Goal: Information Seeking & Learning: Learn about a topic

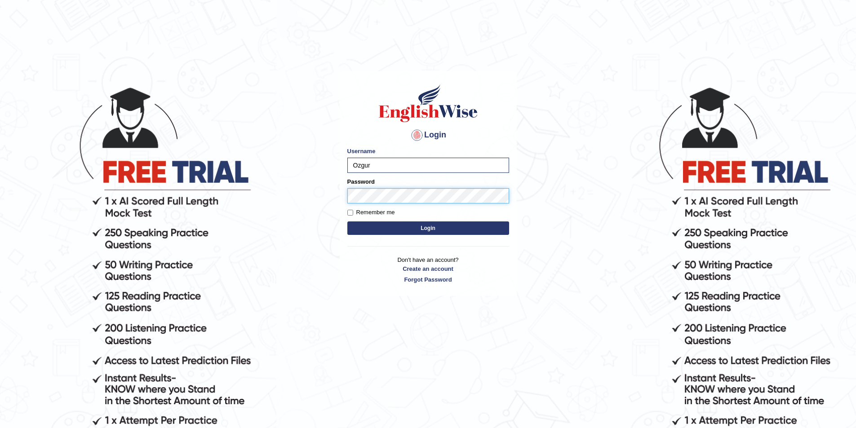
click at [347, 222] on button "Login" at bounding box center [428, 228] width 162 height 13
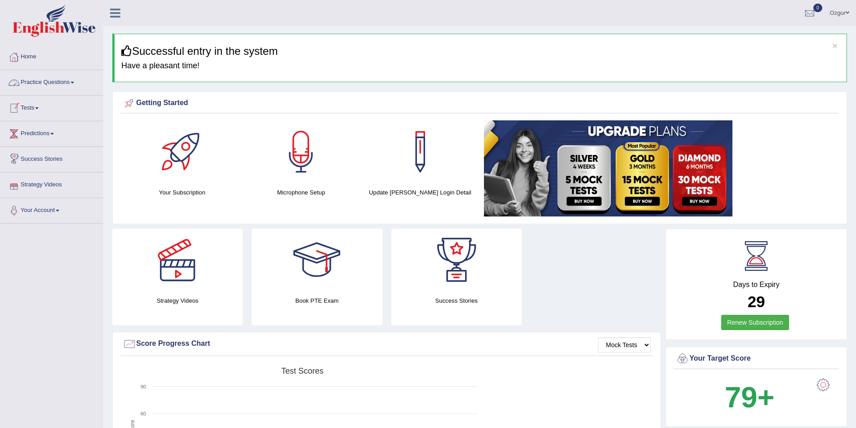
click at [62, 83] on link "Practice Questions" at bounding box center [51, 81] width 102 height 22
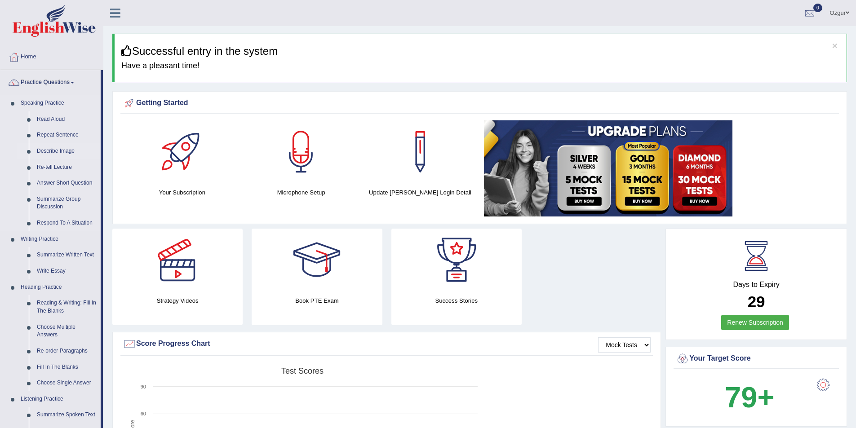
click at [59, 150] on link "Describe Image" at bounding box center [67, 151] width 68 height 16
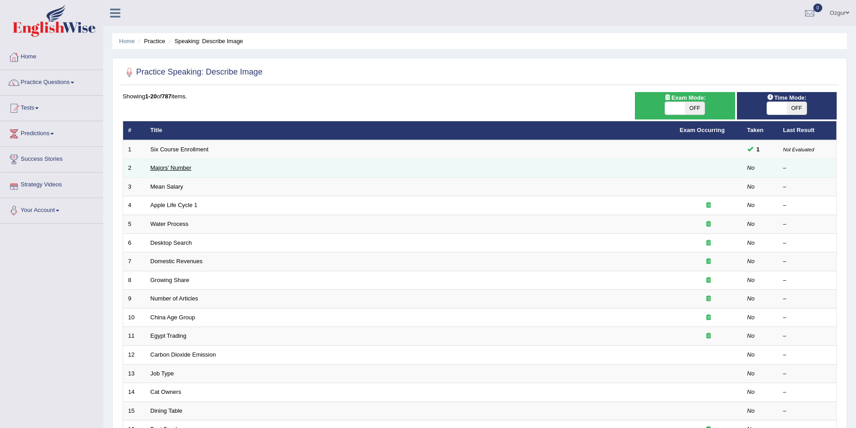
click at [163, 169] on link "Majors' Number" at bounding box center [171, 167] width 41 height 7
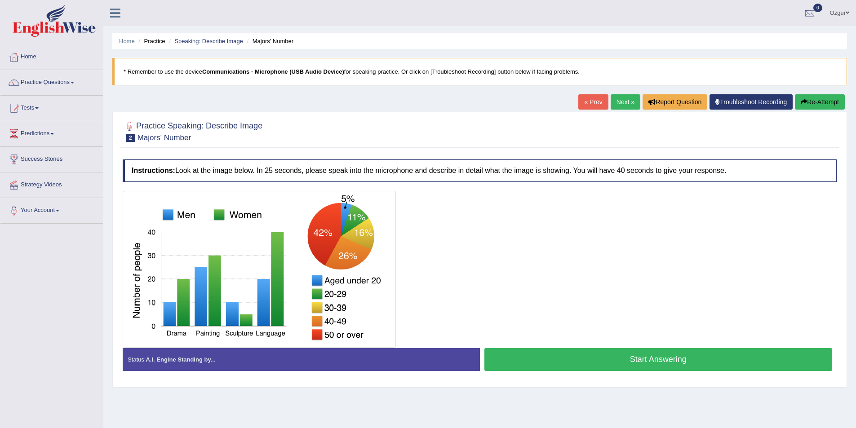
drag, startPoint x: 142, startPoint y: 137, endPoint x: 197, endPoint y: 144, distance: 56.1
click at [197, 144] on div "Practice Speaking: Describe Image 2 Majors' Number" at bounding box center [479, 132] width 718 height 31
click at [590, 361] on button "Start Answering" at bounding box center [658, 359] width 348 height 23
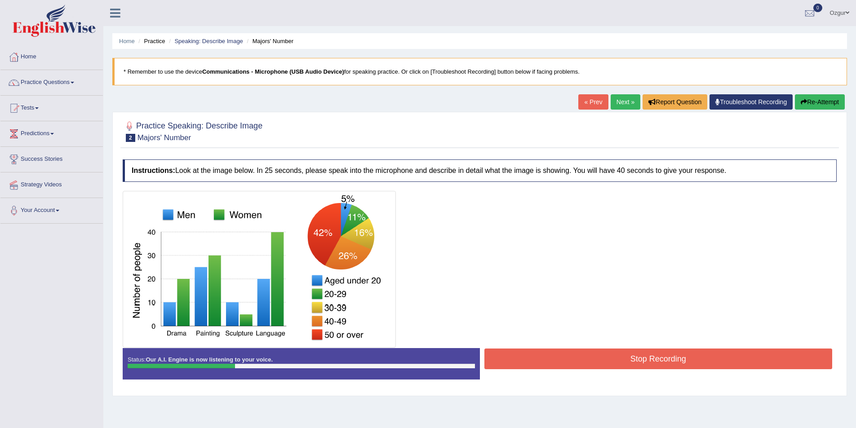
click at [616, 342] on div at bounding box center [480, 269] width 714 height 157
click at [841, 99] on button "Re-Attempt" at bounding box center [820, 101] width 50 height 15
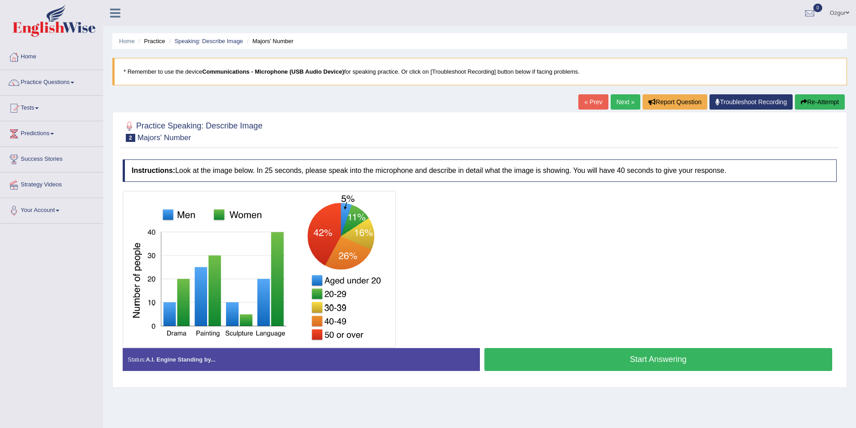
click at [550, 359] on button "Start Answering" at bounding box center [658, 359] width 348 height 23
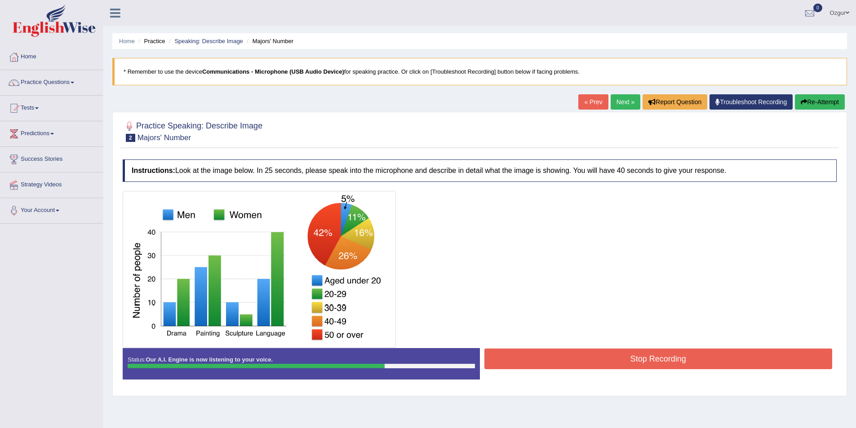
click at [552, 359] on button "Stop Recording" at bounding box center [658, 359] width 348 height 21
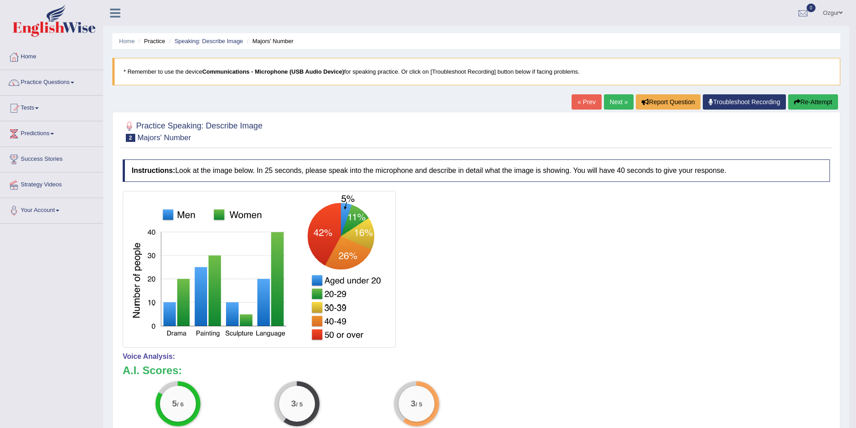
click at [810, 101] on button "Re-Attempt" at bounding box center [813, 101] width 50 height 15
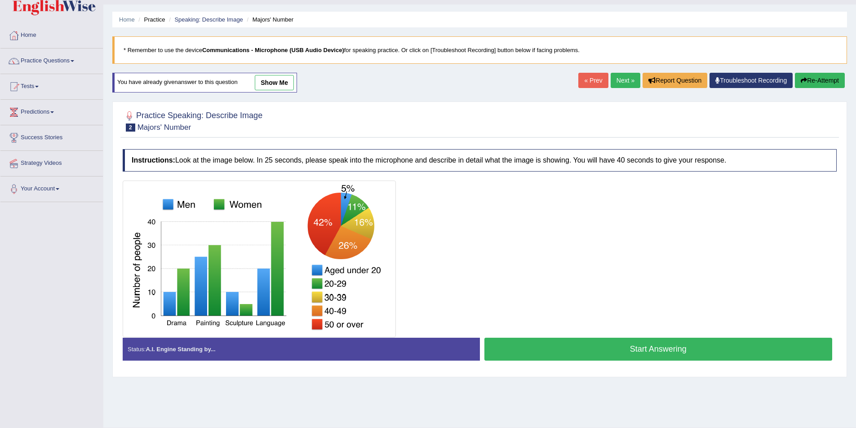
scroll to position [44, 0]
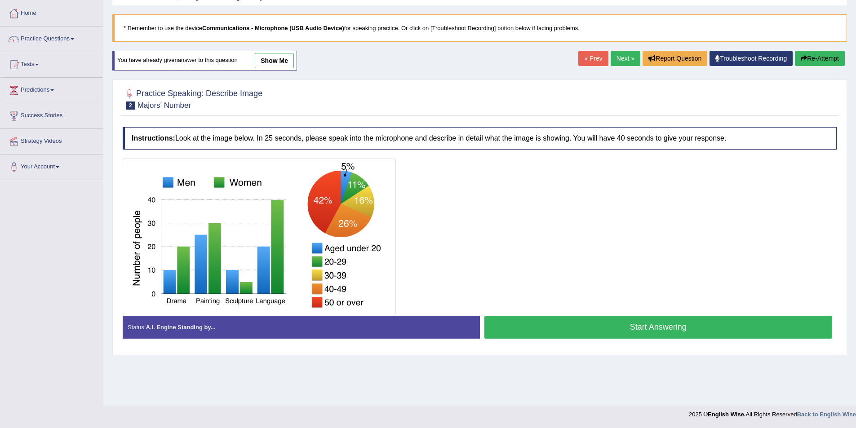
click at [583, 331] on button "Start Answering" at bounding box center [658, 327] width 348 height 23
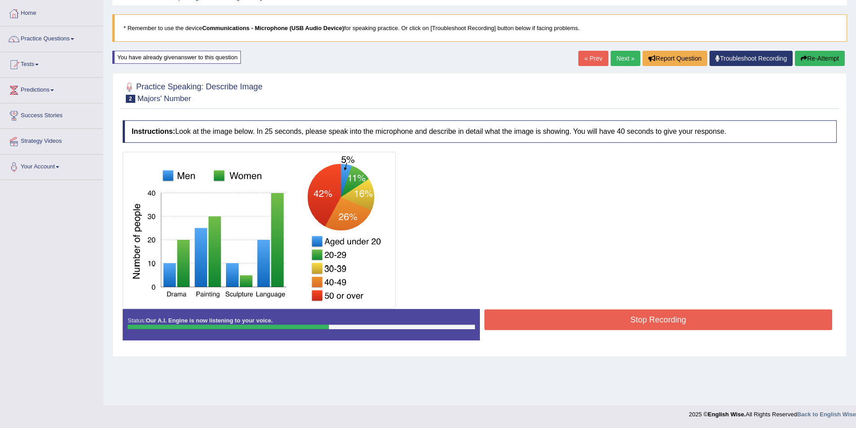
click at [633, 328] on button "Stop Recording" at bounding box center [658, 320] width 348 height 21
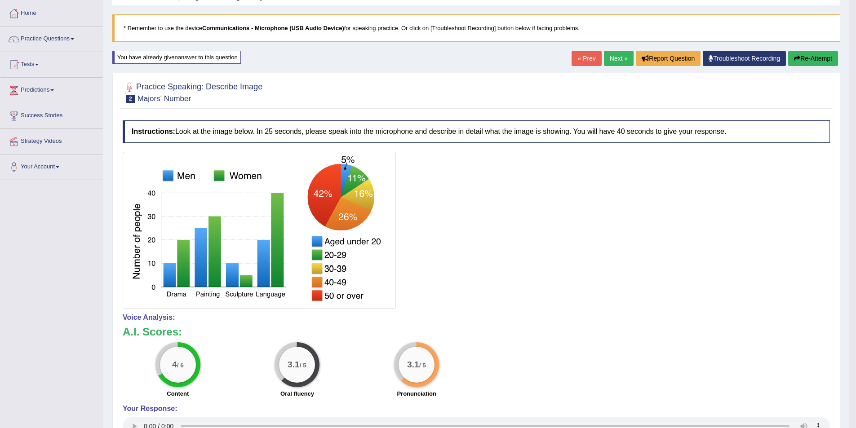
click at [808, 55] on button "Re-Attempt" at bounding box center [813, 58] width 50 height 15
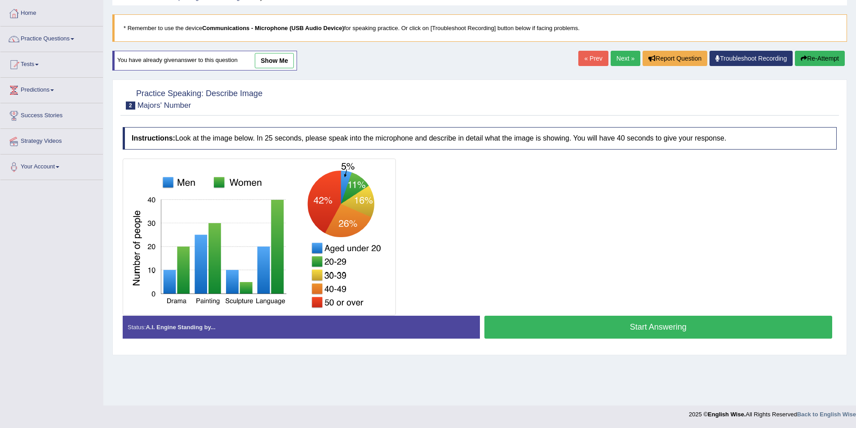
scroll to position [44, 0]
click at [629, 332] on button "Start Answering" at bounding box center [658, 327] width 348 height 23
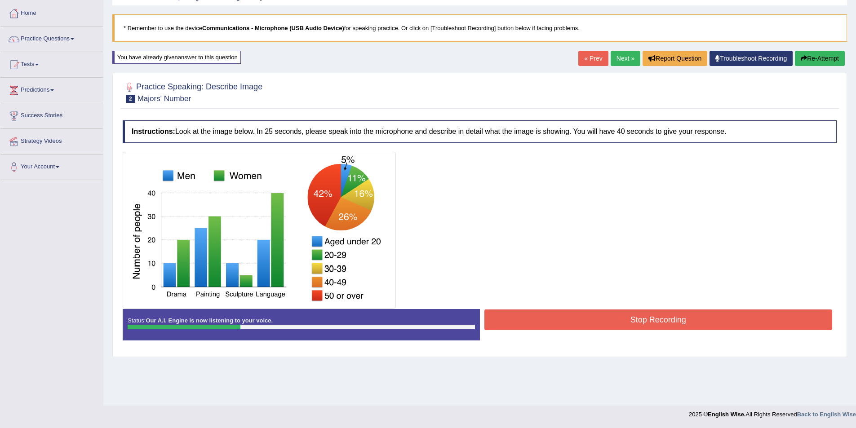
click at [655, 317] on button "Stop Recording" at bounding box center [658, 320] width 348 height 21
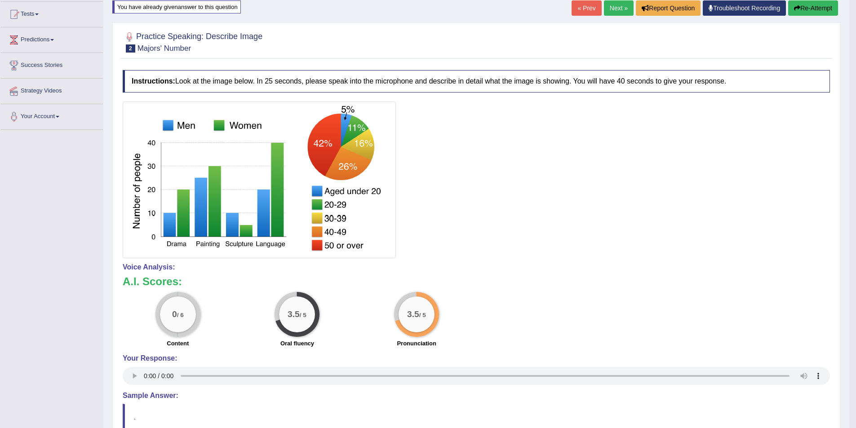
scroll to position [49, 0]
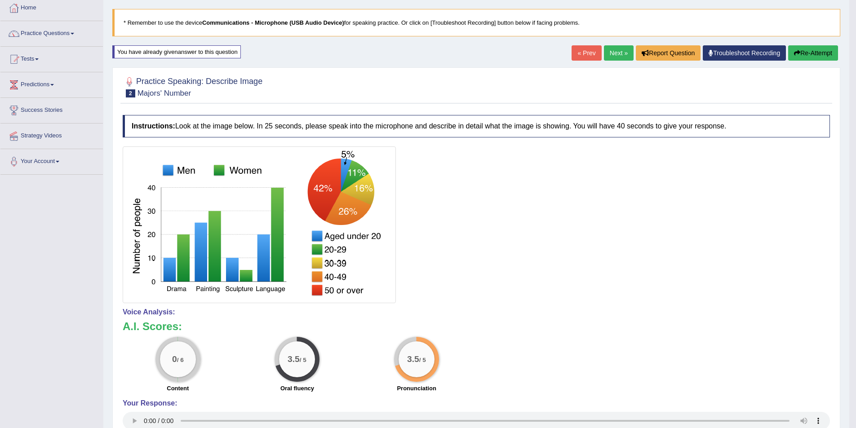
click at [251, 294] on img at bounding box center [259, 225] width 269 height 152
click at [625, 52] on link "Next »" at bounding box center [619, 52] width 30 height 15
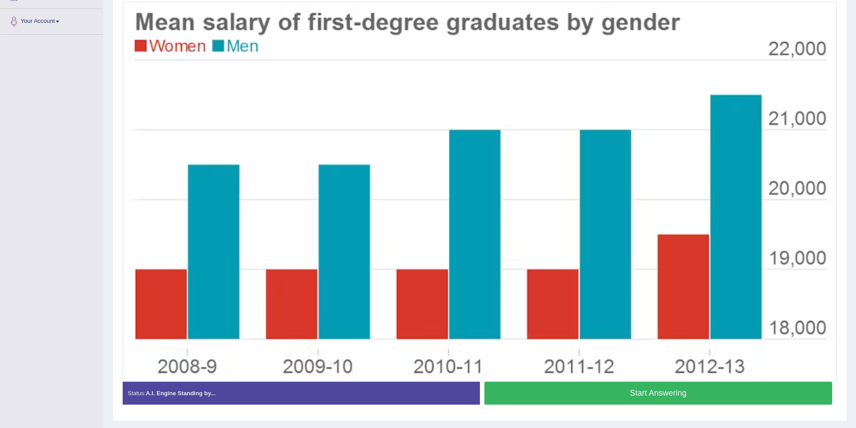
scroll to position [212, 0]
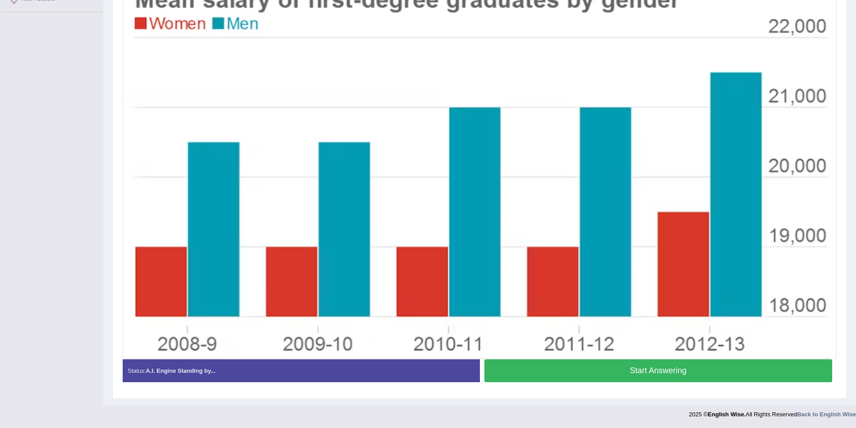
click at [598, 374] on button "Start Answering" at bounding box center [658, 370] width 348 height 23
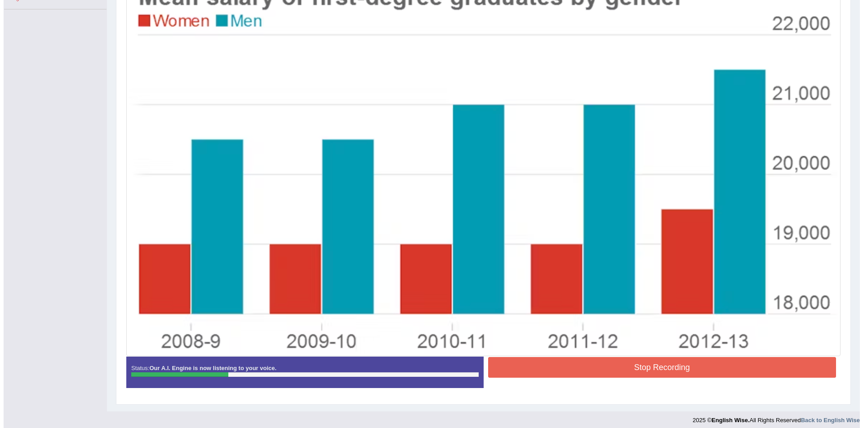
scroll to position [220, 0]
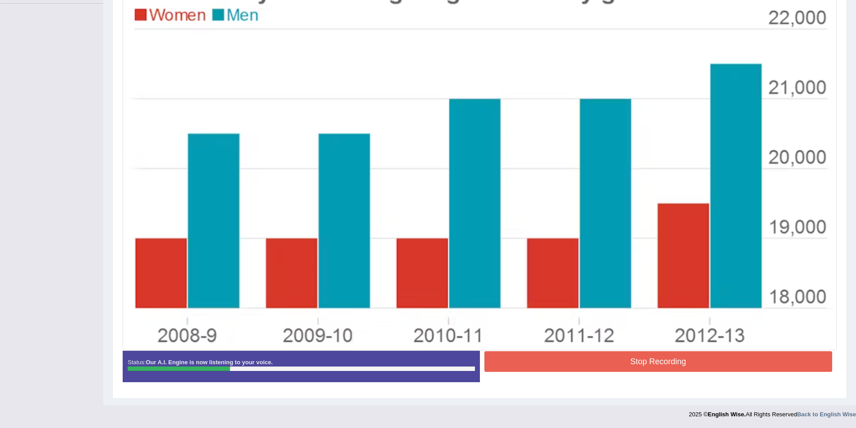
click at [697, 363] on button "Stop Recording" at bounding box center [658, 361] width 348 height 21
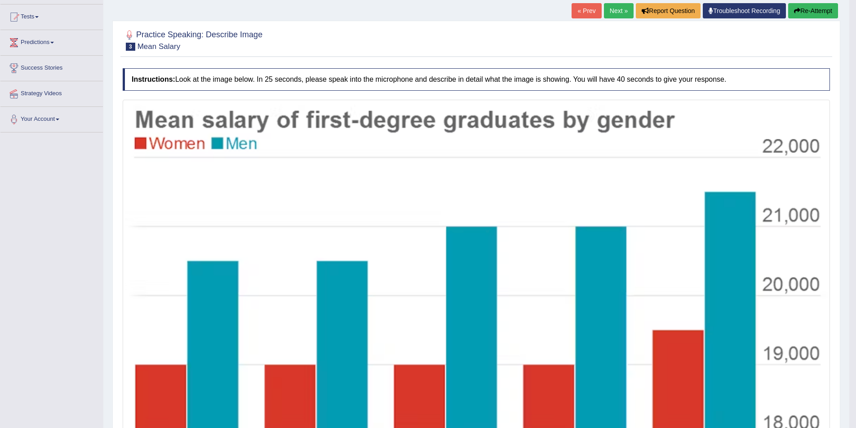
scroll to position [45, 0]
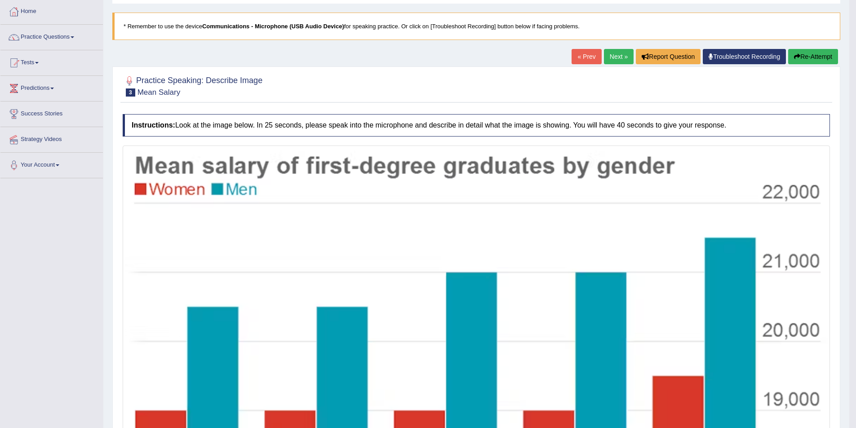
click at [798, 58] on button "Re-Attempt" at bounding box center [813, 56] width 50 height 15
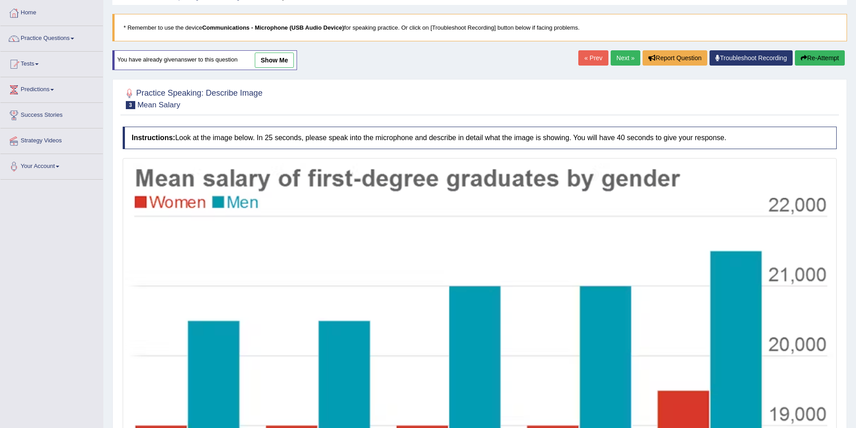
scroll to position [43, 0]
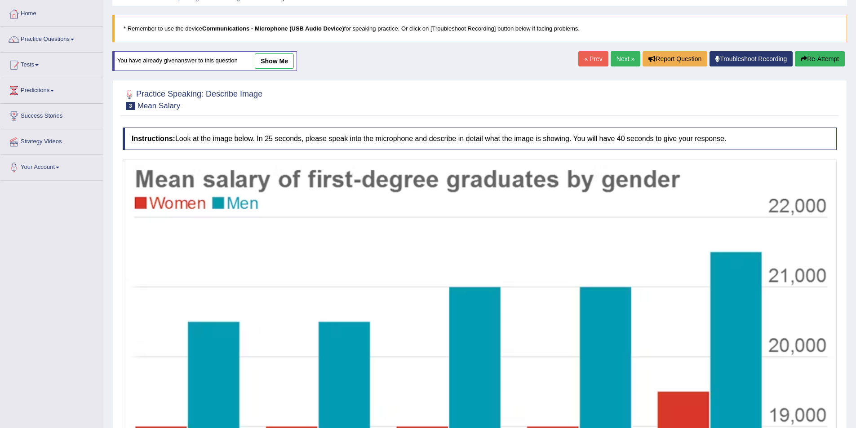
click at [828, 60] on button "Re-Attempt" at bounding box center [820, 58] width 50 height 15
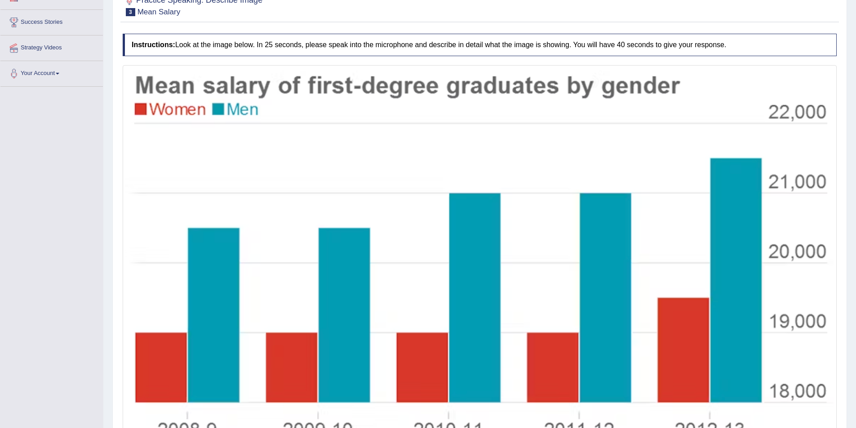
scroll to position [223, 0]
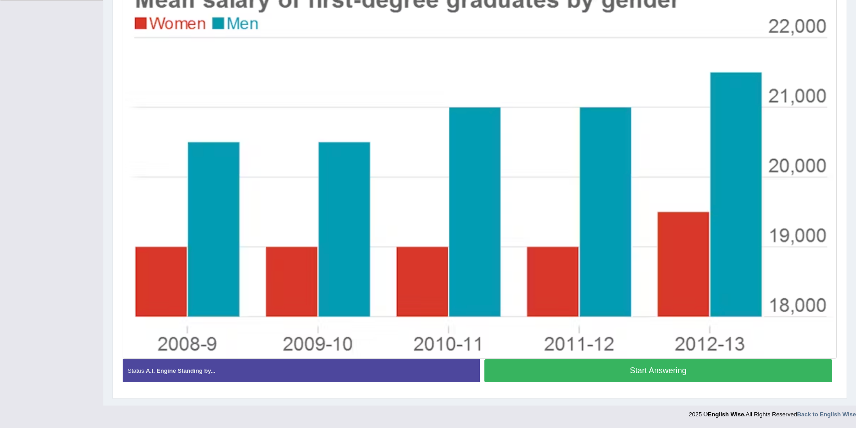
click at [553, 374] on button "Start Answering" at bounding box center [658, 370] width 348 height 23
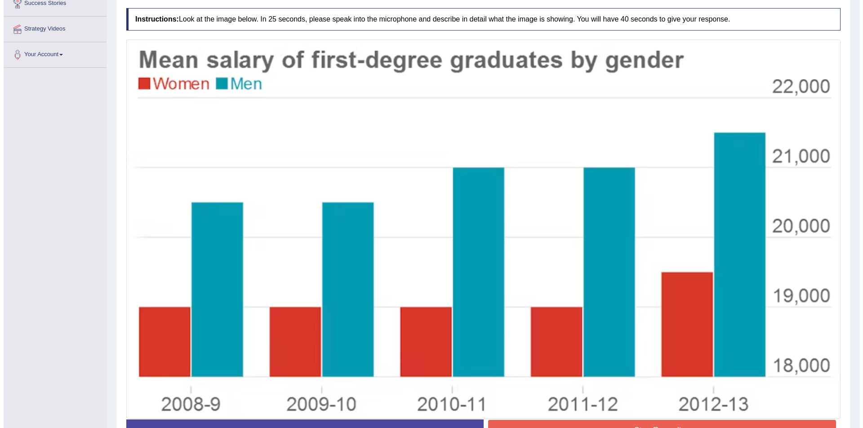
scroll to position [225, 0]
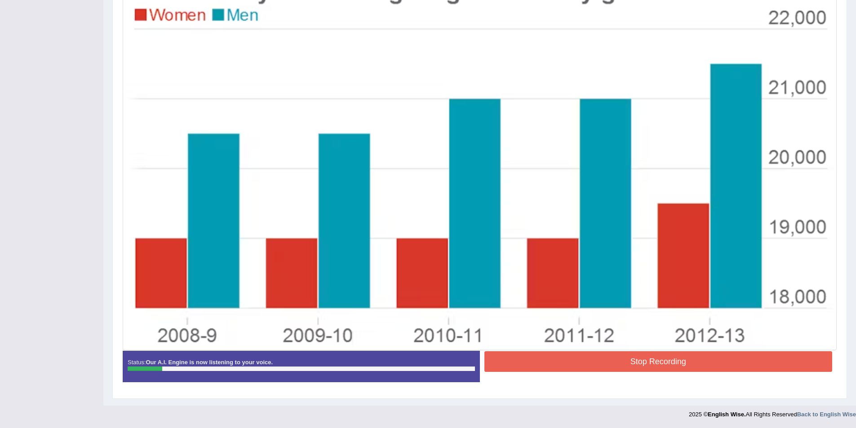
click at [667, 341] on img at bounding box center [479, 160] width 709 height 375
click at [660, 362] on button "Stop Recording" at bounding box center [658, 361] width 348 height 21
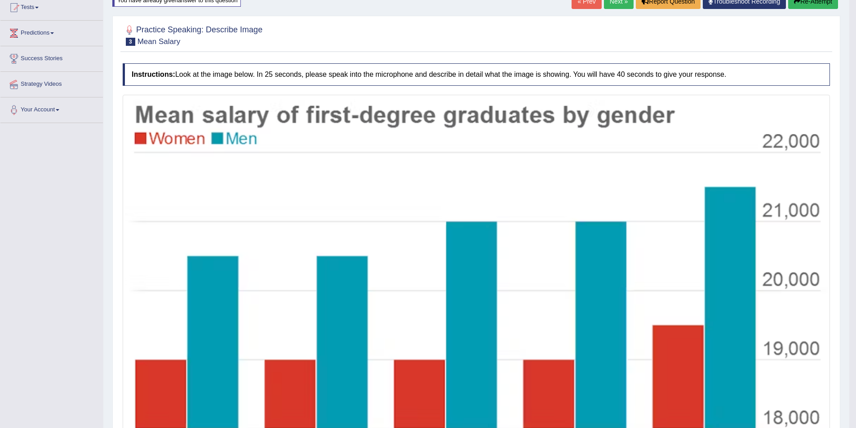
scroll to position [0, 0]
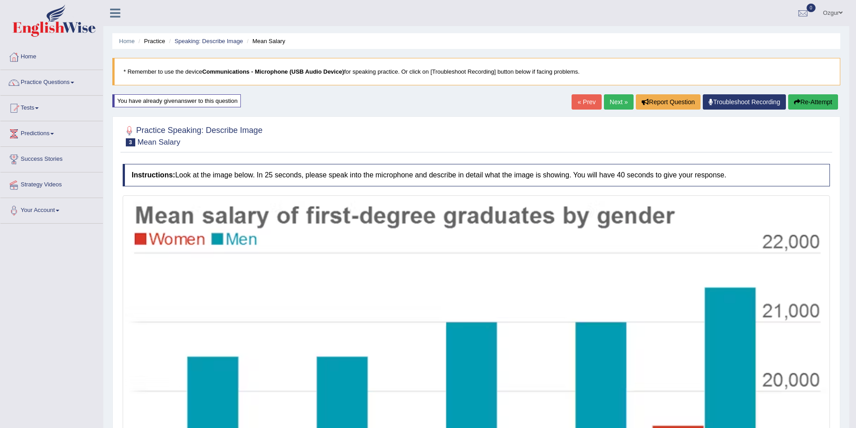
click at [824, 103] on button "Re-Attempt" at bounding box center [813, 101] width 50 height 15
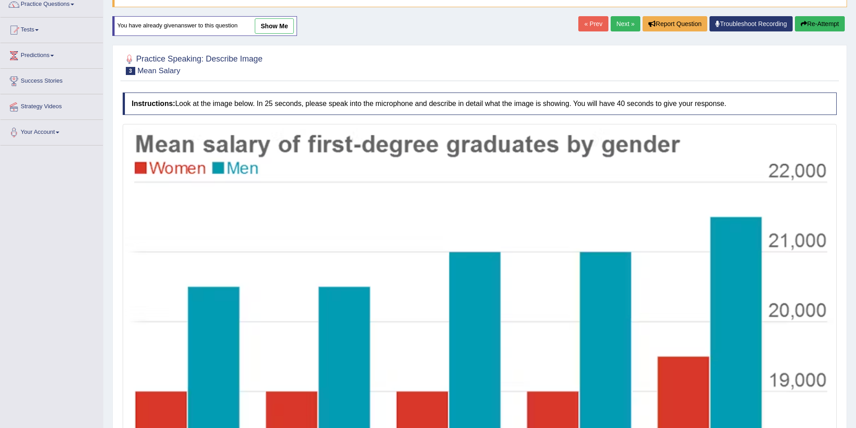
scroll to position [223, 0]
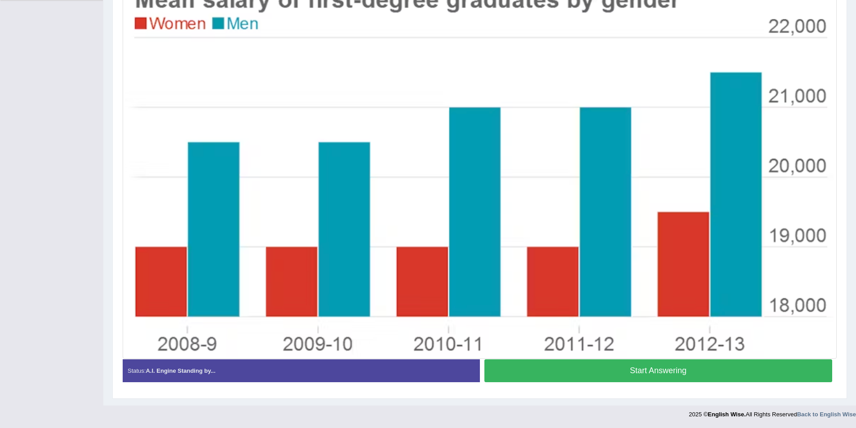
click at [567, 374] on button "Start Answering" at bounding box center [658, 370] width 348 height 23
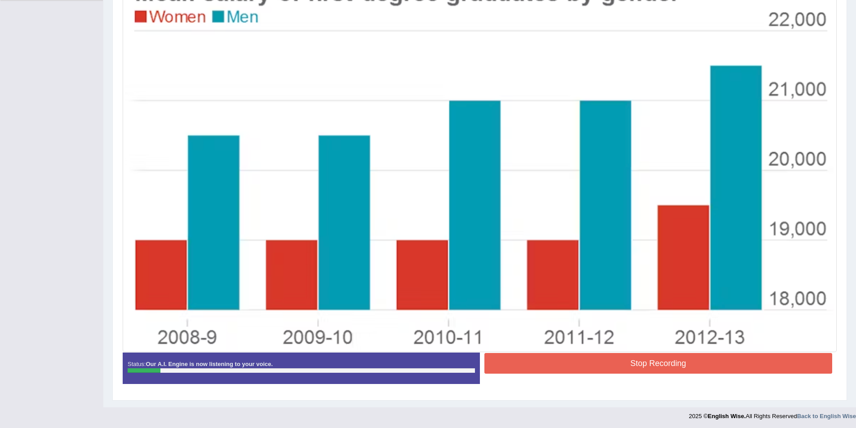
scroll to position [225, 0]
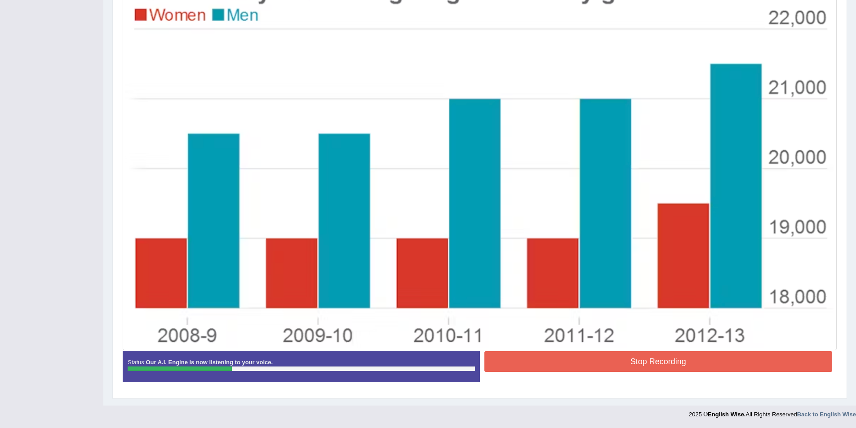
click at [637, 370] on button "Stop Recording" at bounding box center [658, 361] width 348 height 21
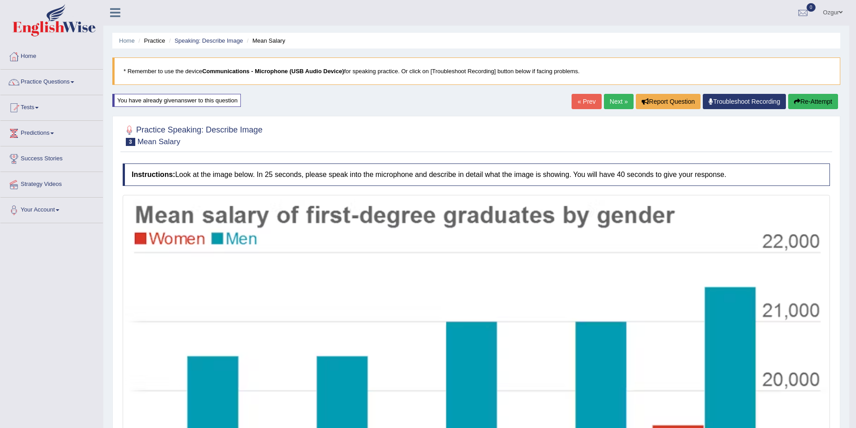
scroll to position [0, 0]
click at [798, 99] on button "Re-Attempt" at bounding box center [813, 101] width 50 height 15
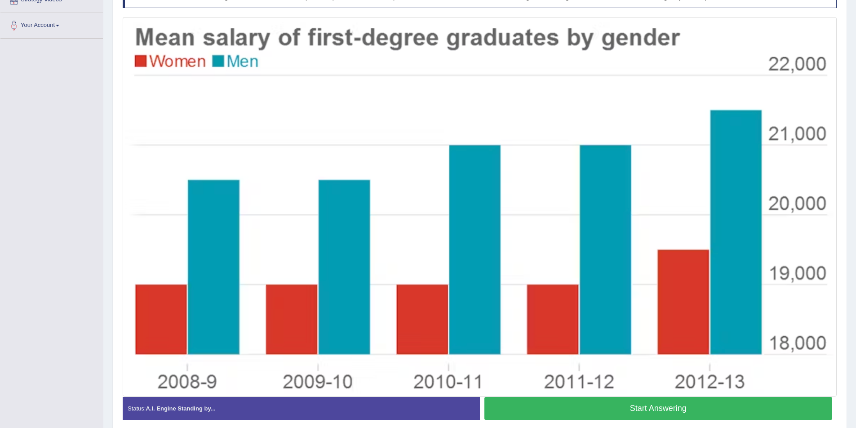
scroll to position [186, 0]
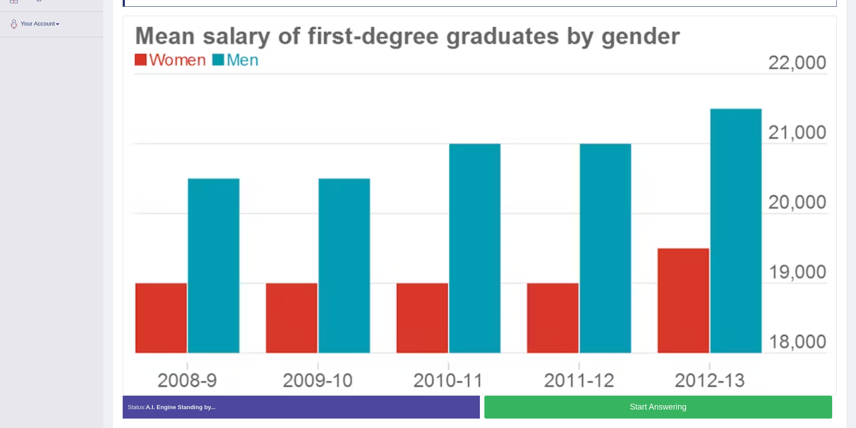
click at [669, 405] on button "Start Answering" at bounding box center [658, 407] width 348 height 23
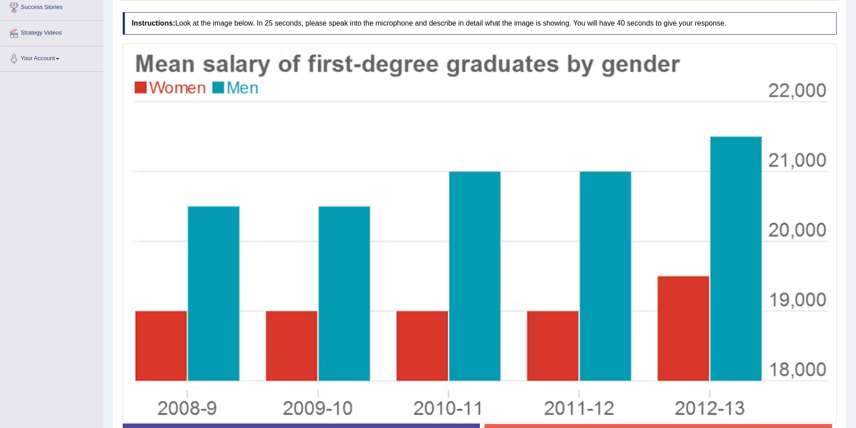
scroll to position [225, 0]
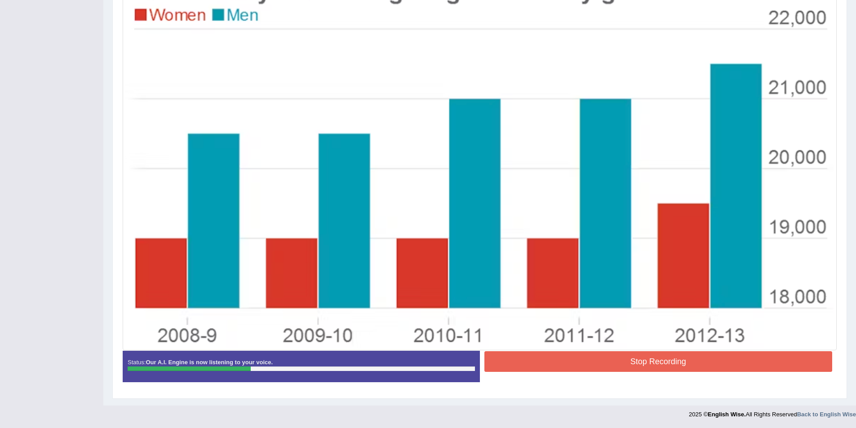
click at [542, 383] on div "Status: Our A.I. Engine is now listening to your voice. Start Answering Stop Re…" at bounding box center [480, 371] width 714 height 40
click at [555, 368] on button "Stop Recording" at bounding box center [658, 361] width 348 height 21
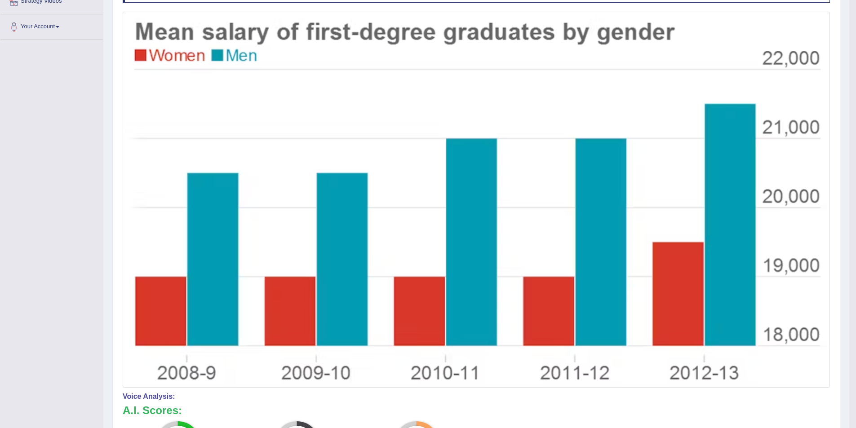
scroll to position [45, 0]
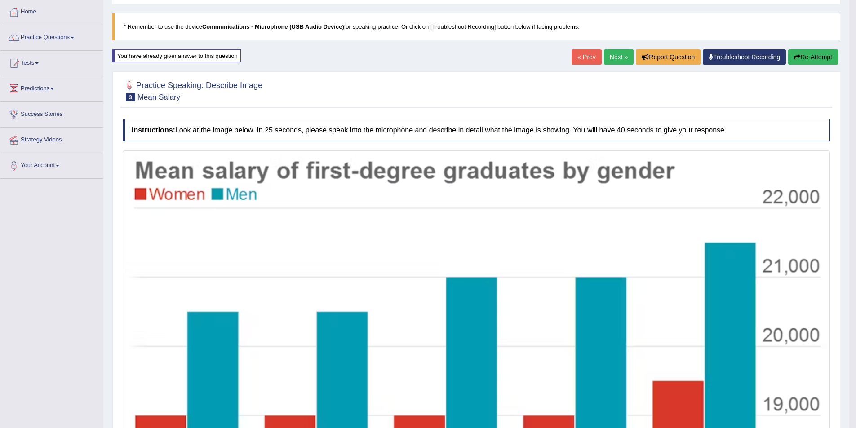
click at [822, 61] on button "Re-Attempt" at bounding box center [813, 56] width 50 height 15
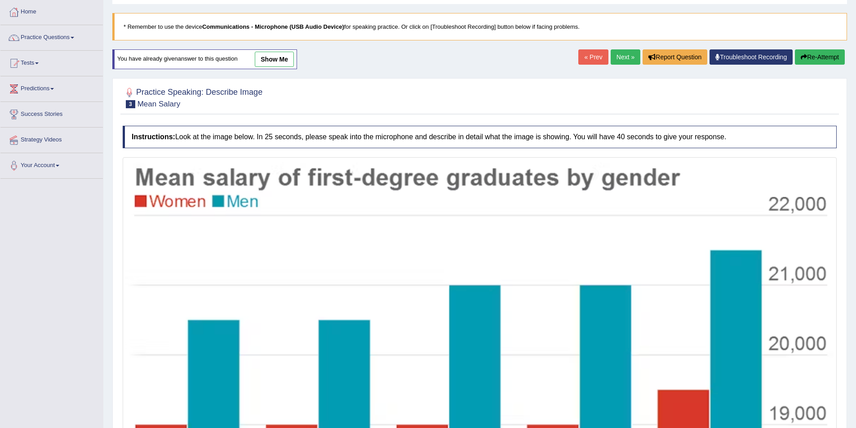
scroll to position [223, 0]
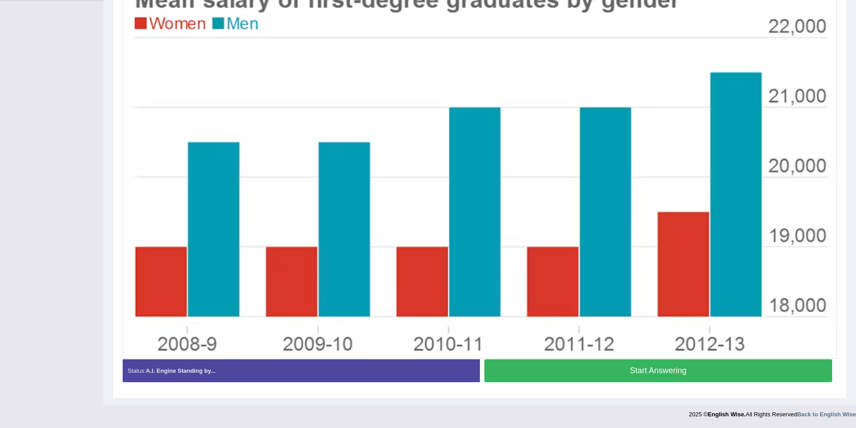
click at [598, 374] on button "Start Answering" at bounding box center [658, 370] width 348 height 23
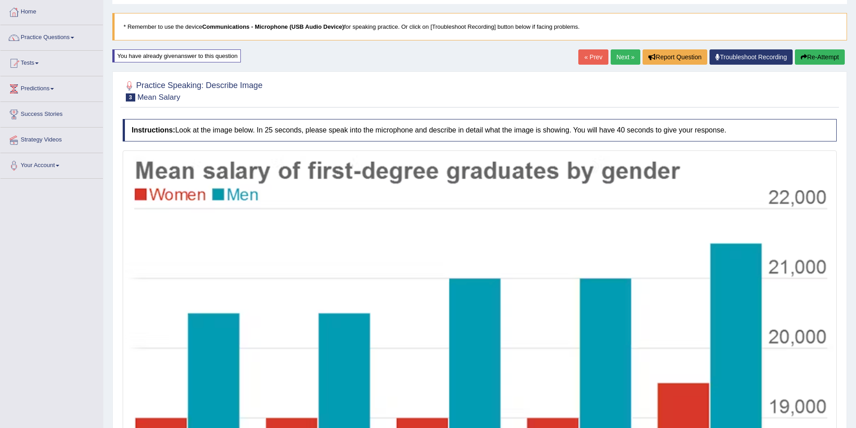
scroll to position [180, 0]
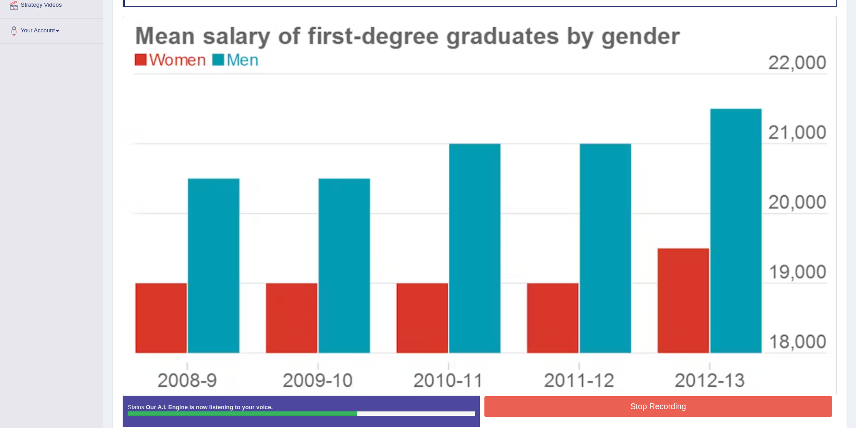
click at [660, 418] on div "Stop Recording" at bounding box center [658, 407] width 357 height 23
click at [656, 391] on img at bounding box center [479, 205] width 709 height 375
click at [656, 408] on button "Stop Recording" at bounding box center [658, 406] width 348 height 21
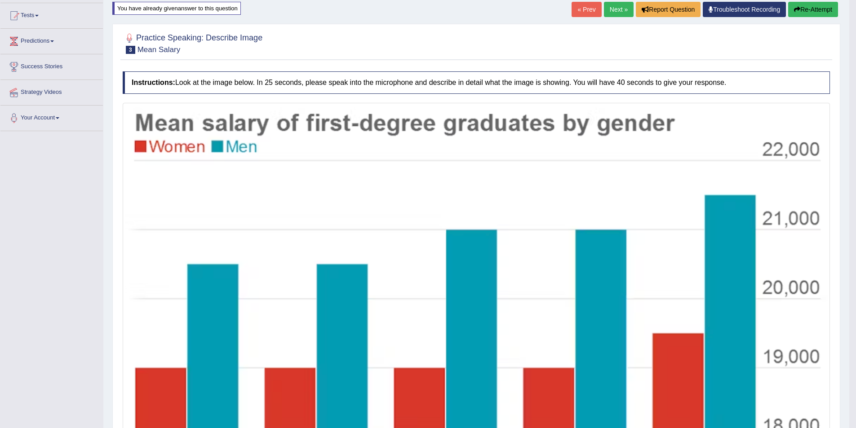
scroll to position [90, 0]
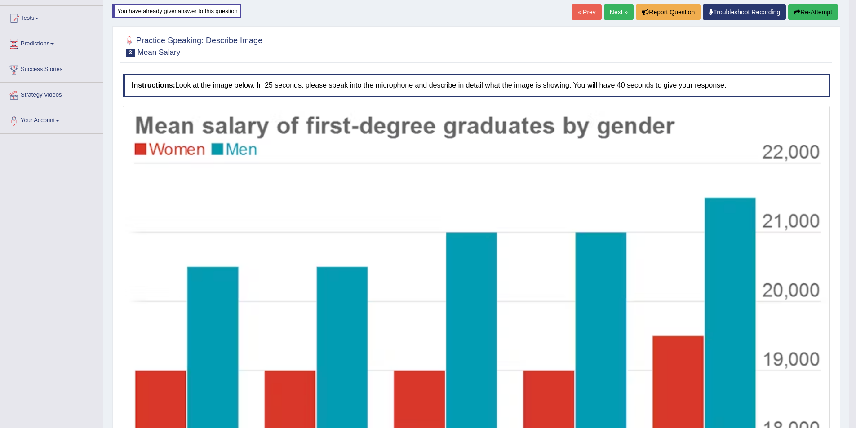
click at [814, 13] on button "Re-Attempt" at bounding box center [813, 11] width 50 height 15
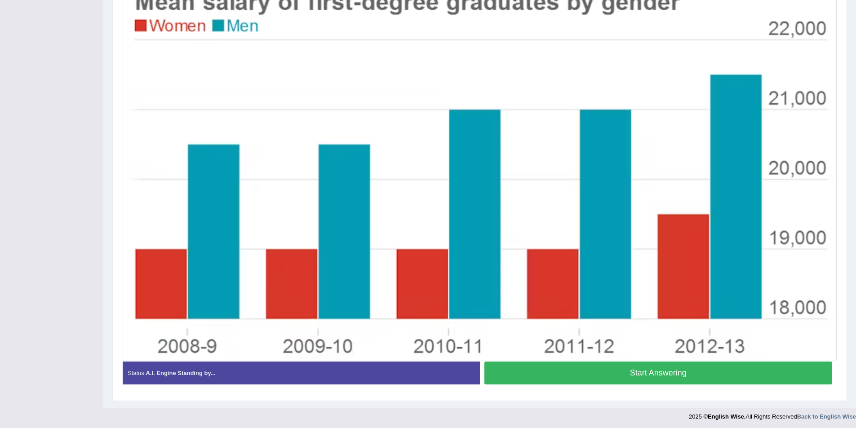
scroll to position [223, 0]
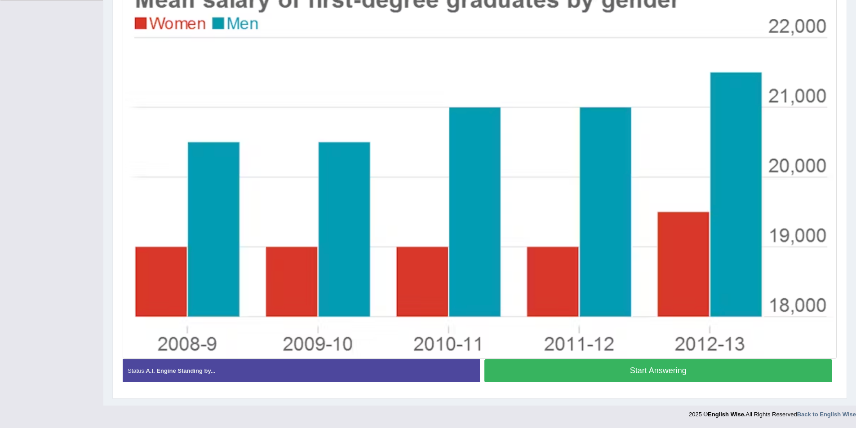
click at [621, 369] on button "Start Answering" at bounding box center [658, 370] width 348 height 23
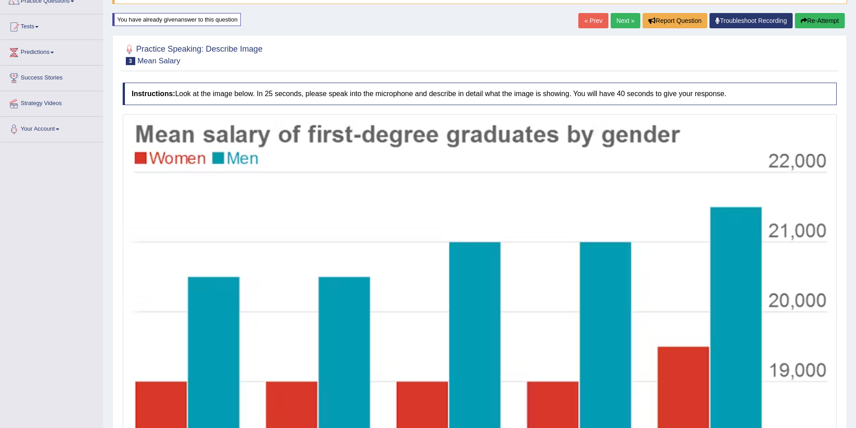
scroll to position [171, 0]
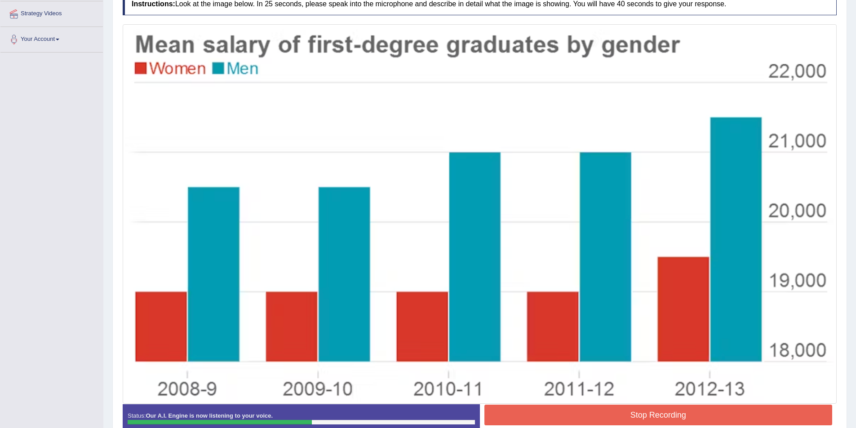
click at [705, 414] on button "Stop Recording" at bounding box center [658, 415] width 348 height 21
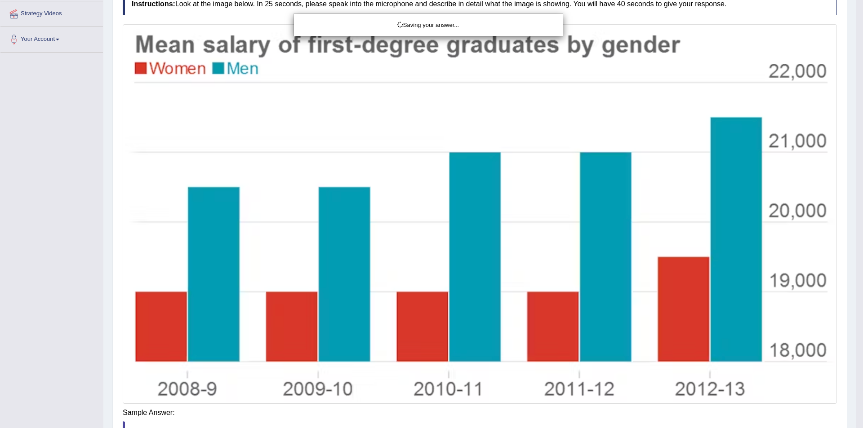
click at [851, 192] on div "Saving your answer..." at bounding box center [431, 214] width 863 height 428
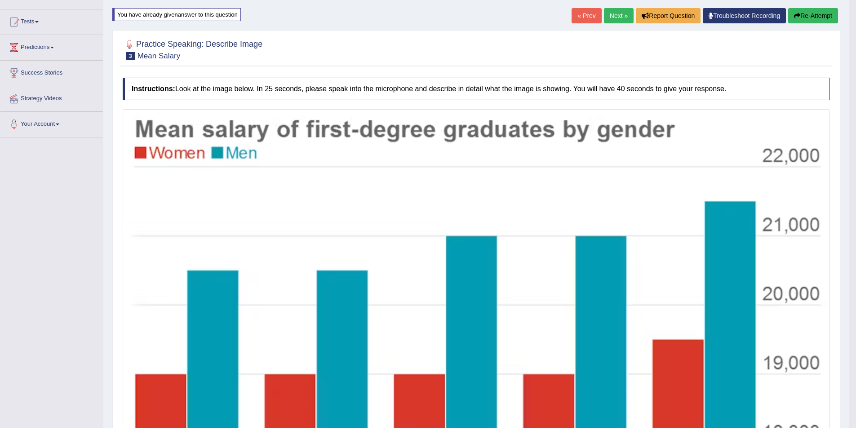
scroll to position [0, 0]
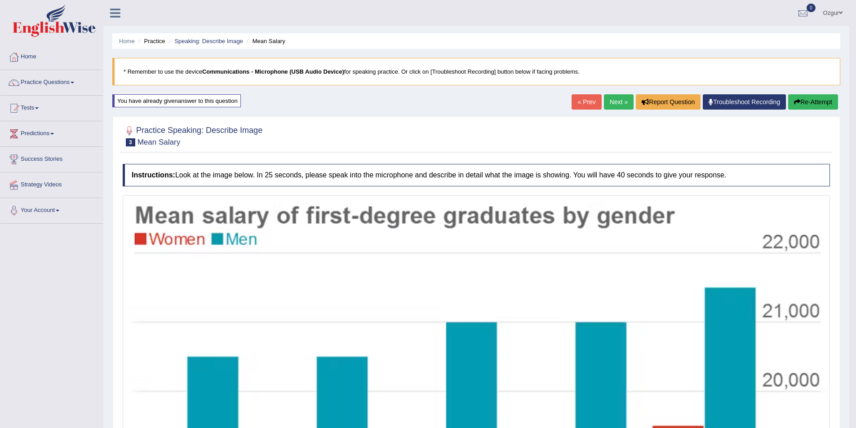
click at [818, 102] on button "Re-Attempt" at bounding box center [813, 101] width 50 height 15
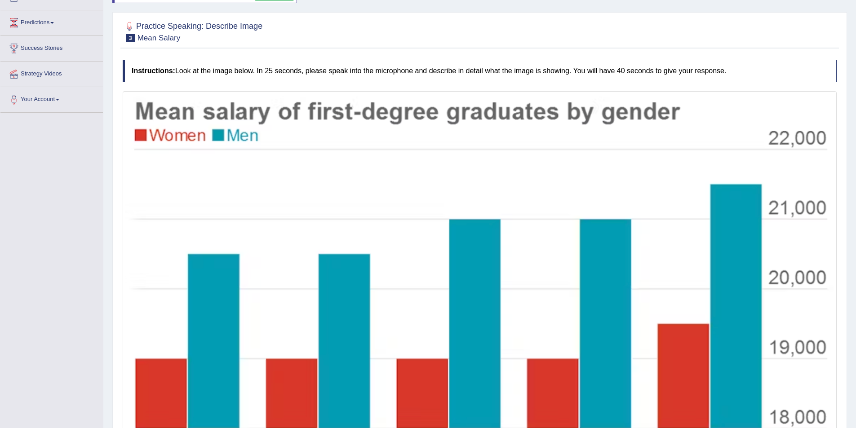
scroll to position [222, 0]
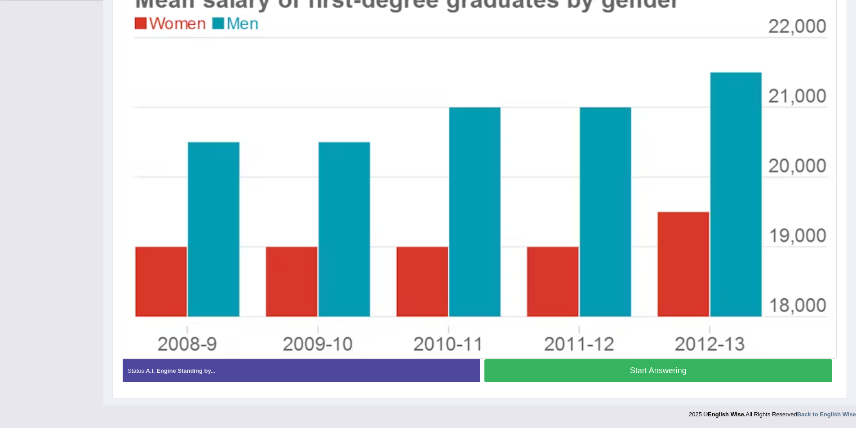
click at [603, 366] on button "Start Answering" at bounding box center [658, 370] width 348 height 23
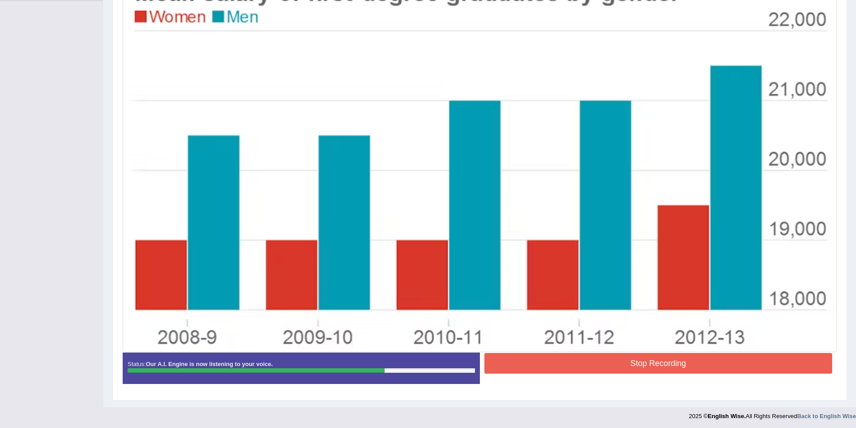
click at [595, 369] on button "Stop Recording" at bounding box center [658, 363] width 348 height 21
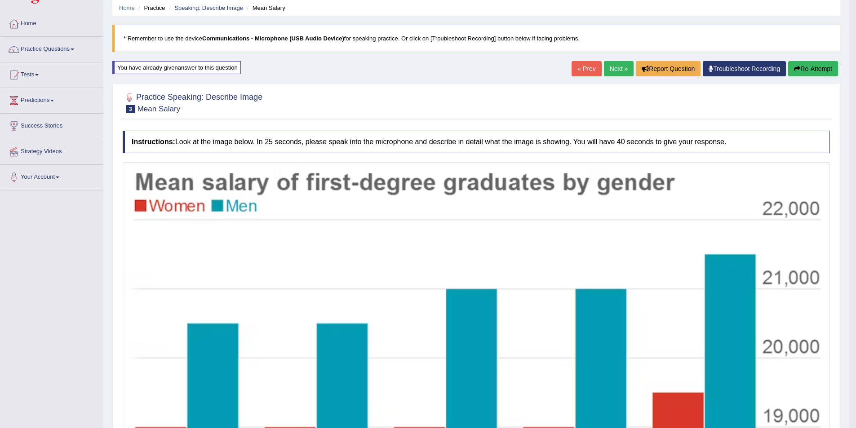
scroll to position [0, 0]
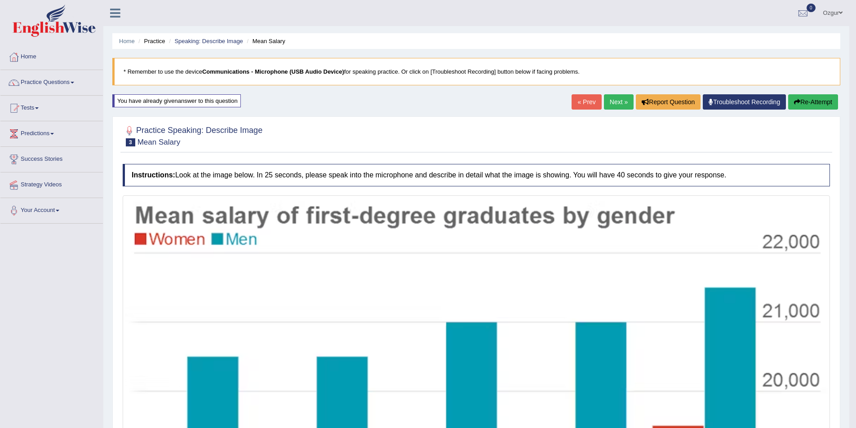
click at [617, 98] on link "Next »" at bounding box center [619, 101] width 30 height 15
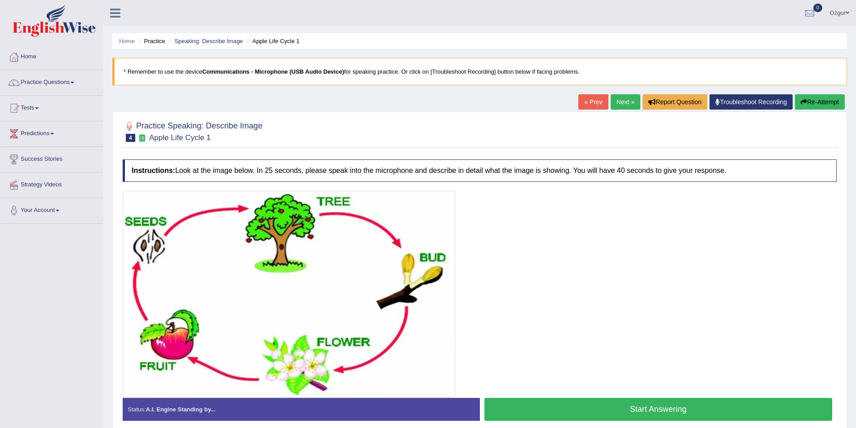
scroll to position [44, 0]
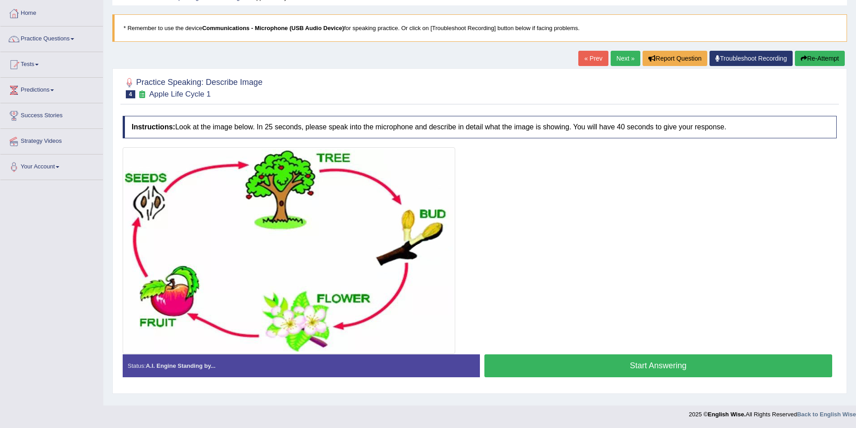
drag, startPoint x: 170, startPoint y: 93, endPoint x: 200, endPoint y: 94, distance: 29.7
click at [200, 94] on small "Apple Life Cycle 1" at bounding box center [180, 94] width 62 height 9
click at [664, 361] on button "Start Answering" at bounding box center [658, 366] width 348 height 23
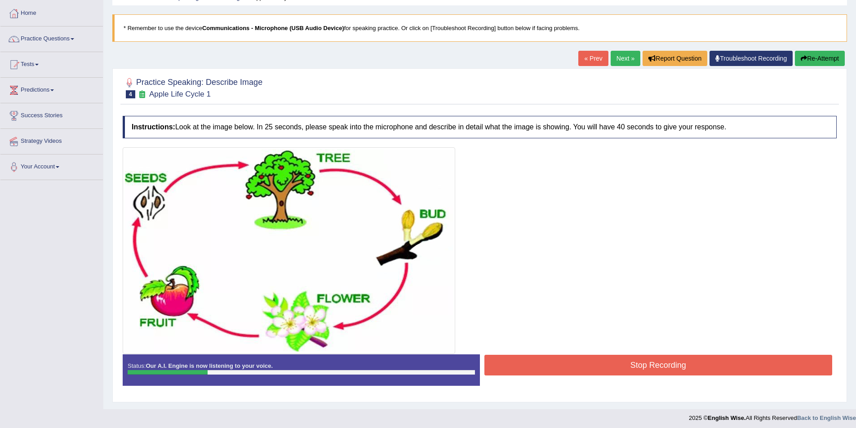
click at [618, 353] on div at bounding box center [480, 250] width 714 height 207
click at [619, 353] on div at bounding box center [480, 250] width 714 height 207
click at [622, 372] on button "Stop Recording" at bounding box center [658, 365] width 348 height 21
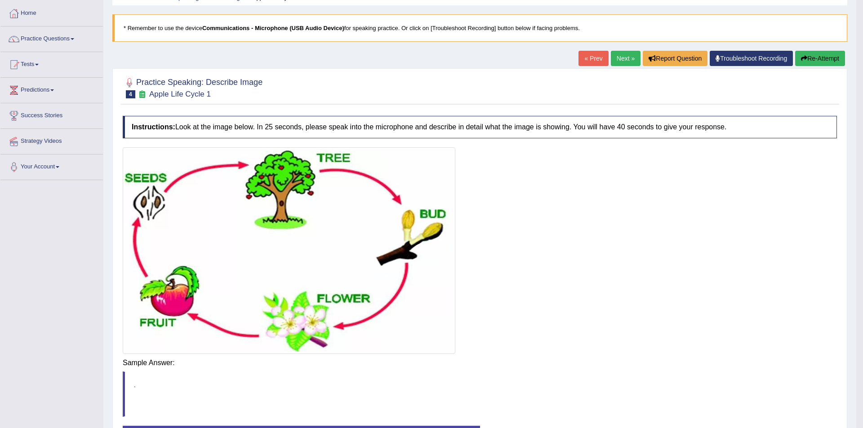
click at [0, 0] on div "Saving your answer..." at bounding box center [0, 0] width 0 height 0
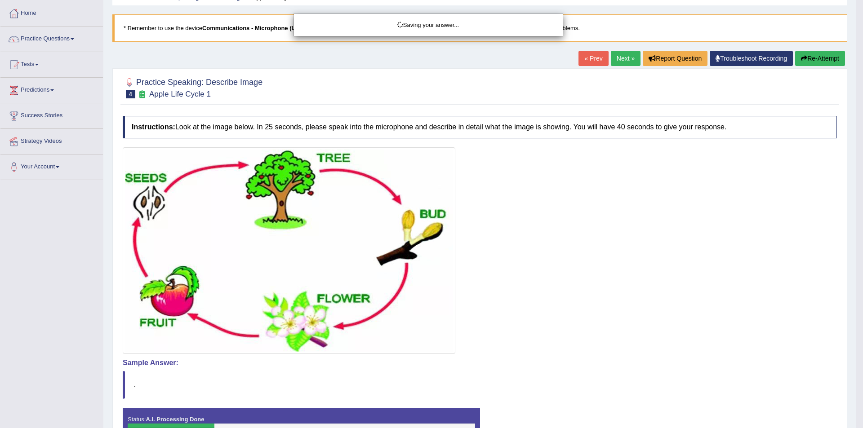
click at [807, 60] on div "Saving your answer..." at bounding box center [431, 214] width 863 height 428
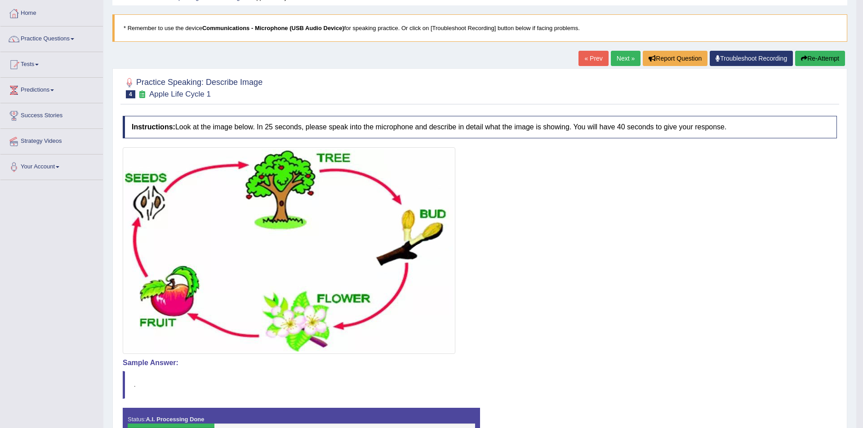
click at [807, 60] on body "Toggle navigation Home Practice Questions Speaking Practice Read Aloud Repeat S…" at bounding box center [431, 170] width 863 height 428
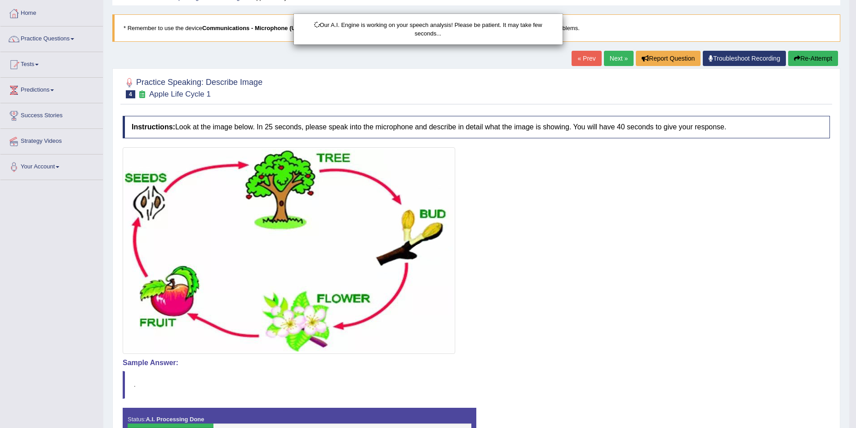
click at [807, 65] on div "Our A.I. Engine is working on your speech analysis! Please be patient. It may t…" at bounding box center [428, 214] width 856 height 428
click at [806, 58] on div "Our A.I. Engine is working on your speech analysis! Please be patient. It may t…" at bounding box center [428, 214] width 856 height 428
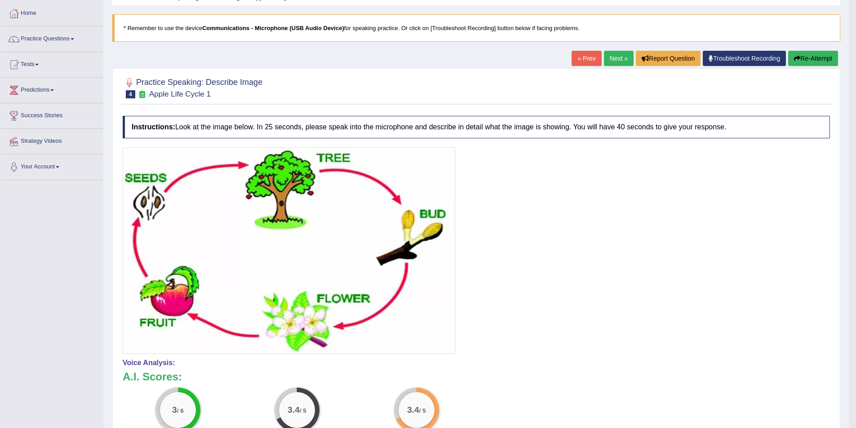
click at [806, 58] on button "Re-Attempt" at bounding box center [813, 58] width 50 height 15
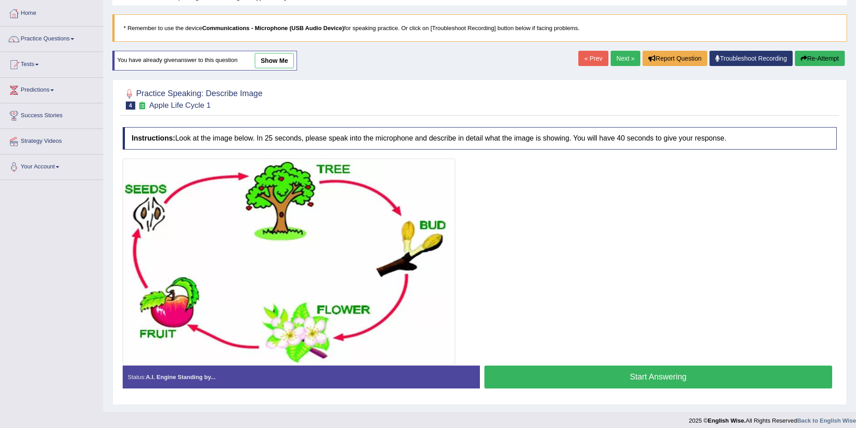
click at [581, 378] on button "Start Answering" at bounding box center [658, 377] width 348 height 23
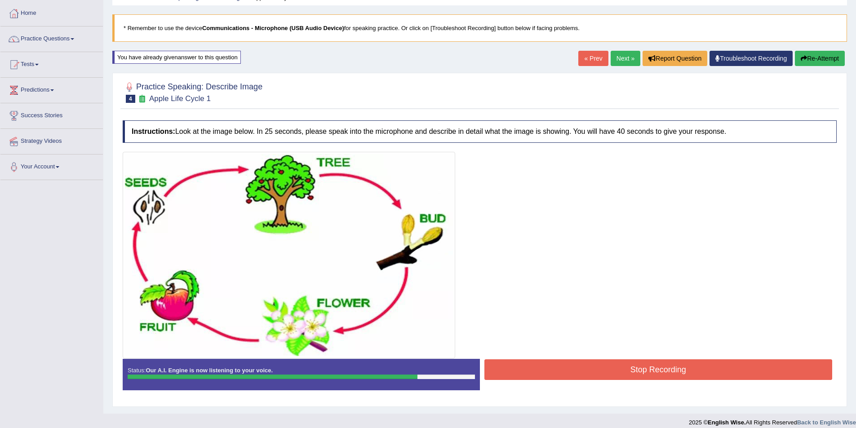
click at [599, 376] on button "Stop Recording" at bounding box center [658, 369] width 348 height 21
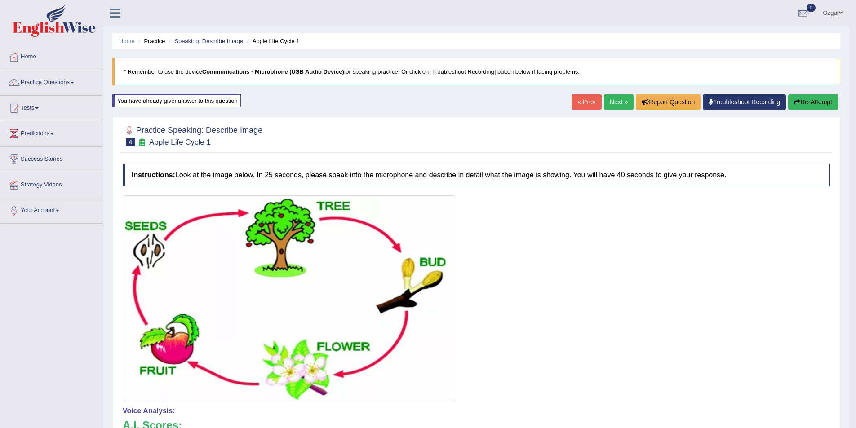
click at [622, 104] on link "Next »" at bounding box center [619, 101] width 30 height 15
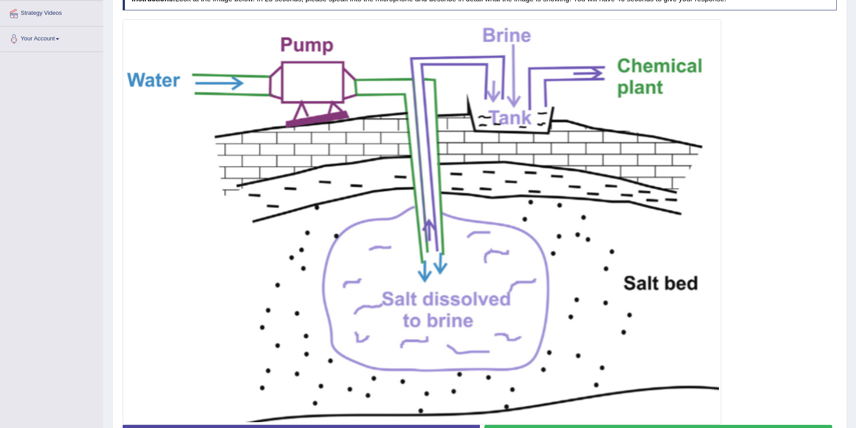
scroll to position [192, 0]
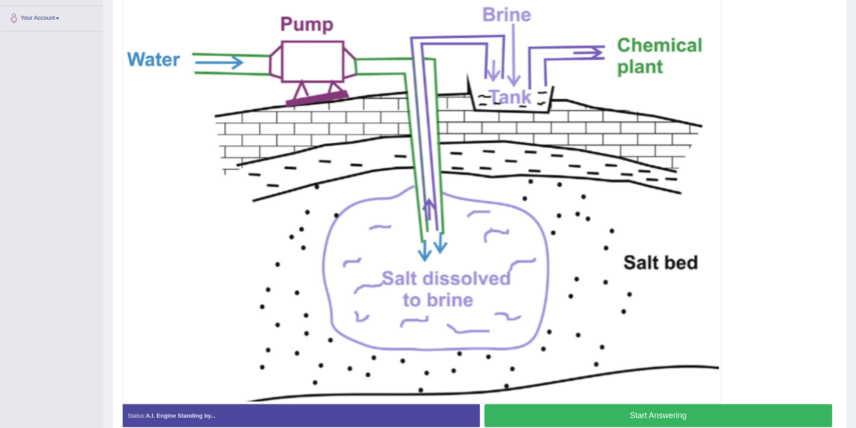
click at [668, 420] on button "Start Answering" at bounding box center [658, 415] width 348 height 23
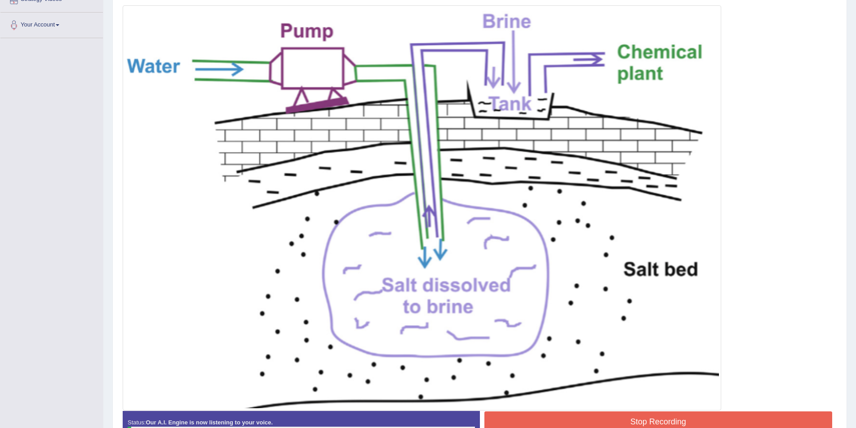
scroll to position [102, 0]
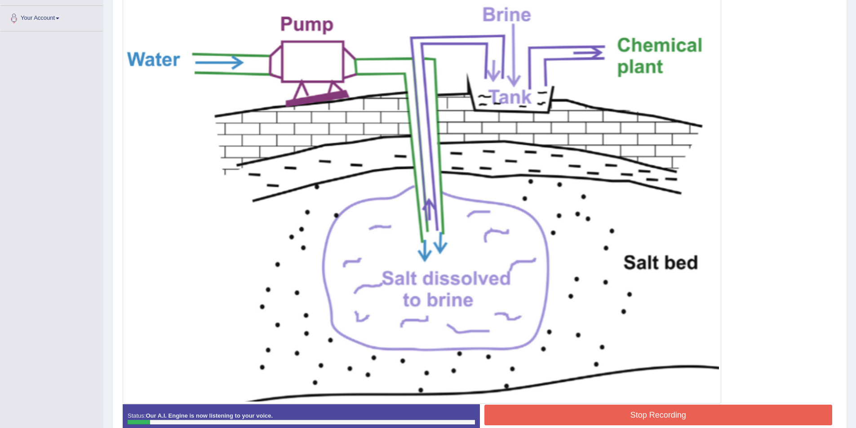
click at [640, 411] on button "Stop Recording" at bounding box center [658, 415] width 348 height 21
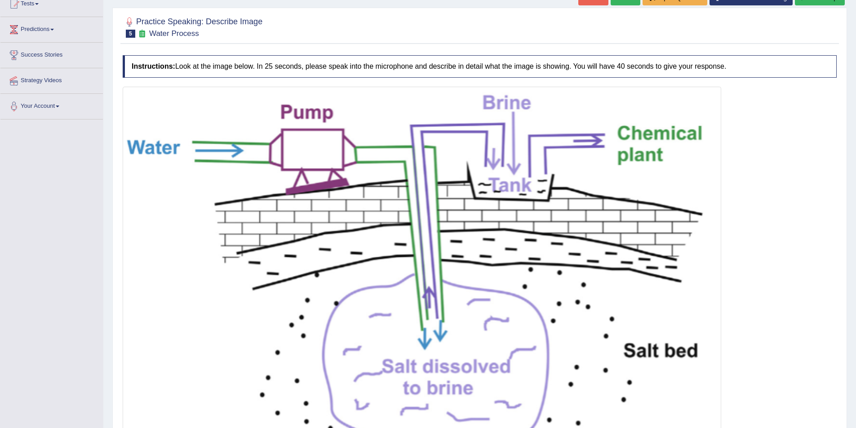
scroll to position [0, 0]
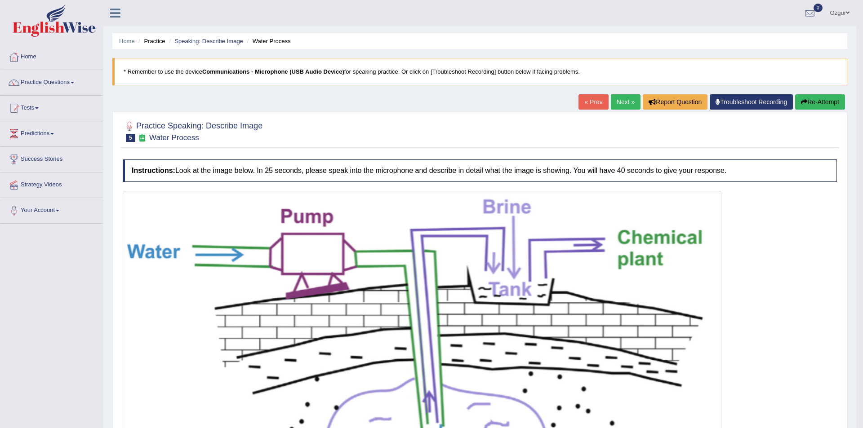
click at [0, 0] on div "Saving your answer..." at bounding box center [0, 0] width 0 height 0
click at [809, 103] on div "Saving your answer..." at bounding box center [431, 214] width 863 height 428
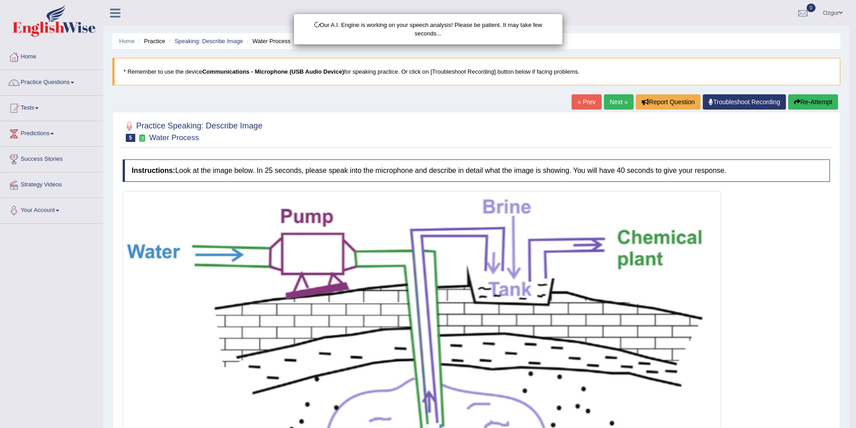
click at [810, 100] on div "Our A.I. Engine is working on your speech analysis! Please be patient. It may t…" at bounding box center [428, 214] width 856 height 428
click at [810, 101] on body "Toggle navigation Home Practice Questions Speaking Practice Read Aloud Repeat S…" at bounding box center [428, 214] width 856 height 428
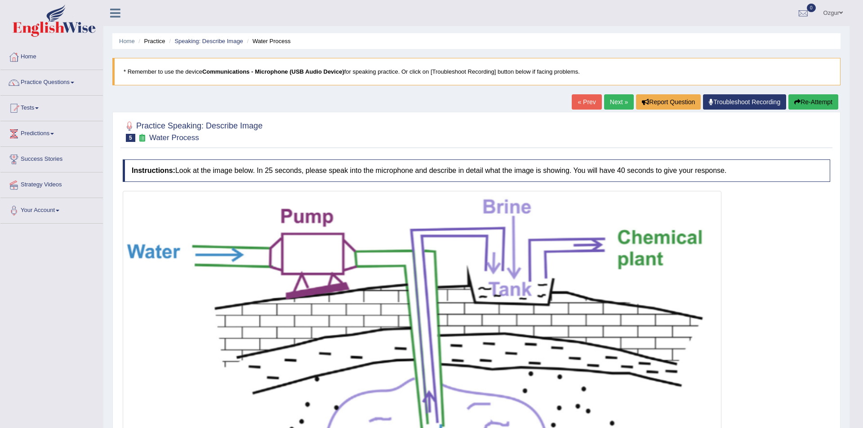
click at [810, 101] on div "Updating answer..." at bounding box center [431, 214] width 863 height 428
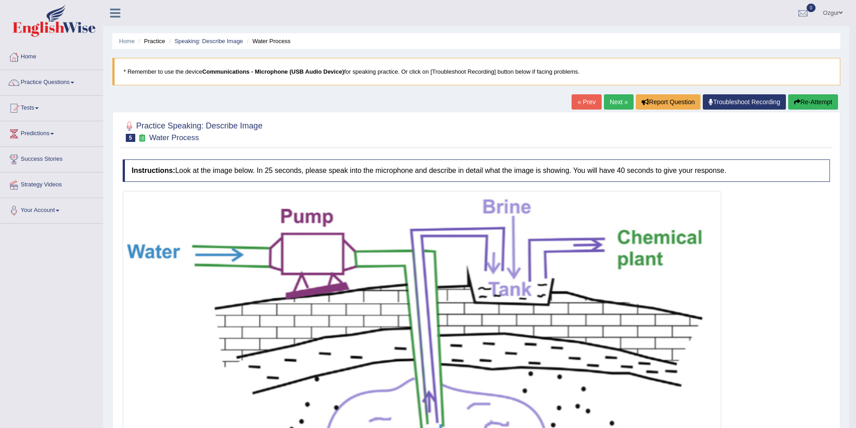
click at [810, 101] on button "Re-Attempt" at bounding box center [813, 101] width 50 height 15
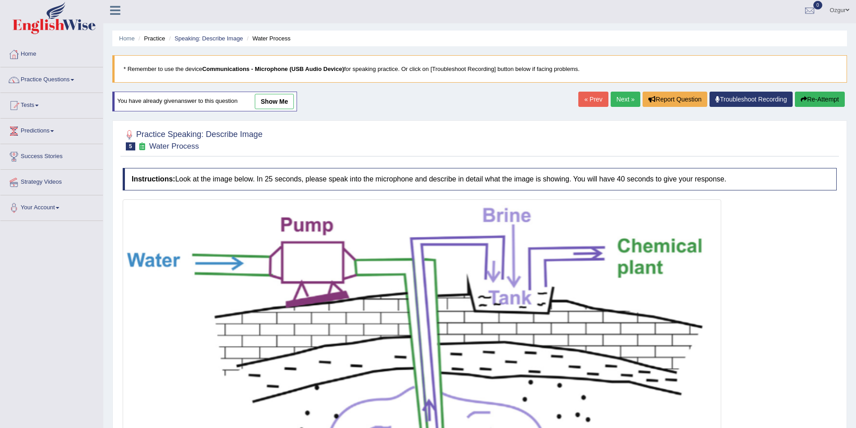
scroll to position [117, 0]
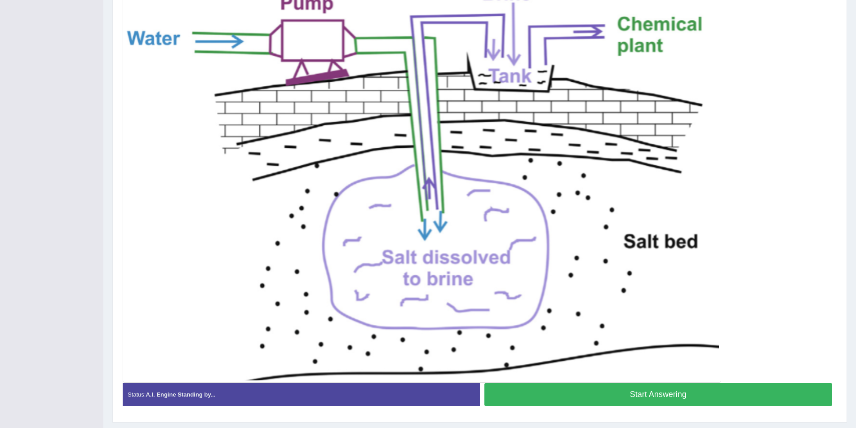
drag, startPoint x: 614, startPoint y: 395, endPoint x: 617, endPoint y: 388, distance: 7.6
click at [614, 394] on button "Start Answering" at bounding box center [658, 394] width 348 height 23
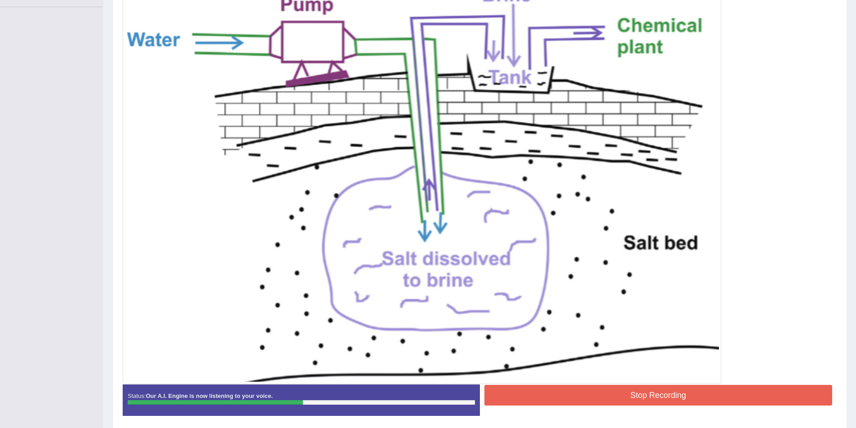
scroll to position [250, 0]
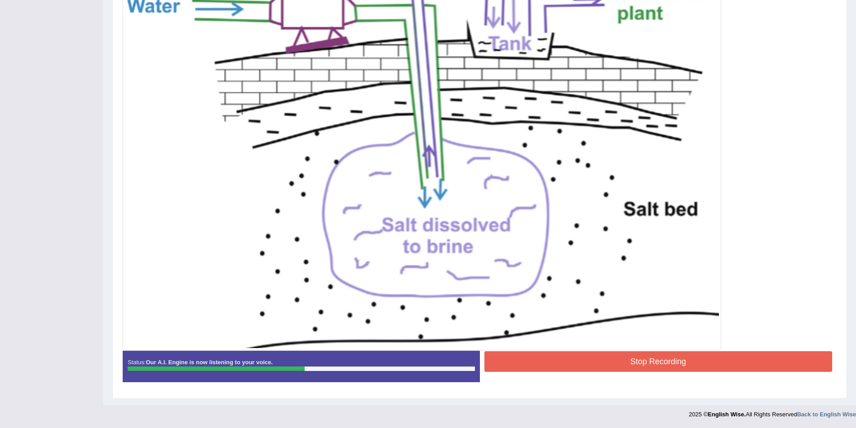
click at [627, 341] on img at bounding box center [422, 147] width 594 height 401
click at [601, 373] on div "Stop Recording" at bounding box center [658, 362] width 357 height 23
click at [604, 364] on button "Stop Recording" at bounding box center [658, 361] width 348 height 21
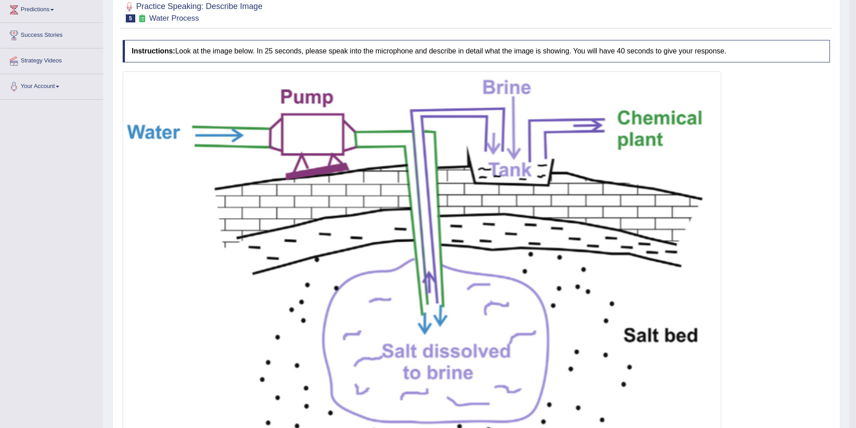
scroll to position [0, 0]
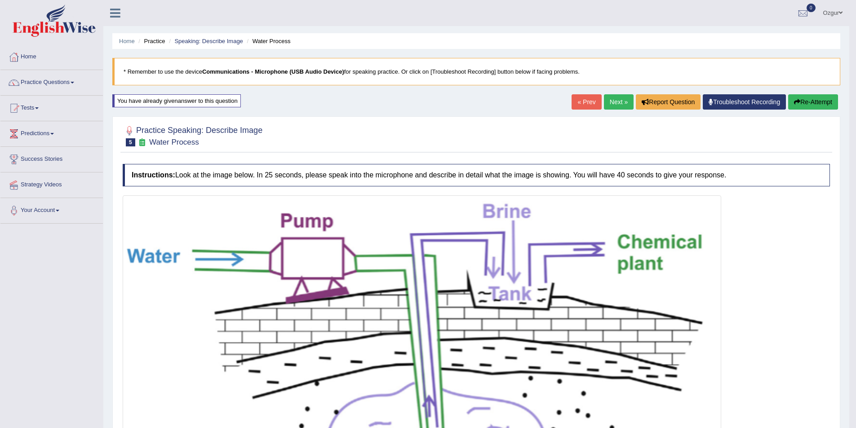
click at [823, 102] on button "Re-Attempt" at bounding box center [813, 101] width 50 height 15
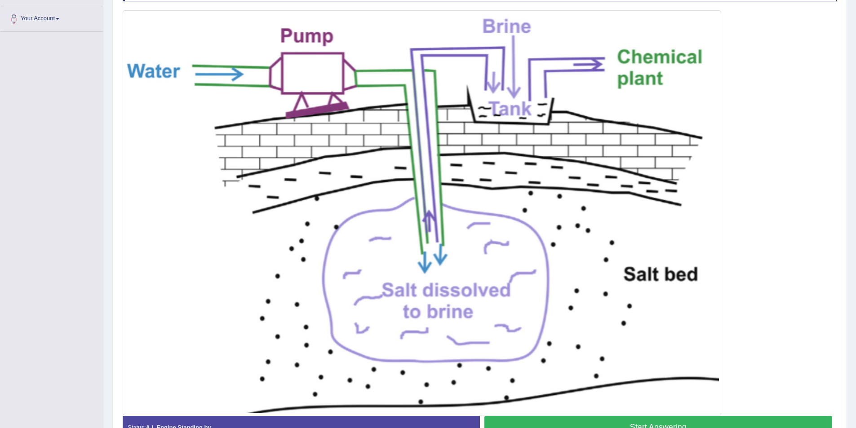
scroll to position [248, 0]
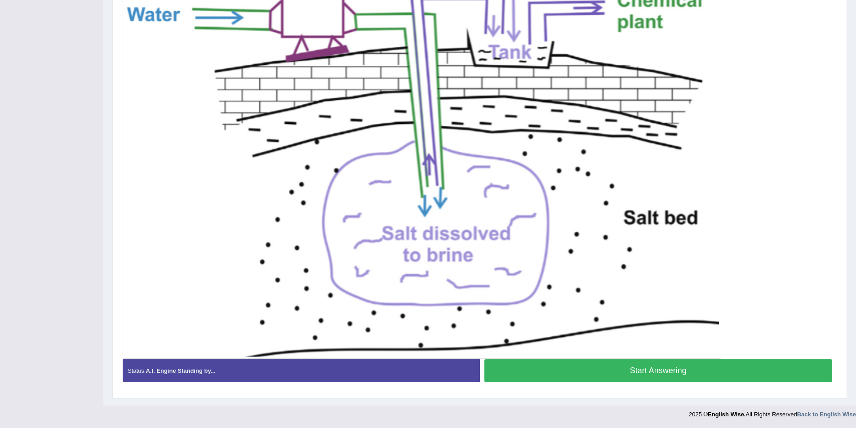
click at [646, 377] on button "Start Answering" at bounding box center [658, 370] width 348 height 23
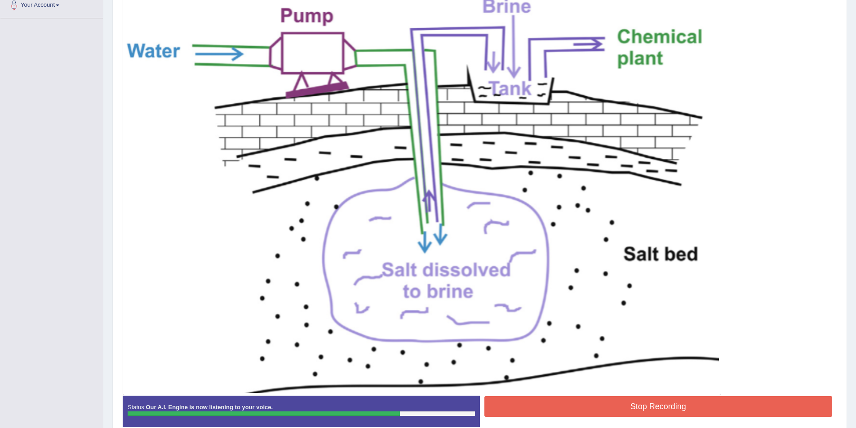
scroll to position [250, 0]
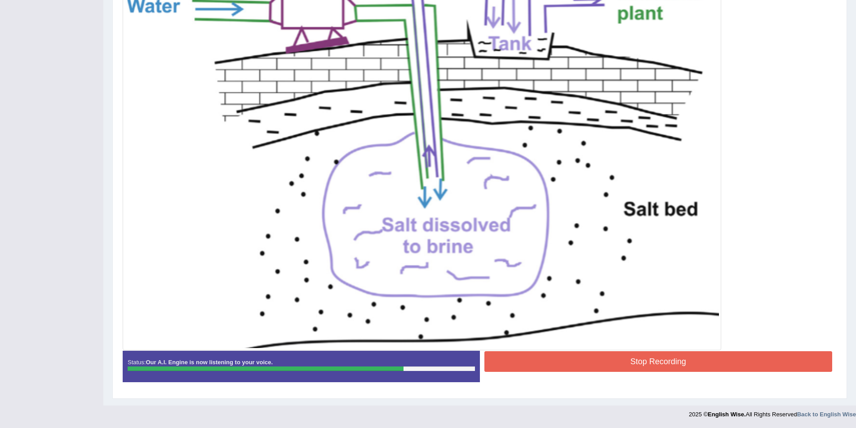
click at [558, 367] on button "Stop Recording" at bounding box center [658, 361] width 348 height 21
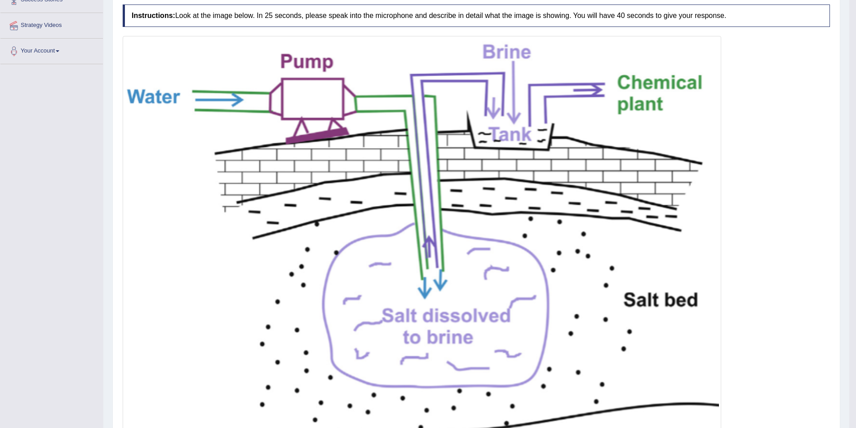
scroll to position [28, 0]
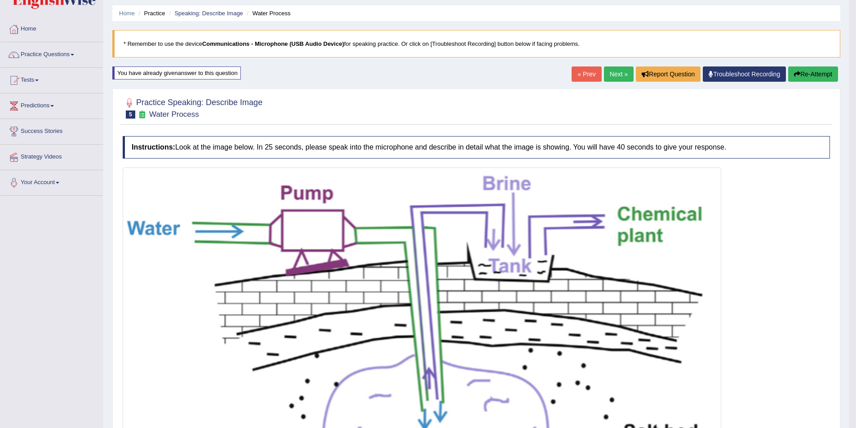
click at [809, 76] on button "Re-Attempt" at bounding box center [813, 73] width 50 height 15
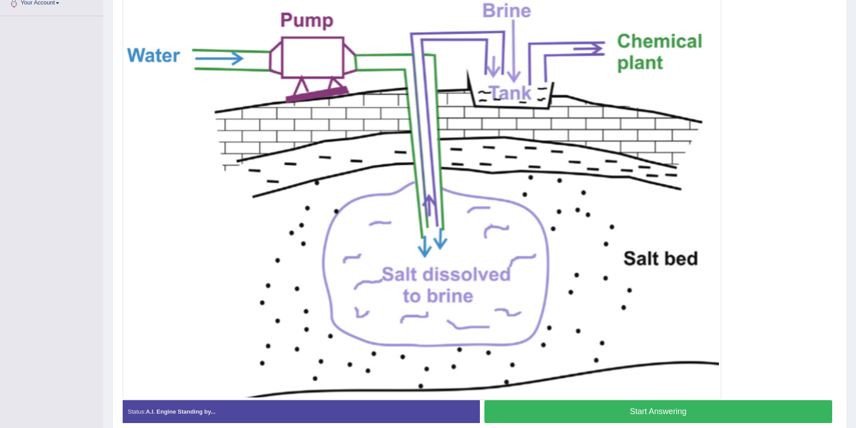
click at [645, 413] on button "Start Answering" at bounding box center [658, 411] width 348 height 23
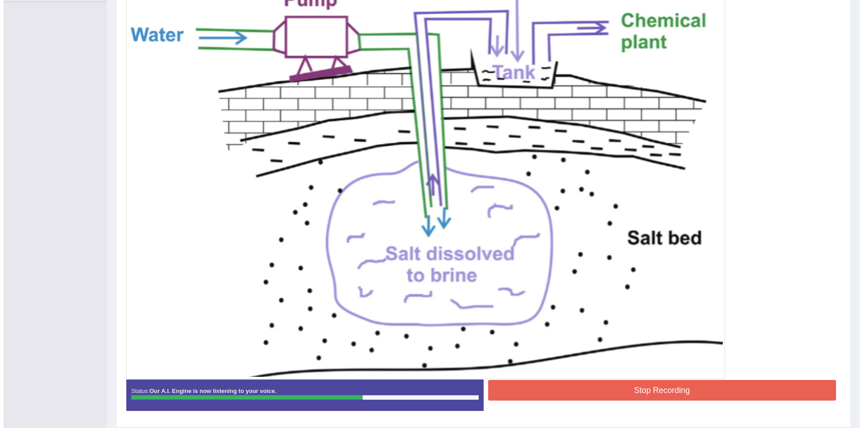
scroll to position [250, 0]
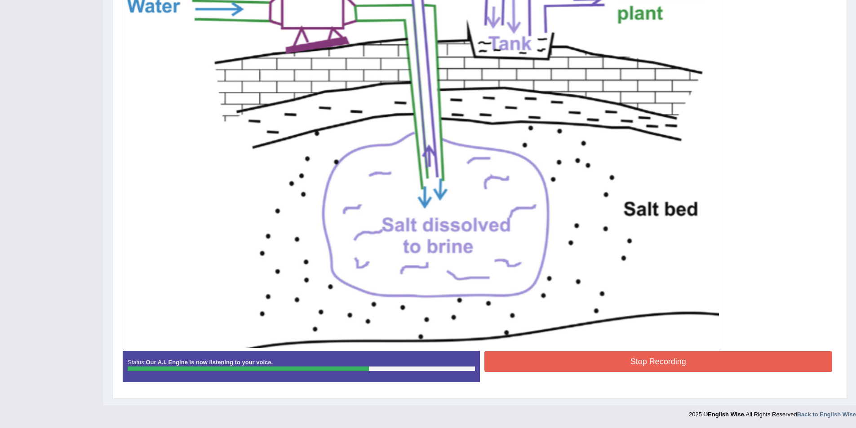
click at [618, 356] on button "Stop Recording" at bounding box center [658, 361] width 348 height 21
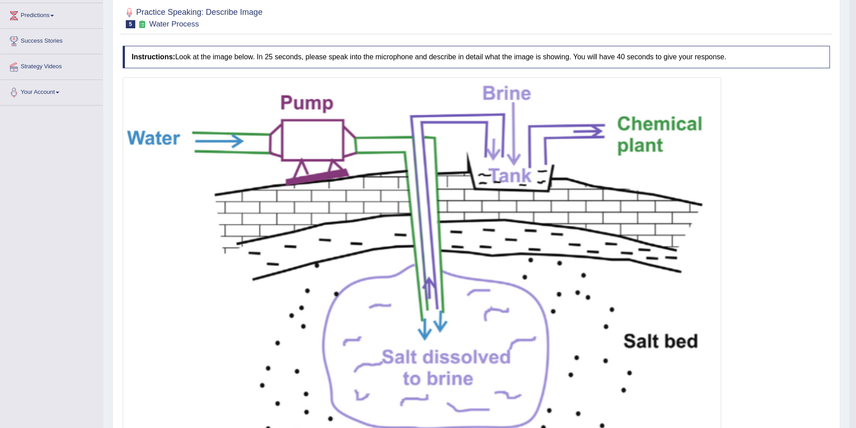
scroll to position [28, 0]
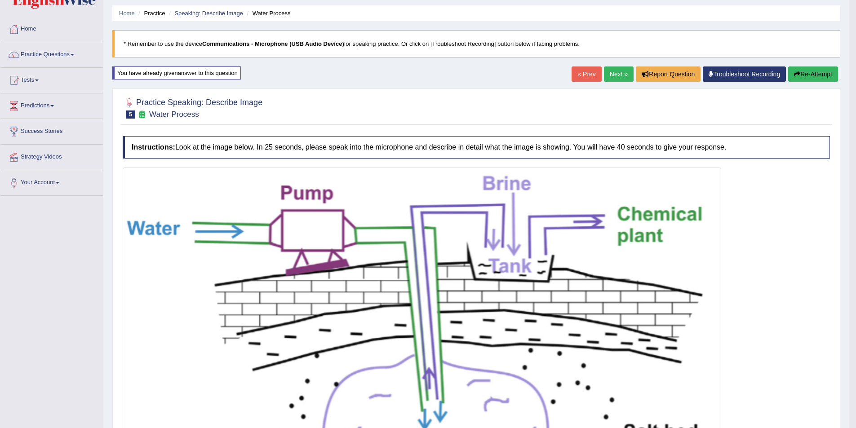
click at [806, 77] on button "Re-Attempt" at bounding box center [813, 73] width 50 height 15
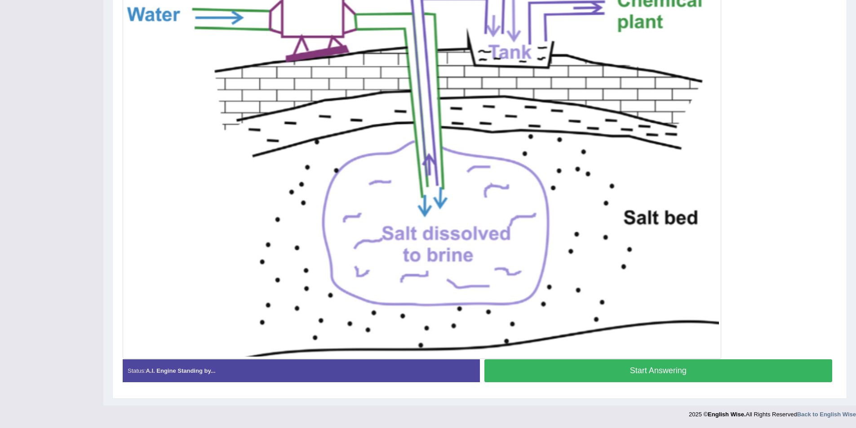
drag, startPoint x: 642, startPoint y: 370, endPoint x: 765, endPoint y: 230, distance: 186.5
click at [642, 369] on button "Start Answering" at bounding box center [658, 370] width 348 height 23
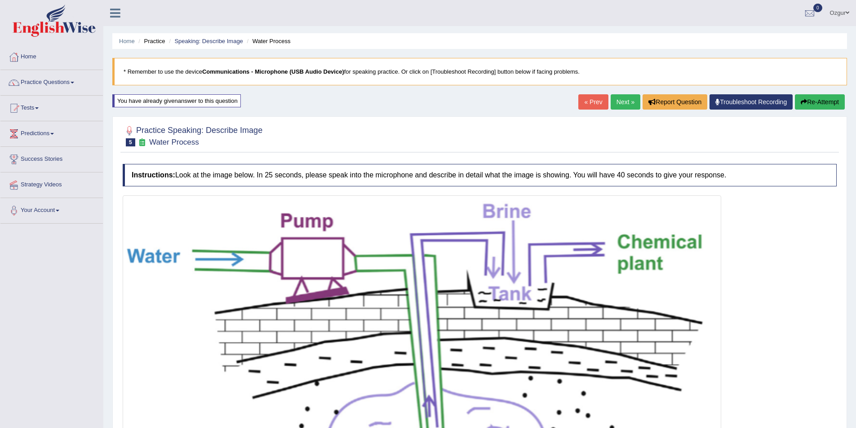
click at [815, 102] on button "Re-Attempt" at bounding box center [820, 101] width 50 height 15
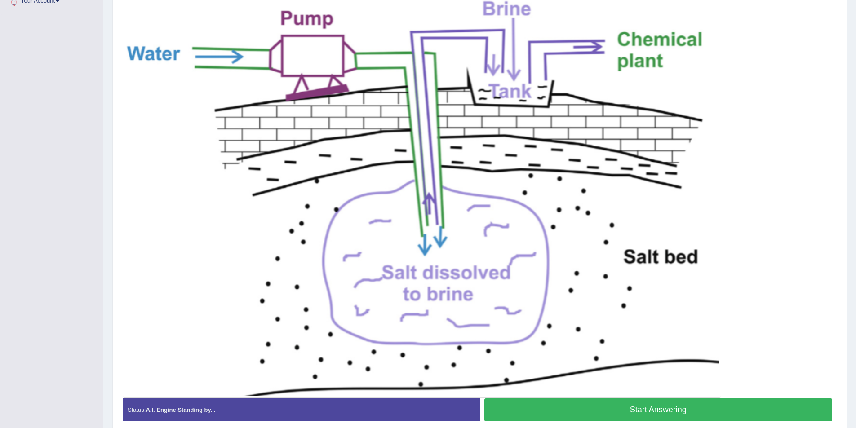
scroll to position [248, 0]
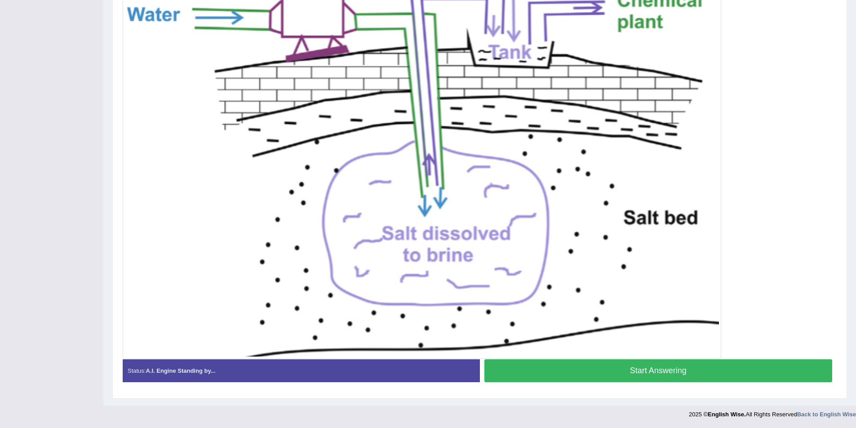
click at [625, 376] on button "Start Answering" at bounding box center [658, 370] width 348 height 23
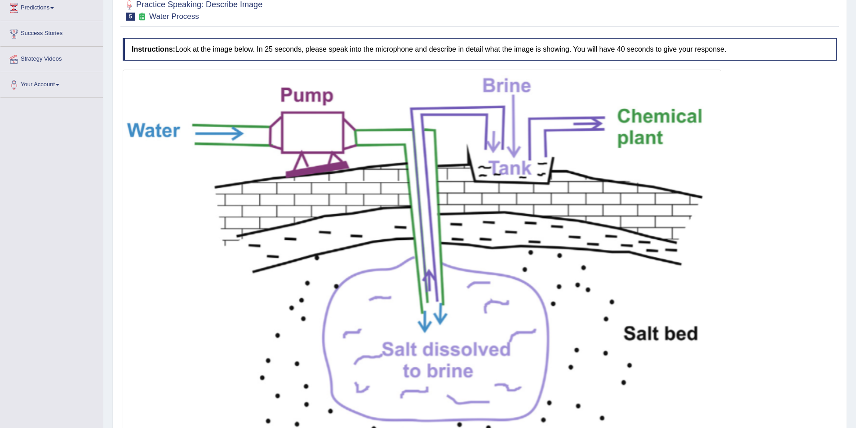
scroll to position [0, 0]
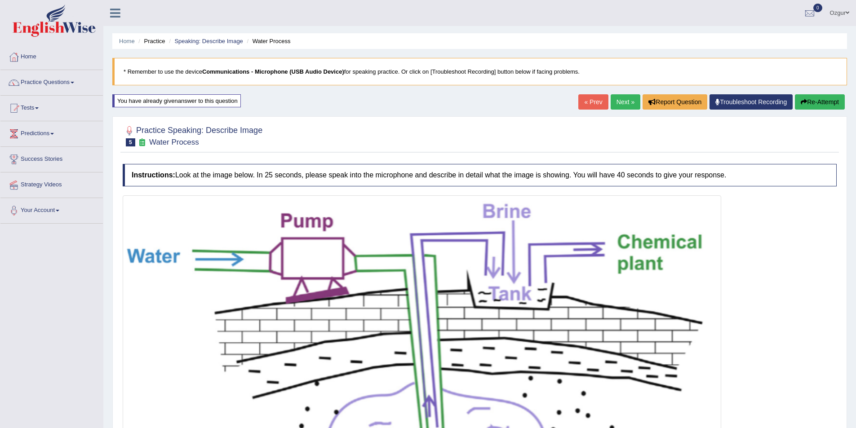
click at [828, 107] on button "Re-Attempt" at bounding box center [820, 101] width 50 height 15
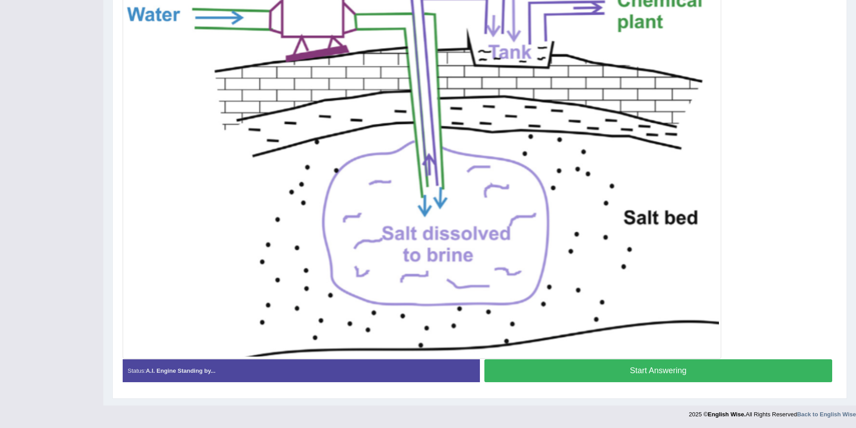
click at [675, 361] on button "Start Answering" at bounding box center [658, 370] width 348 height 23
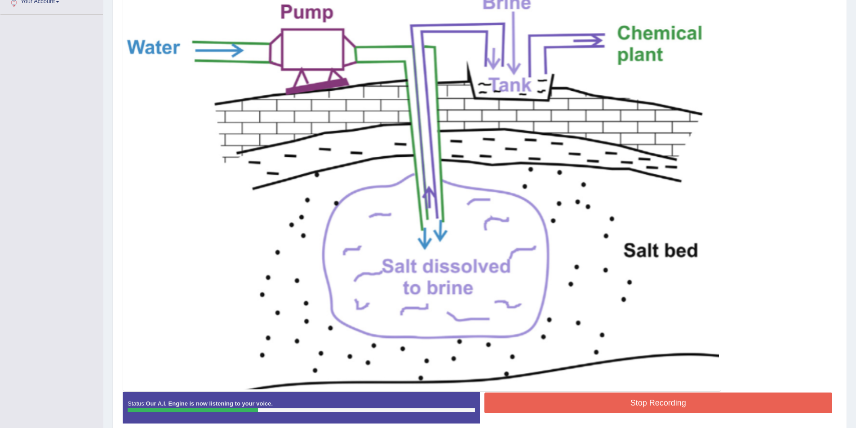
scroll to position [250, 0]
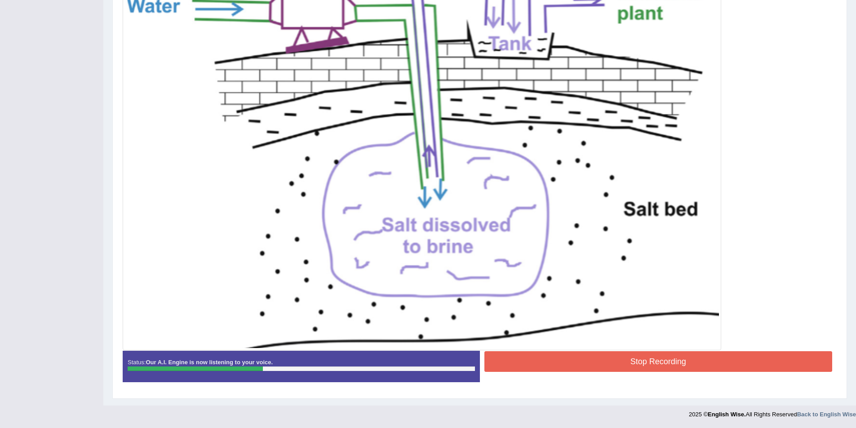
click at [573, 363] on button "Stop Recording" at bounding box center [658, 361] width 348 height 21
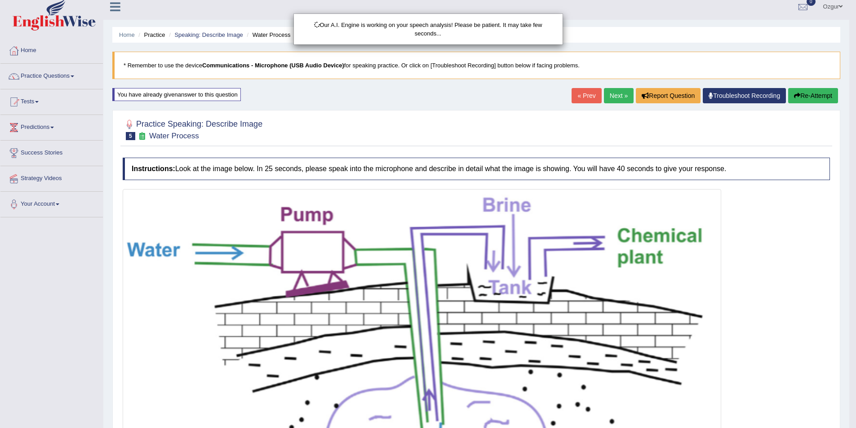
scroll to position [0, 0]
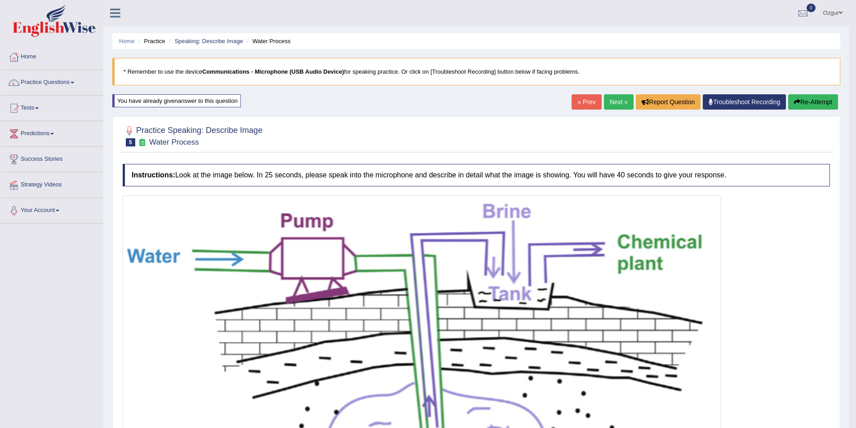
click at [811, 105] on button "Re-Attempt" at bounding box center [813, 101] width 50 height 15
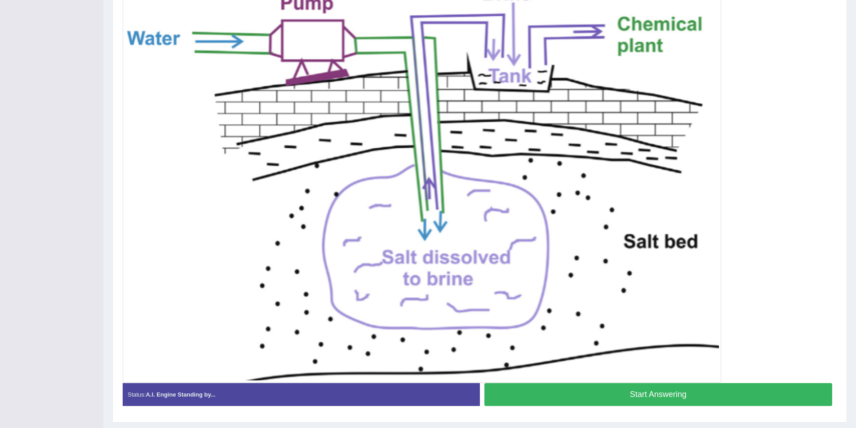
click at [569, 386] on button "Start Answering" at bounding box center [658, 394] width 348 height 23
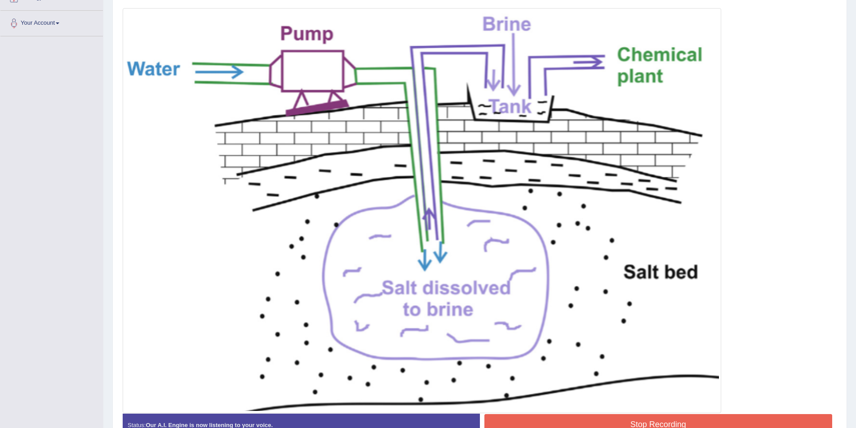
scroll to position [250, 0]
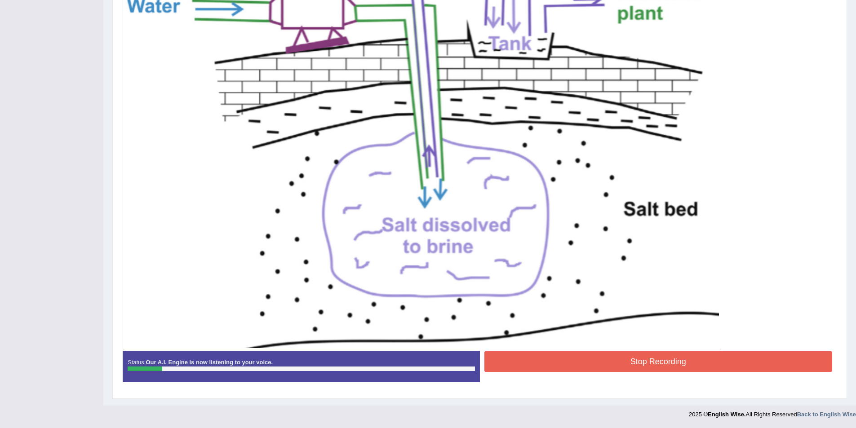
click at [606, 347] on img at bounding box center [422, 147] width 594 height 401
click at [618, 369] on button "Stop Recording" at bounding box center [658, 361] width 348 height 21
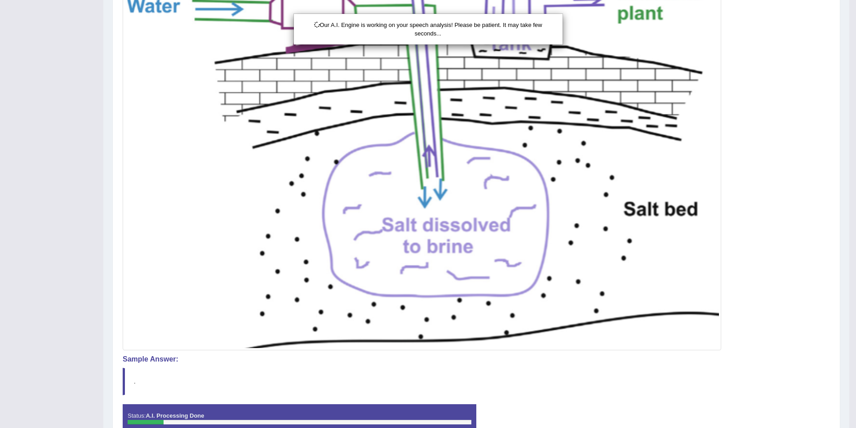
scroll to position [0, 0]
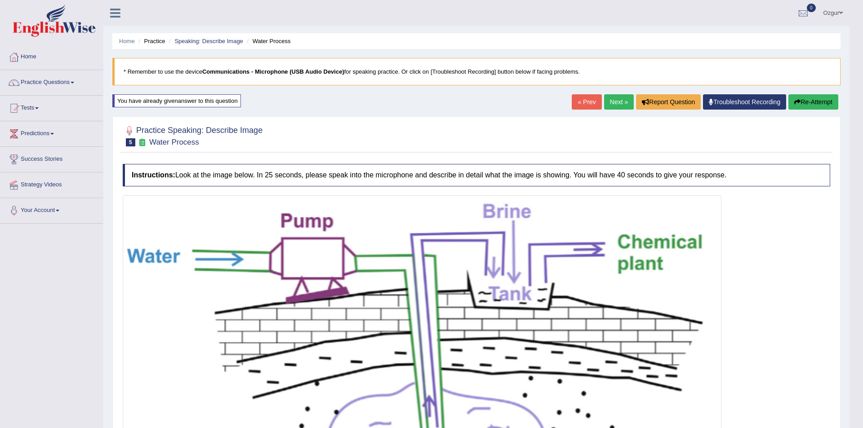
click at [825, 99] on div "Updating answer..." at bounding box center [431, 214] width 863 height 428
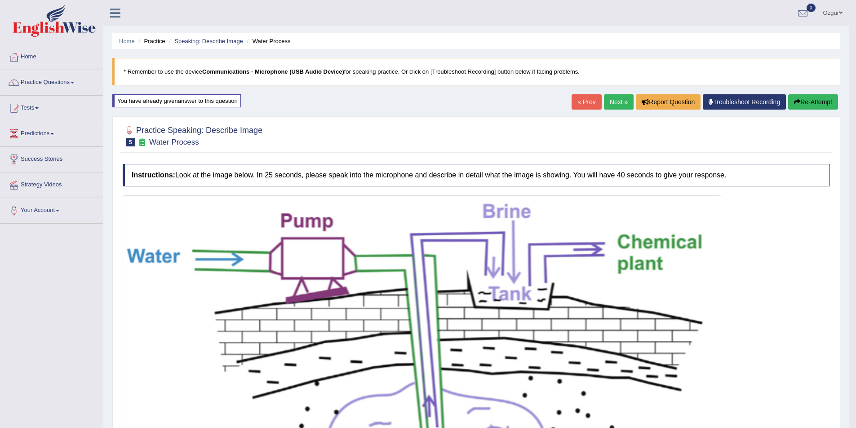
click at [825, 99] on button "Re-Attempt" at bounding box center [813, 101] width 50 height 15
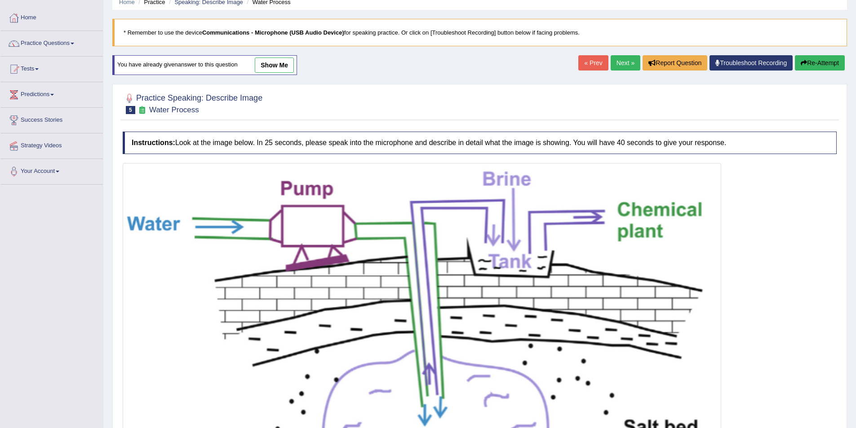
scroll to position [219, 0]
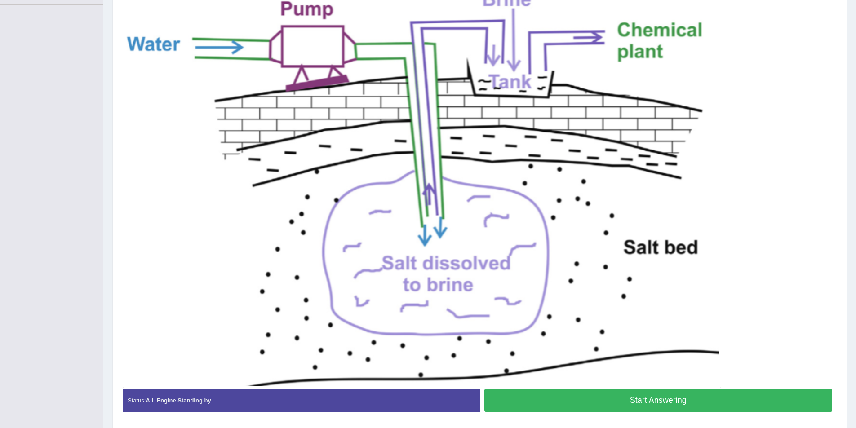
click at [648, 402] on button "Start Answering" at bounding box center [658, 400] width 348 height 23
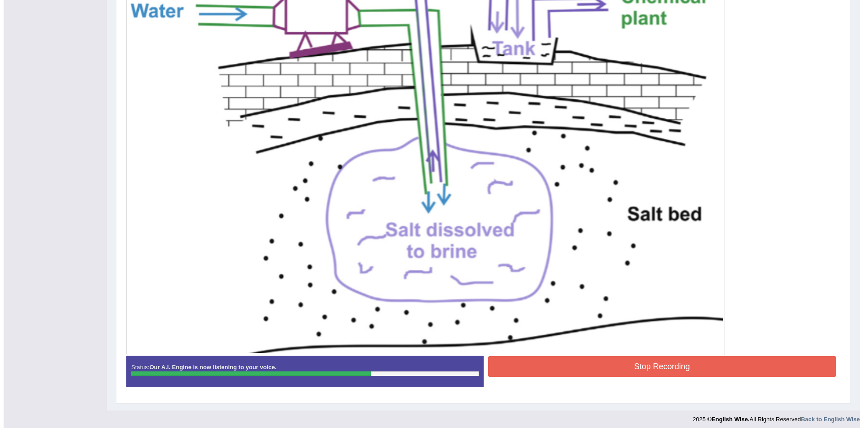
scroll to position [250, 0]
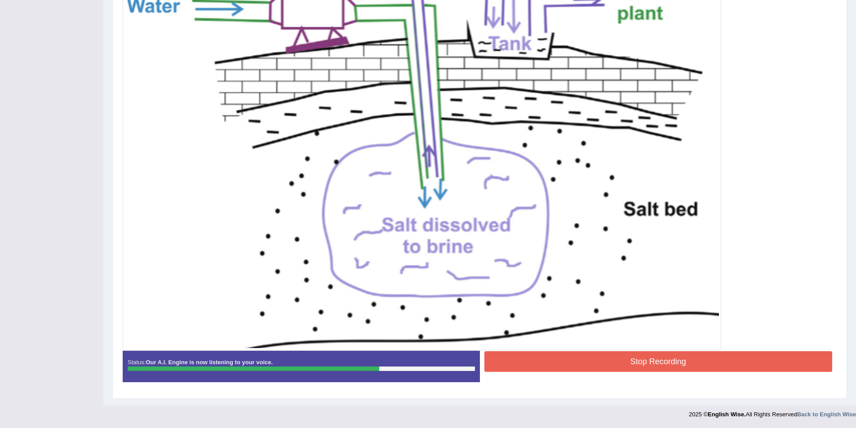
click at [572, 363] on button "Stop Recording" at bounding box center [658, 361] width 348 height 21
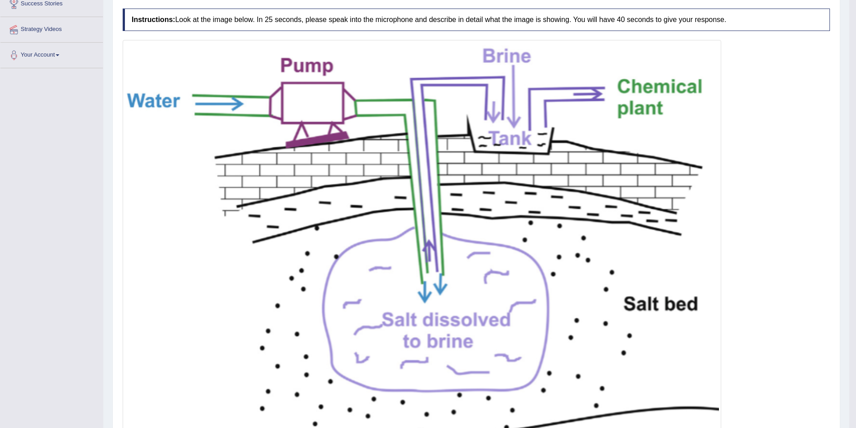
scroll to position [34, 0]
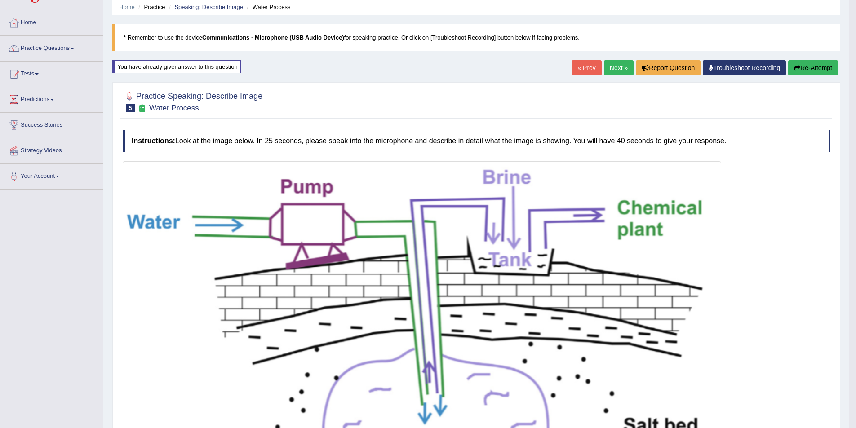
click at [812, 71] on button "Re-Attempt" at bounding box center [813, 67] width 50 height 15
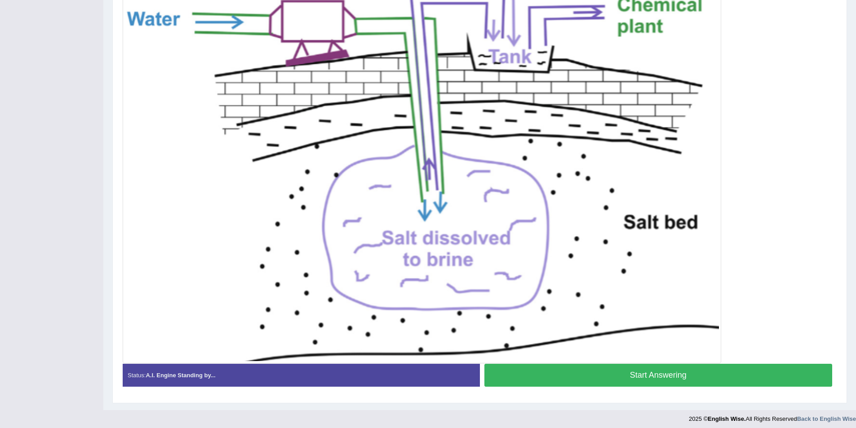
scroll to position [248, 0]
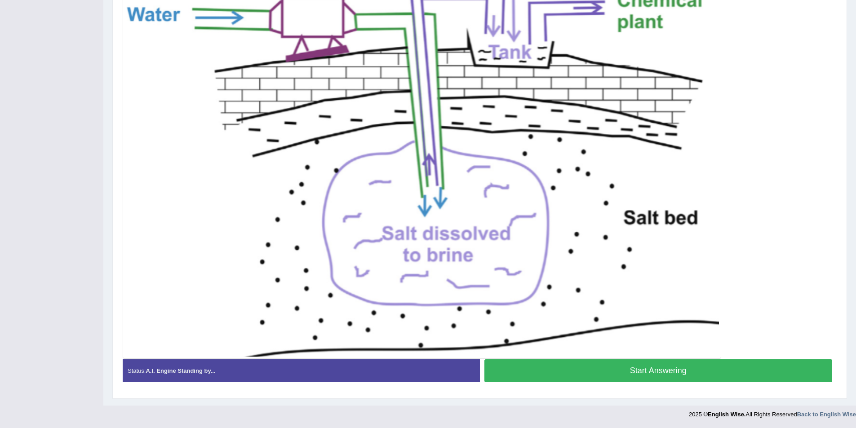
click at [644, 376] on button "Start Answering" at bounding box center [658, 370] width 348 height 23
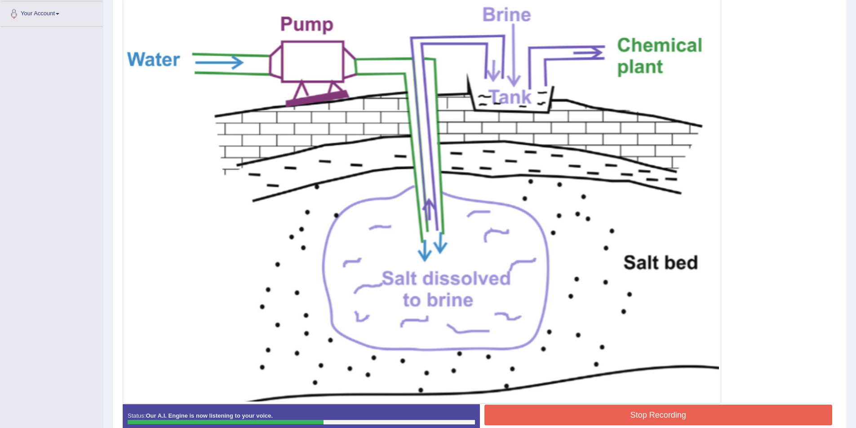
scroll to position [250, 0]
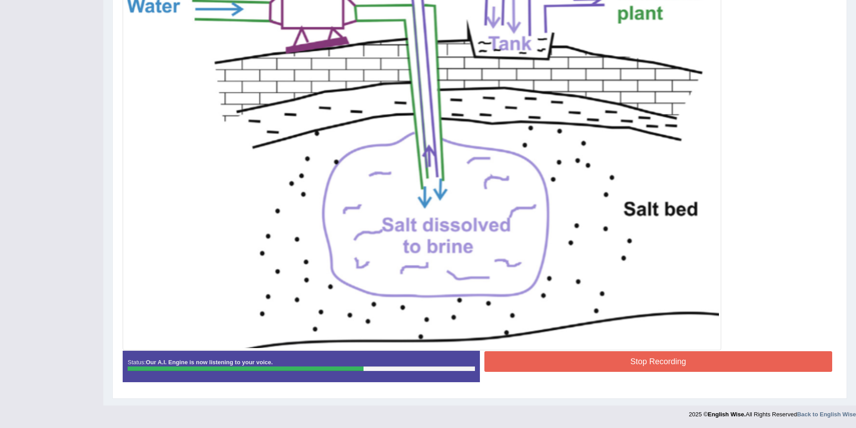
click at [572, 357] on button "Stop Recording" at bounding box center [658, 361] width 348 height 21
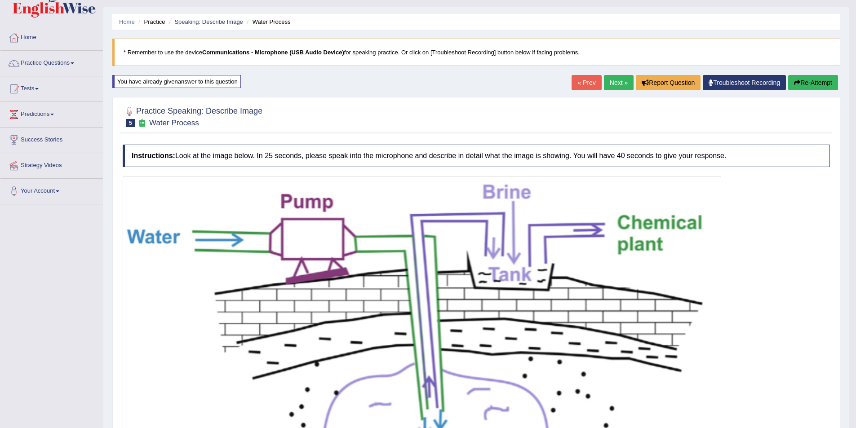
scroll to position [0, 0]
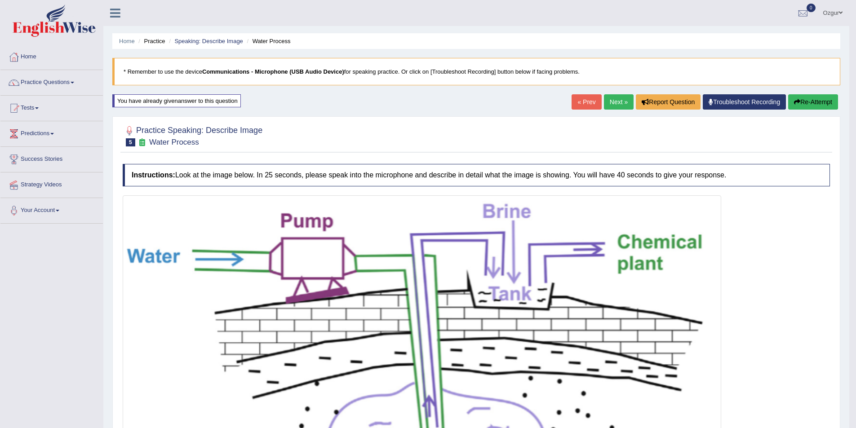
click at [619, 106] on link "Next »" at bounding box center [619, 101] width 30 height 15
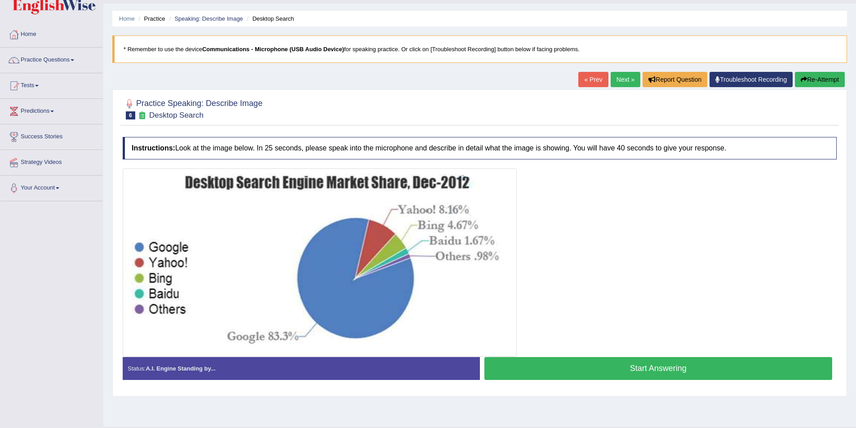
scroll to position [44, 0]
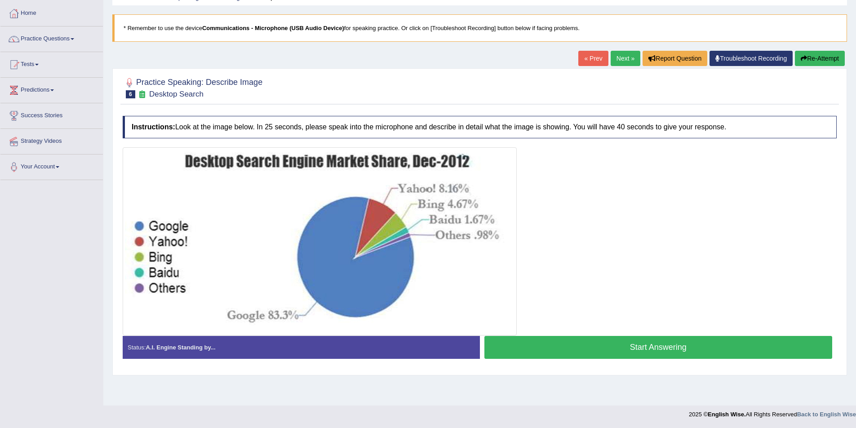
click at [592, 342] on button "Start Answering" at bounding box center [658, 347] width 348 height 23
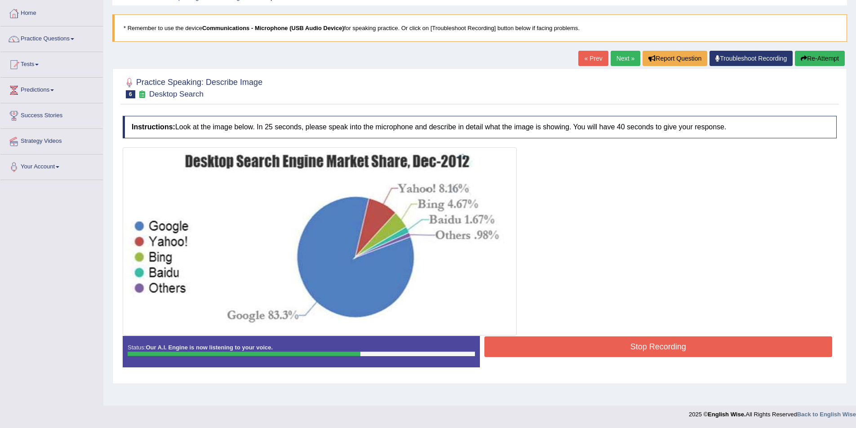
click at [660, 391] on div "Home Practice Speaking: Describe Image Desktop Search * Remember to use the dev…" at bounding box center [479, 180] width 753 height 449
click at [664, 341] on button "Stop Recording" at bounding box center [658, 347] width 348 height 21
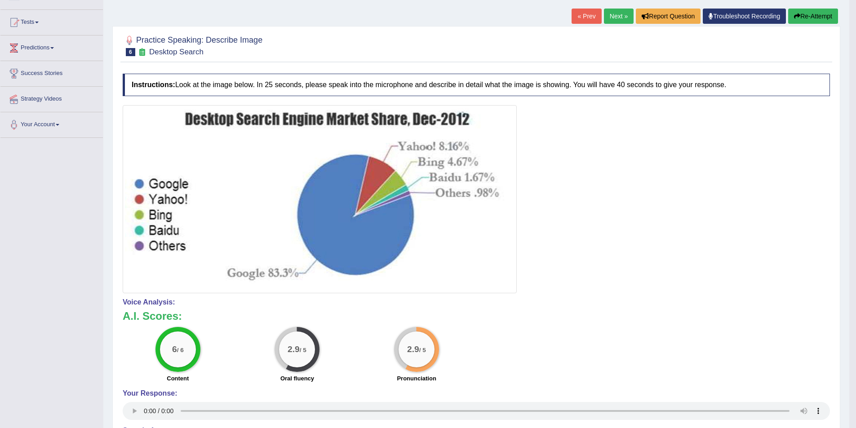
scroll to position [90, 0]
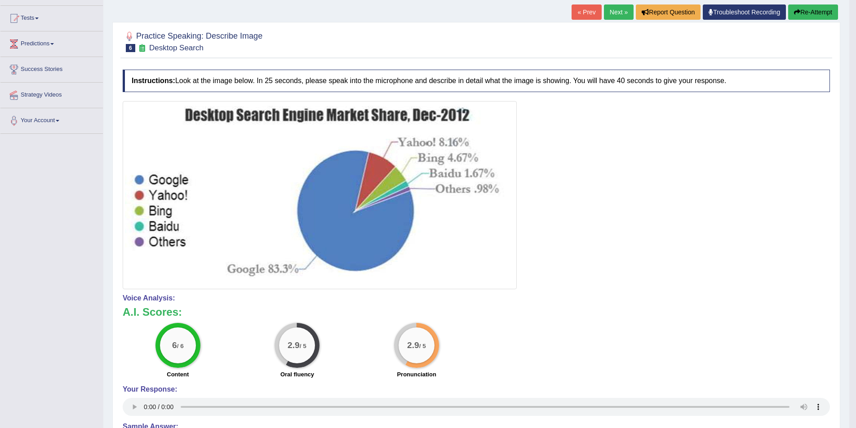
click at [821, 8] on button "Re-Attempt" at bounding box center [813, 11] width 50 height 15
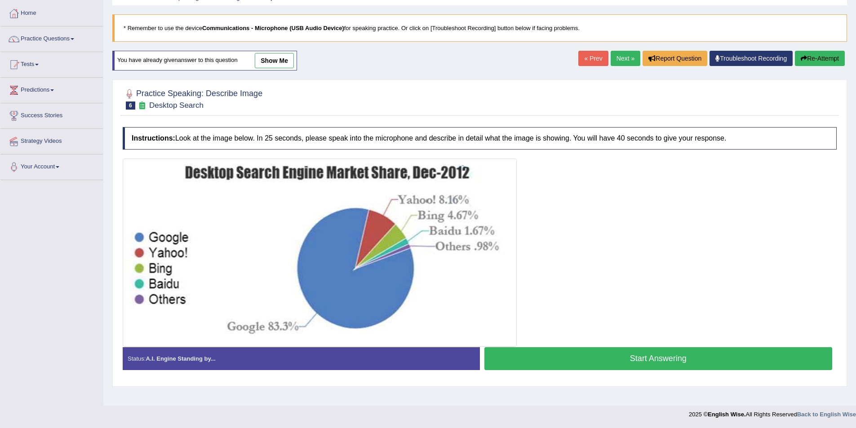
click at [653, 354] on button "Start Answering" at bounding box center [658, 358] width 348 height 23
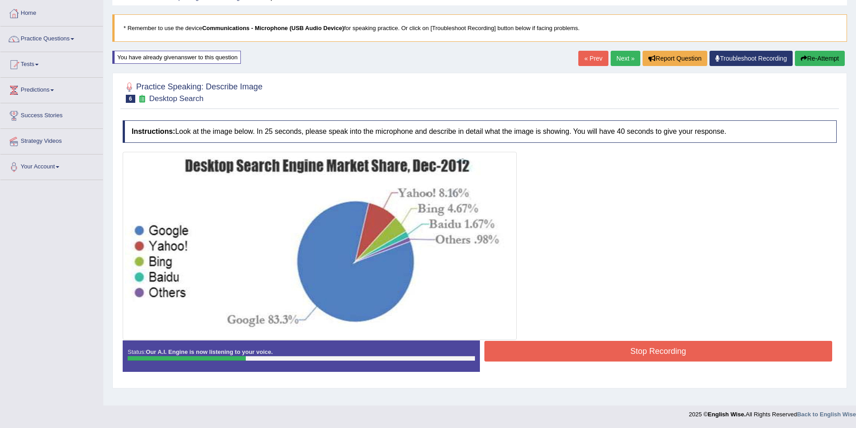
click at [764, 366] on div "Status: Our A.I. Engine is now listening to your voice. Start Answering Stop Re…" at bounding box center [480, 361] width 714 height 40
click at [768, 358] on button "Stop Recording" at bounding box center [658, 351] width 348 height 21
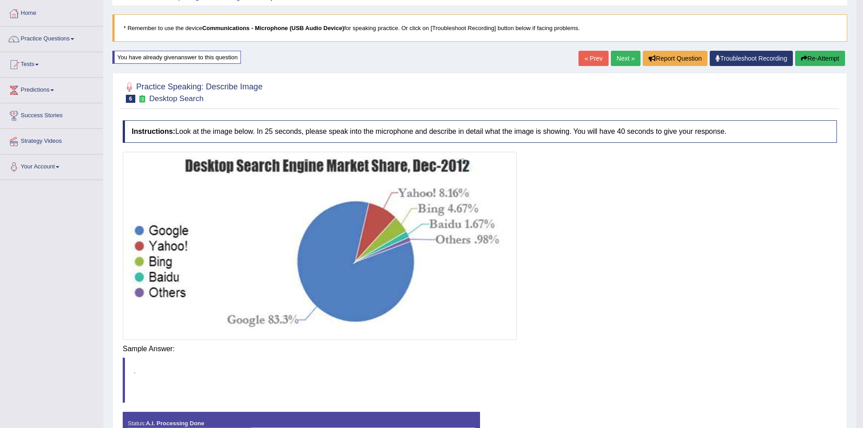
click at [0, 0] on div "Saving your answer..." at bounding box center [0, 0] width 0 height 0
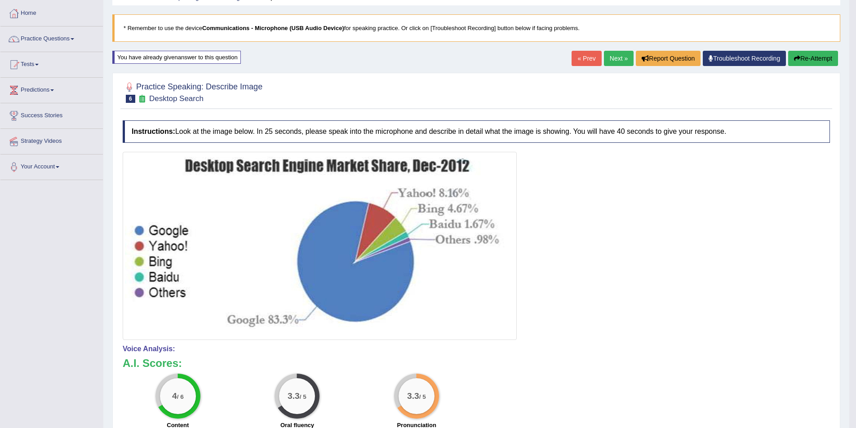
click at [809, 60] on button "Re-Attempt" at bounding box center [813, 58] width 50 height 15
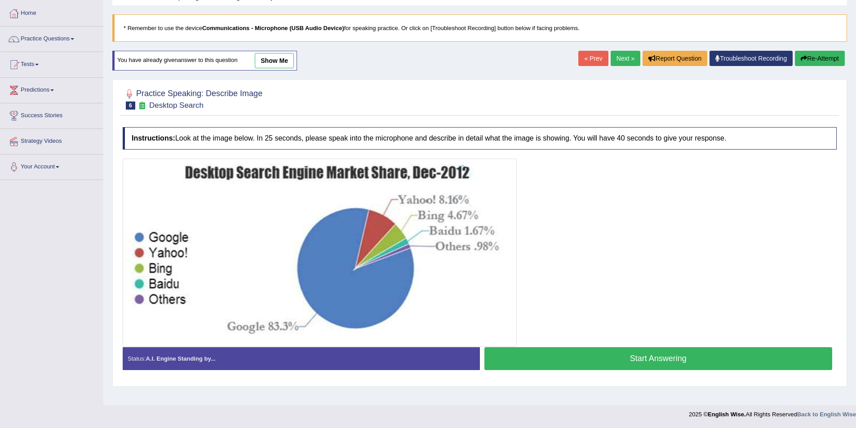
click at [634, 359] on button "Start Answering" at bounding box center [658, 358] width 348 height 23
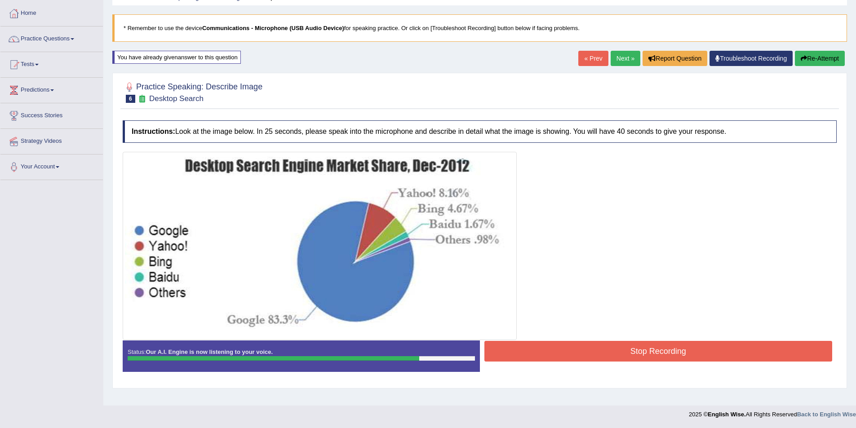
click at [616, 347] on button "Stop Recording" at bounding box center [658, 351] width 348 height 21
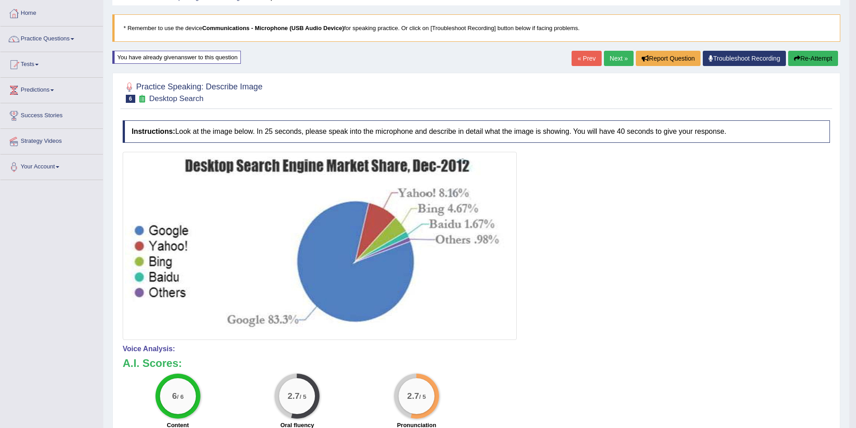
click at [808, 61] on button "Re-Attempt" at bounding box center [813, 58] width 50 height 15
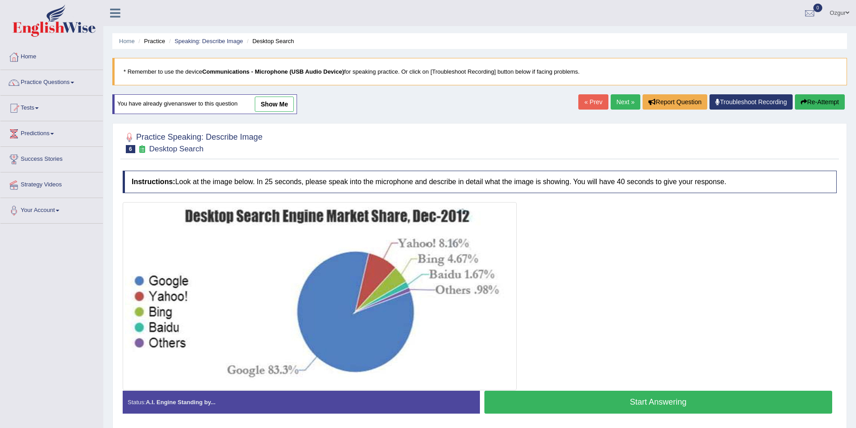
scroll to position [44, 0]
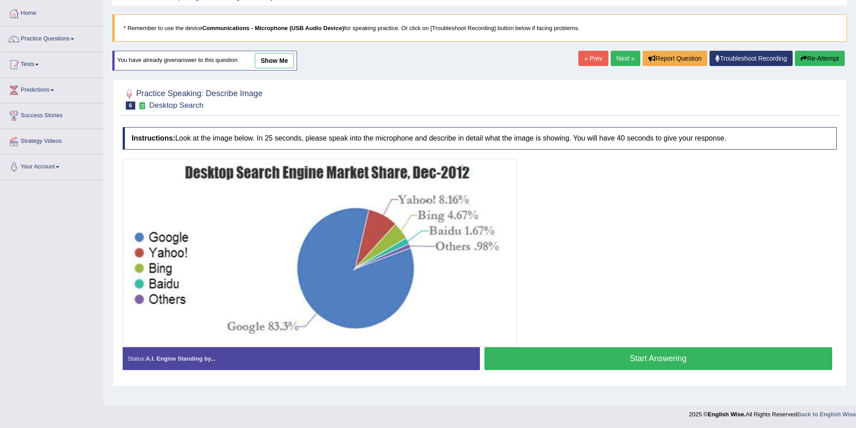
click at [634, 360] on button "Start Answering" at bounding box center [658, 358] width 348 height 23
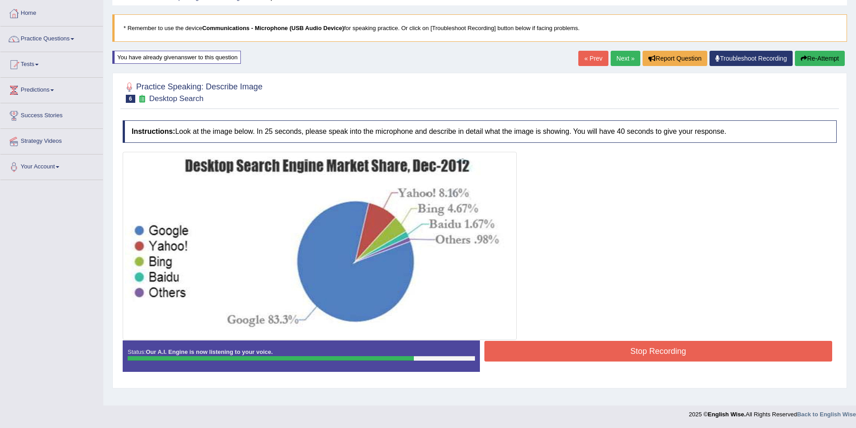
click at [635, 357] on button "Stop Recording" at bounding box center [658, 351] width 348 height 21
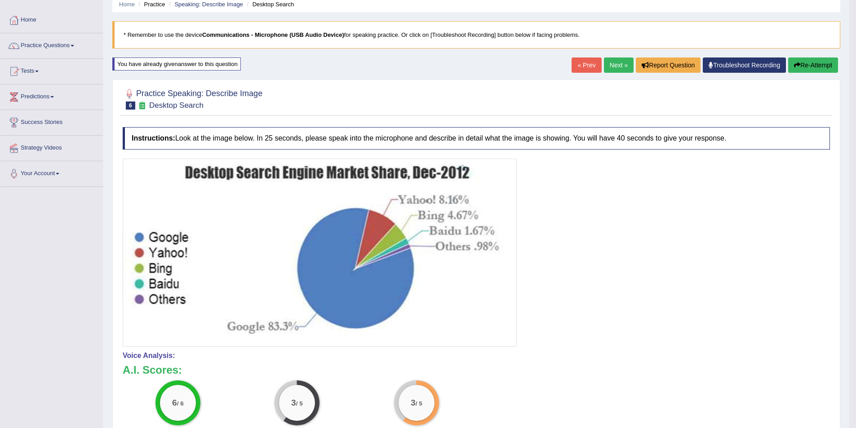
scroll to position [0, 0]
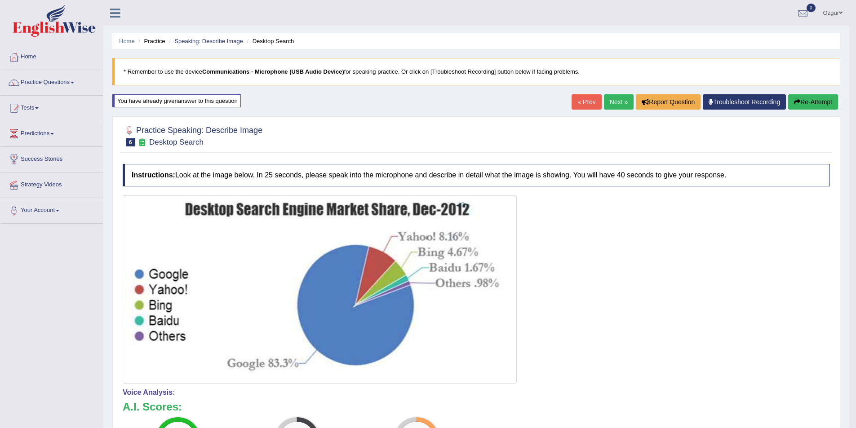
click at [800, 104] on button "Re-Attempt" at bounding box center [813, 101] width 50 height 15
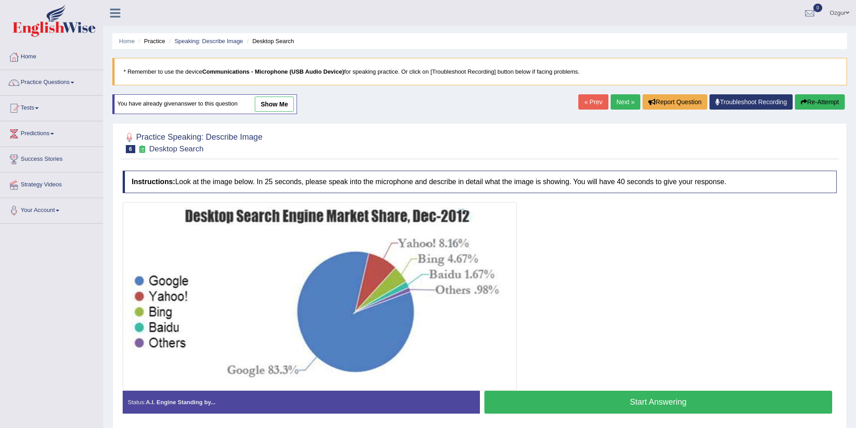
drag, startPoint x: 656, startPoint y: 399, endPoint x: 661, endPoint y: 380, distance: 19.1
click at [656, 398] on button "Start Answering" at bounding box center [658, 402] width 348 height 23
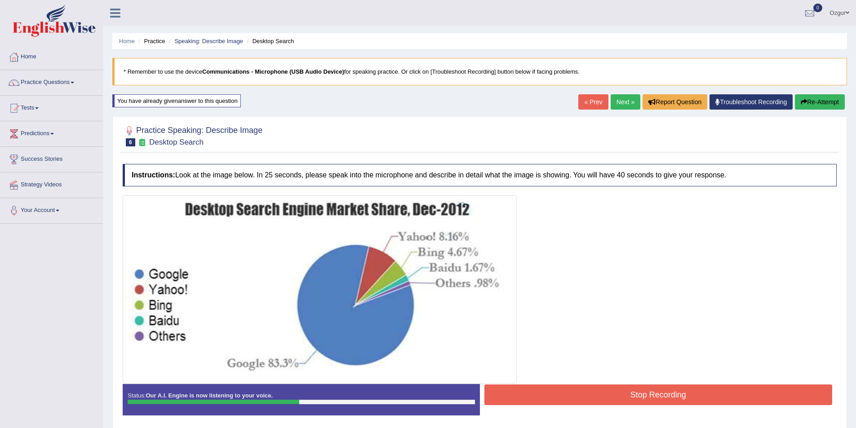
click at [638, 379] on div at bounding box center [480, 289] width 714 height 188
drag, startPoint x: 638, startPoint y: 384, endPoint x: 637, endPoint y: 401, distance: 17.1
click at [638, 385] on button "Stop Recording" at bounding box center [658, 395] width 348 height 21
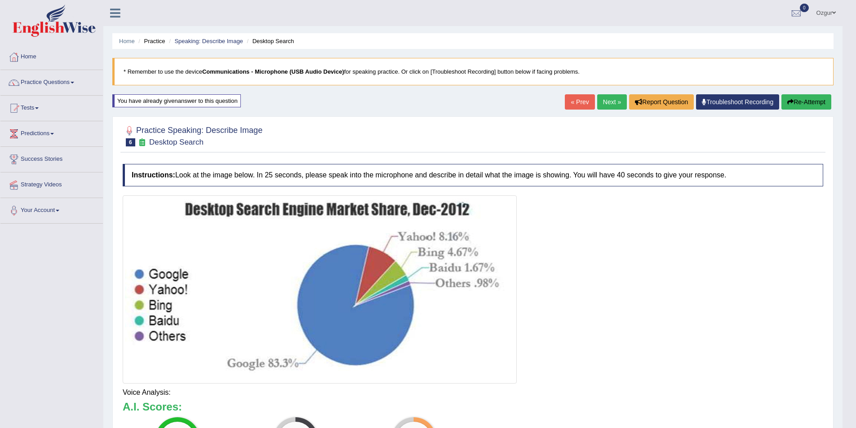
click at [807, 106] on div "Our A.I. Engine is working on your speech analysis! Please be patient. It may t…" at bounding box center [428, 214] width 856 height 428
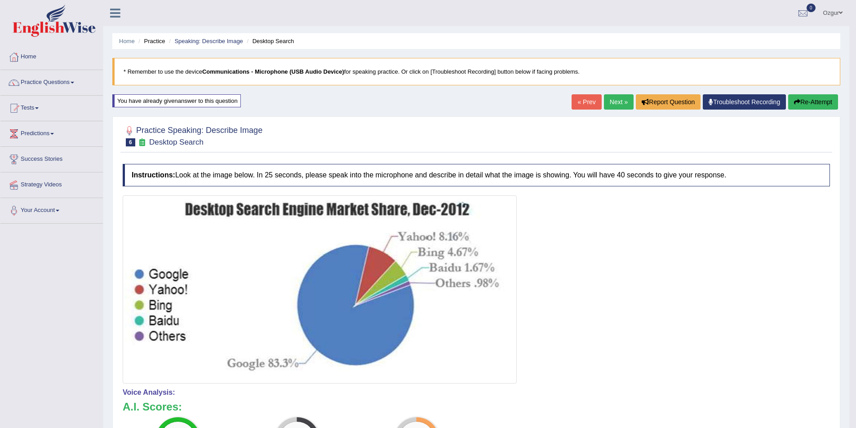
click at [807, 104] on button "Re-Attempt" at bounding box center [813, 101] width 50 height 15
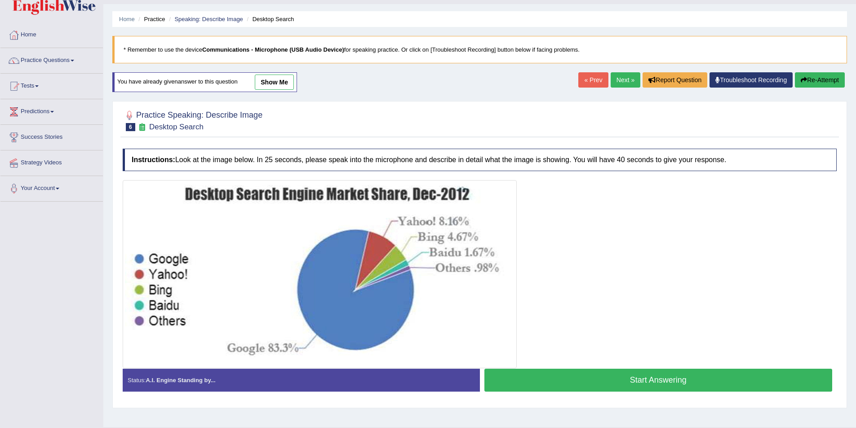
scroll to position [44, 0]
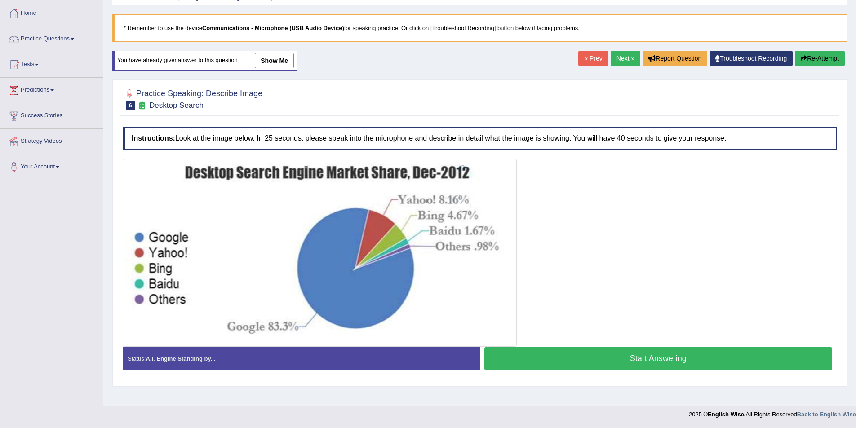
click at [598, 355] on button "Start Answering" at bounding box center [658, 358] width 348 height 23
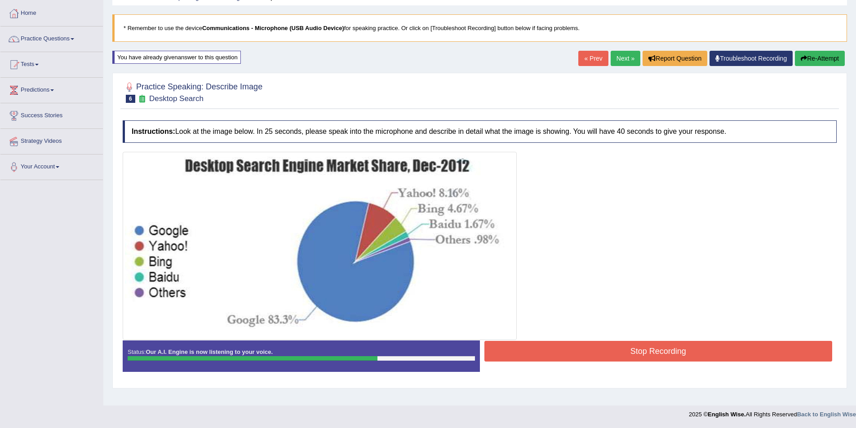
click at [629, 352] on button "Stop Recording" at bounding box center [658, 351] width 348 height 21
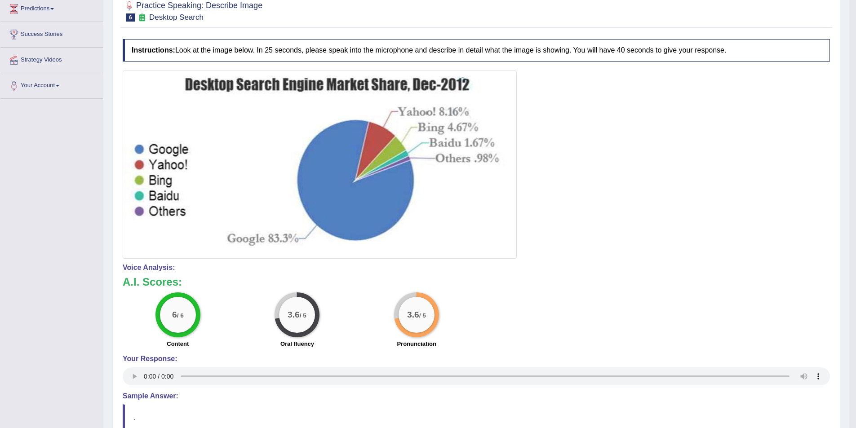
scroll to position [35, 0]
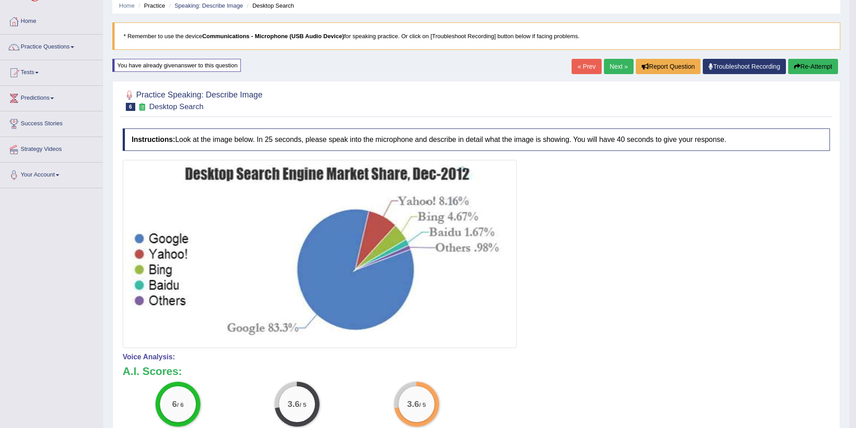
click at [807, 66] on button "Re-Attempt" at bounding box center [813, 66] width 50 height 15
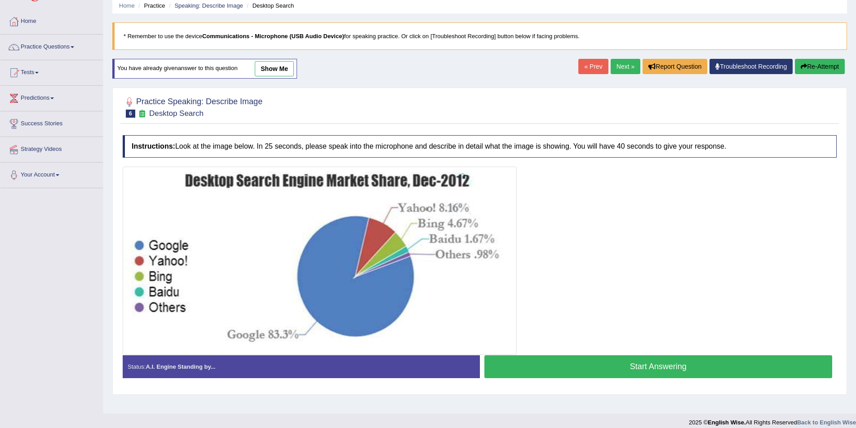
scroll to position [35, 0]
click at [557, 375] on button "Start Answering" at bounding box center [658, 366] width 348 height 23
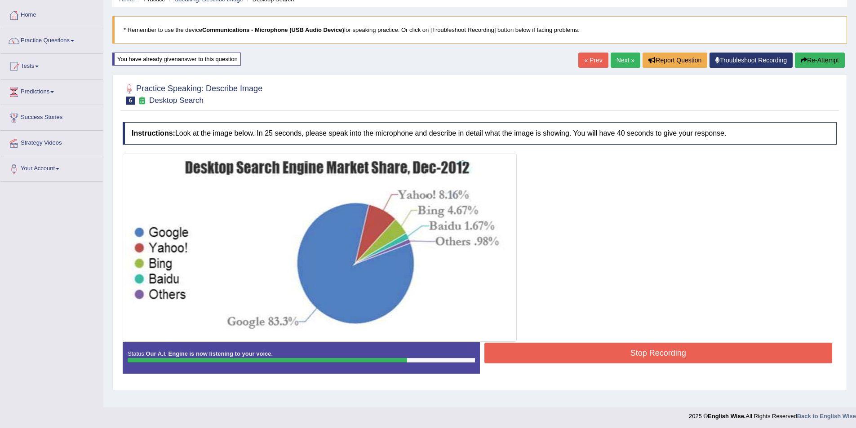
scroll to position [44, 0]
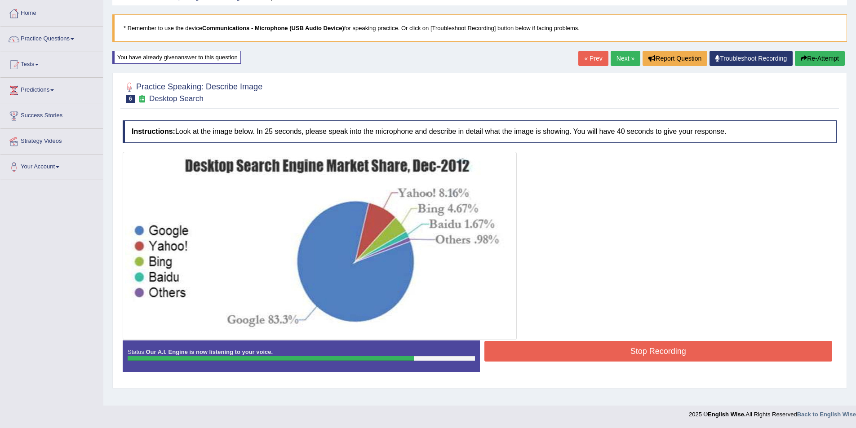
click at [607, 358] on button "Stop Recording" at bounding box center [658, 351] width 348 height 21
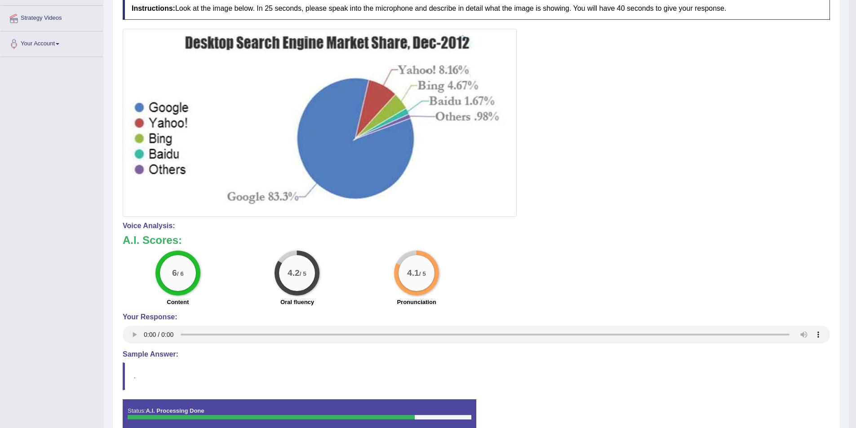
scroll to position [0, 0]
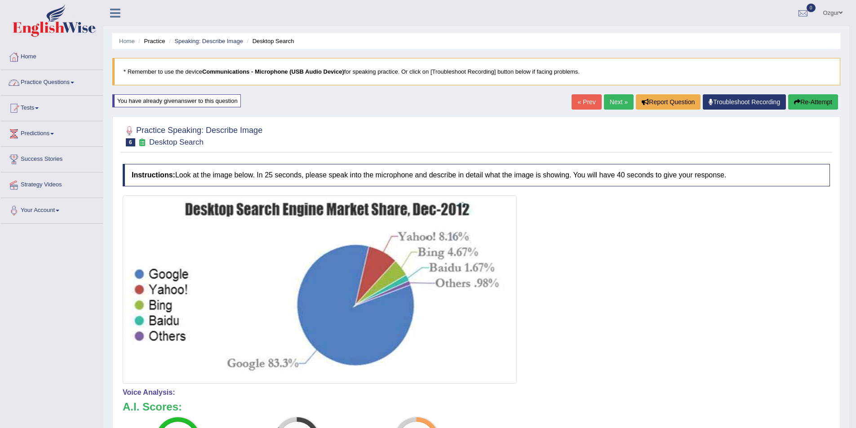
click at [62, 77] on link "Practice Questions" at bounding box center [51, 81] width 102 height 22
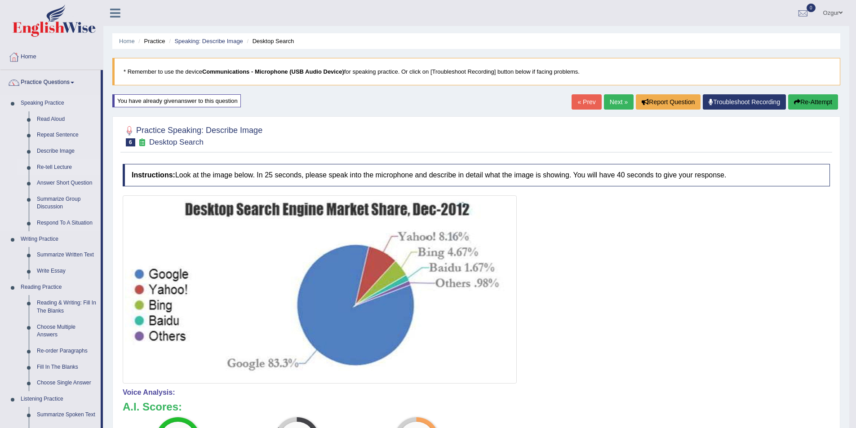
click at [65, 167] on link "Re-tell Lecture" at bounding box center [67, 168] width 68 height 16
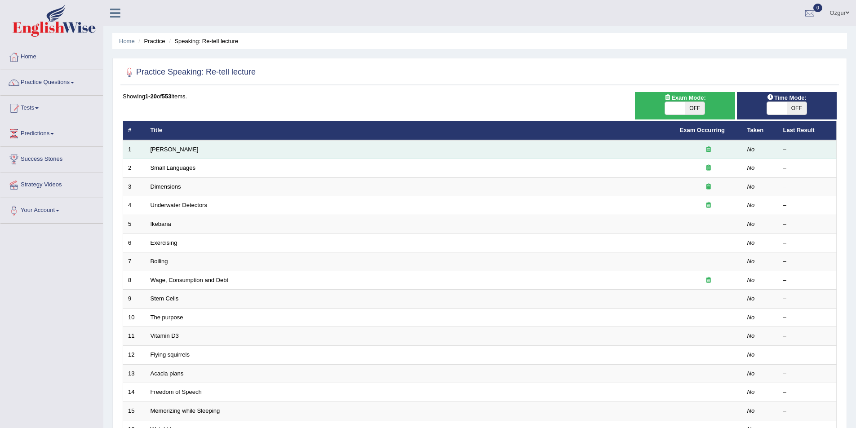
click at [155, 149] on link "Amory Lovins" at bounding box center [175, 149] width 48 height 7
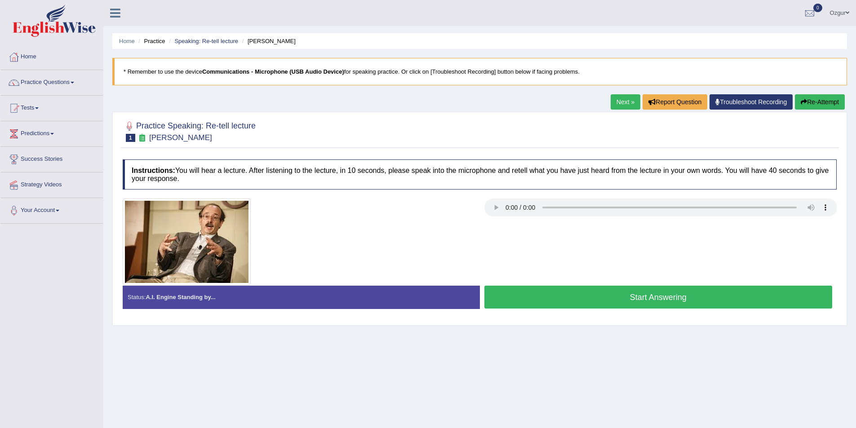
click at [593, 297] on button "Start Answering" at bounding box center [658, 297] width 348 height 23
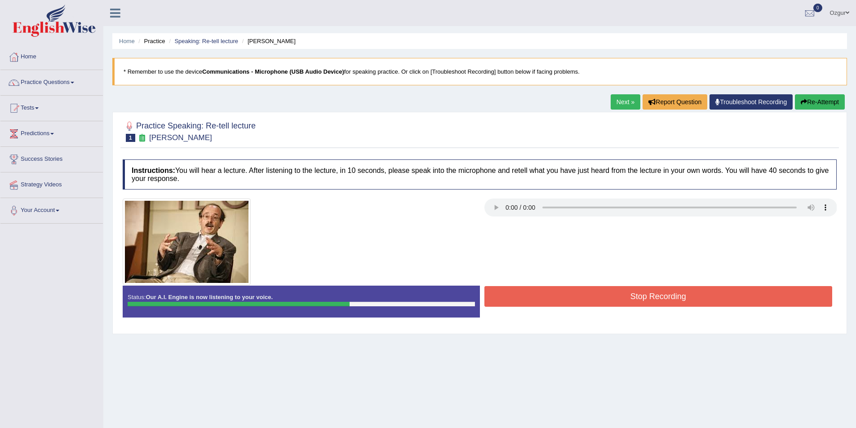
click at [601, 312] on div "Status: Our A.I. Engine is now listening to your voice. Start Answering Stop Re…" at bounding box center [480, 306] width 714 height 40
click at [605, 303] on button "Stop Recording" at bounding box center [658, 296] width 348 height 21
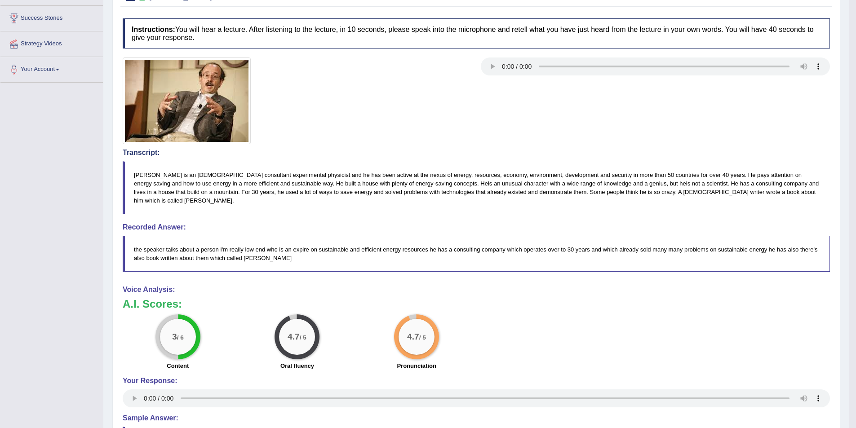
scroll to position [45, 0]
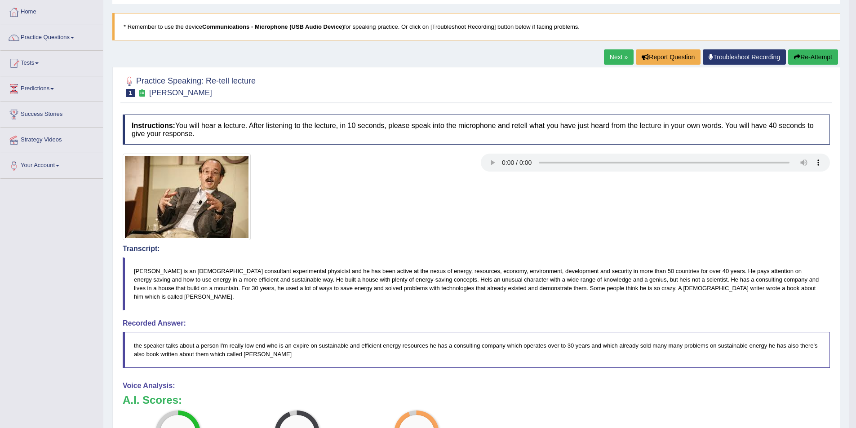
click at [831, 56] on button "Re-Attempt" at bounding box center [813, 56] width 50 height 15
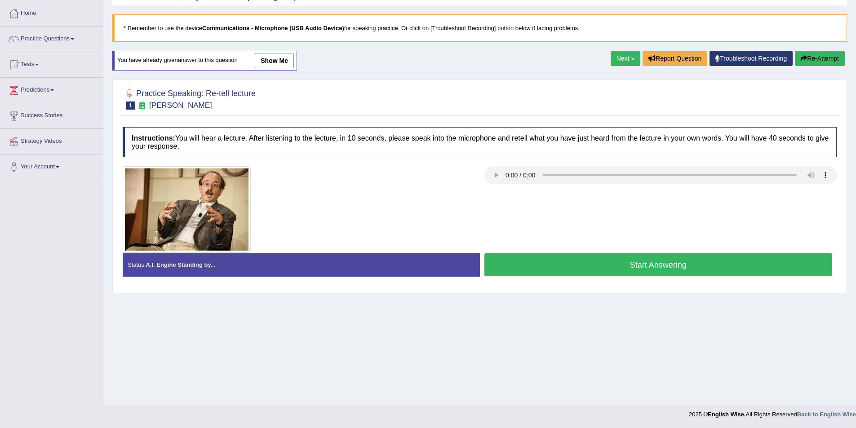
click at [611, 270] on button "Start Answering" at bounding box center [658, 264] width 348 height 23
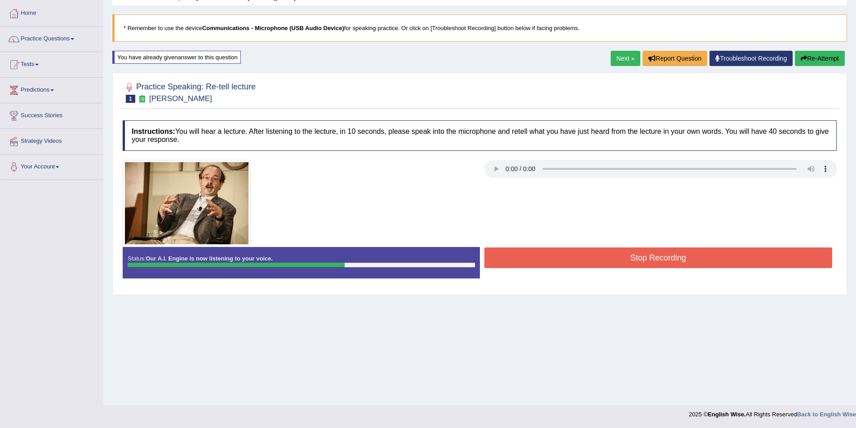
click at [636, 266] on button "Stop Recording" at bounding box center [658, 258] width 348 height 21
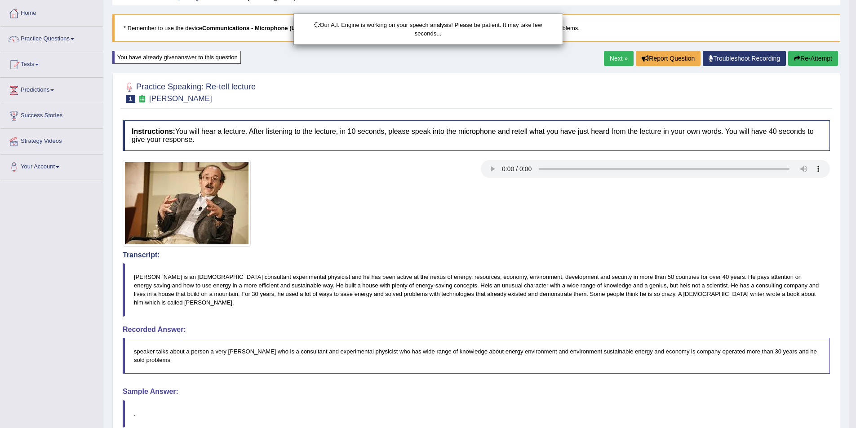
click at [490, 169] on div "Our A.I. Engine is working on your speech analysis! Please be patient. It may t…" at bounding box center [428, 214] width 856 height 428
click at [492, 169] on div "Our A.I. Engine is working on your speech analysis! Please be patient. It may t…" at bounding box center [428, 214] width 856 height 428
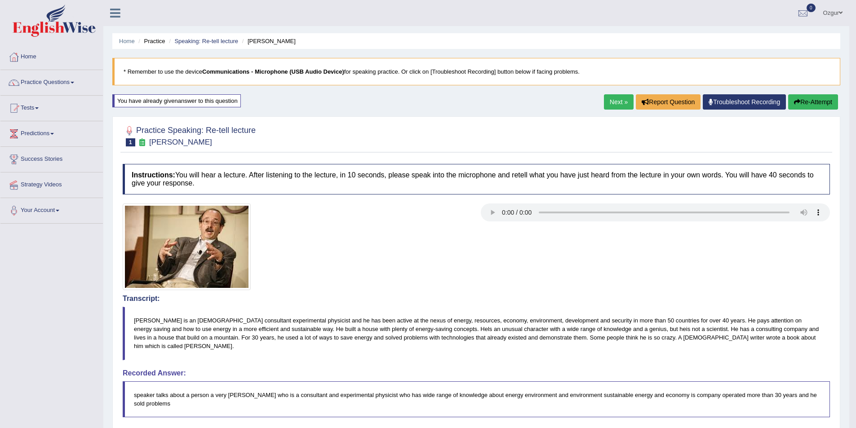
click at [817, 99] on button "Re-Attempt" at bounding box center [813, 101] width 50 height 15
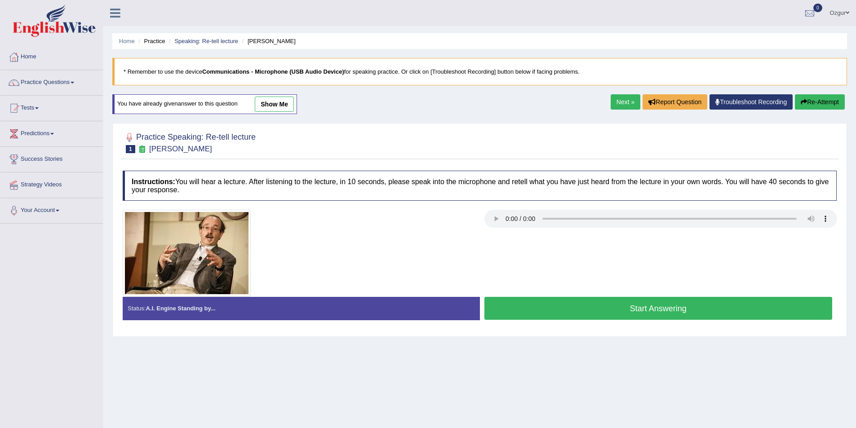
click at [615, 100] on link "Next »" at bounding box center [626, 101] width 30 height 15
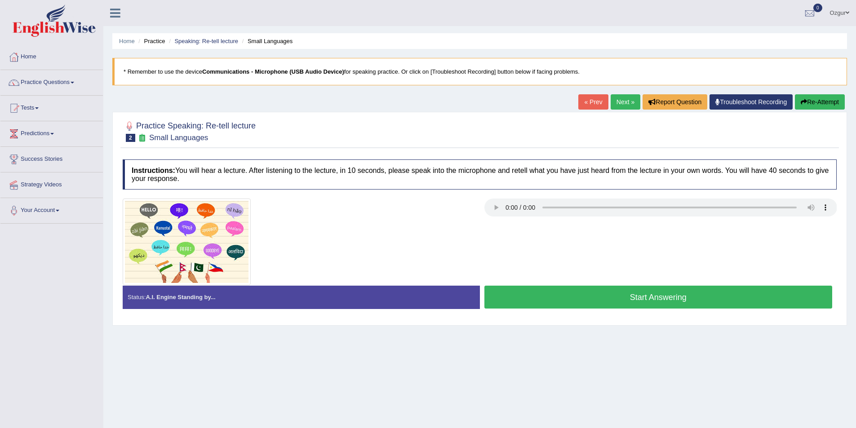
click at [640, 302] on button "Start Answering" at bounding box center [658, 297] width 348 height 23
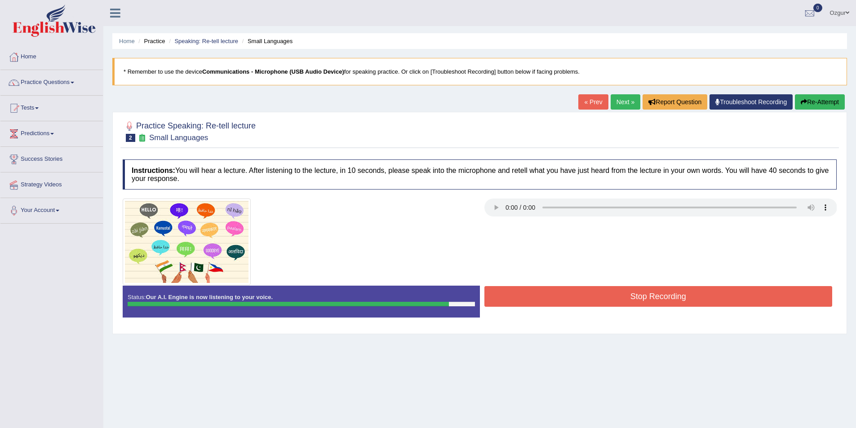
click at [605, 275] on div at bounding box center [479, 242] width 723 height 87
click at [600, 298] on button "Stop Recording" at bounding box center [658, 296] width 348 height 21
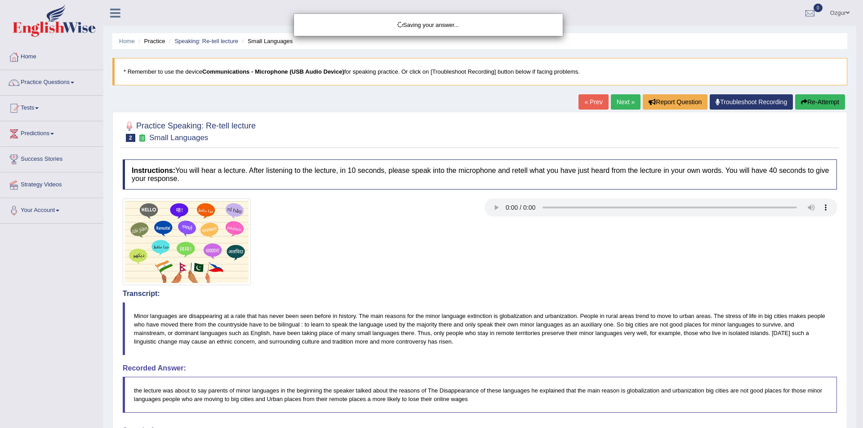
click at [819, 102] on div "Saving your answer..." at bounding box center [431, 214] width 863 height 428
click at [809, 102] on div "Saving your answer..." at bounding box center [431, 214] width 863 height 428
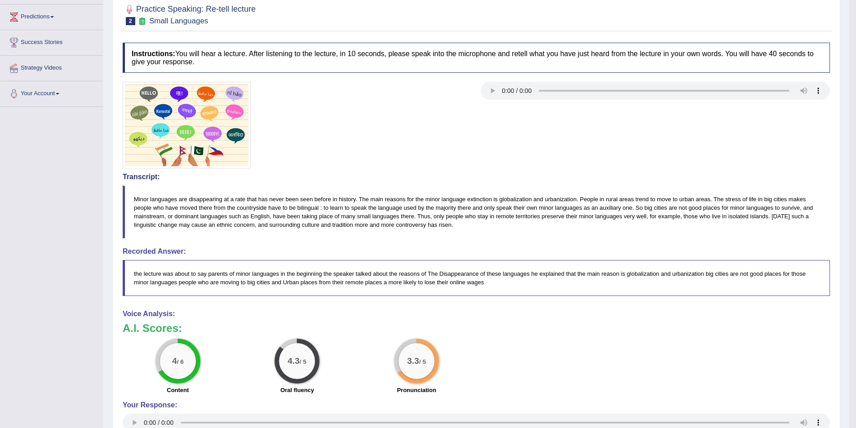
scroll to position [80, 0]
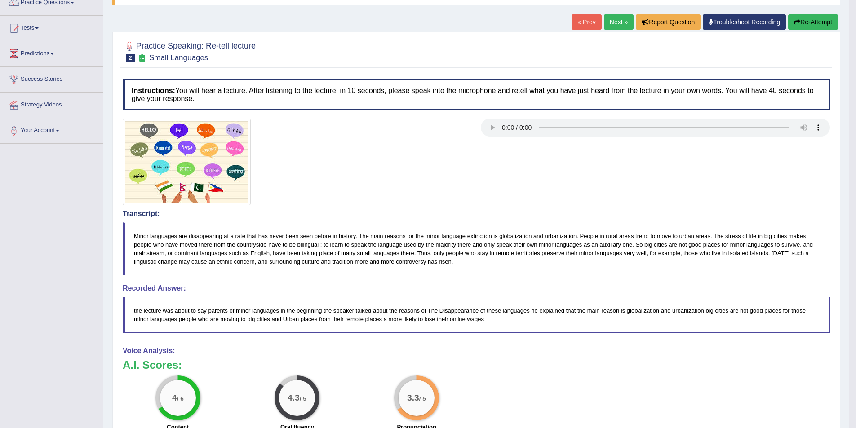
click at [815, 23] on button "Re-Attempt" at bounding box center [813, 21] width 50 height 15
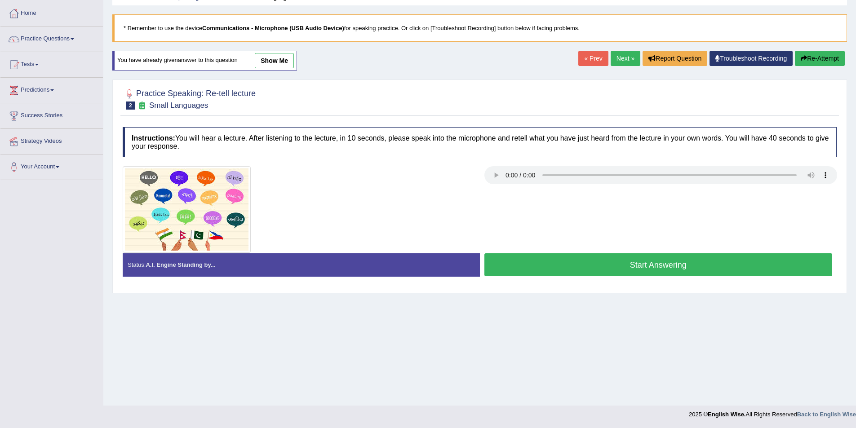
click at [617, 264] on button "Start Answering" at bounding box center [658, 264] width 348 height 23
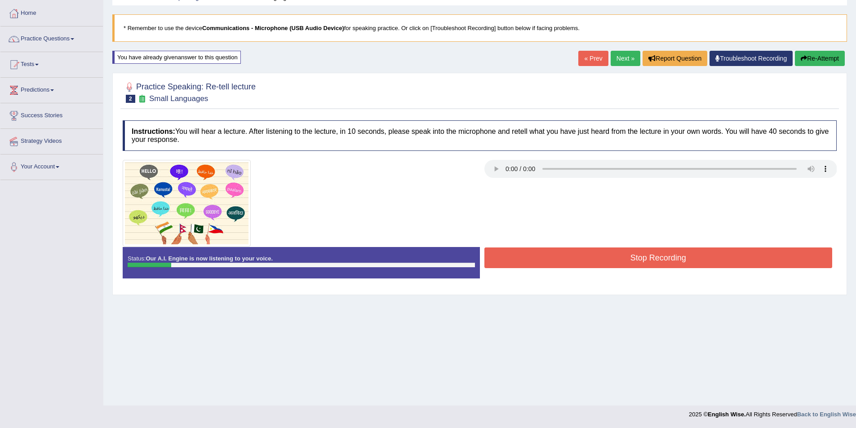
click at [749, 250] on button "Stop Recording" at bounding box center [658, 258] width 348 height 21
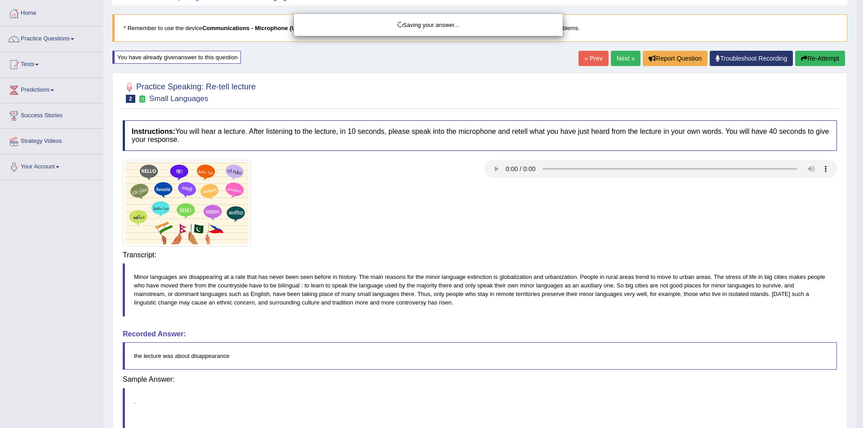
click at [817, 51] on div "Saving your answer..." at bounding box center [431, 214] width 863 height 428
click at [817, 57] on div "Saving your answer..." at bounding box center [431, 214] width 863 height 428
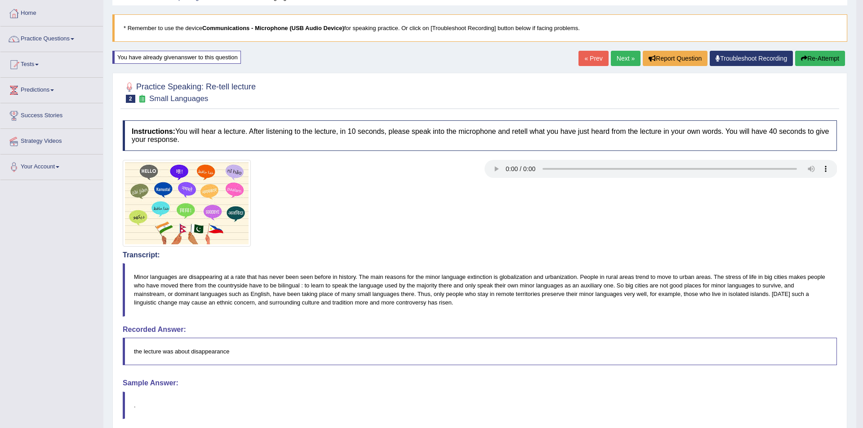
click at [817, 57] on div "Saving your answer..." at bounding box center [431, 214] width 863 height 428
click at [817, 57] on div "Comparing text to speech..." at bounding box center [431, 214] width 863 height 428
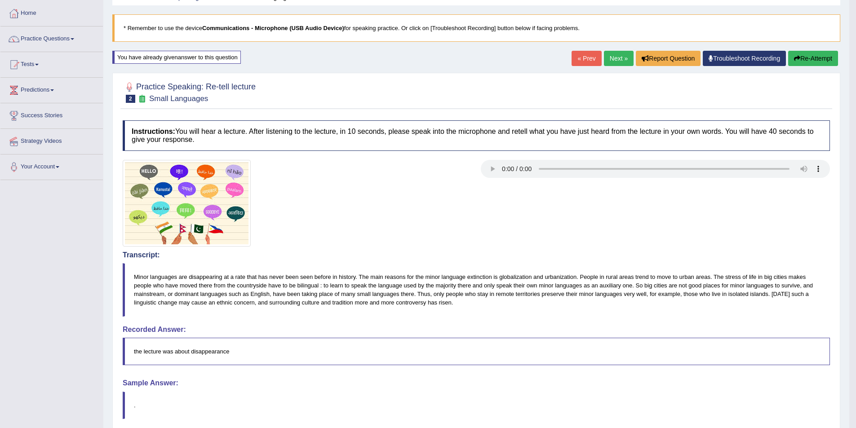
click at [817, 57] on body "Toggle navigation Home Practice Questions Speaking Practice Read Aloud Repeat S…" at bounding box center [428, 170] width 856 height 428
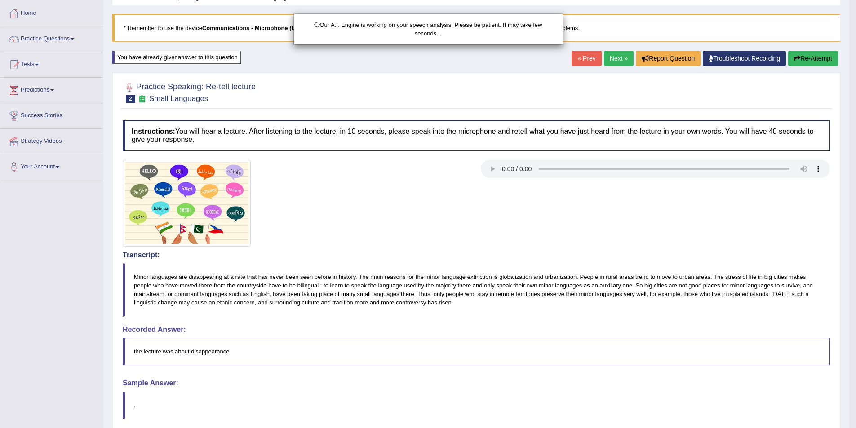
click at [817, 57] on div "Our A.I. Engine is working on your speech analysis! Please be patient. It may t…" at bounding box center [428, 214] width 856 height 428
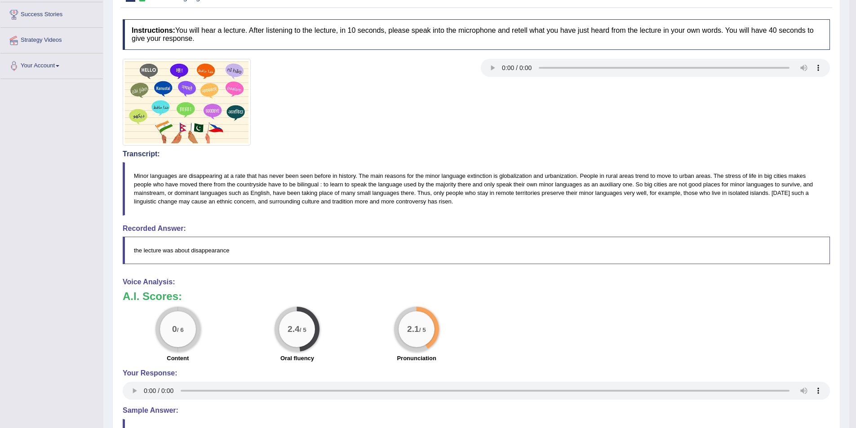
scroll to position [44, 0]
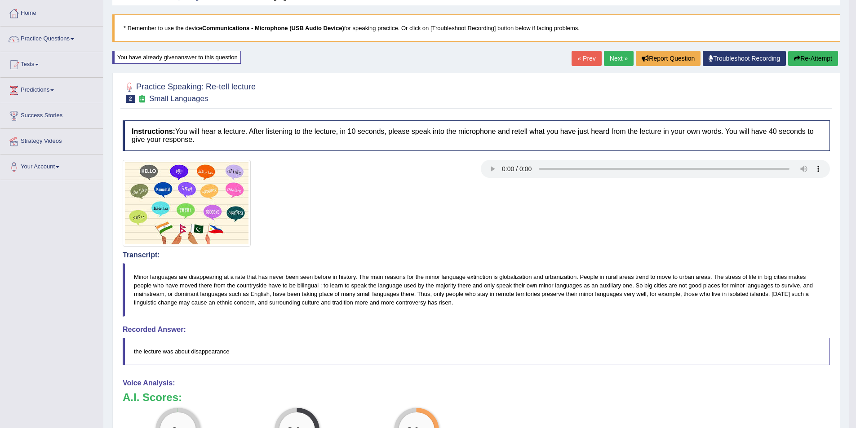
click at [817, 58] on button "Re-Attempt" at bounding box center [813, 58] width 50 height 15
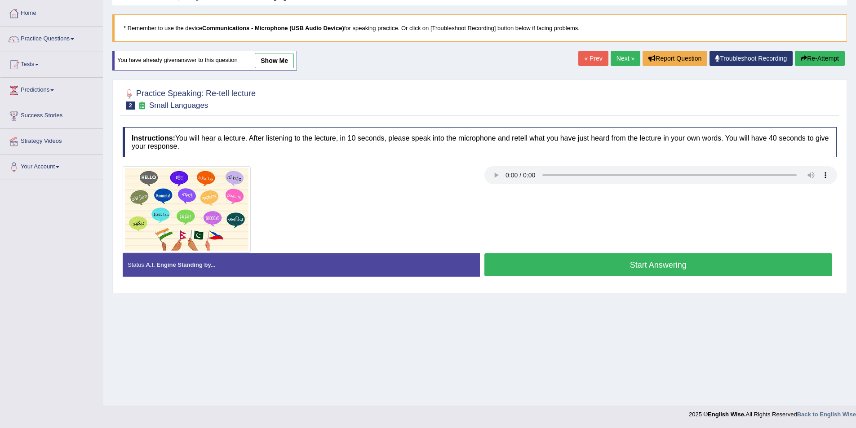
click at [674, 266] on button "Start Answering" at bounding box center [658, 264] width 348 height 23
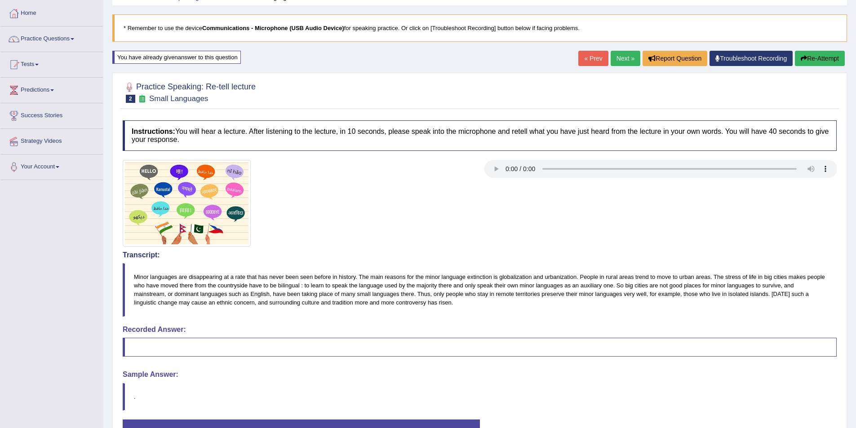
click at [807, 54] on button "Re-Attempt" at bounding box center [820, 58] width 50 height 15
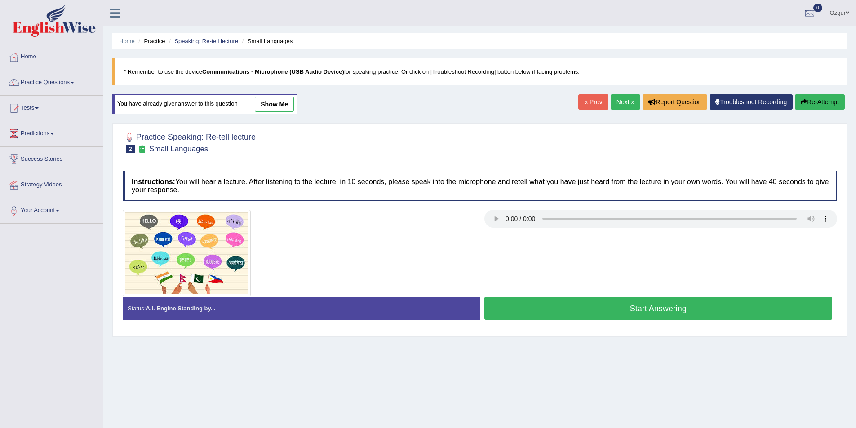
click at [694, 314] on button "Start Answering" at bounding box center [658, 308] width 348 height 23
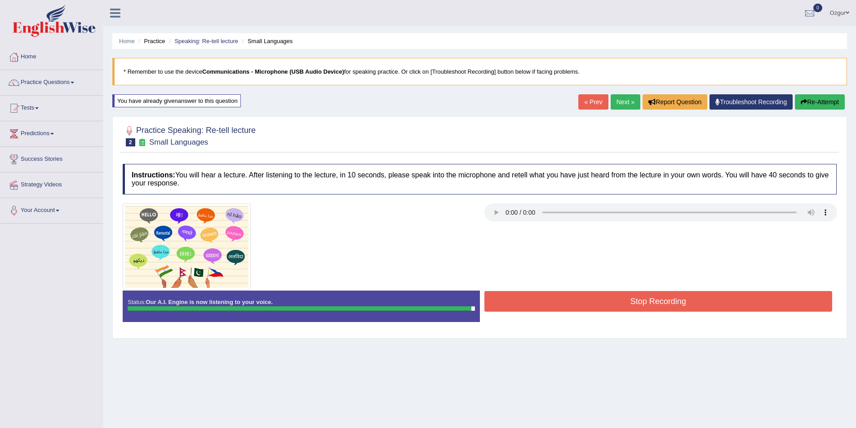
click at [534, 311] on button "Stop Recording" at bounding box center [658, 301] width 348 height 21
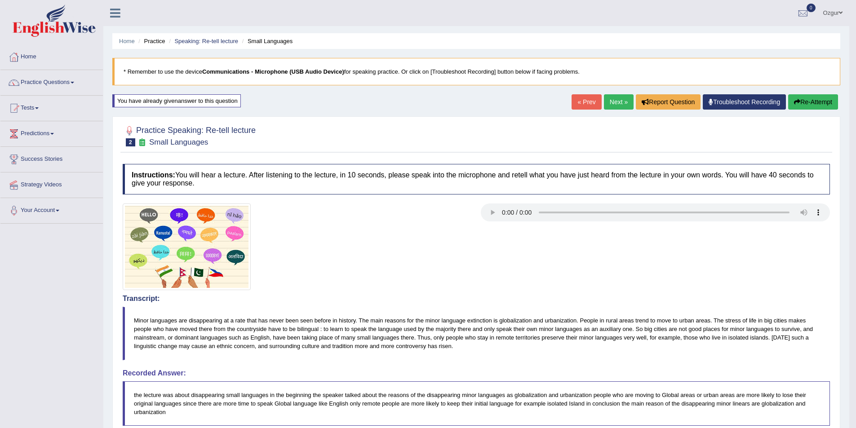
click at [824, 106] on button "Re-Attempt" at bounding box center [813, 101] width 50 height 15
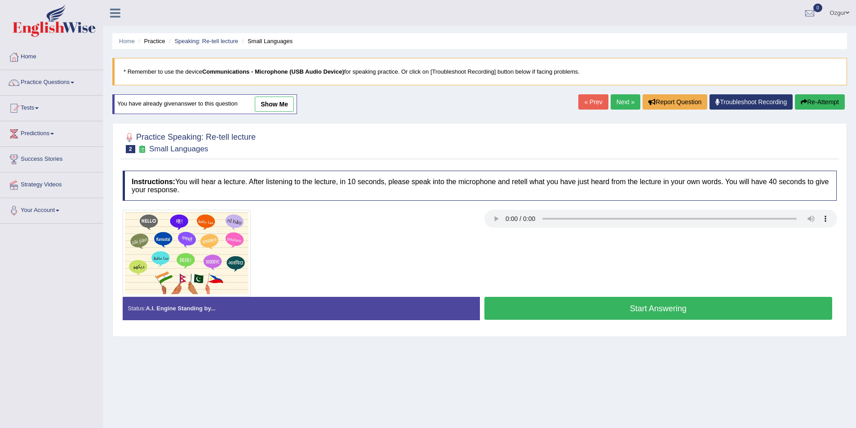
click at [551, 302] on button "Start Answering" at bounding box center [658, 308] width 348 height 23
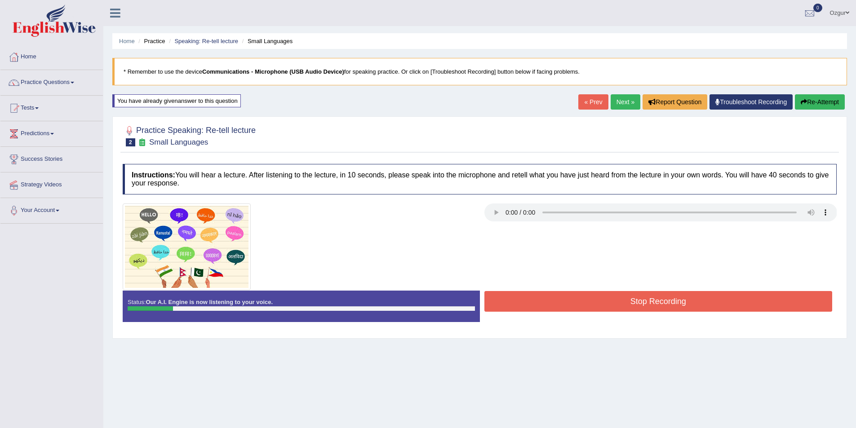
click at [532, 308] on button "Stop Recording" at bounding box center [658, 301] width 348 height 21
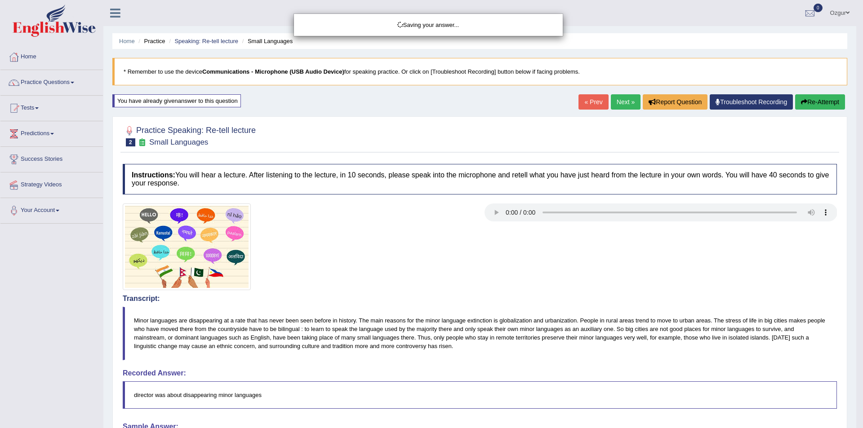
click at [799, 99] on div "Saving your answer..." at bounding box center [431, 214] width 863 height 428
click at [803, 101] on div "Saving your answer..." at bounding box center [431, 214] width 863 height 428
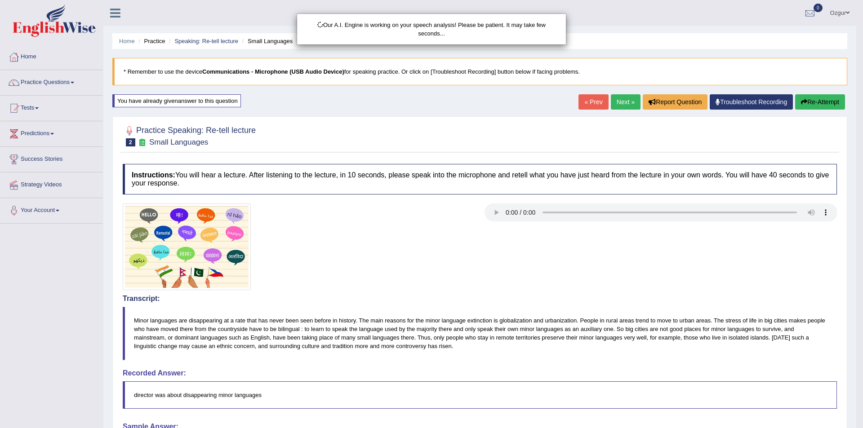
click at [802, 94] on div "Our A.I. Engine is working on your speech analysis! Please be patient. It may t…" at bounding box center [431, 214] width 863 height 428
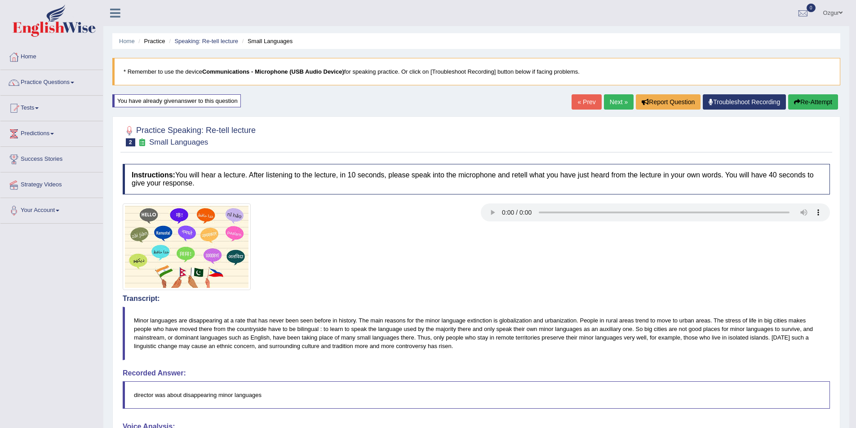
click at [803, 101] on button "Re-Attempt" at bounding box center [813, 101] width 50 height 15
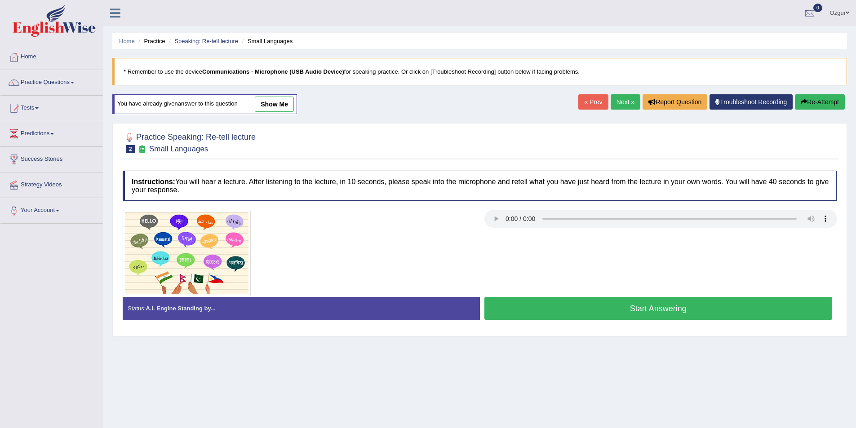
click at [615, 311] on button "Start Answering" at bounding box center [658, 308] width 348 height 23
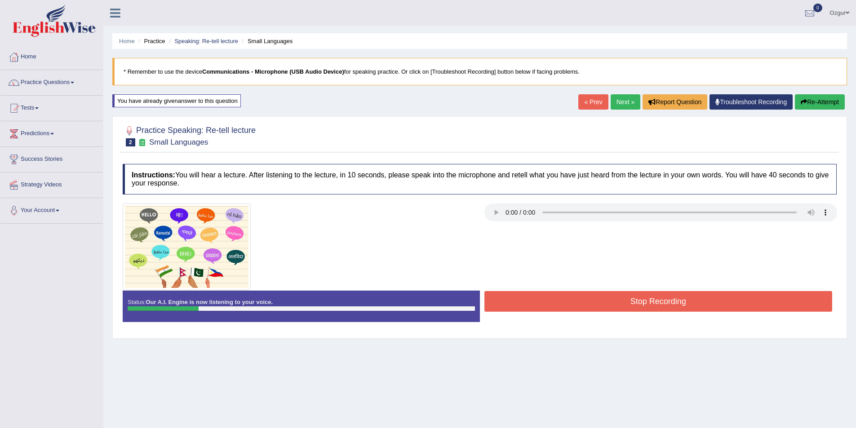
click at [617, 310] on button "Stop Recording" at bounding box center [658, 301] width 348 height 21
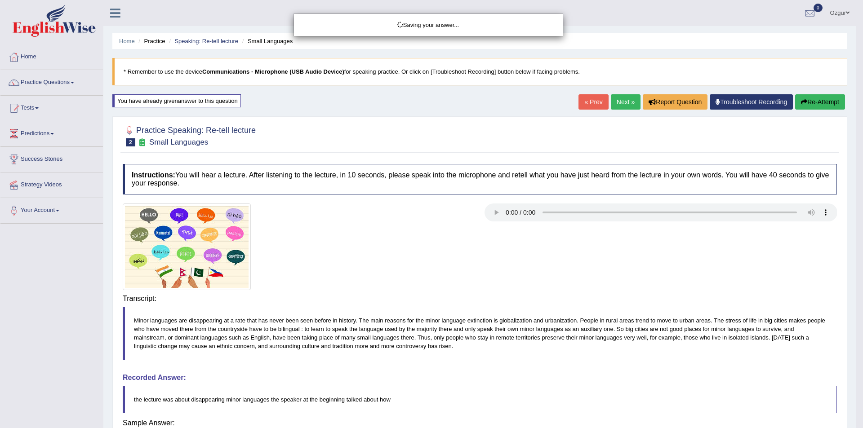
click at [831, 106] on div "Saving your answer..." at bounding box center [431, 214] width 863 height 428
click at [829, 101] on div "Saving your answer..." at bounding box center [431, 214] width 863 height 428
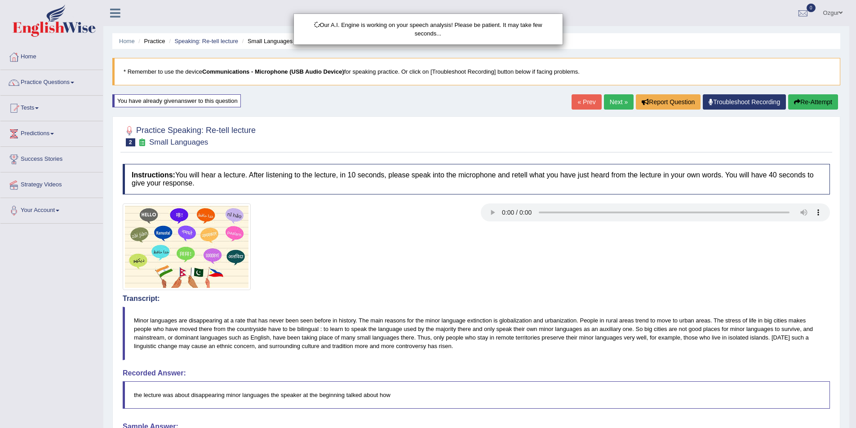
click at [822, 97] on div "Our A.I. Engine is working on your speech analysis! Please be patient. It may t…" at bounding box center [428, 214] width 856 height 428
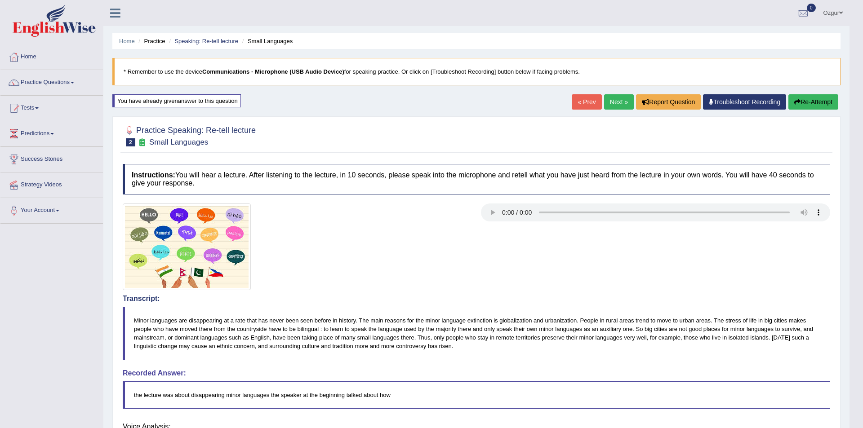
click at [821, 101] on div "Our A.I. Engine is working on your speech analysis! Please be patient. It may t…" at bounding box center [431, 214] width 863 height 428
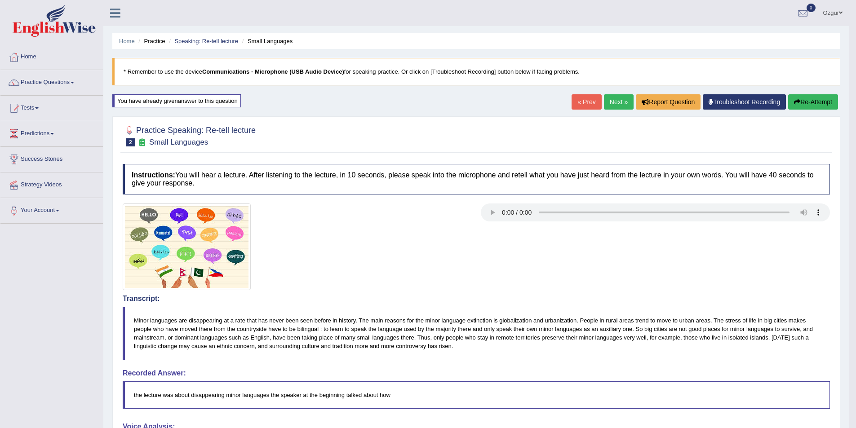
click at [819, 102] on button "Re-Attempt" at bounding box center [813, 101] width 50 height 15
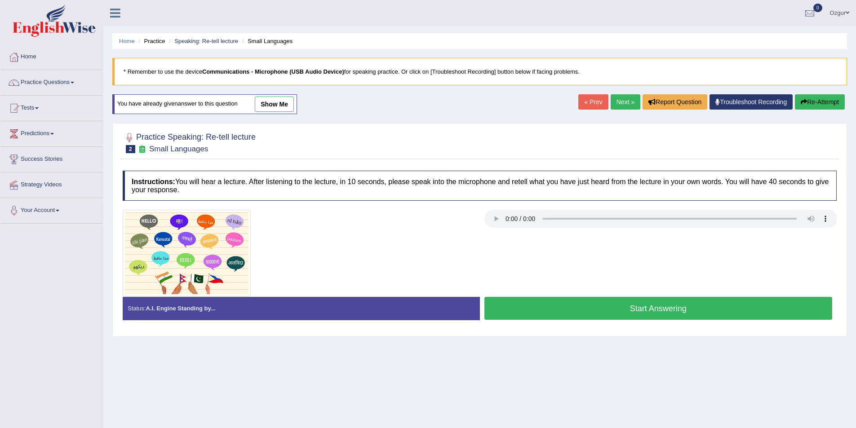
click at [676, 306] on button "Start Answering" at bounding box center [658, 308] width 348 height 23
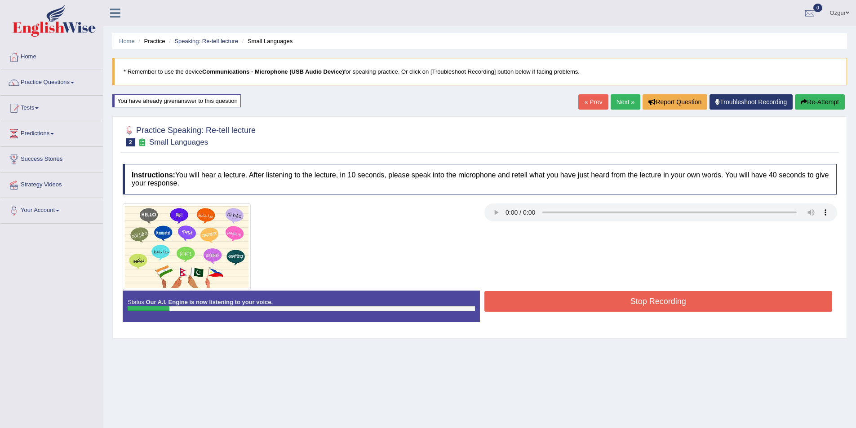
click at [652, 301] on button "Stop Recording" at bounding box center [658, 301] width 348 height 21
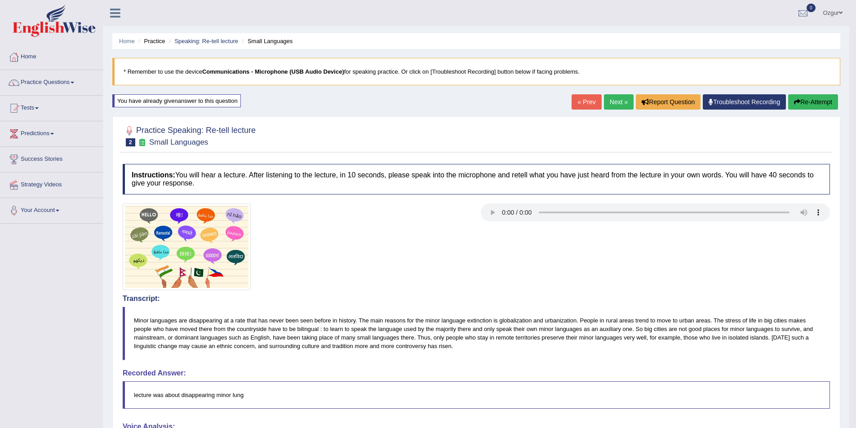
click at [822, 91] on div "Home Practice Speaking: Re-tell lecture Small Languages * Remember to use the d…" at bounding box center [476, 327] width 746 height 655
click at [825, 101] on button "Re-Attempt" at bounding box center [813, 101] width 50 height 15
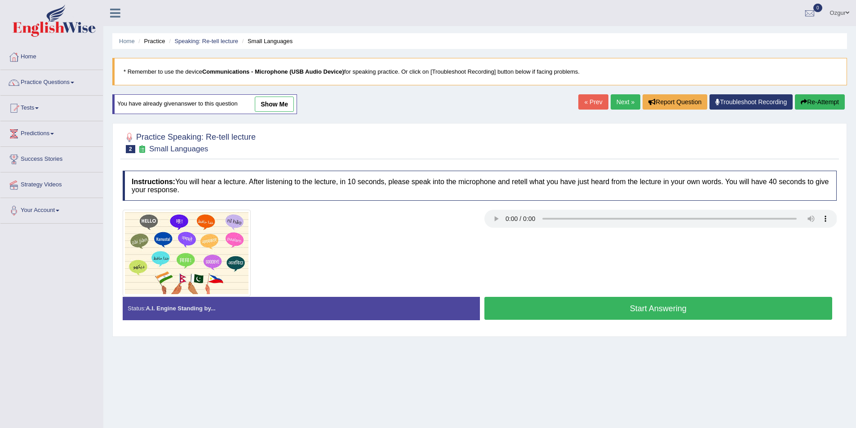
click at [613, 308] on button "Start Answering" at bounding box center [658, 308] width 348 height 23
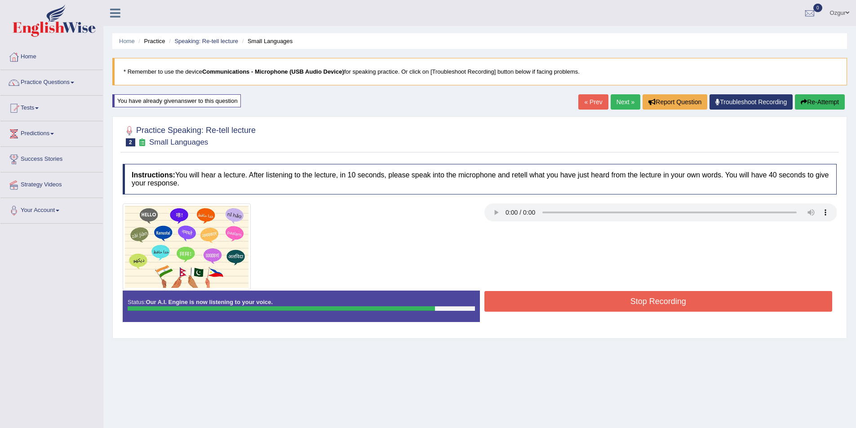
click at [615, 300] on button "Stop Recording" at bounding box center [658, 301] width 348 height 21
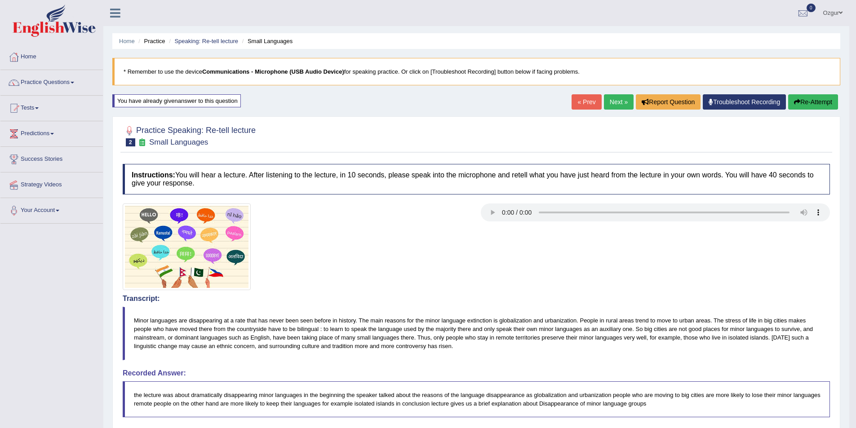
click at [818, 103] on button "Re-Attempt" at bounding box center [813, 101] width 50 height 15
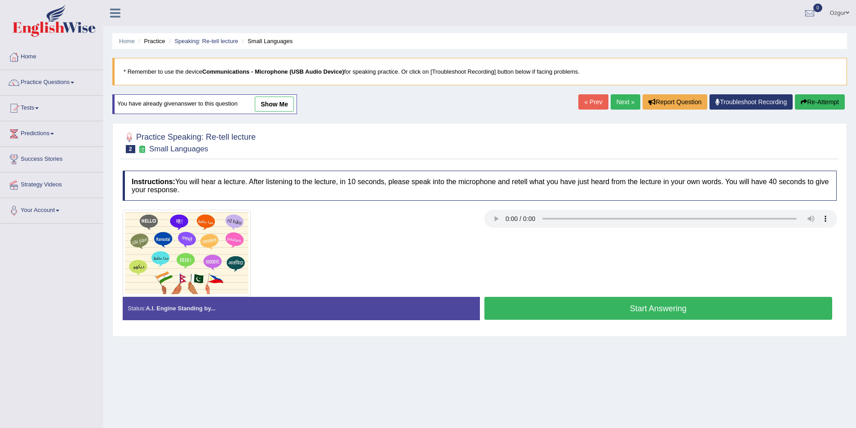
click at [588, 312] on button "Start Answering" at bounding box center [658, 308] width 348 height 23
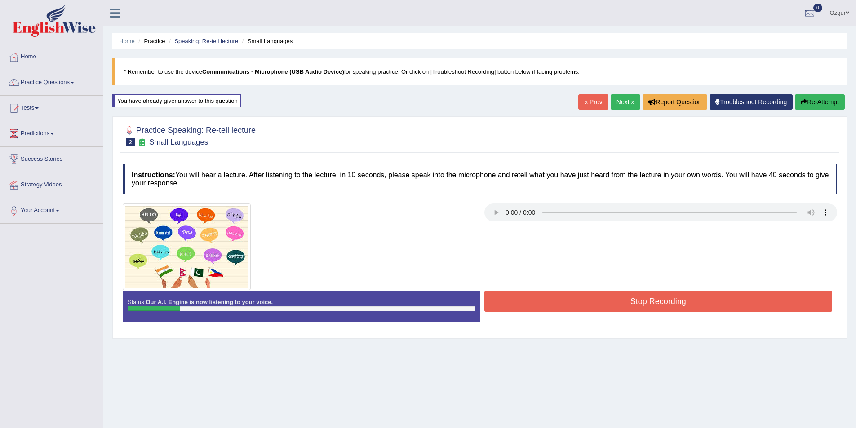
click at [624, 294] on button "Stop Recording" at bounding box center [658, 301] width 348 height 21
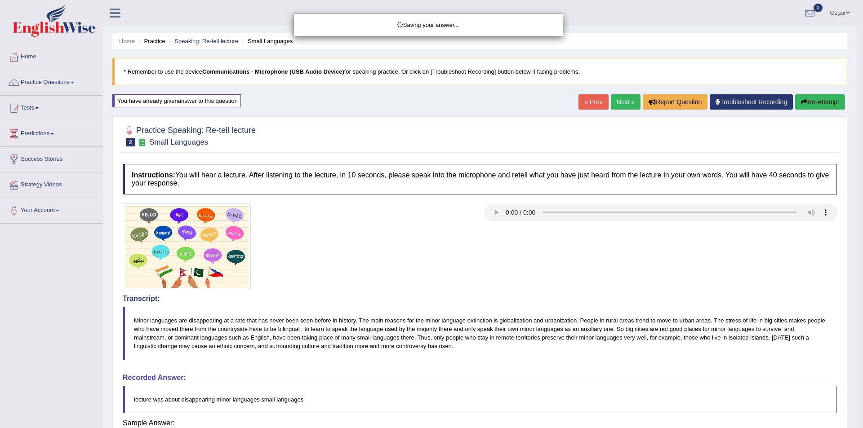
click at [817, 99] on div "Saving your answer..." at bounding box center [431, 214] width 863 height 428
click at [816, 102] on div "Saving your answer..." at bounding box center [431, 214] width 863 height 428
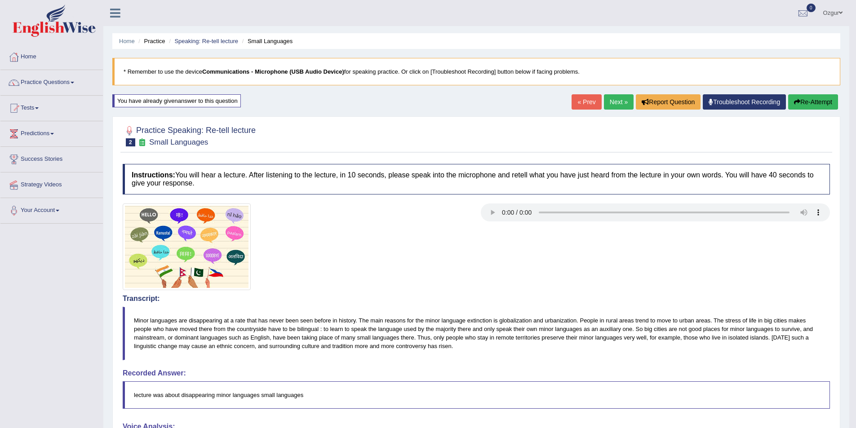
click at [816, 102] on button "Re-Attempt" at bounding box center [813, 101] width 50 height 15
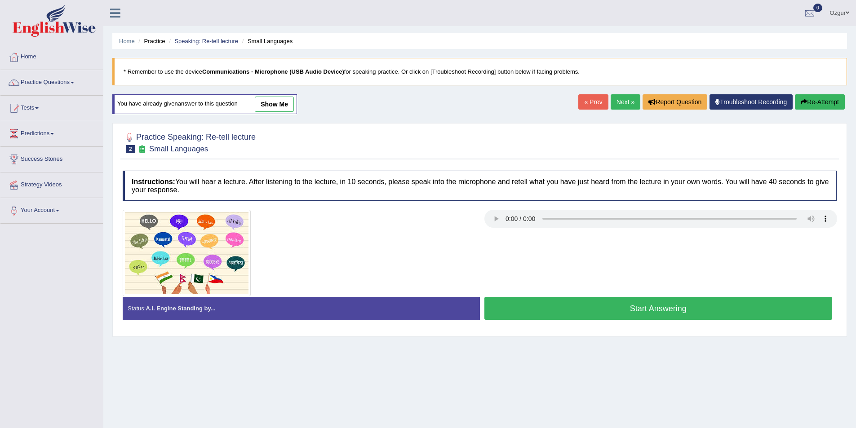
click at [630, 305] on button "Start Answering" at bounding box center [658, 308] width 348 height 23
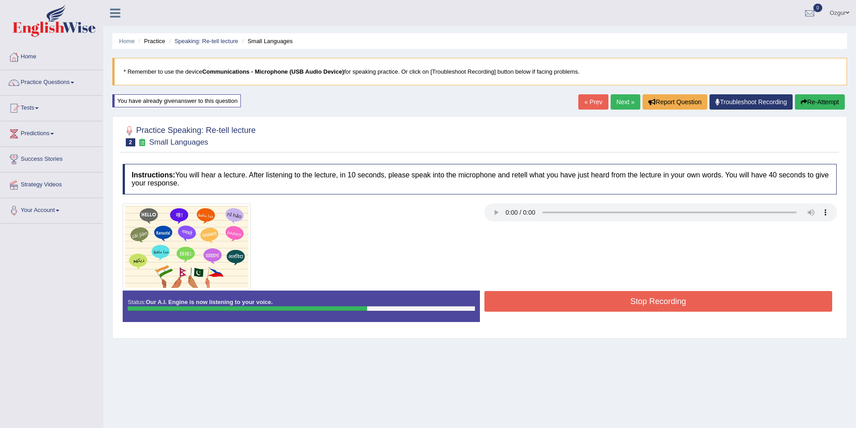
click at [630, 305] on button "Stop Recording" at bounding box center [658, 301] width 348 height 21
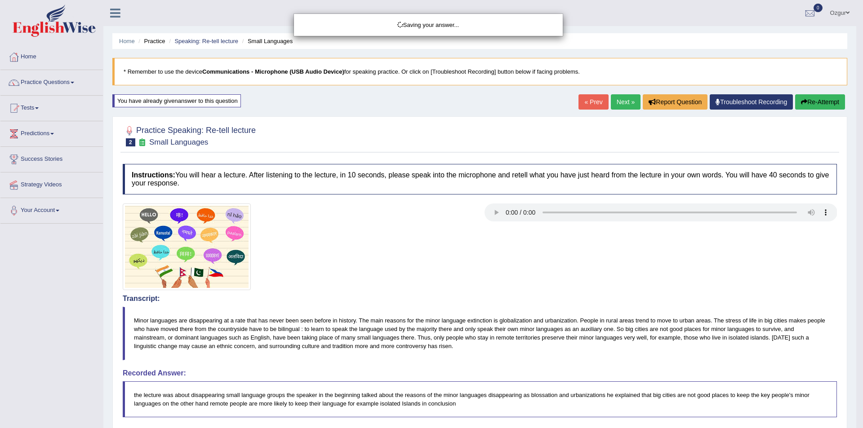
click at [820, 104] on div "Saving your answer..." at bounding box center [431, 214] width 863 height 428
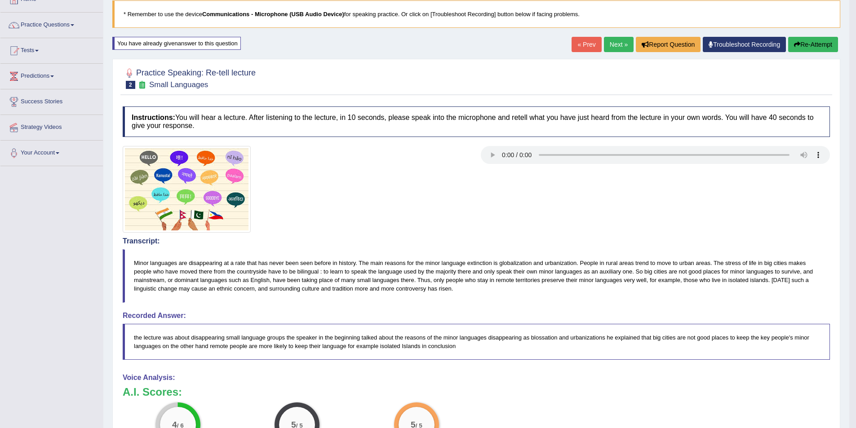
scroll to position [55, 0]
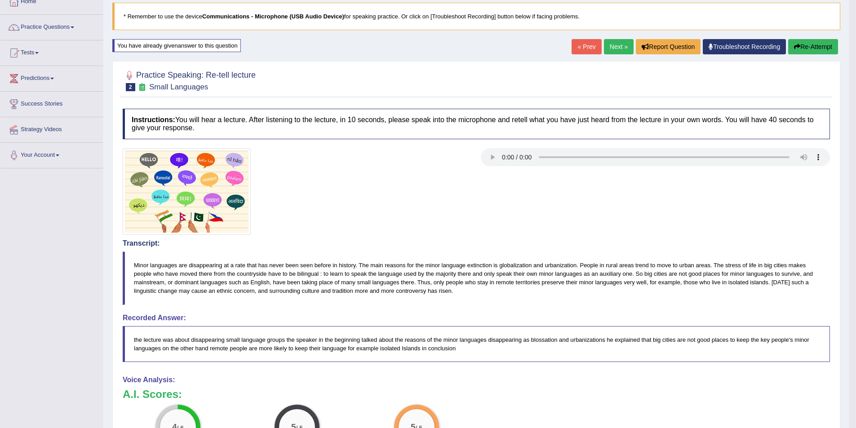
click at [819, 44] on button "Re-Attempt" at bounding box center [813, 46] width 50 height 15
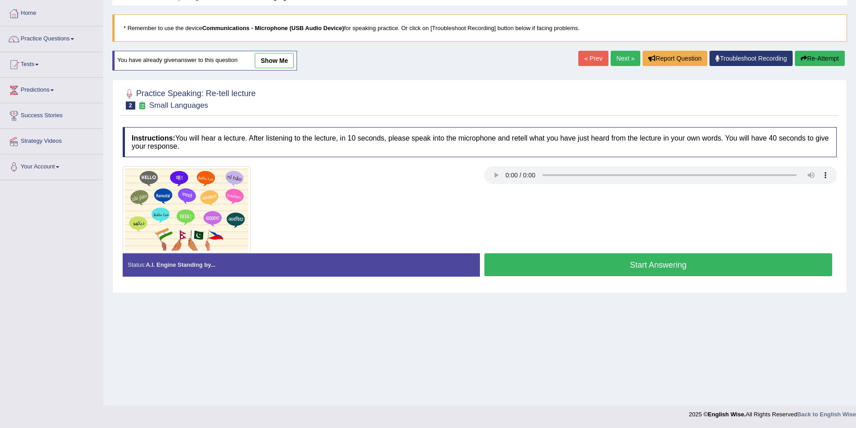
click at [591, 264] on button "Start Answering" at bounding box center [658, 264] width 348 height 23
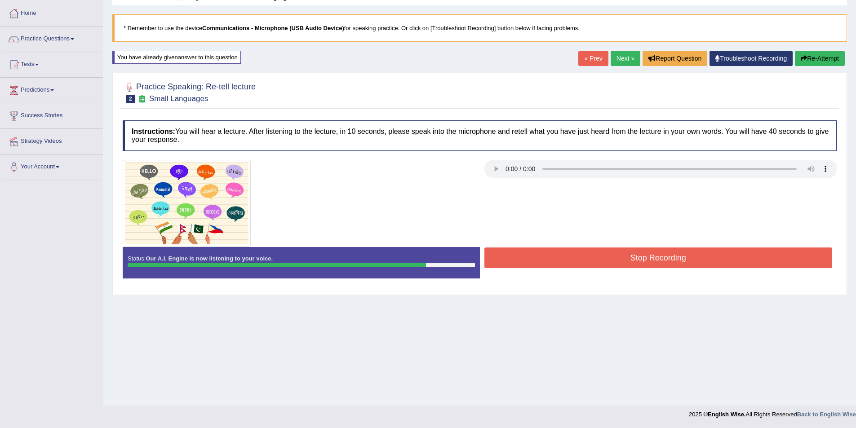
click at [591, 264] on button "Stop Recording" at bounding box center [658, 258] width 348 height 21
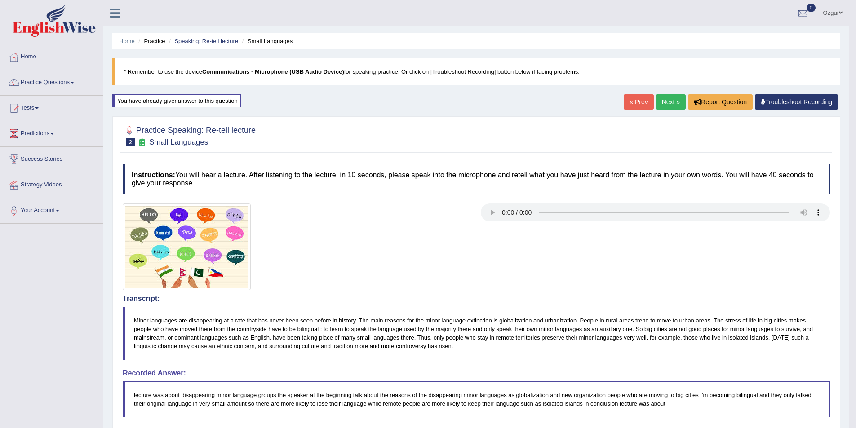
click at [673, 104] on link "Next »" at bounding box center [671, 101] width 30 height 15
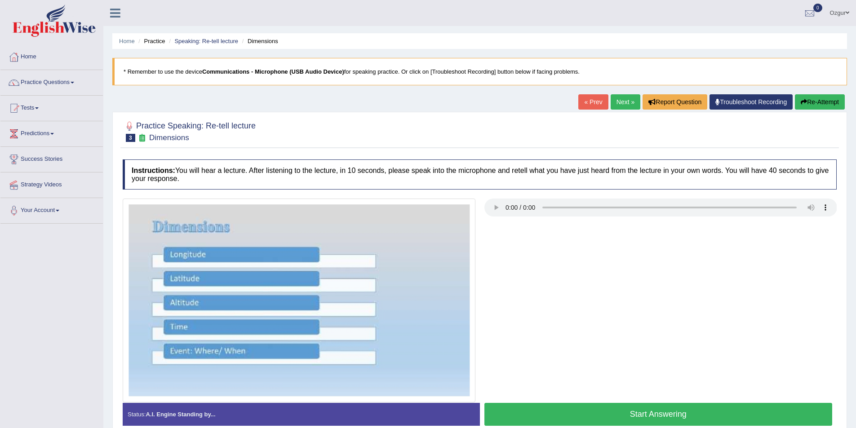
scroll to position [44, 0]
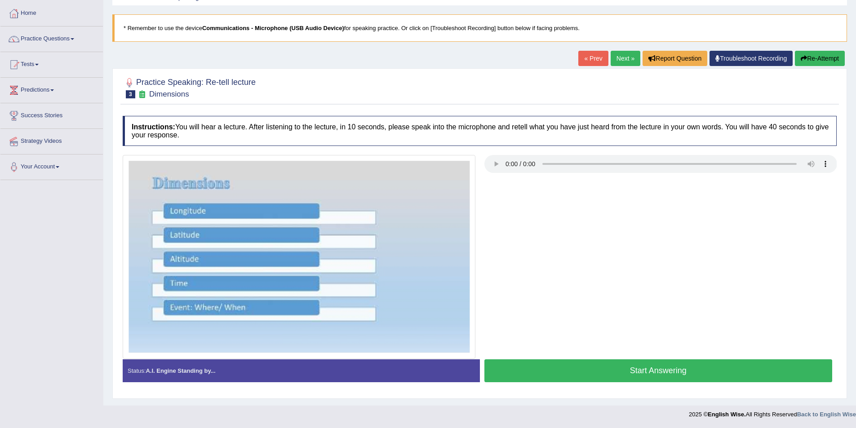
click at [605, 364] on button "Start Answering" at bounding box center [658, 370] width 348 height 23
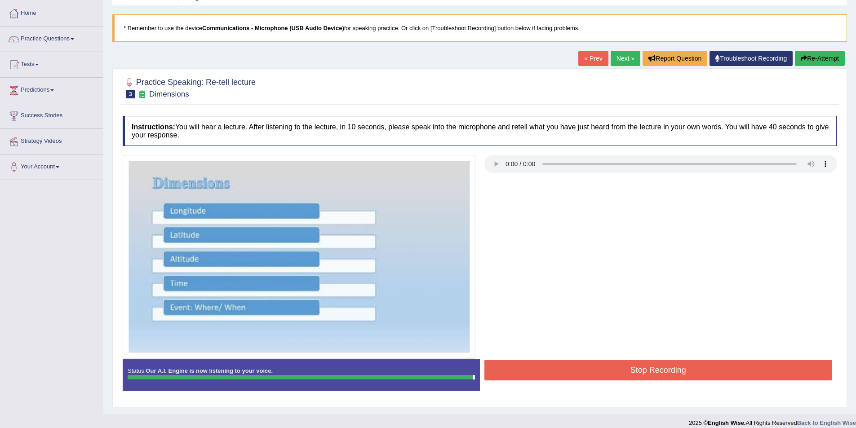
click at [563, 372] on button "Stop Recording" at bounding box center [658, 370] width 348 height 21
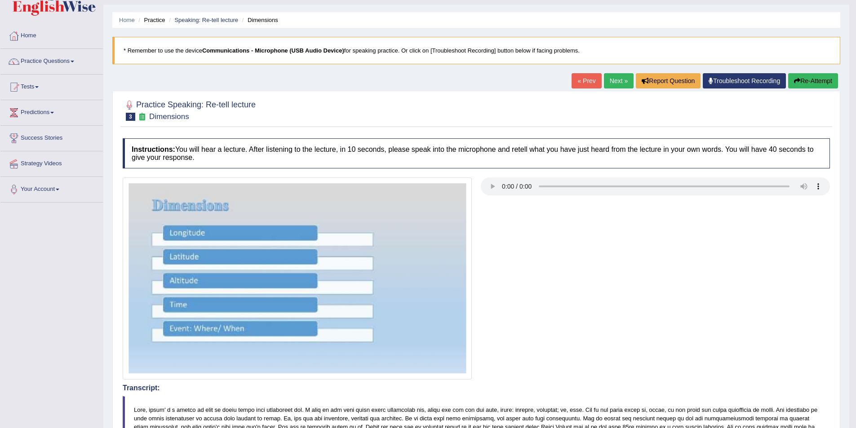
scroll to position [0, 0]
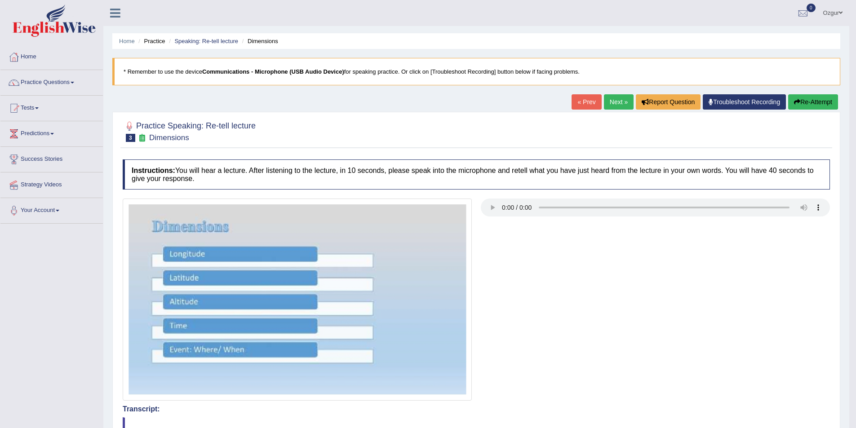
click at [806, 104] on button "Re-Attempt" at bounding box center [813, 101] width 50 height 15
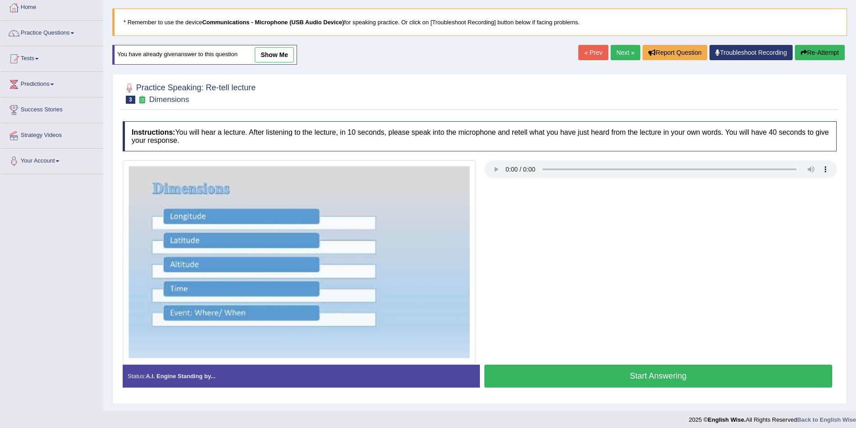
scroll to position [55, 0]
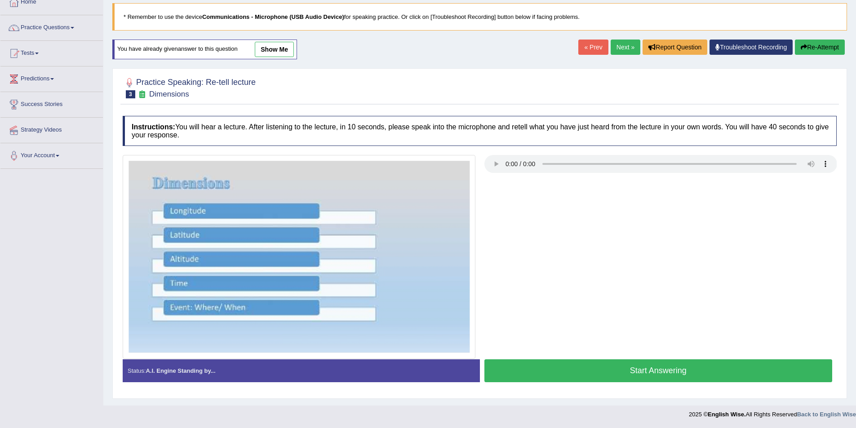
click at [575, 370] on button "Start Answering" at bounding box center [658, 370] width 348 height 23
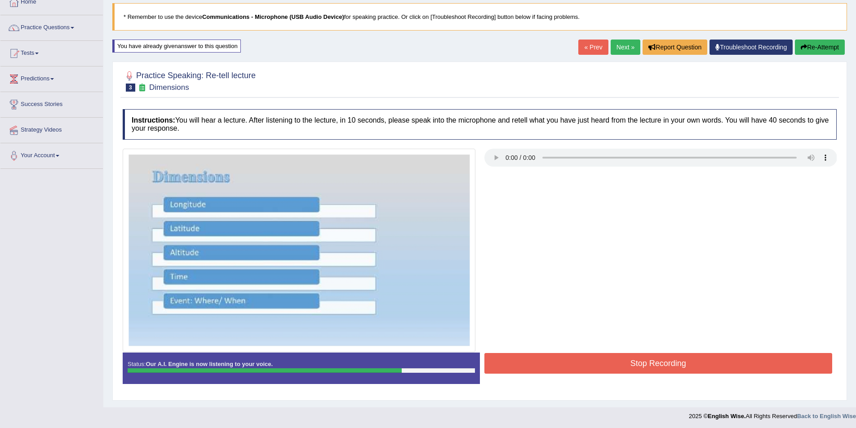
click at [599, 353] on button "Stop Recording" at bounding box center [658, 363] width 348 height 21
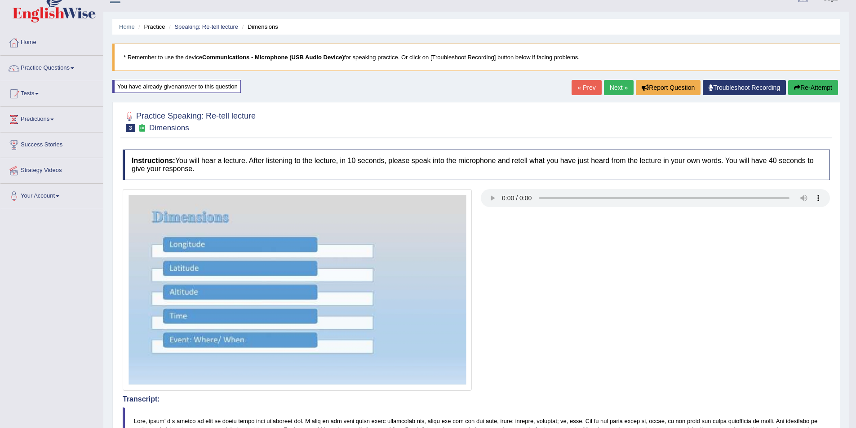
scroll to position [3, 0]
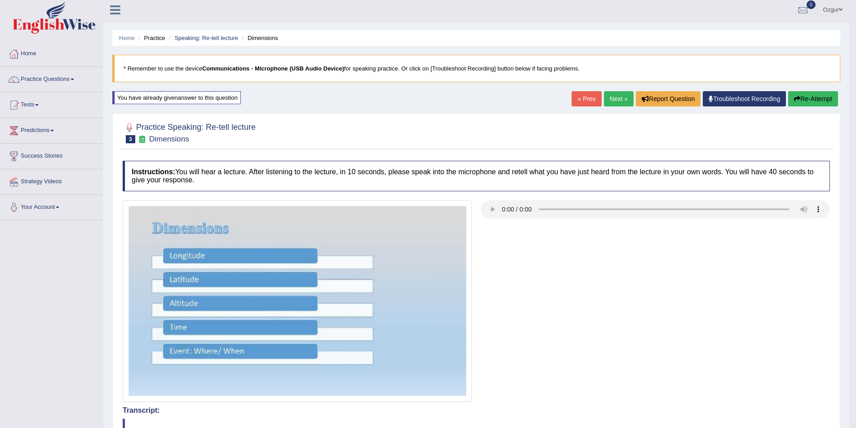
click at [612, 99] on link "Next »" at bounding box center [619, 98] width 30 height 15
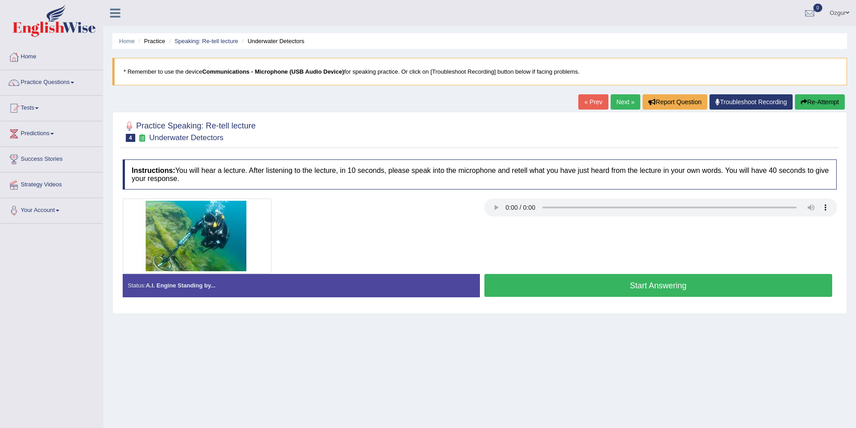
click at [580, 282] on button "Start Answering" at bounding box center [658, 285] width 348 height 23
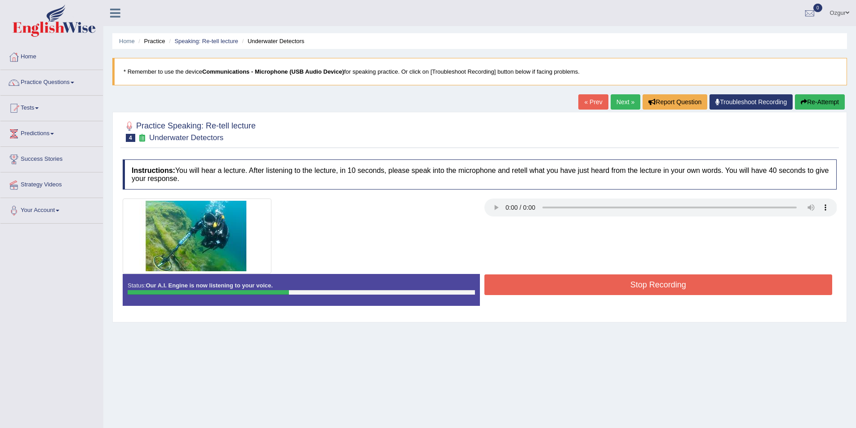
click at [643, 275] on button "Stop Recording" at bounding box center [658, 285] width 348 height 21
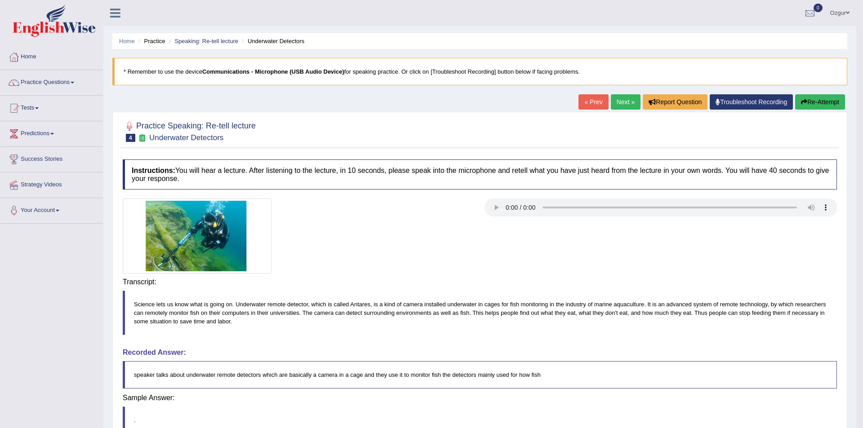
click at [0, 0] on div "Saving your answer..." at bounding box center [0, 0] width 0 height 0
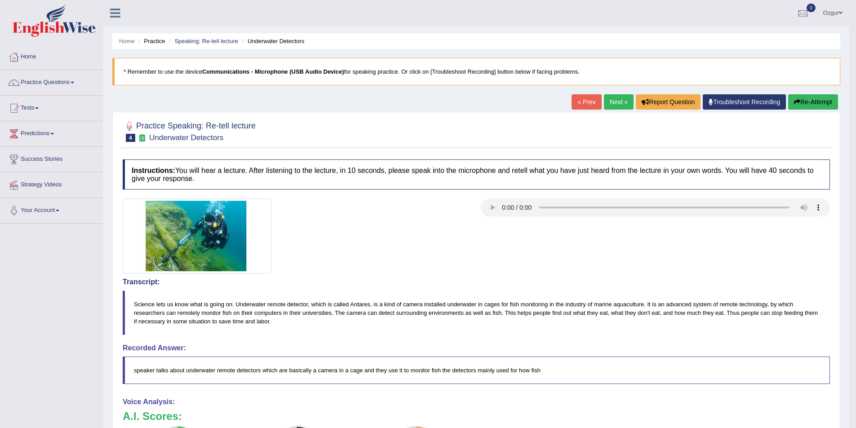
click at [826, 107] on button "Re-Attempt" at bounding box center [813, 101] width 50 height 15
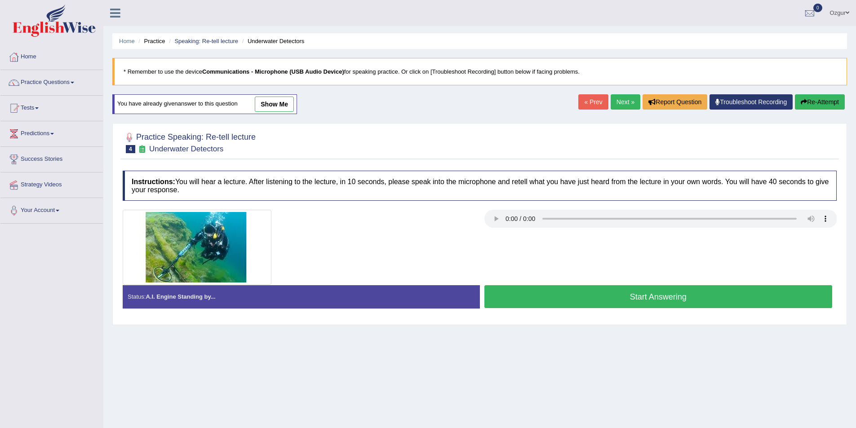
click at [532, 295] on button "Start Answering" at bounding box center [658, 296] width 348 height 23
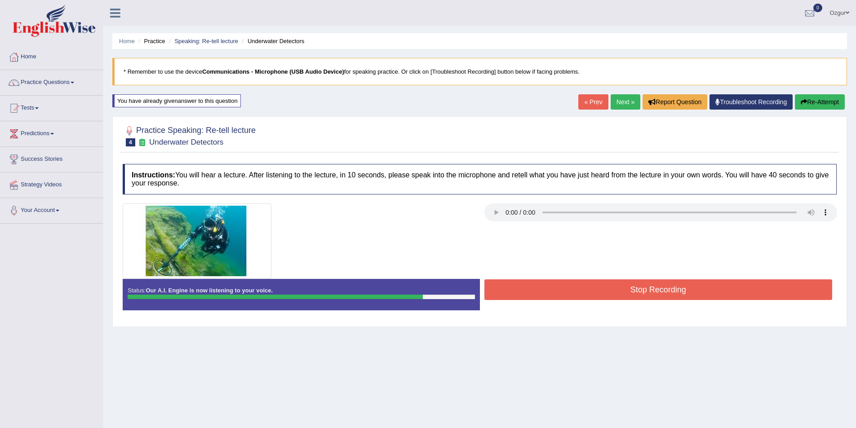
click at [705, 270] on div at bounding box center [479, 241] width 723 height 75
click at [682, 294] on button "Stop Recording" at bounding box center [658, 289] width 348 height 21
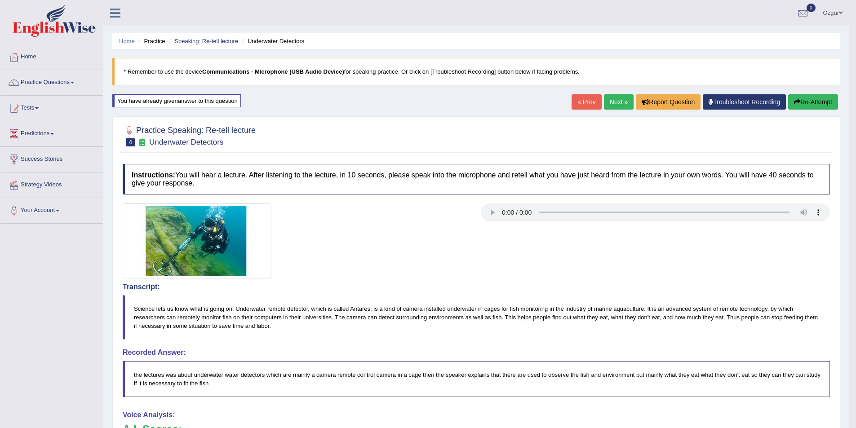
click at [459, 200] on div "Instructions: You will hear a lecture. After listening to the lecture, in 10 se…" at bounding box center [476, 396] width 712 height 472
click at [802, 105] on button "Re-Attempt" at bounding box center [813, 101] width 50 height 15
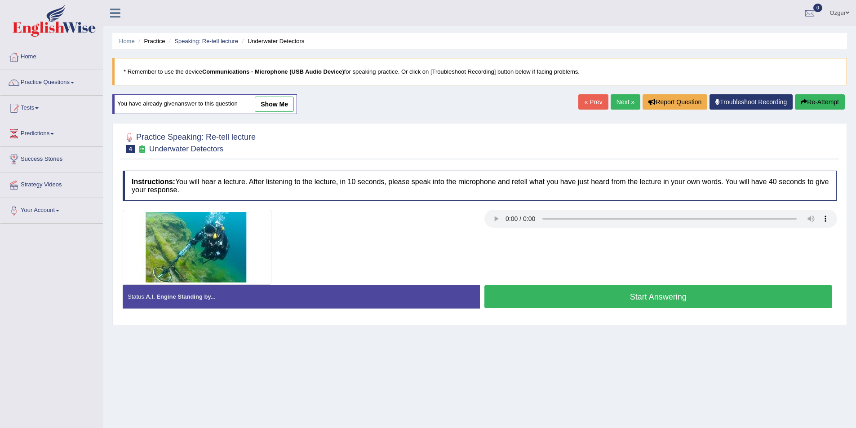
click at [571, 296] on button "Start Answering" at bounding box center [658, 296] width 348 height 23
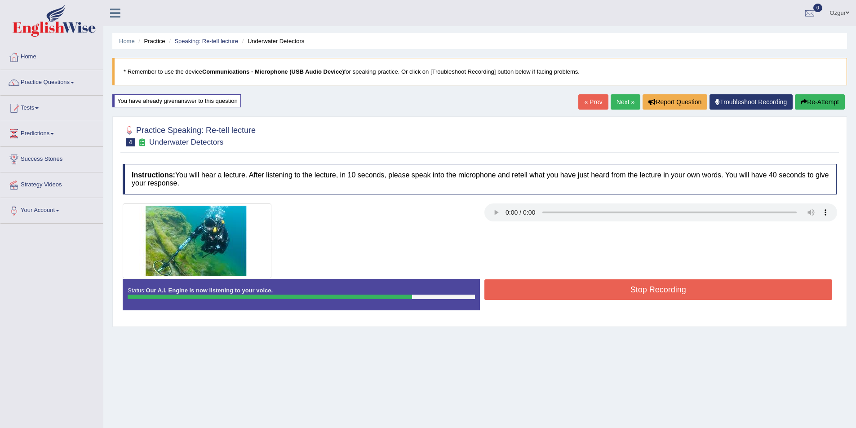
click at [610, 296] on button "Stop Recording" at bounding box center [658, 289] width 348 height 21
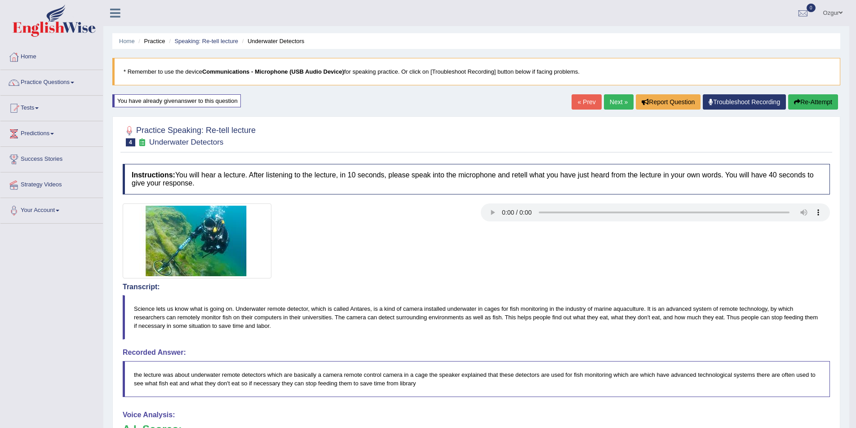
click at [817, 103] on button "Re-Attempt" at bounding box center [813, 101] width 50 height 15
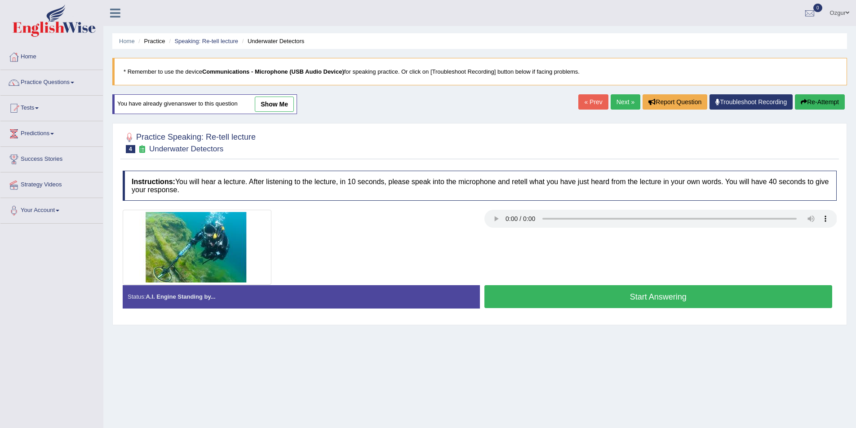
click at [577, 300] on button "Start Answering" at bounding box center [658, 296] width 348 height 23
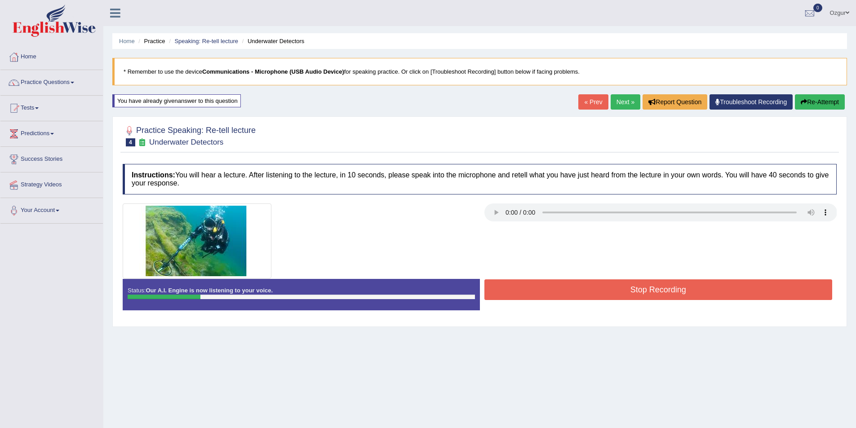
click at [652, 295] on button "Stop Recording" at bounding box center [658, 289] width 348 height 21
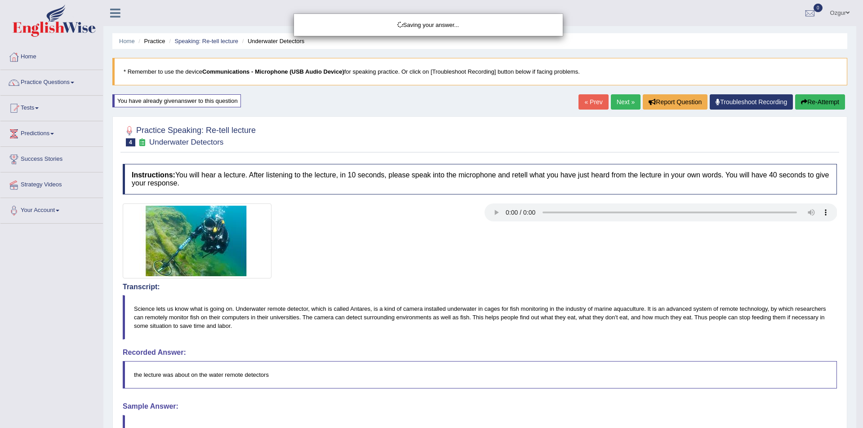
click at [807, 104] on div "Saving your answer..." at bounding box center [431, 214] width 863 height 428
click at [809, 101] on div "Saving your answer..." at bounding box center [431, 214] width 863 height 428
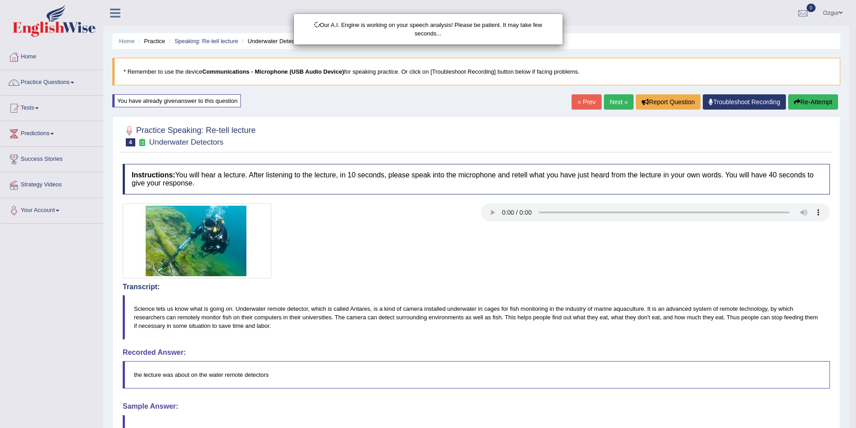
click at [813, 104] on div "Our A.I. Engine is working on your speech analysis! Please be patient. It may t…" at bounding box center [428, 214] width 856 height 428
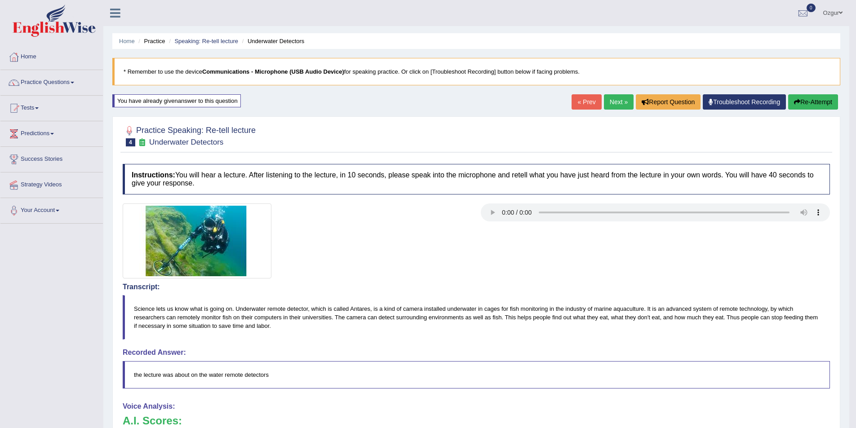
click at [813, 101] on button "Re-Attempt" at bounding box center [813, 101] width 50 height 15
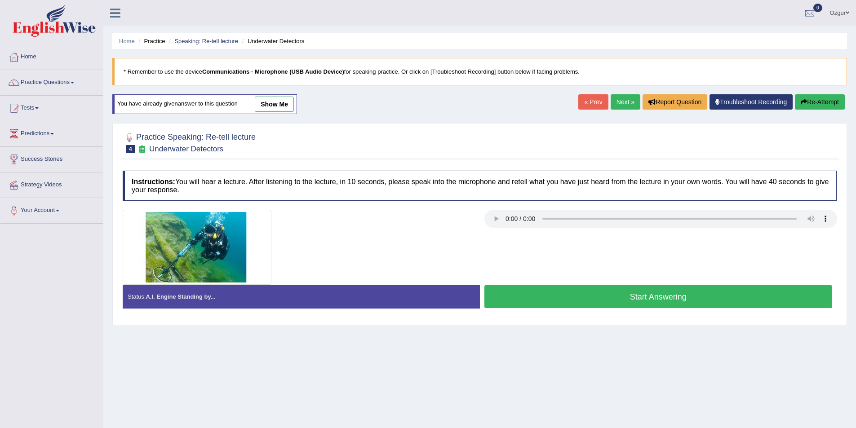
click at [681, 295] on button "Start Answering" at bounding box center [658, 296] width 348 height 23
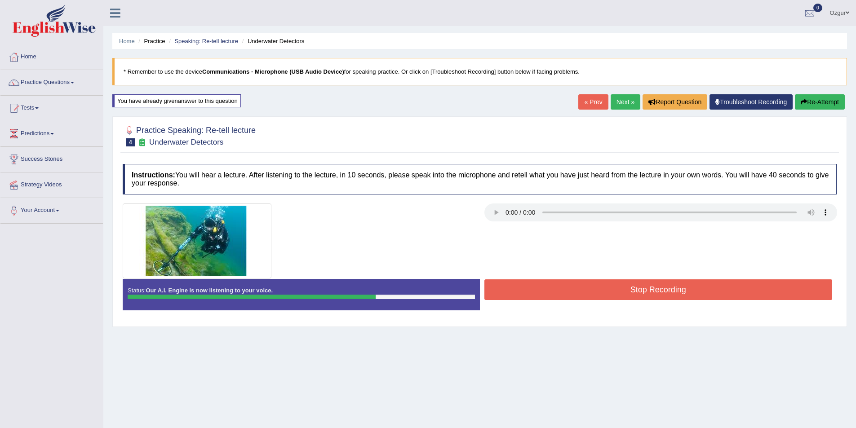
click at [813, 103] on button "Re-Attempt" at bounding box center [820, 101] width 50 height 15
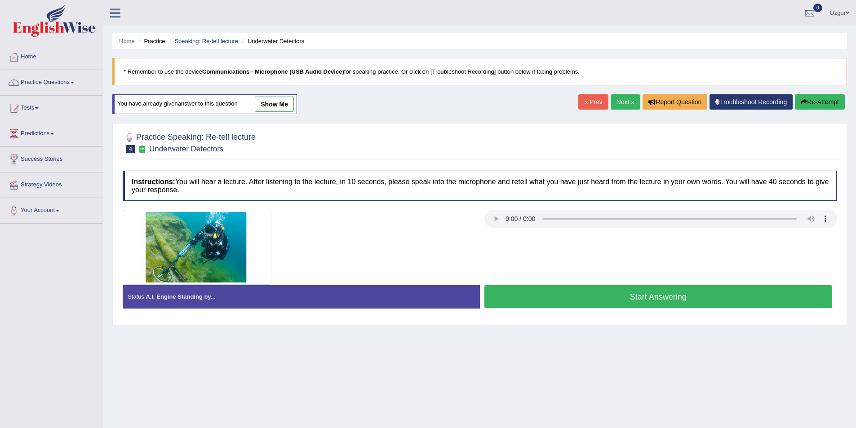
click at [624, 299] on button "Start Answering" at bounding box center [658, 296] width 348 height 23
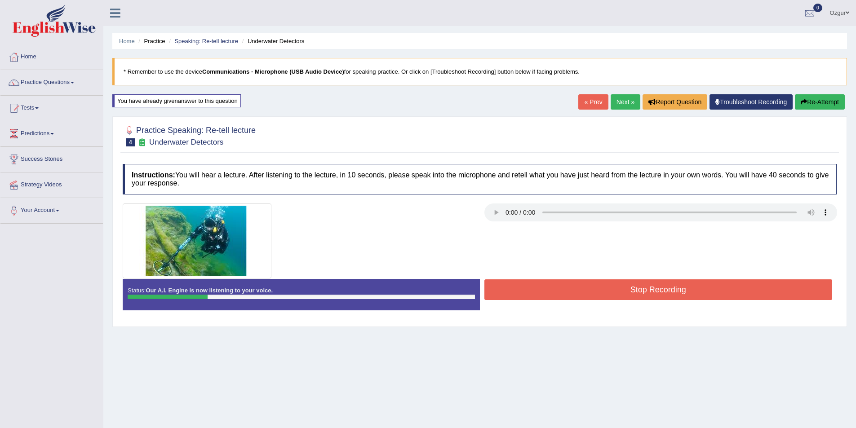
click at [653, 289] on button "Stop Recording" at bounding box center [658, 289] width 348 height 21
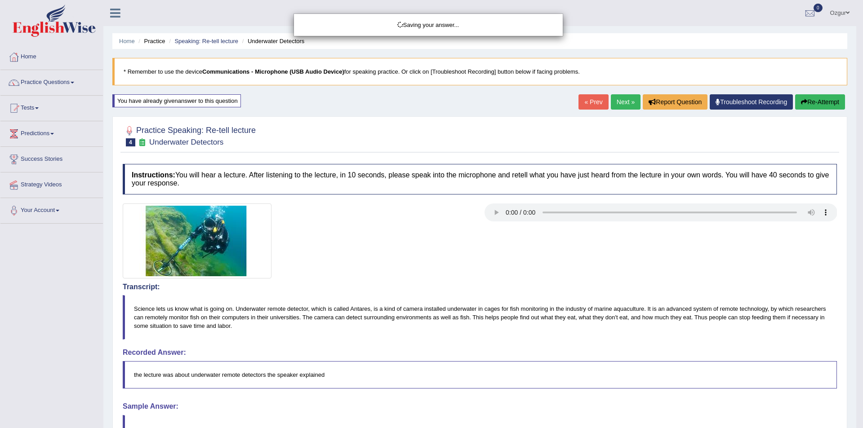
click at [813, 106] on div "Saving your answer..." at bounding box center [431, 214] width 863 height 428
click at [816, 101] on div "Saving your answer..." at bounding box center [431, 214] width 863 height 428
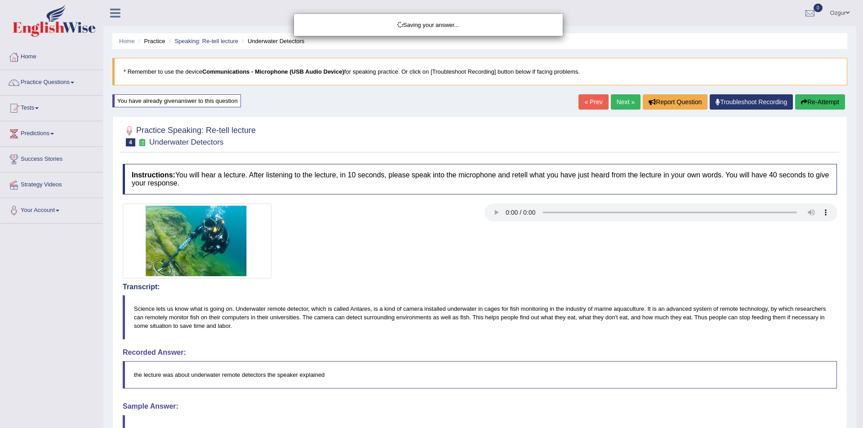
click at [816, 101] on div "Saving your answer..." at bounding box center [431, 214] width 863 height 428
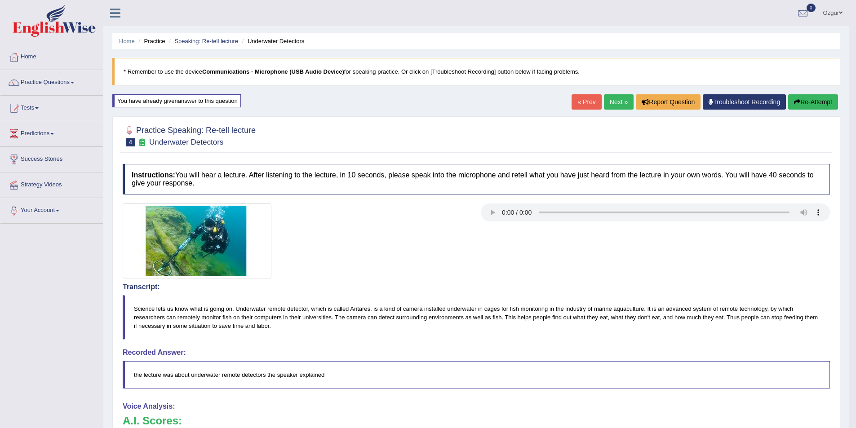
click at [804, 102] on button "Re-Attempt" at bounding box center [813, 101] width 50 height 15
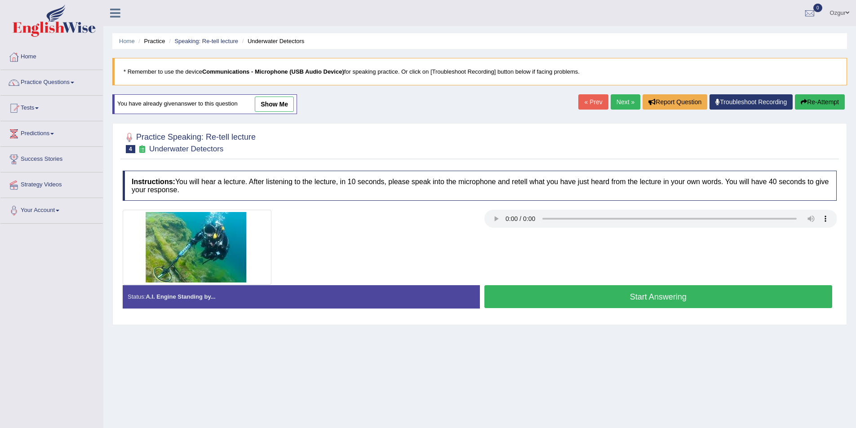
click at [572, 302] on button "Start Answering" at bounding box center [658, 296] width 348 height 23
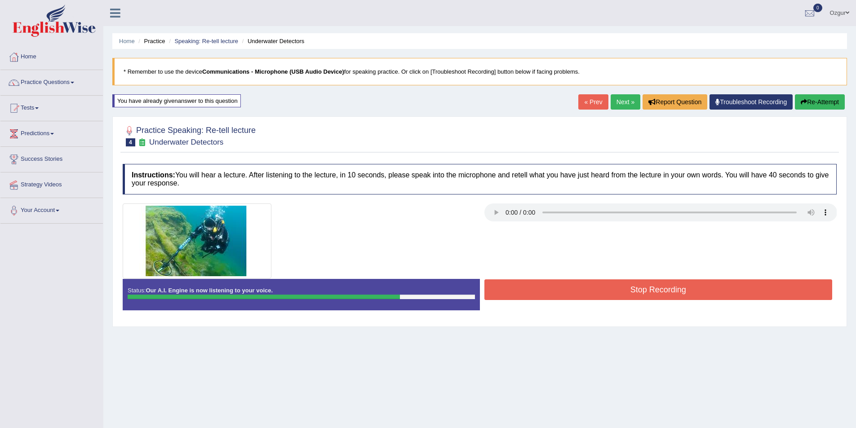
click at [586, 284] on button "Stop Recording" at bounding box center [658, 289] width 348 height 21
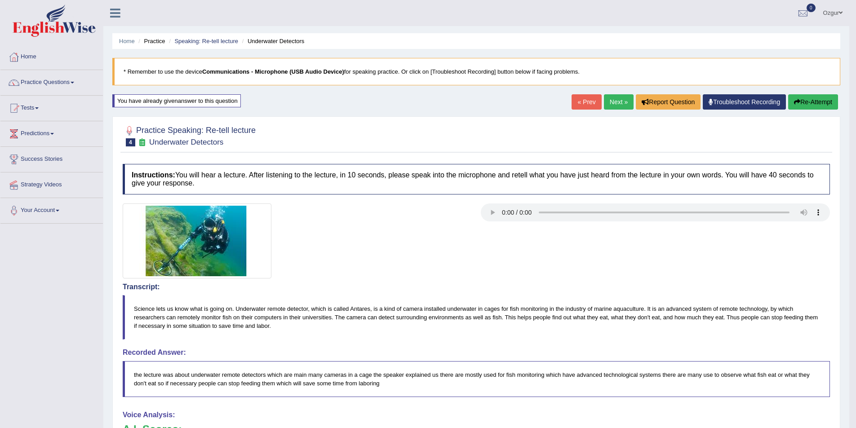
click at [821, 103] on button "Re-Attempt" at bounding box center [813, 101] width 50 height 15
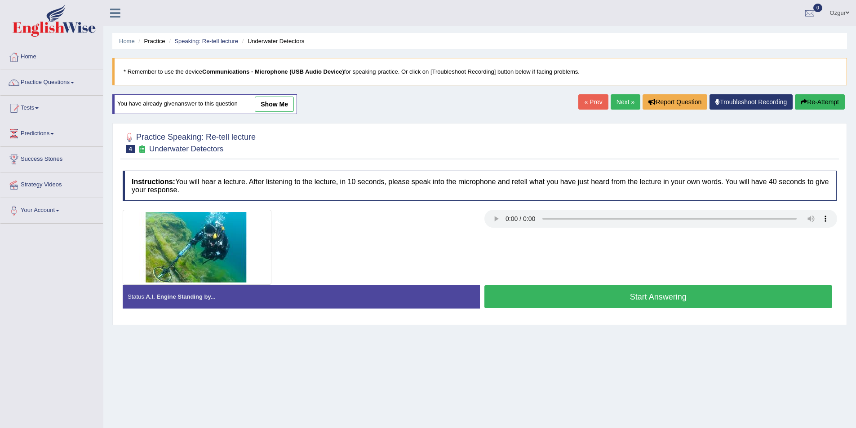
click at [551, 305] on button "Start Answering" at bounding box center [658, 296] width 348 height 23
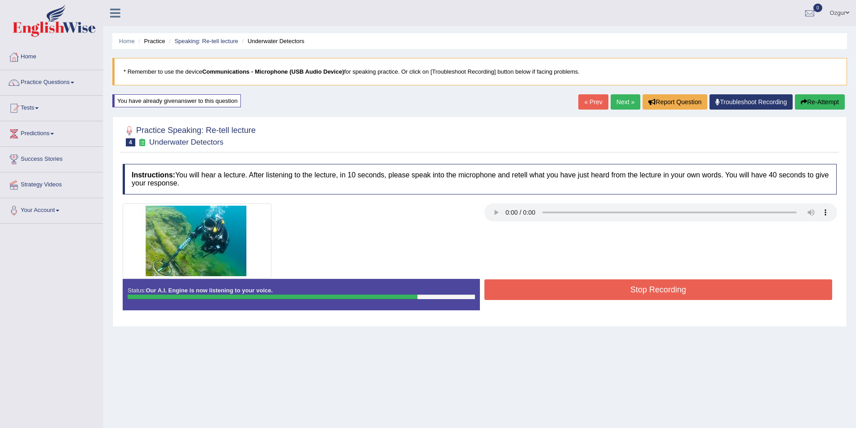
click at [602, 294] on button "Stop Recording" at bounding box center [658, 289] width 348 height 21
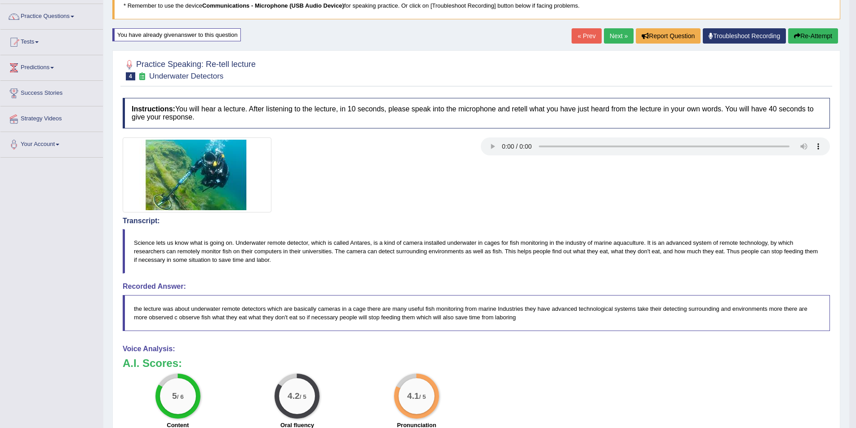
scroll to position [58, 0]
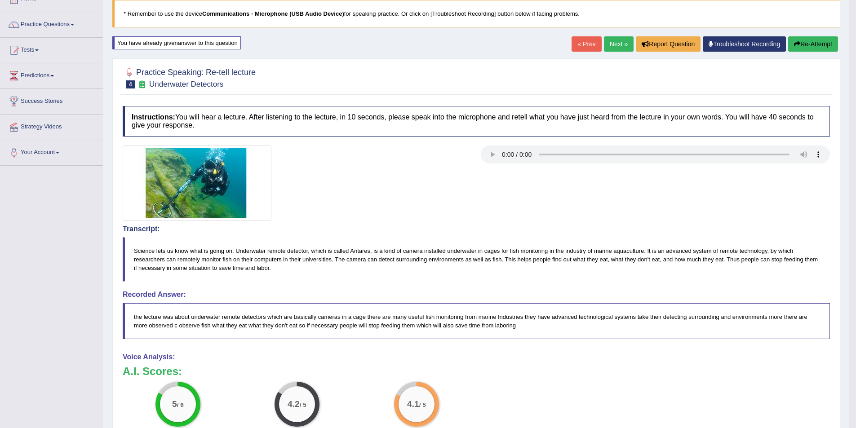
click at [805, 45] on button "Re-Attempt" at bounding box center [813, 43] width 50 height 15
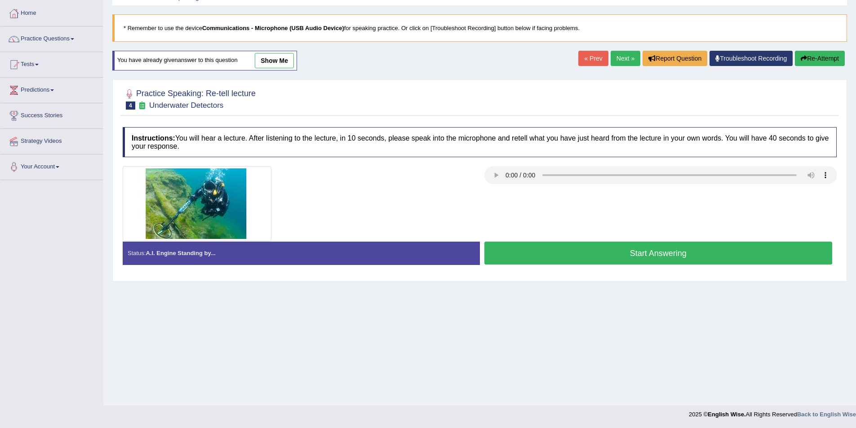
click at [593, 300] on div "Home Practice Speaking: Re-tell lecture Underwater Detectors * Remember to use …" at bounding box center [479, 180] width 753 height 449
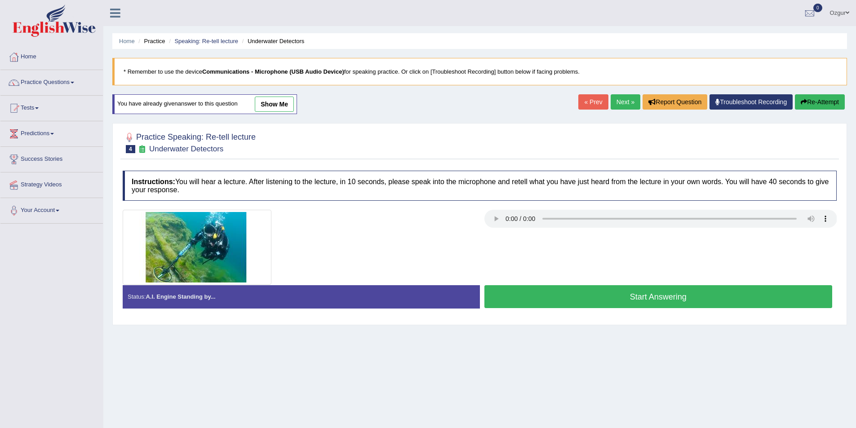
click at [593, 300] on button "Start Answering" at bounding box center [658, 296] width 348 height 23
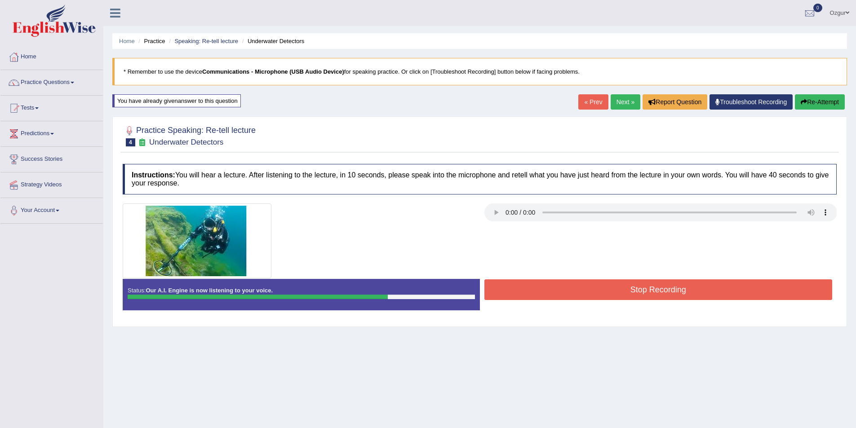
click at [593, 300] on button "Stop Recording" at bounding box center [658, 289] width 348 height 21
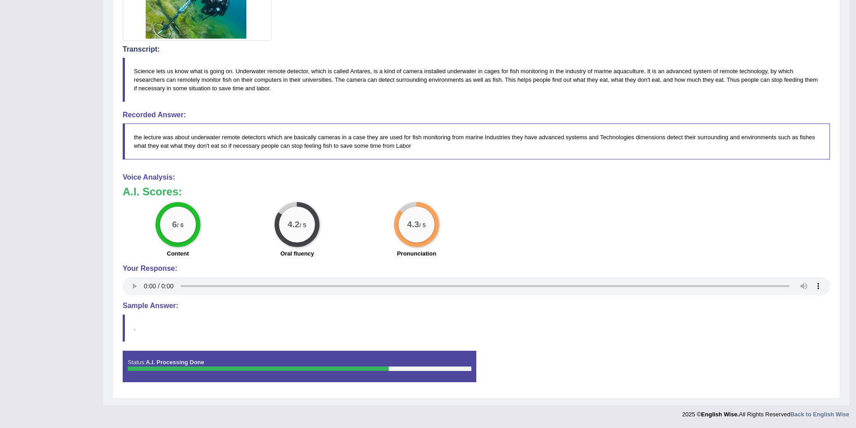
scroll to position [58, 0]
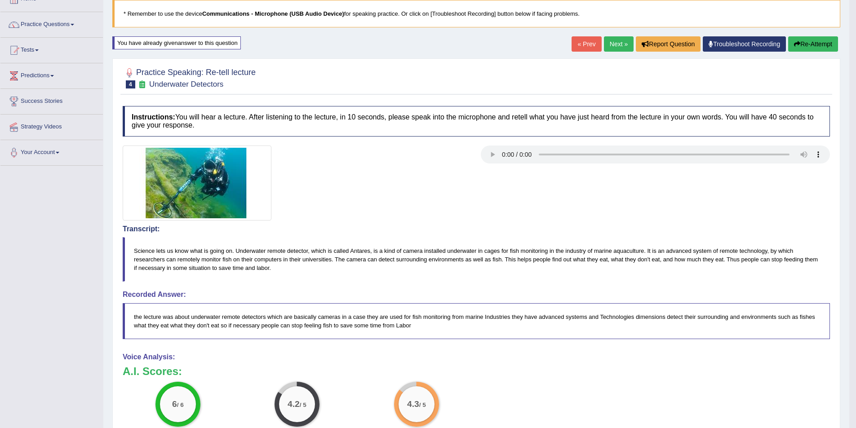
click at [613, 51] on link "Next »" at bounding box center [619, 43] width 30 height 15
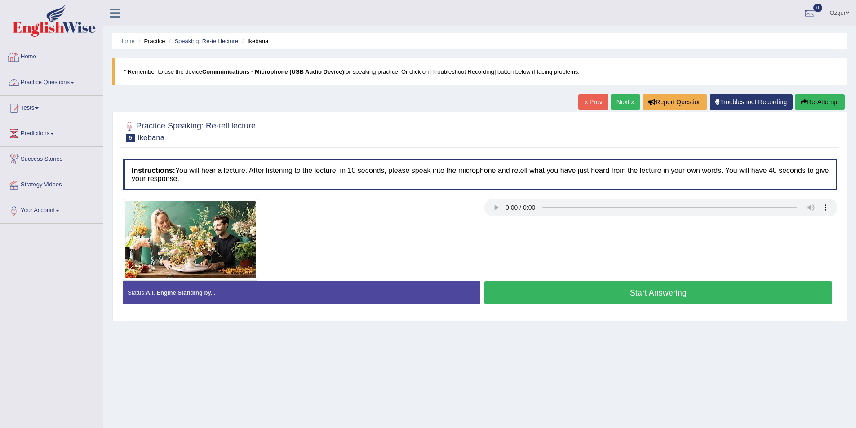
click at [63, 86] on link "Practice Questions" at bounding box center [51, 81] width 102 height 22
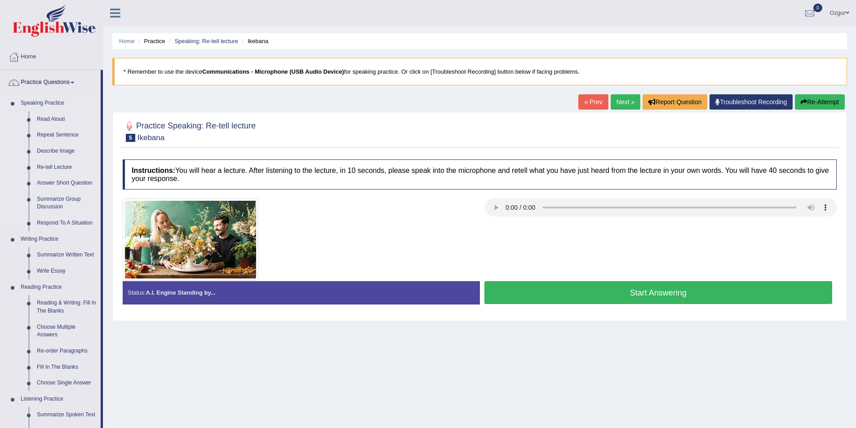
click at [77, 182] on link "Answer Short Question" at bounding box center [67, 183] width 68 height 16
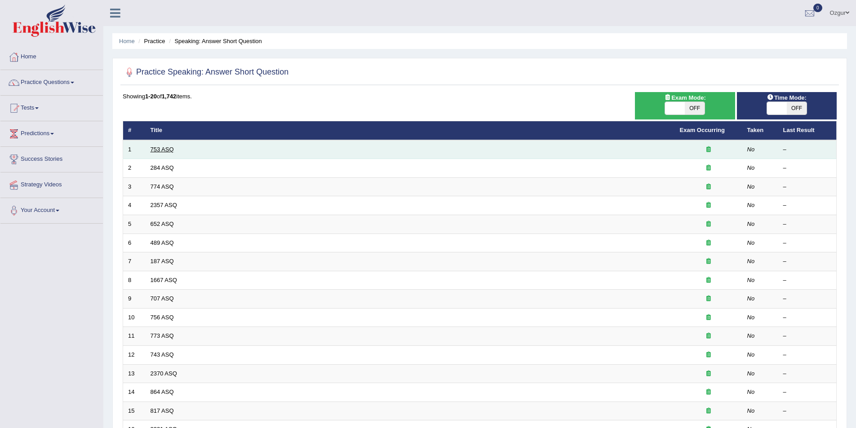
click at [163, 149] on link "753 ASQ" at bounding box center [162, 149] width 23 height 7
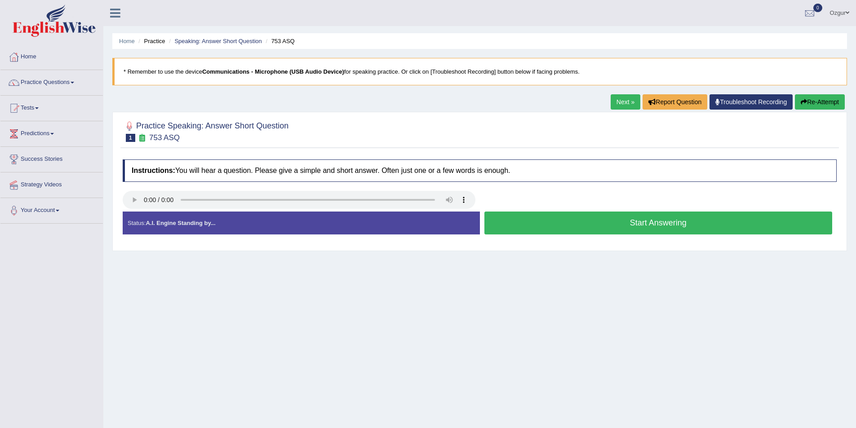
click at [556, 224] on button "Start Answering" at bounding box center [658, 223] width 348 height 23
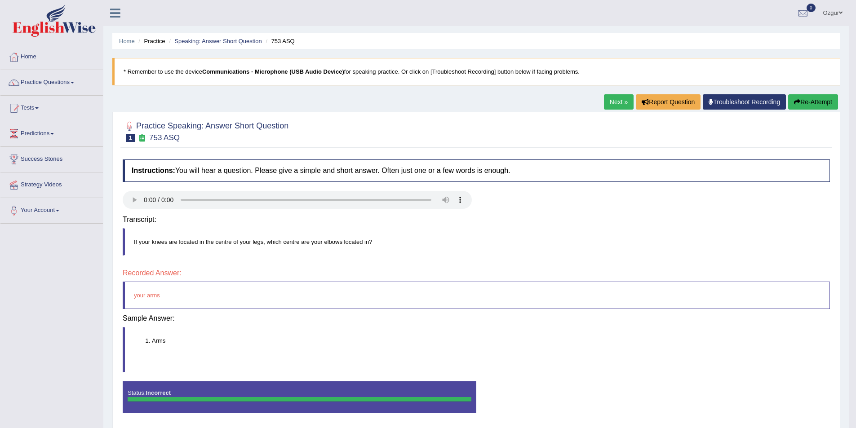
click at [556, 224] on body "Toggle navigation Home Practice Questions Speaking Practice Read Aloud Repeat S…" at bounding box center [428, 214] width 856 height 428
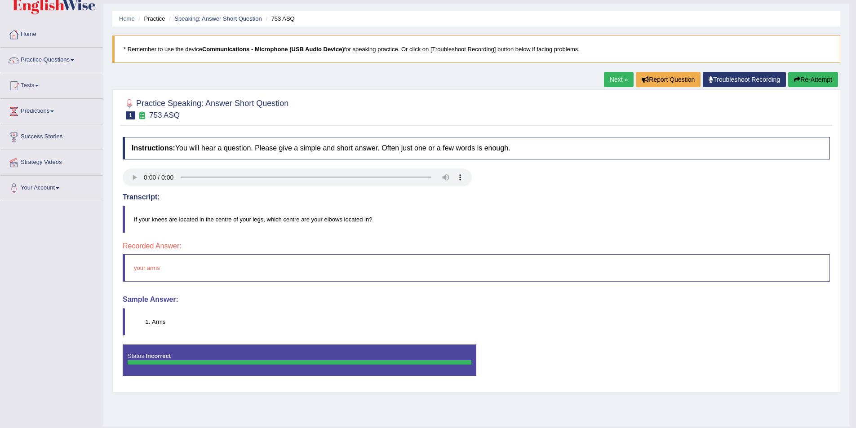
scroll to position [44, 0]
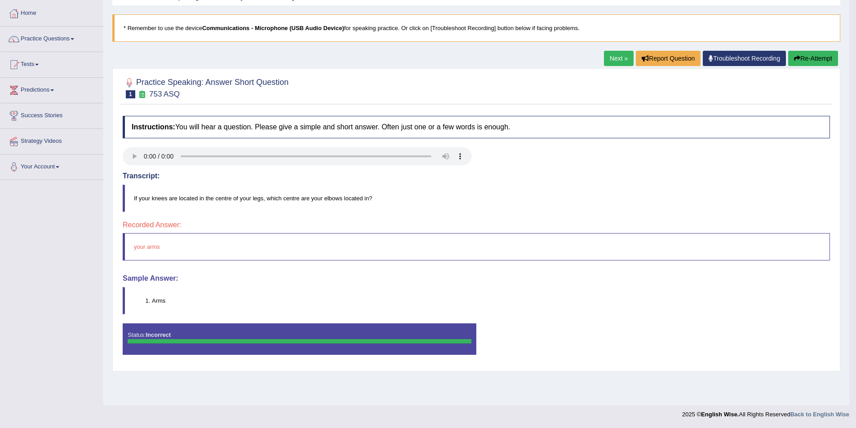
click at [610, 62] on link "Next »" at bounding box center [619, 58] width 30 height 15
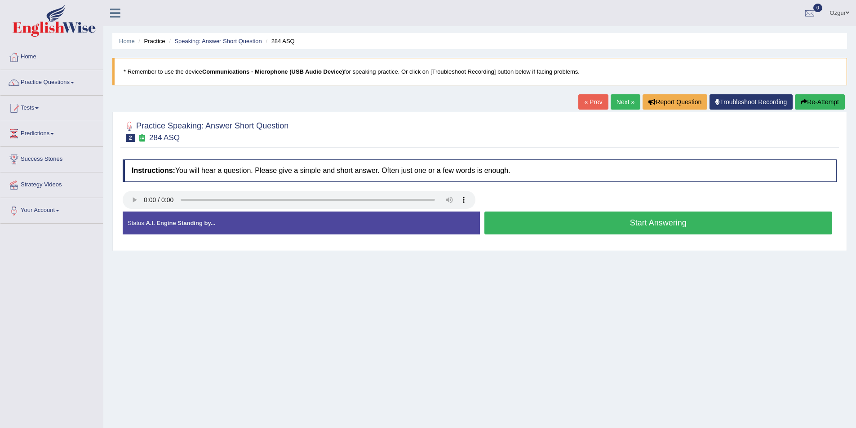
click at [643, 224] on button "Start Answering" at bounding box center [658, 223] width 348 height 23
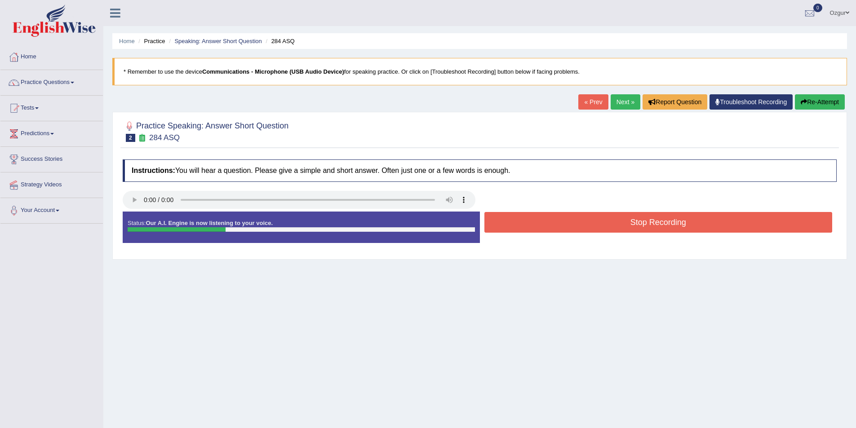
click at [643, 224] on button "Stop Recording" at bounding box center [658, 222] width 348 height 21
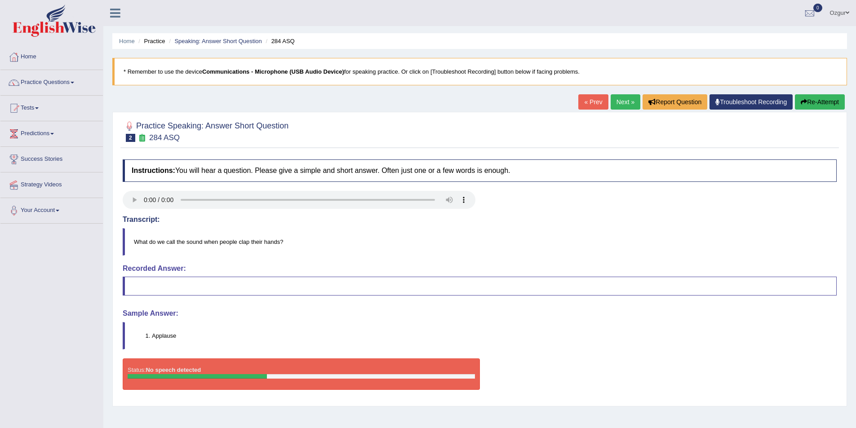
click at [613, 103] on link "Next »" at bounding box center [626, 101] width 30 height 15
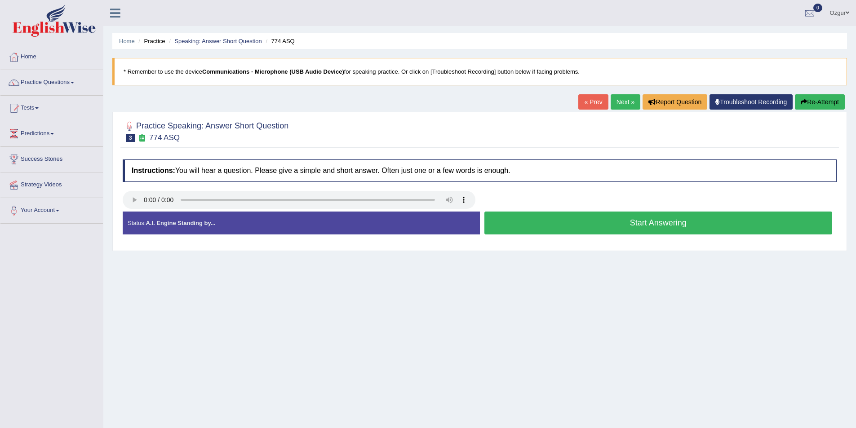
click at [639, 222] on button "Start Answering" at bounding box center [658, 223] width 348 height 23
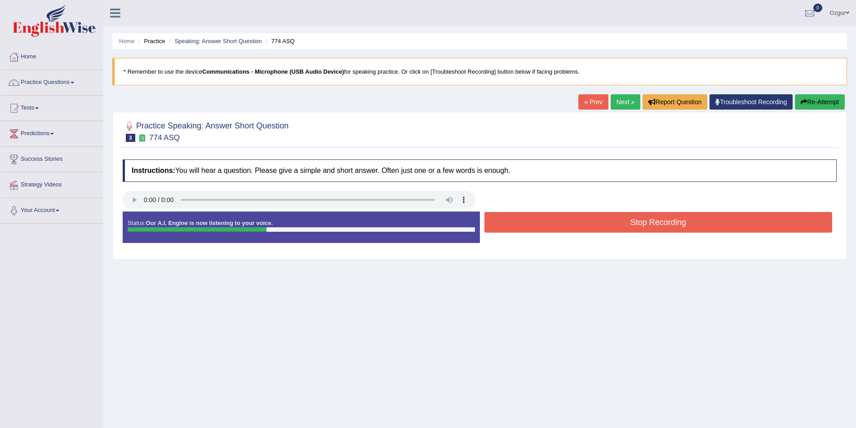
click at [639, 222] on button "Stop Recording" at bounding box center [658, 222] width 348 height 21
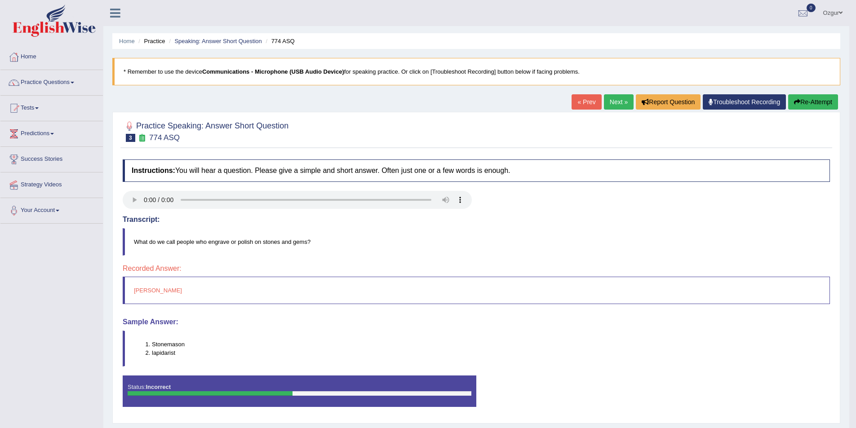
drag, startPoint x: 136, startPoint y: 292, endPoint x: 151, endPoint y: 290, distance: 15.3
click at [151, 290] on blockquote "storm Manson" at bounding box center [476, 290] width 707 height 27
click at [802, 107] on button "Re-Attempt" at bounding box center [813, 101] width 50 height 15
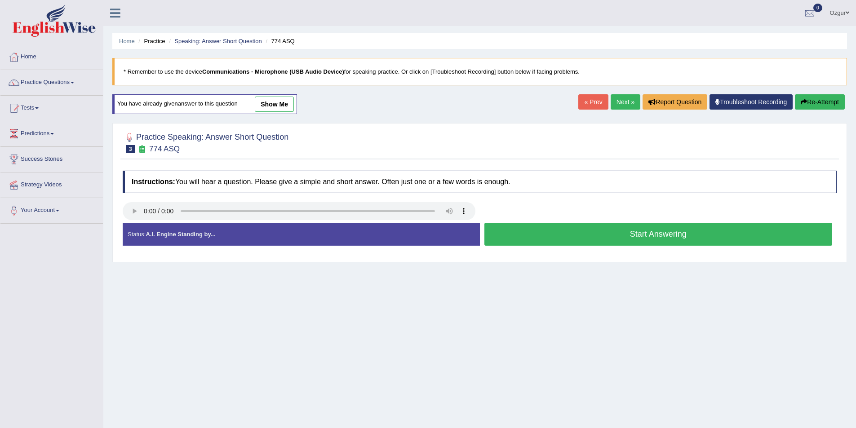
click at [534, 234] on button "Start Answering" at bounding box center [658, 234] width 348 height 23
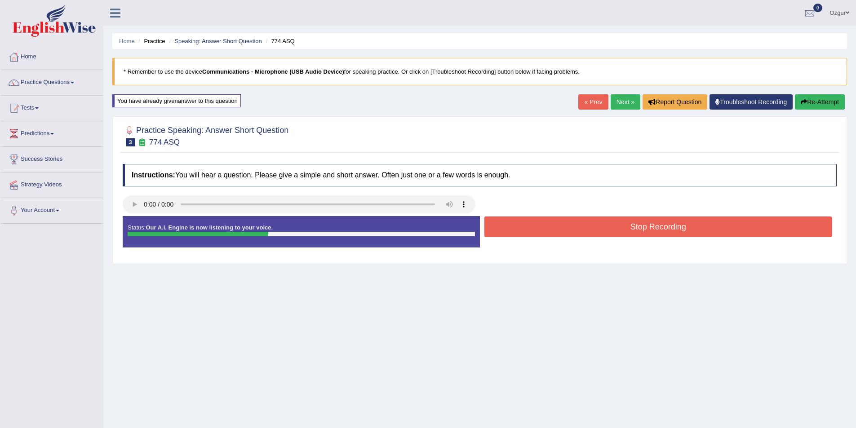
click at [534, 234] on button "Stop Recording" at bounding box center [658, 227] width 348 height 21
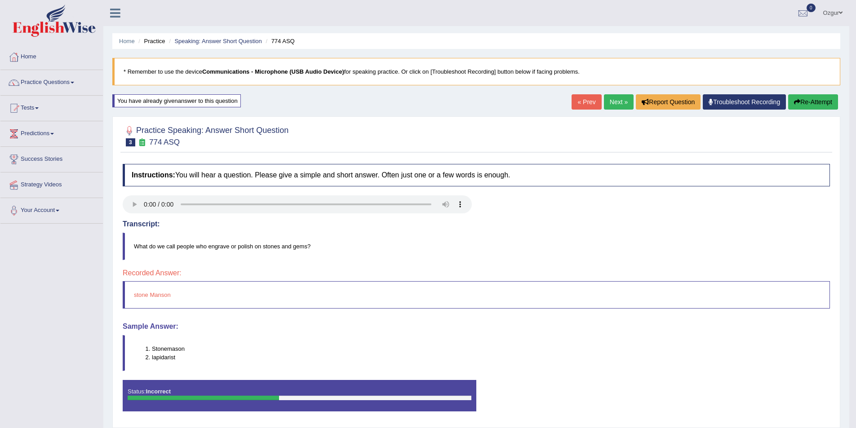
click at [616, 100] on link "Next »" at bounding box center [619, 101] width 30 height 15
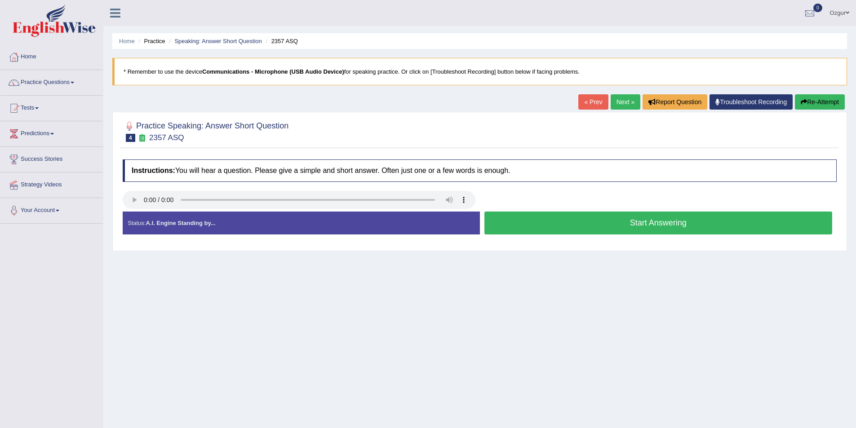
click at [523, 224] on button "Start Answering" at bounding box center [658, 223] width 348 height 23
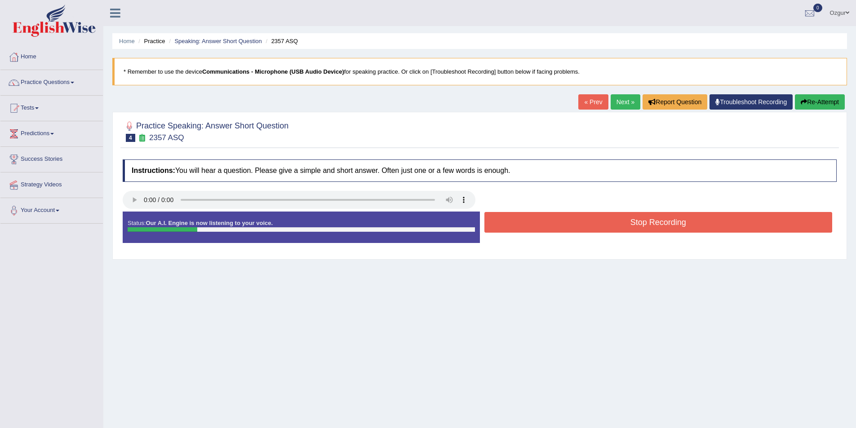
click at [522, 222] on button "Stop Recording" at bounding box center [658, 222] width 348 height 21
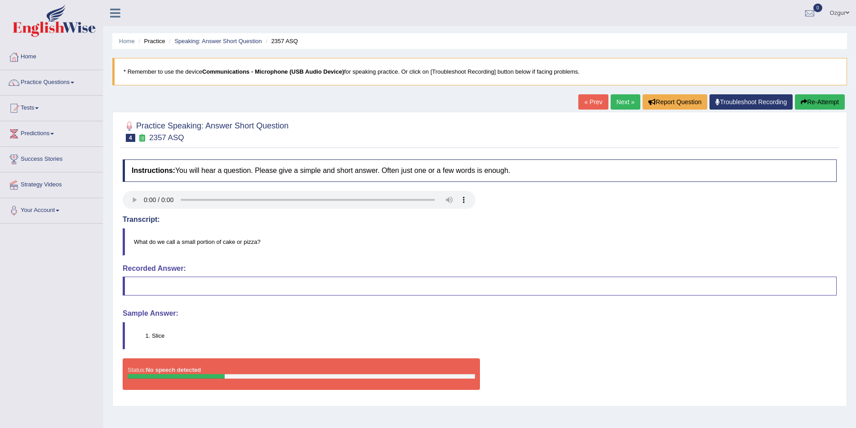
click at [802, 97] on button "Re-Attempt" at bounding box center [820, 101] width 50 height 15
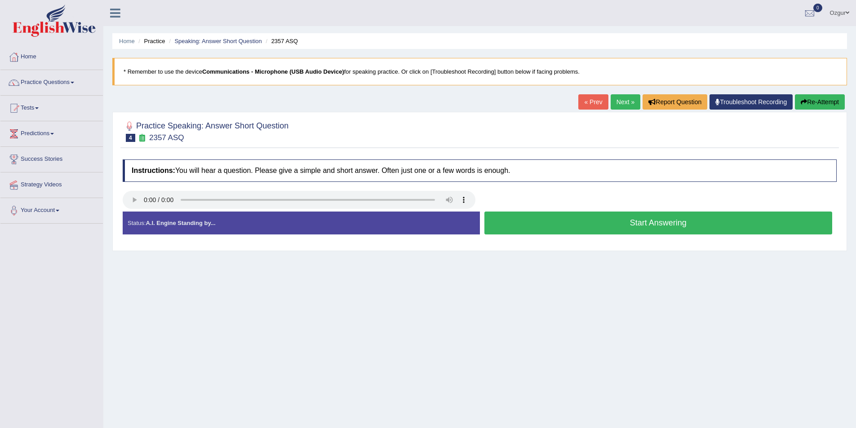
click at [656, 222] on button "Start Answering" at bounding box center [658, 223] width 348 height 23
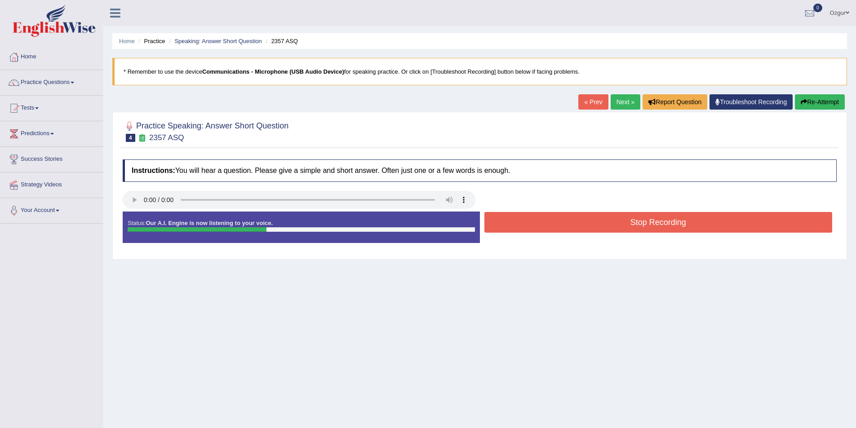
click at [654, 222] on button "Stop Recording" at bounding box center [658, 222] width 348 height 21
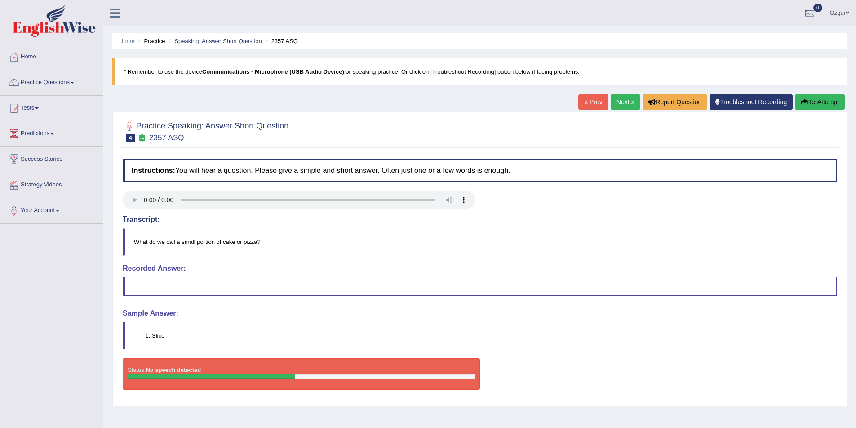
click at [804, 106] on button "Re-Attempt" at bounding box center [820, 101] width 50 height 15
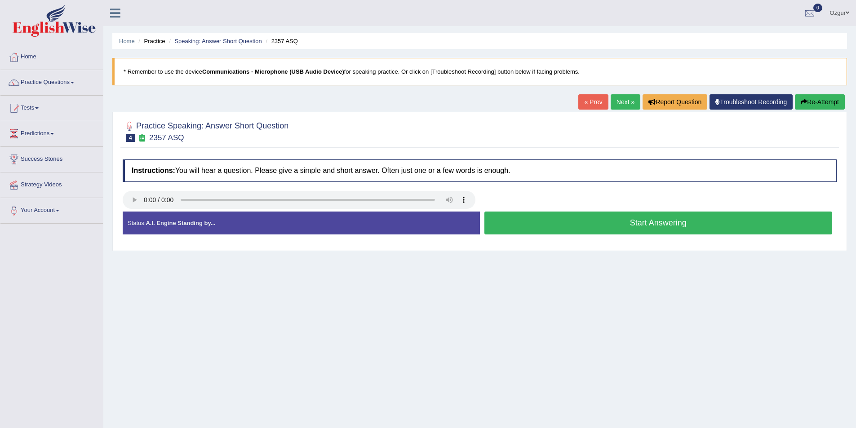
click at [604, 220] on button "Start Answering" at bounding box center [658, 223] width 348 height 23
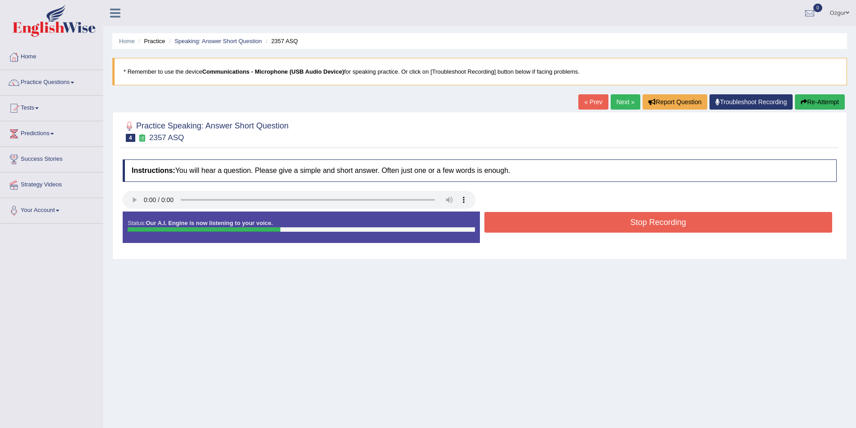
click at [608, 221] on button "Stop Recording" at bounding box center [658, 222] width 348 height 21
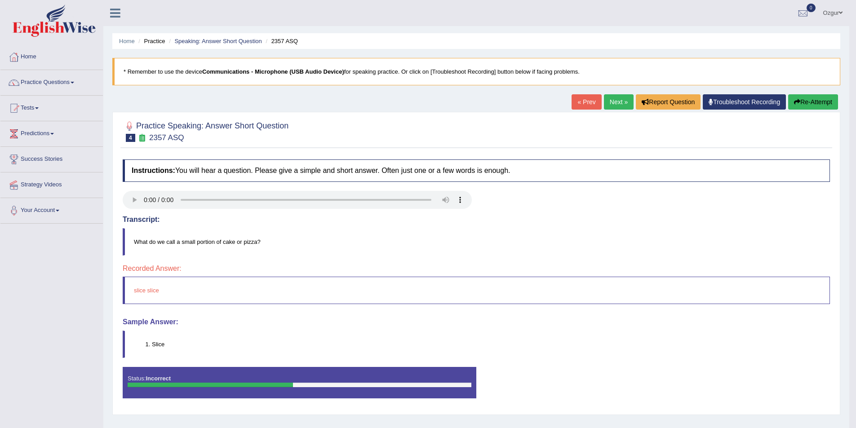
click at [607, 101] on link "Next »" at bounding box center [619, 101] width 30 height 15
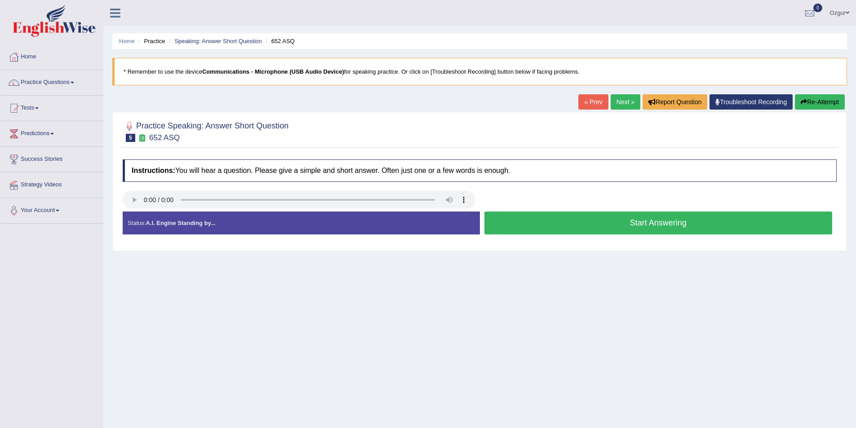
click at [554, 222] on button "Start Answering" at bounding box center [658, 223] width 348 height 23
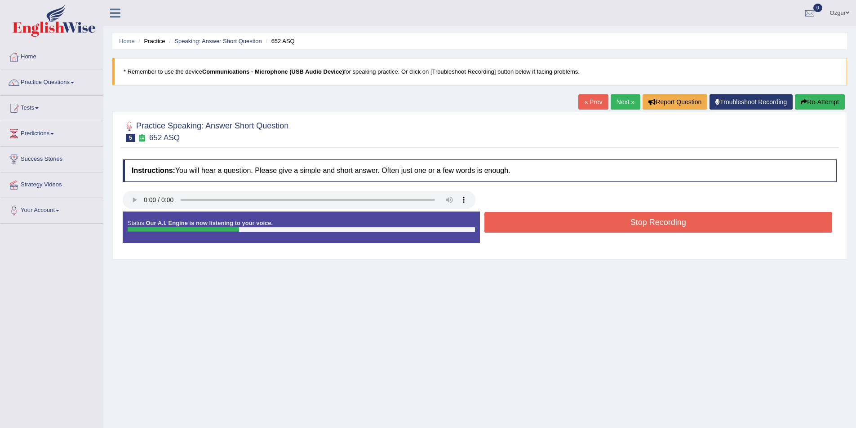
click at [554, 221] on button "Stop Recording" at bounding box center [658, 222] width 348 height 21
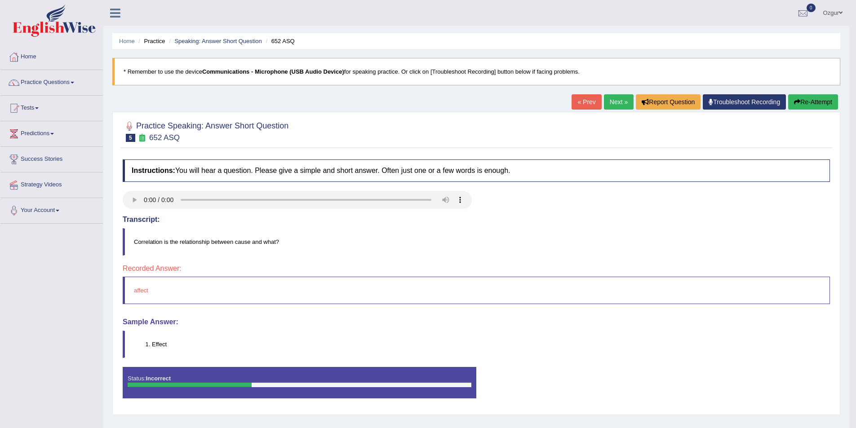
click at [800, 101] on button "Re-Attempt" at bounding box center [813, 101] width 50 height 15
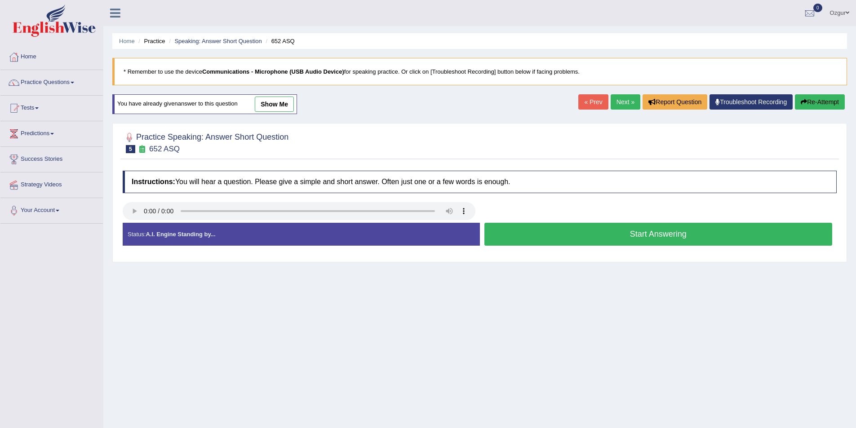
click at [620, 237] on button "Start Answering" at bounding box center [658, 234] width 348 height 23
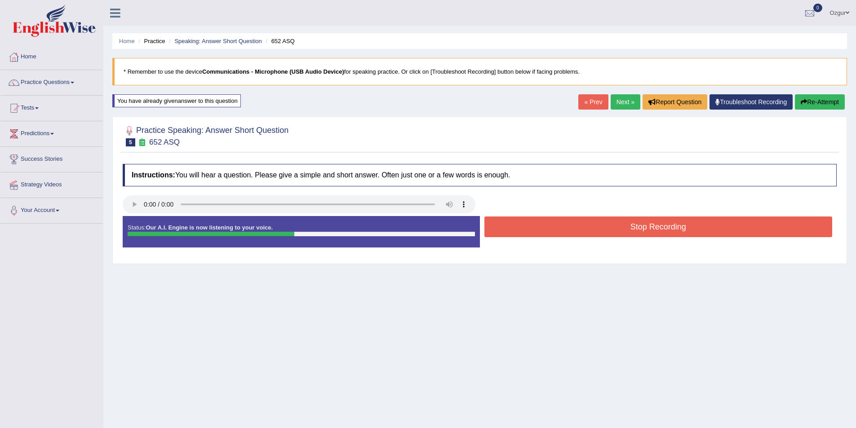
click at [564, 229] on button "Stop Recording" at bounding box center [658, 227] width 348 height 21
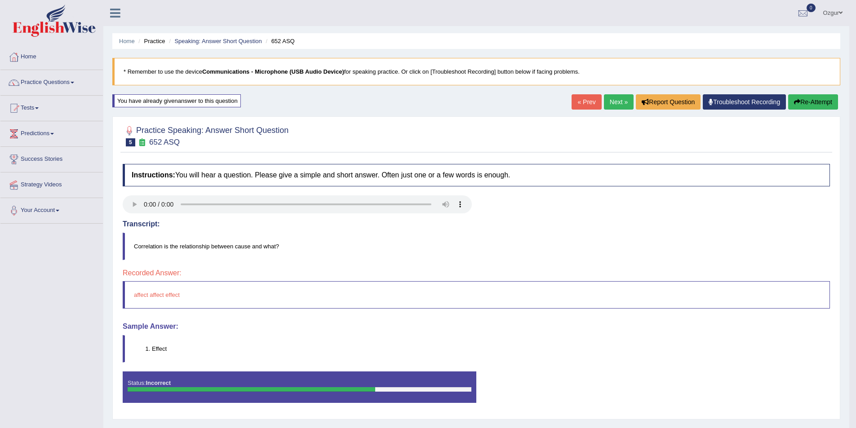
click at [612, 102] on link "Next »" at bounding box center [619, 101] width 30 height 15
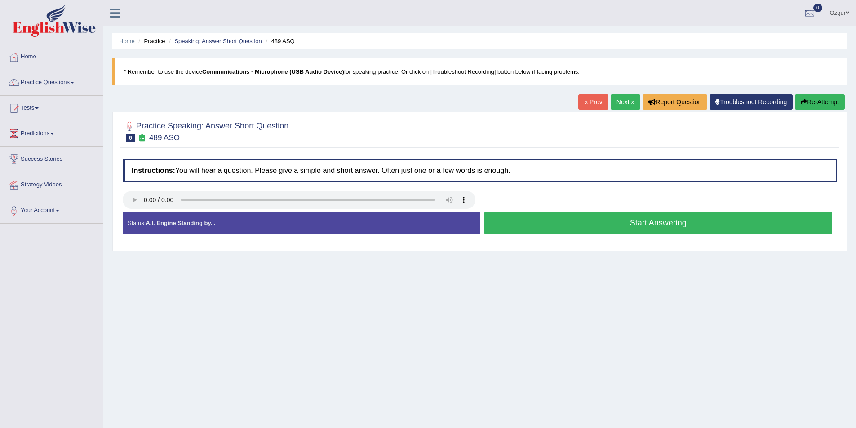
click at [530, 222] on button "Start Answering" at bounding box center [658, 223] width 348 height 23
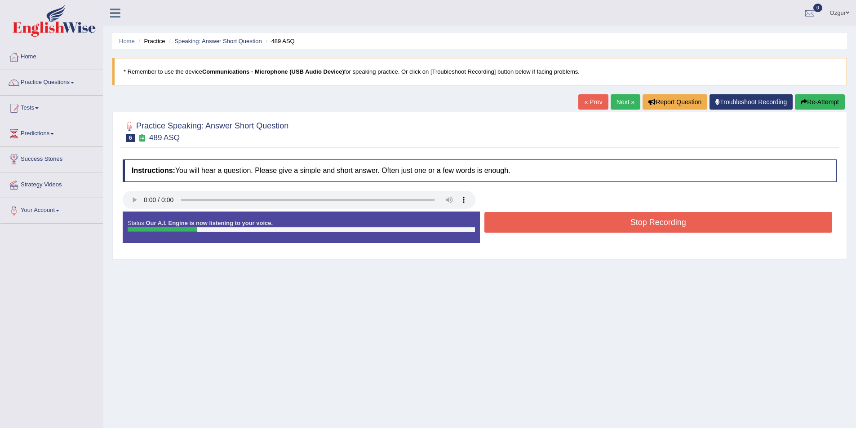
click at [530, 222] on button "Stop Recording" at bounding box center [658, 222] width 348 height 21
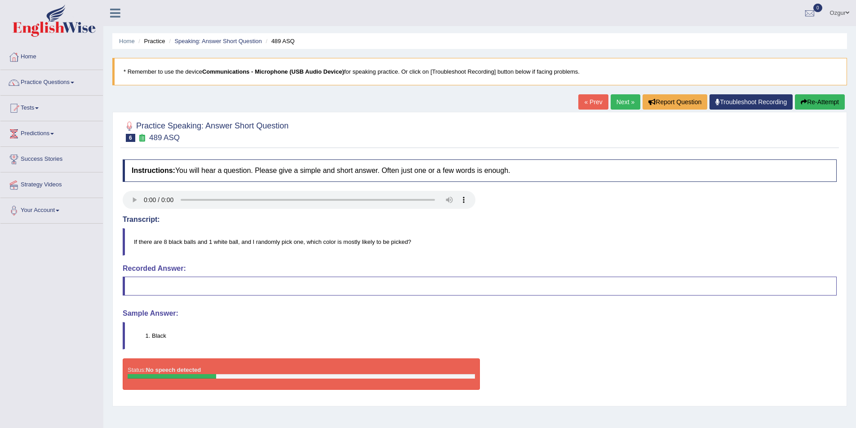
click at [620, 103] on link "Next »" at bounding box center [626, 101] width 30 height 15
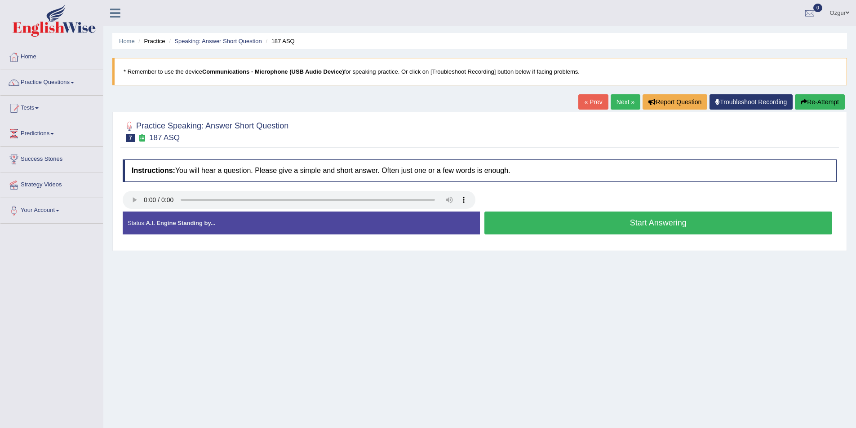
click at [623, 221] on button "Start Answering" at bounding box center [658, 223] width 348 height 23
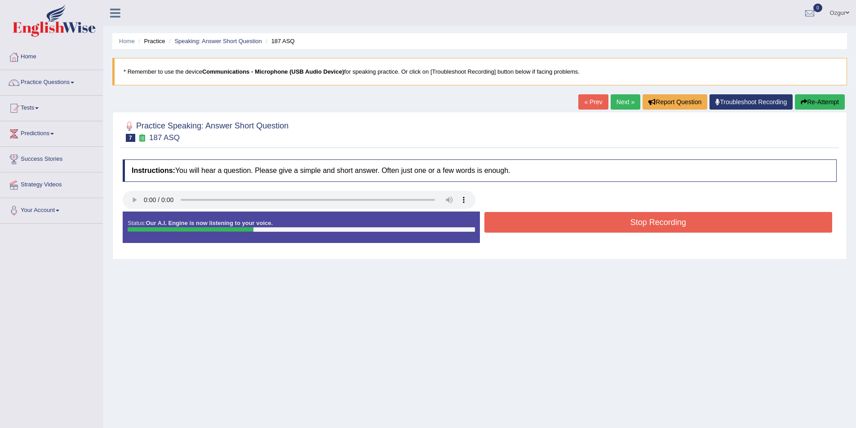
click at [623, 221] on button "Stop Recording" at bounding box center [658, 222] width 348 height 21
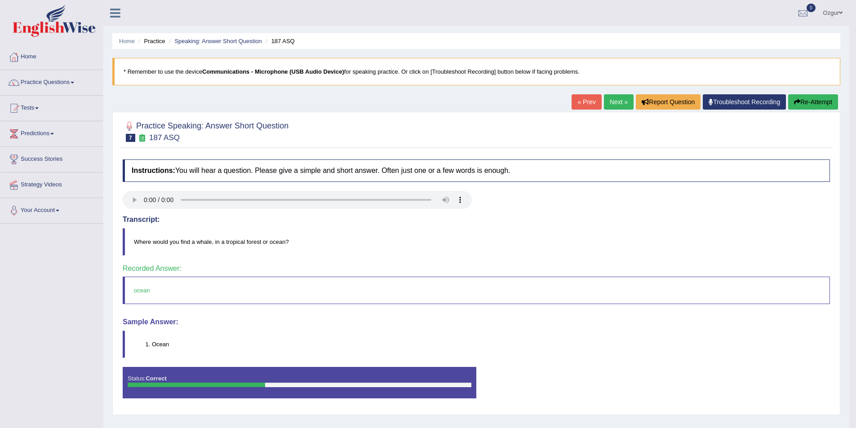
click at [619, 102] on link "Next »" at bounding box center [619, 101] width 30 height 15
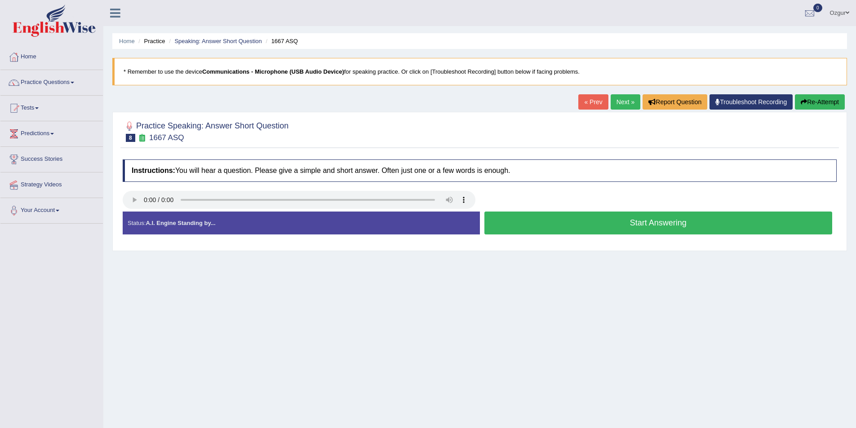
click at [576, 231] on button "Start Answering" at bounding box center [658, 223] width 348 height 23
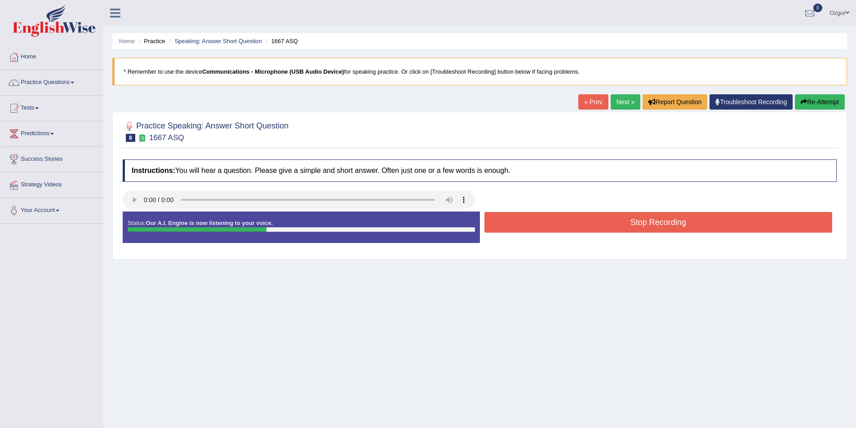
click at [554, 228] on button "Stop Recording" at bounding box center [658, 222] width 348 height 21
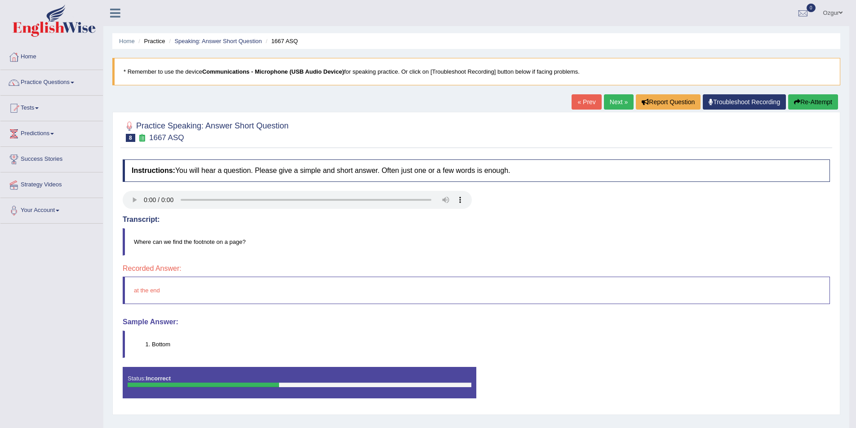
click at [619, 101] on link "Next »" at bounding box center [619, 101] width 30 height 15
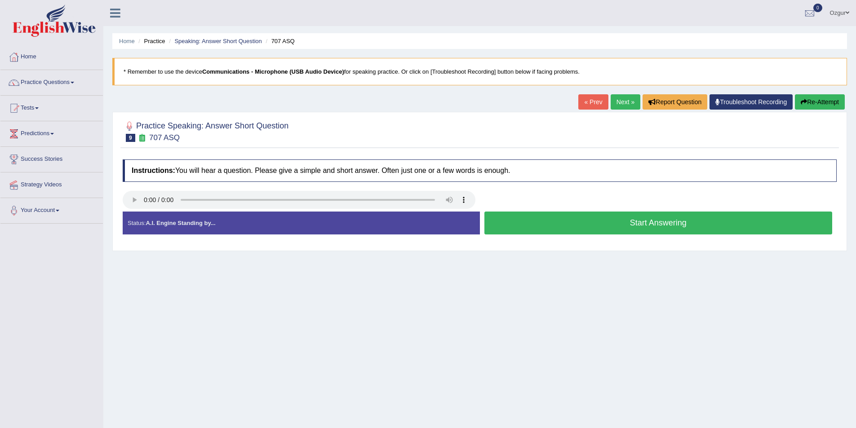
click at [589, 226] on button "Start Answering" at bounding box center [658, 223] width 348 height 23
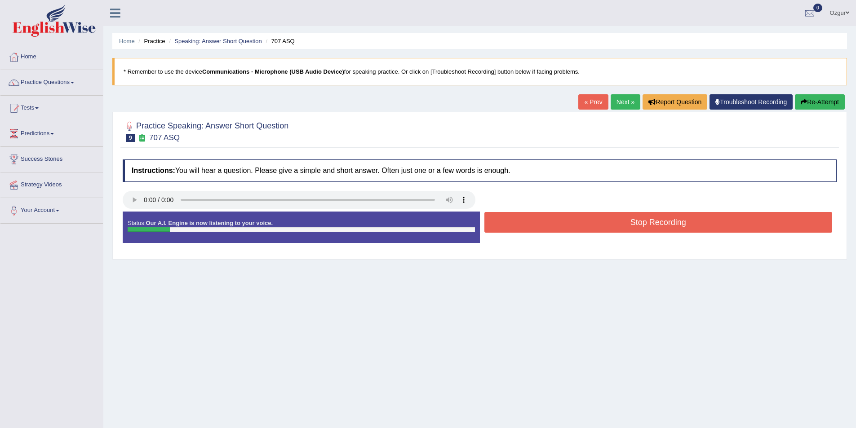
click at [651, 221] on button "Stop Recording" at bounding box center [658, 222] width 348 height 21
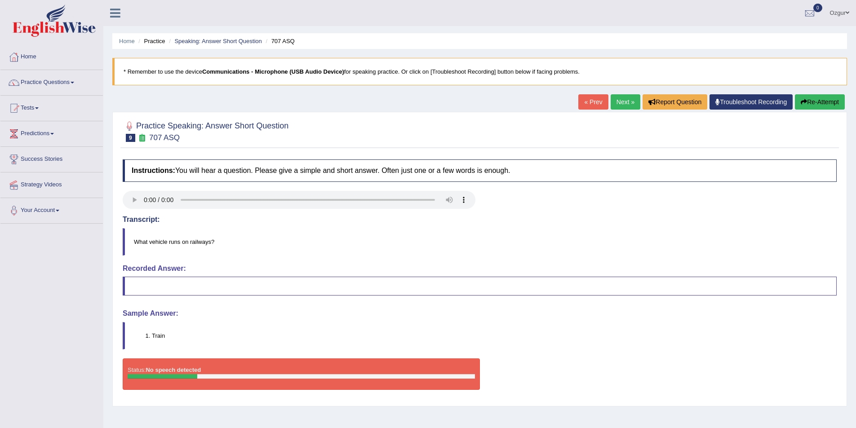
click at [622, 98] on link "Next »" at bounding box center [626, 101] width 30 height 15
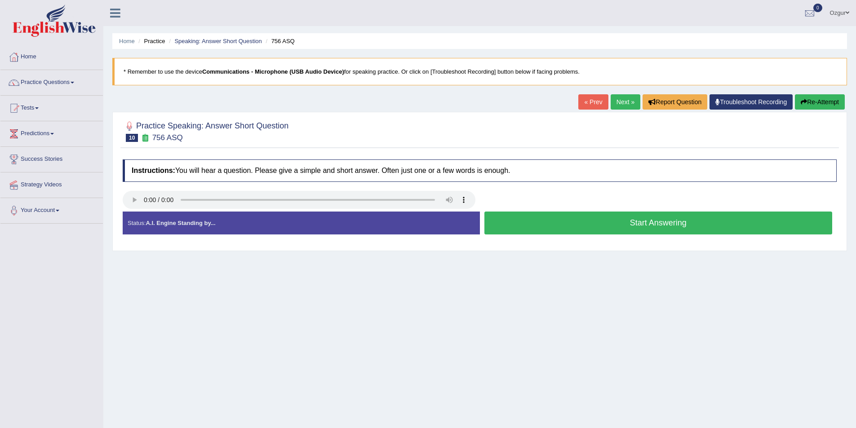
click at [628, 223] on button "Start Answering" at bounding box center [658, 223] width 348 height 23
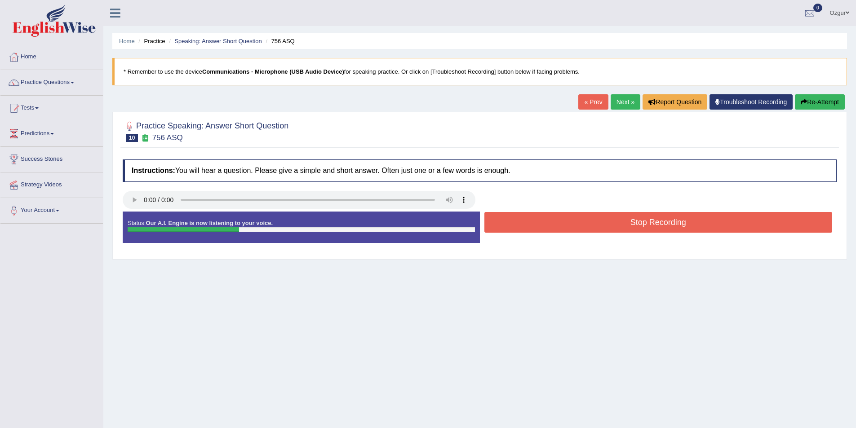
click at [576, 221] on button "Stop Recording" at bounding box center [658, 222] width 348 height 21
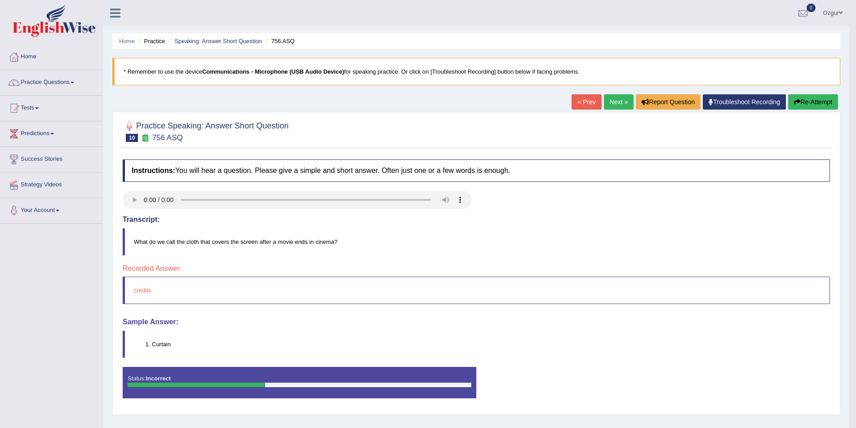
click at [607, 100] on link "Next »" at bounding box center [619, 101] width 30 height 15
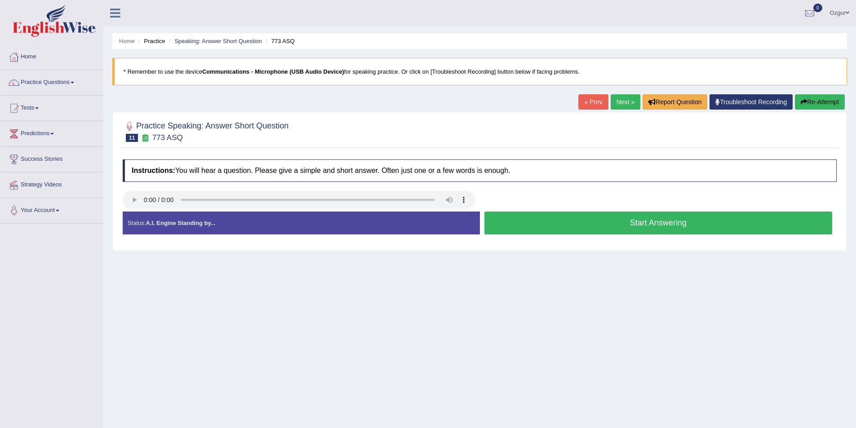
click at [631, 221] on button "Start Answering" at bounding box center [658, 223] width 348 height 23
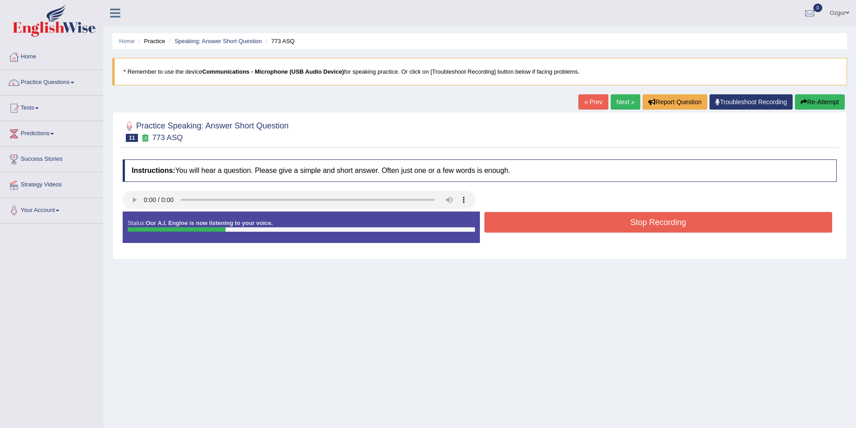
click at [596, 214] on button "Stop Recording" at bounding box center [658, 222] width 348 height 21
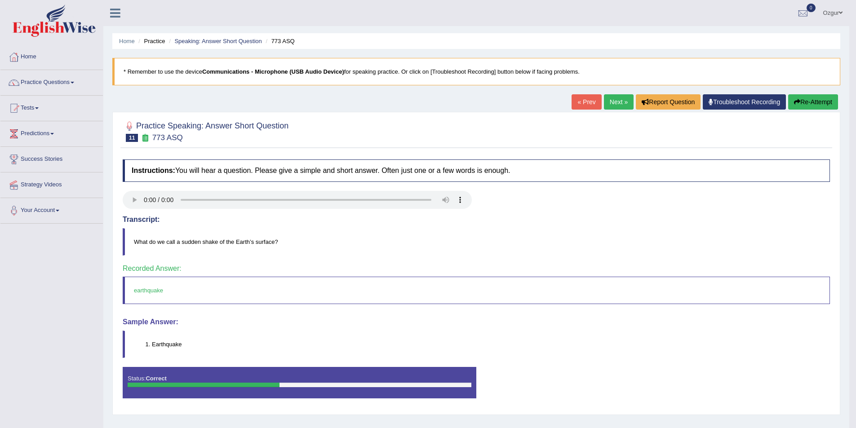
click at [619, 106] on link "Next »" at bounding box center [619, 101] width 30 height 15
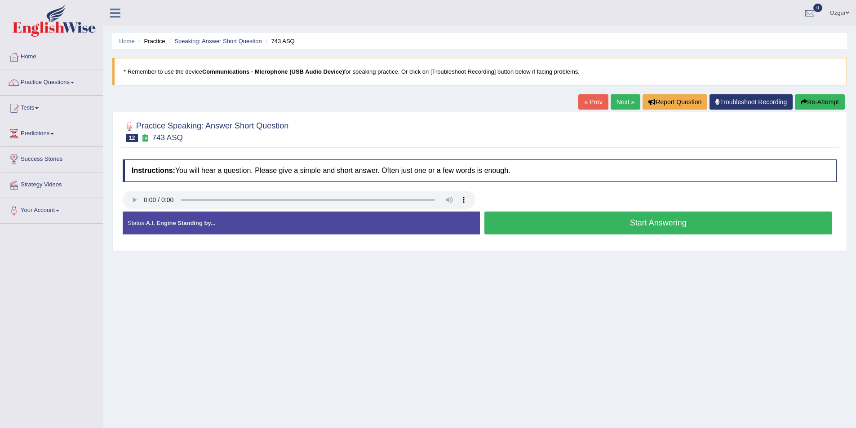
click at [576, 227] on button "Start Answering" at bounding box center [658, 223] width 348 height 23
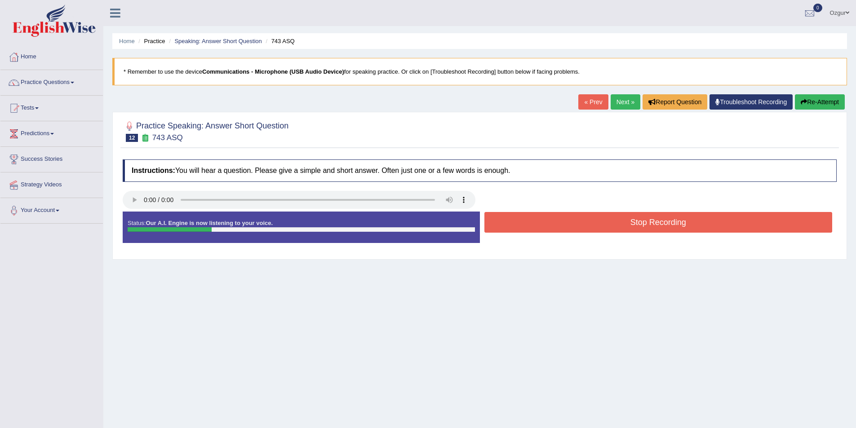
click at [577, 229] on button "Stop Recording" at bounding box center [658, 222] width 348 height 21
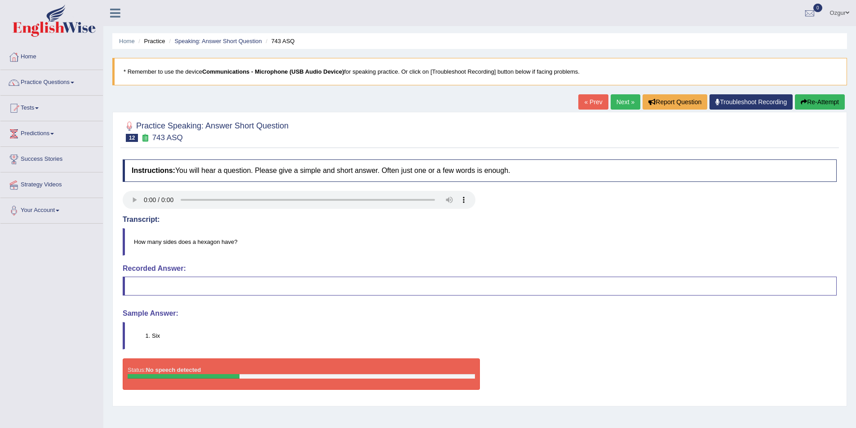
click at [620, 99] on link "Next »" at bounding box center [626, 101] width 30 height 15
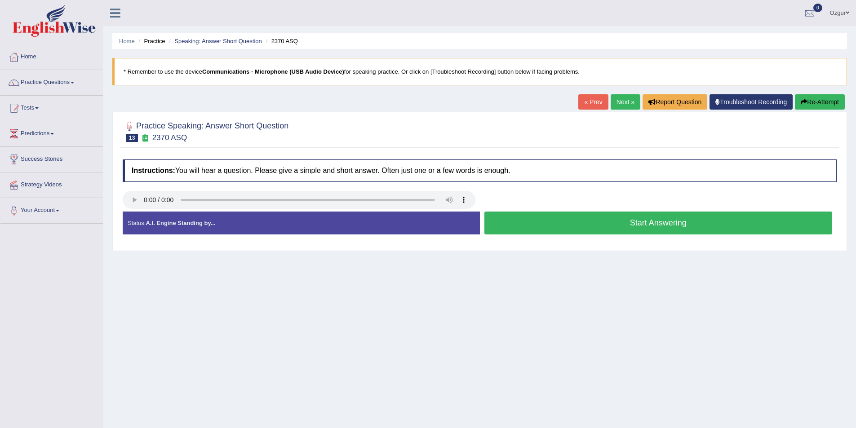
click at [680, 217] on button "Start Answering" at bounding box center [658, 223] width 348 height 23
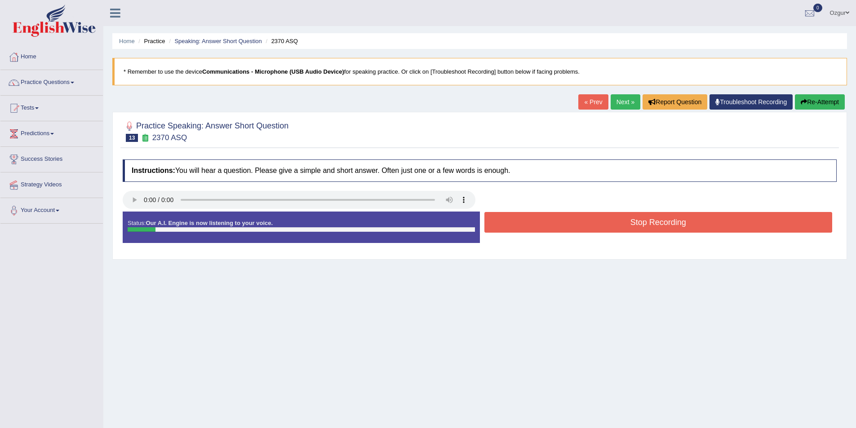
click at [677, 219] on button "Stop Recording" at bounding box center [658, 222] width 348 height 21
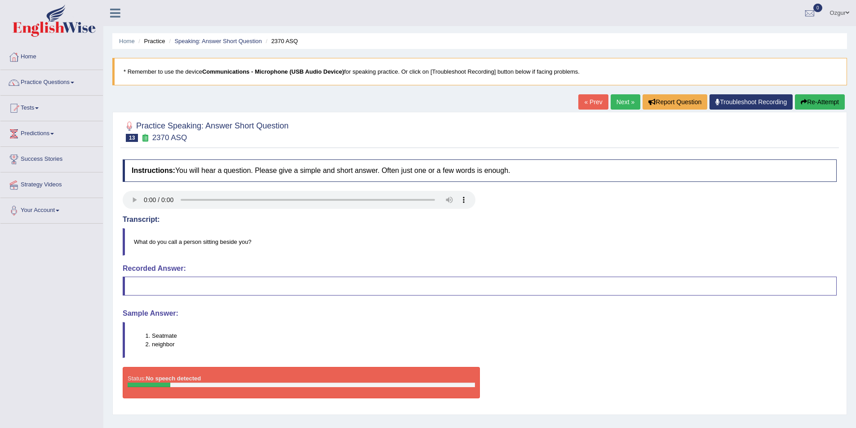
click at [629, 101] on link "Next »" at bounding box center [626, 101] width 30 height 15
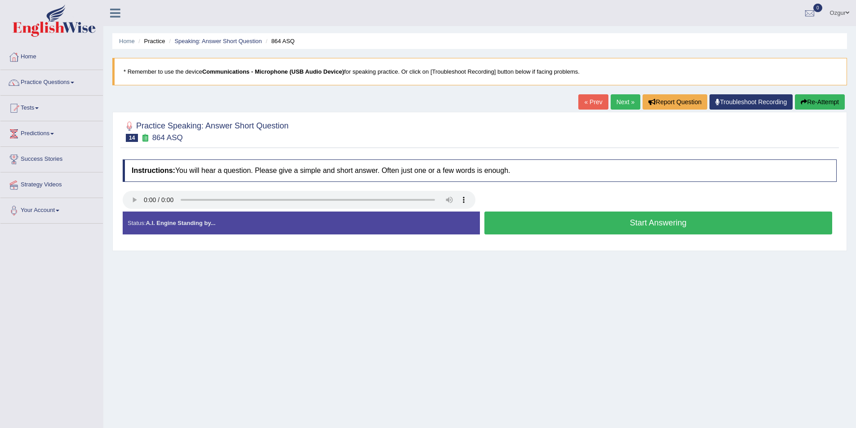
drag, startPoint x: 653, startPoint y: 226, endPoint x: 656, endPoint y: 217, distance: 9.4
click at [654, 222] on button "Start Answering" at bounding box center [658, 223] width 348 height 23
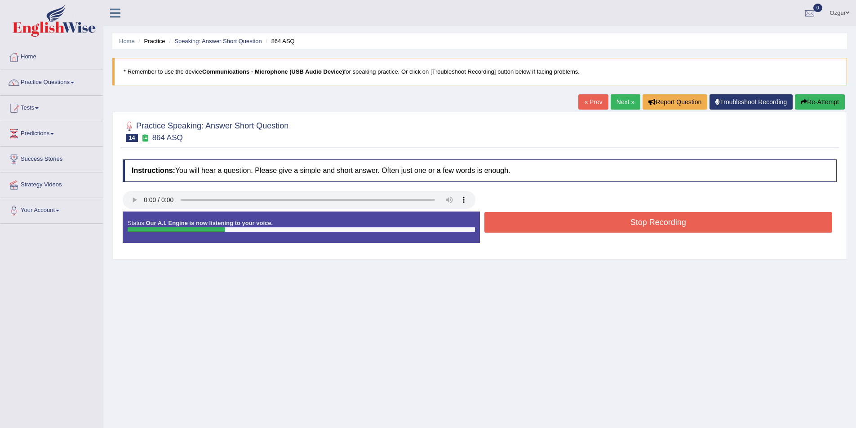
click at [656, 223] on button "Stop Recording" at bounding box center [658, 222] width 348 height 21
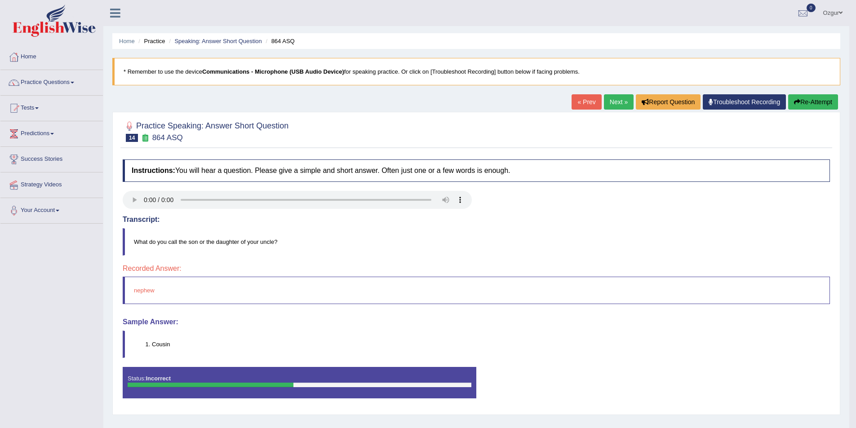
click at [613, 103] on link "Next »" at bounding box center [619, 101] width 30 height 15
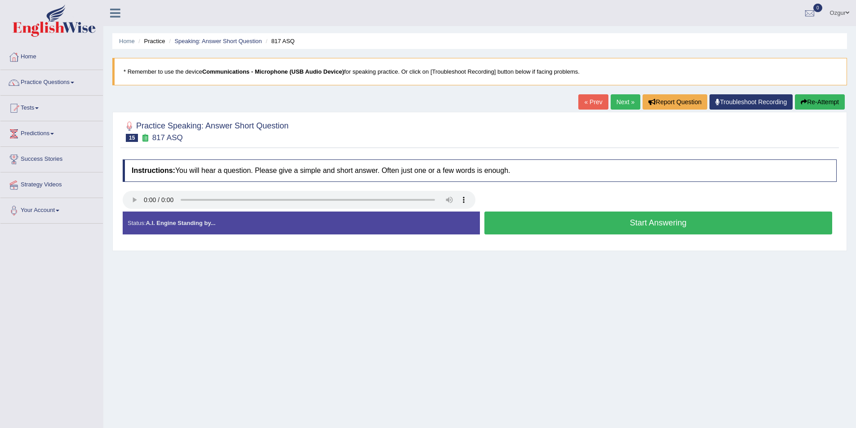
click at [667, 222] on button "Start Answering" at bounding box center [658, 223] width 348 height 23
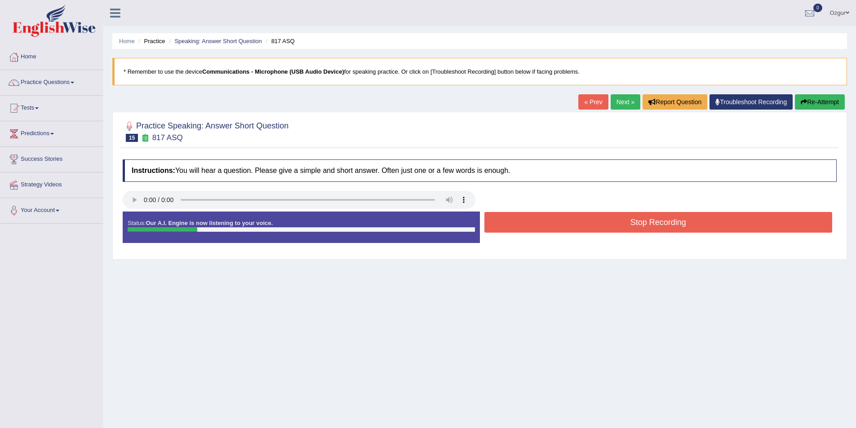
click at [665, 223] on button "Stop Recording" at bounding box center [658, 222] width 348 height 21
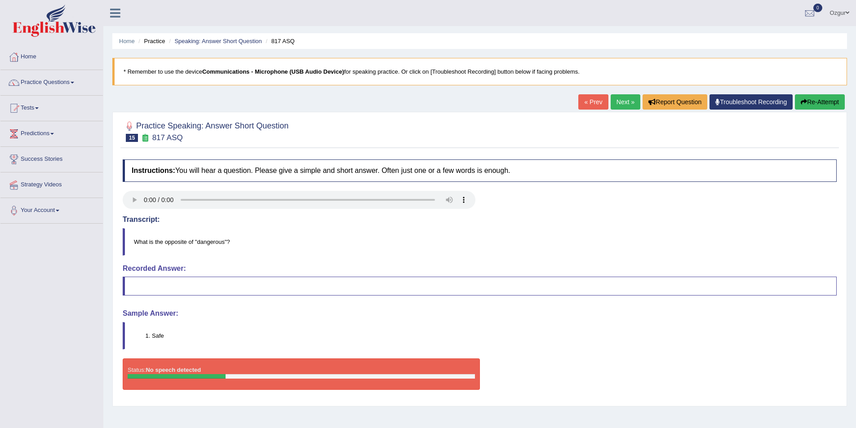
click at [617, 99] on link "Next »" at bounding box center [626, 101] width 30 height 15
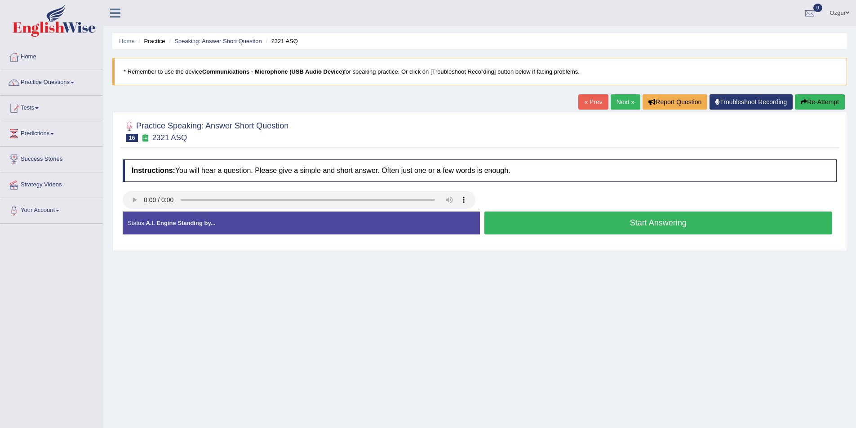
click at [672, 226] on button "Start Answering" at bounding box center [658, 223] width 348 height 23
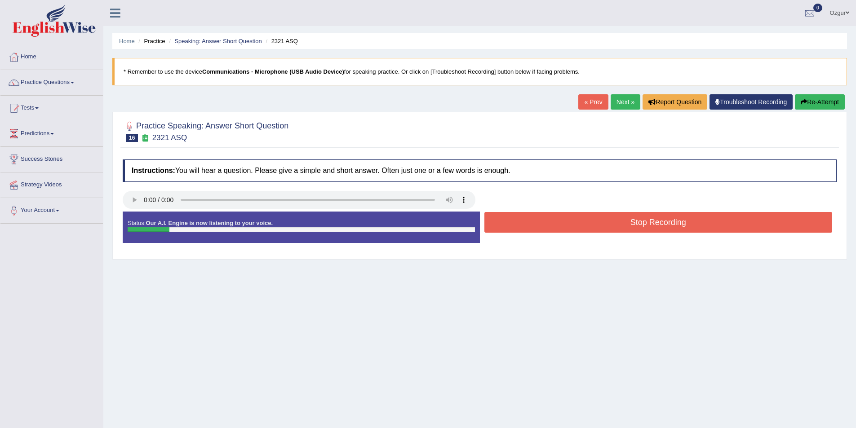
click at [759, 236] on div "Status: Our A.I. Engine is now listening to your voice. Start Answering Stop Re…" at bounding box center [480, 232] width 714 height 40
click at [744, 226] on button "Stop Recording" at bounding box center [658, 222] width 348 height 21
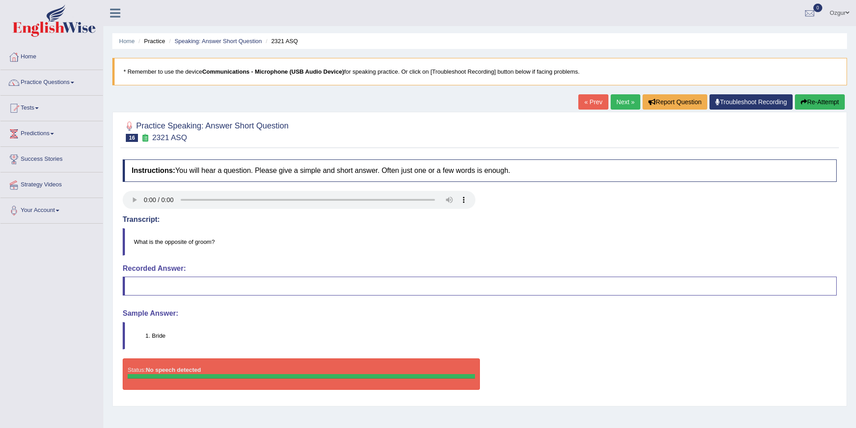
click at [621, 104] on link "Next »" at bounding box center [626, 101] width 30 height 15
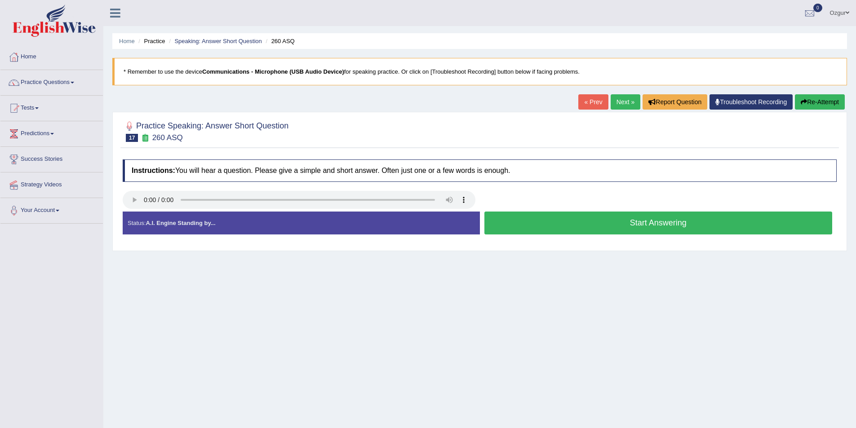
click at [629, 223] on button "Start Answering" at bounding box center [658, 223] width 348 height 23
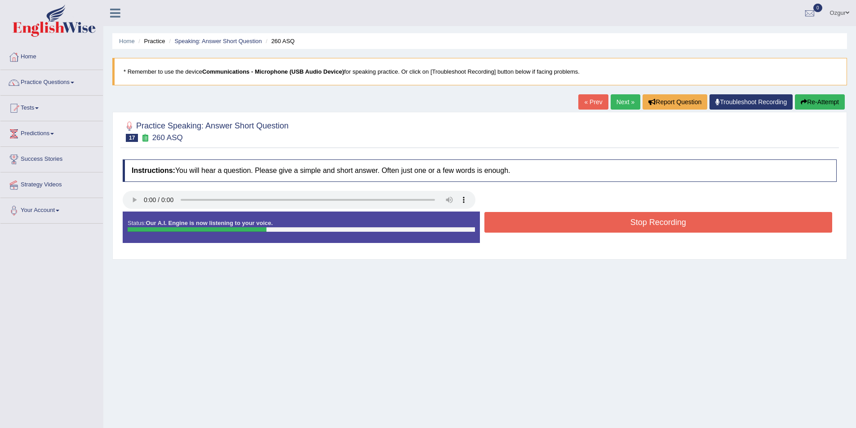
click at [580, 209] on div at bounding box center [479, 201] width 723 height 20
click at [585, 217] on button "Stop Recording" at bounding box center [658, 222] width 348 height 21
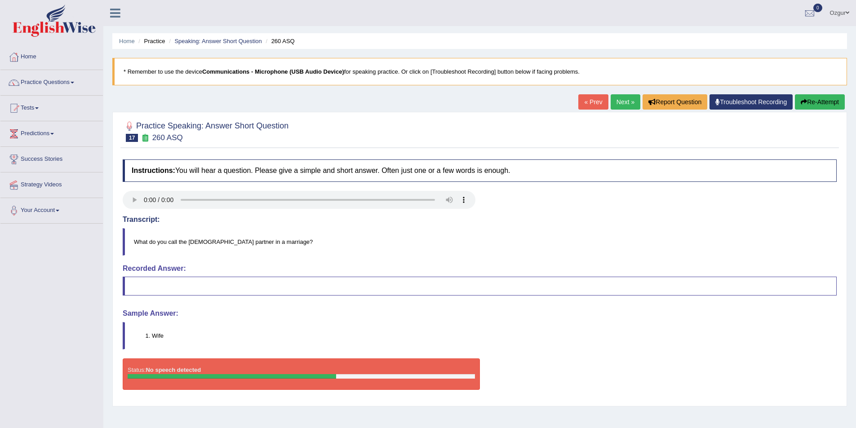
click at [618, 91] on div "Home Practice Speaking: Answer Short Question 260 ASQ * Remember to use the dev…" at bounding box center [479, 224] width 753 height 449
click at [620, 100] on link "Next »" at bounding box center [626, 101] width 30 height 15
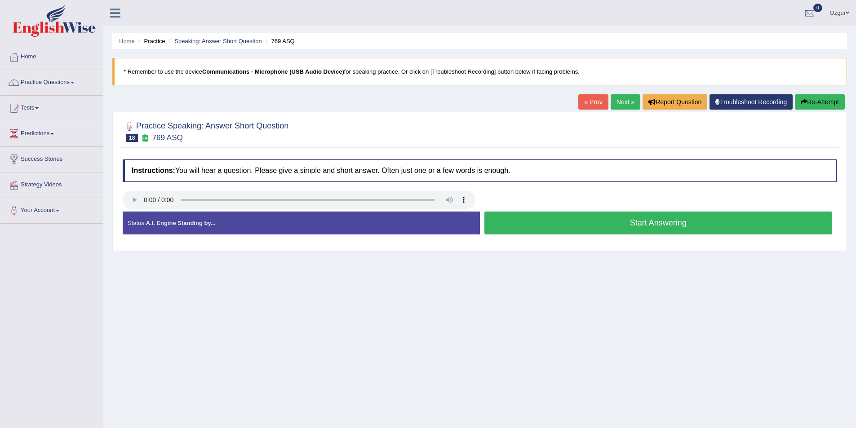
click at [708, 222] on button "Start Answering" at bounding box center [658, 223] width 348 height 23
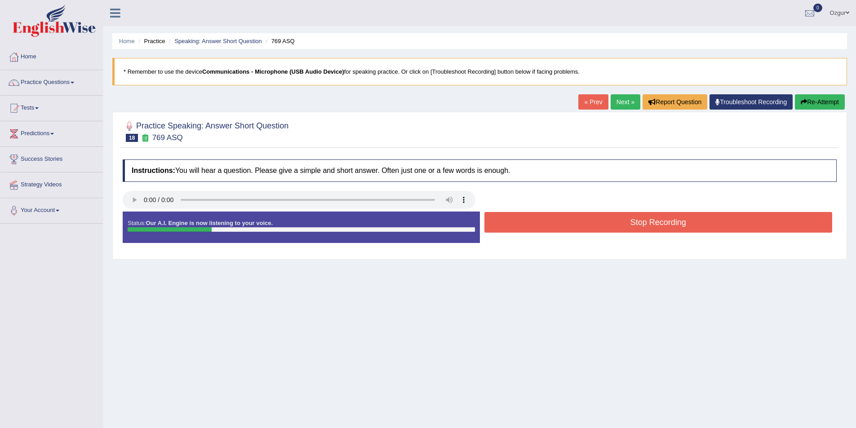
click at [706, 222] on button "Stop Recording" at bounding box center [658, 222] width 348 height 21
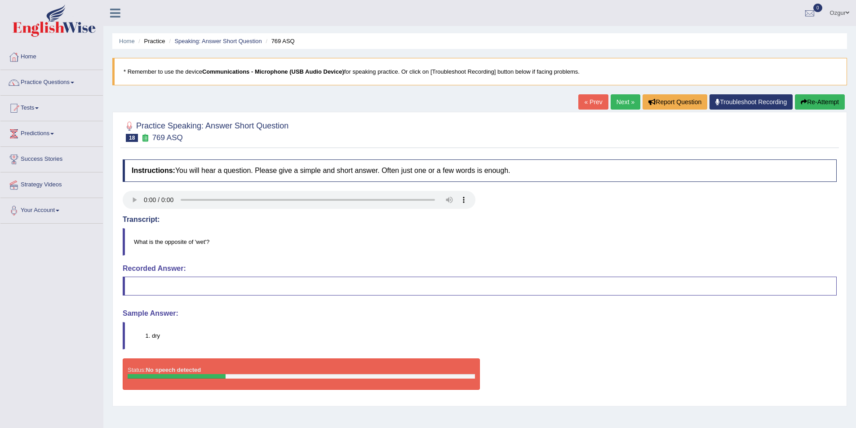
click at [612, 99] on link "Next »" at bounding box center [626, 101] width 30 height 15
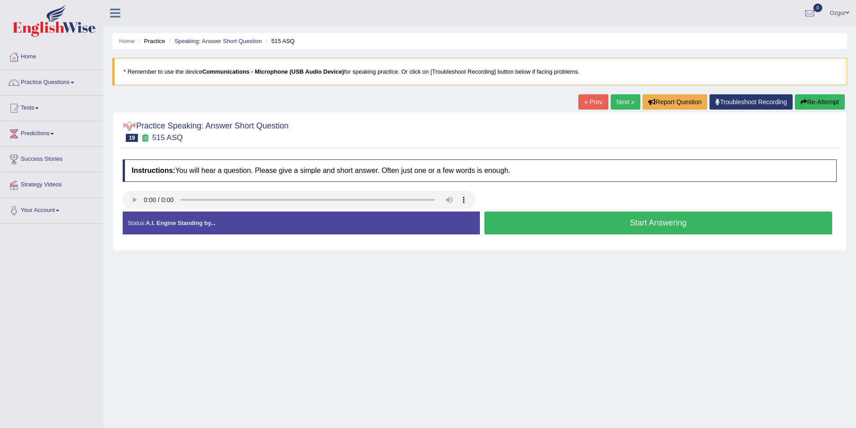
click at [644, 222] on button "Start Answering" at bounding box center [658, 223] width 348 height 23
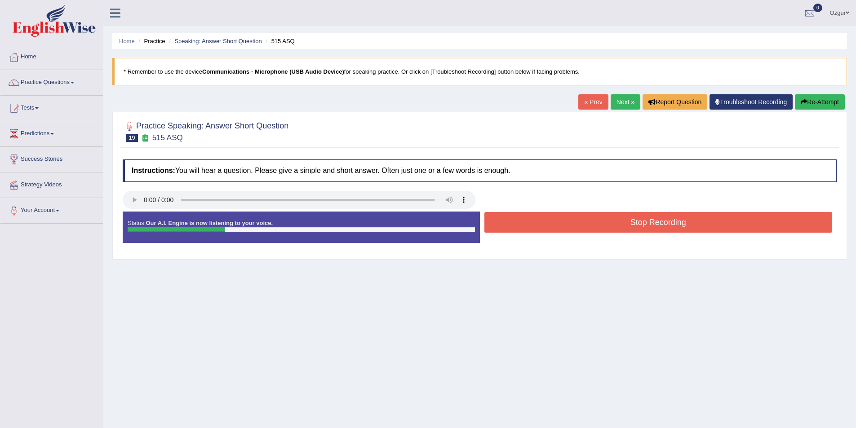
click at [644, 222] on button "Stop Recording" at bounding box center [658, 222] width 348 height 21
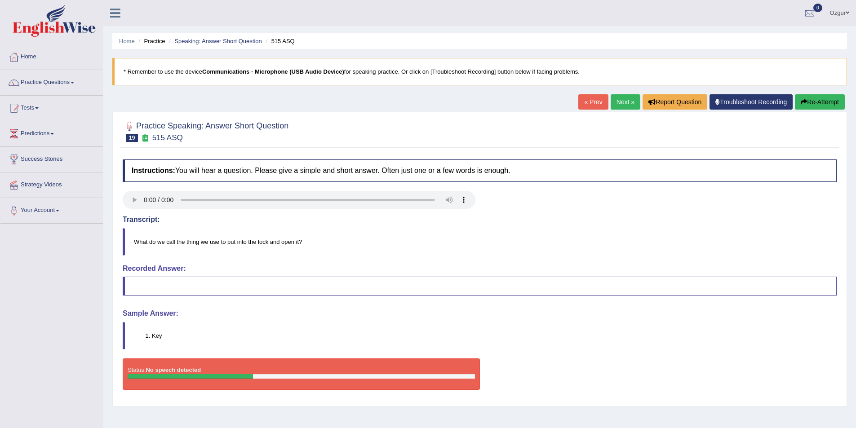
click at [843, 96] on button "Re-Attempt" at bounding box center [820, 101] width 50 height 15
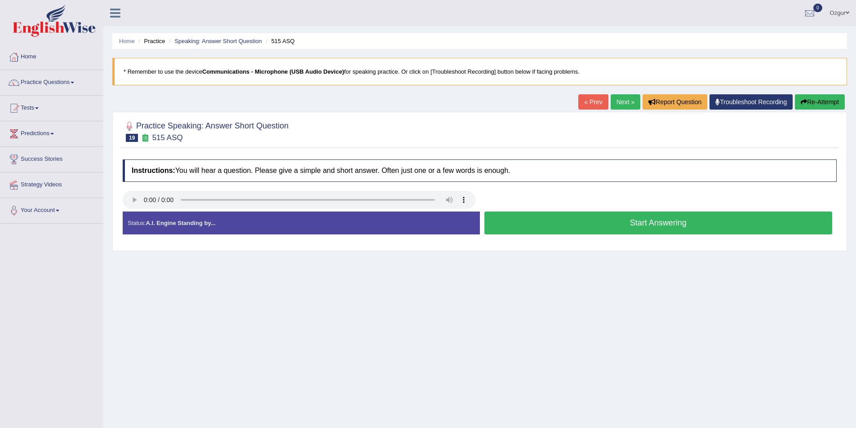
drag, startPoint x: 0, startPoint y: 0, endPoint x: 573, endPoint y: 226, distance: 616.1
click at [573, 226] on button "Start Answering" at bounding box center [658, 223] width 348 height 23
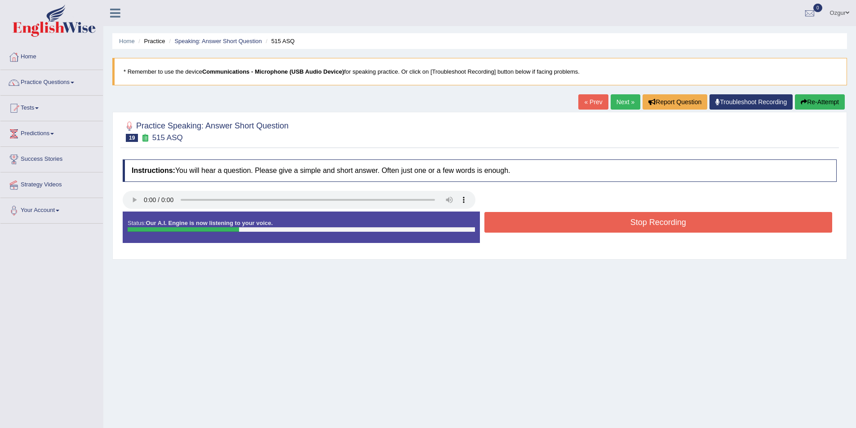
click at [573, 226] on button "Stop Recording" at bounding box center [658, 222] width 348 height 21
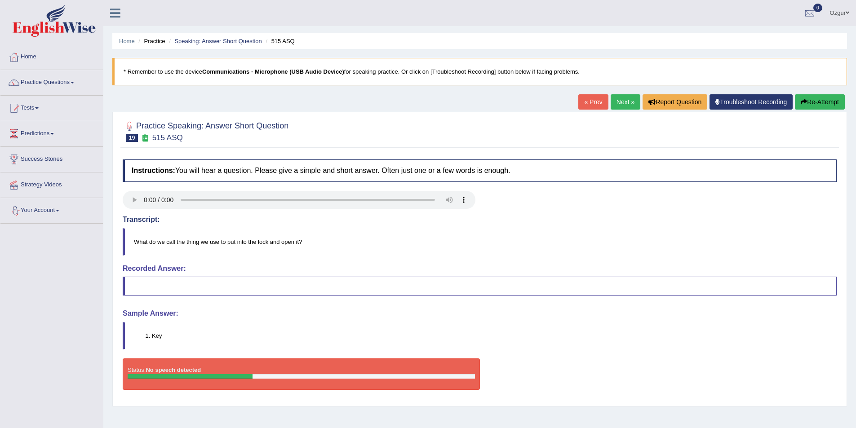
click at [629, 99] on link "Next »" at bounding box center [626, 101] width 30 height 15
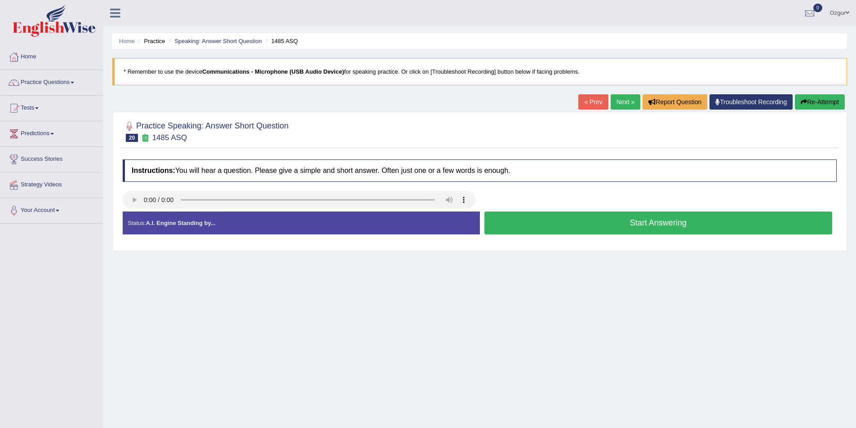
click at [635, 225] on button "Start Answering" at bounding box center [658, 223] width 348 height 23
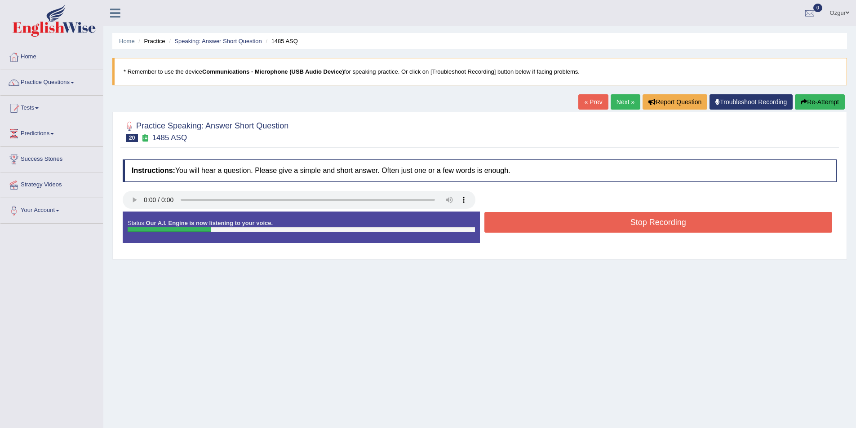
click at [636, 225] on button "Stop Recording" at bounding box center [658, 222] width 348 height 21
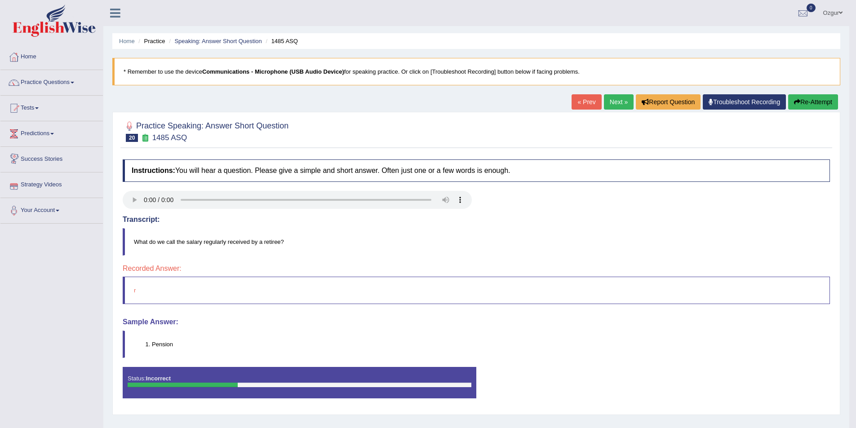
click at [607, 100] on link "Next »" at bounding box center [619, 101] width 30 height 15
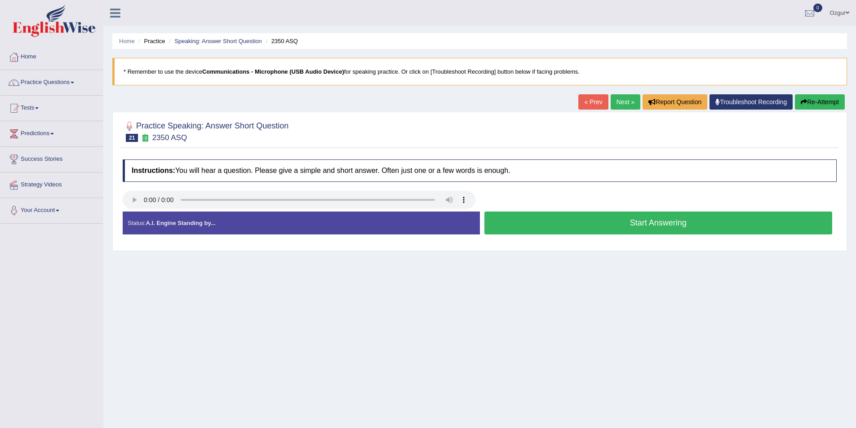
click at [658, 216] on button "Start Answering" at bounding box center [658, 223] width 348 height 23
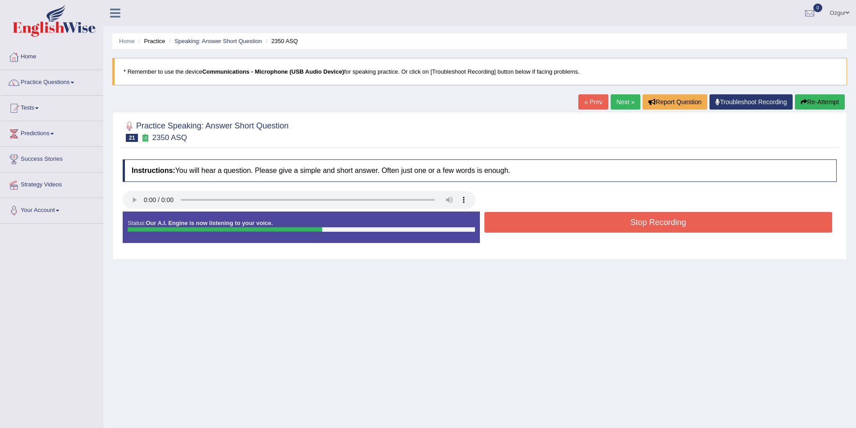
click at [630, 221] on button "Stop Recording" at bounding box center [658, 222] width 348 height 21
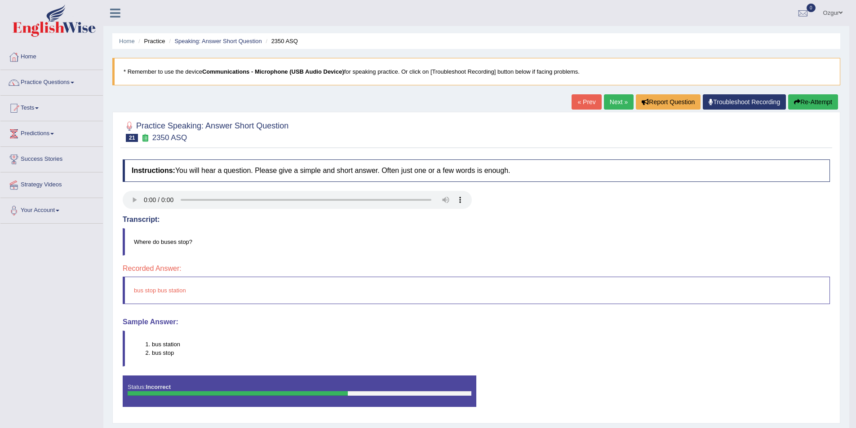
click at [620, 106] on link "Next »" at bounding box center [619, 101] width 30 height 15
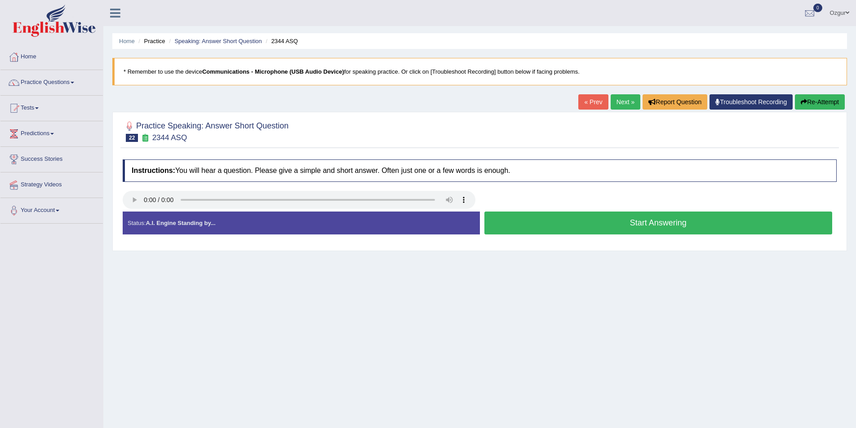
click at [570, 225] on button "Start Answering" at bounding box center [658, 223] width 348 height 23
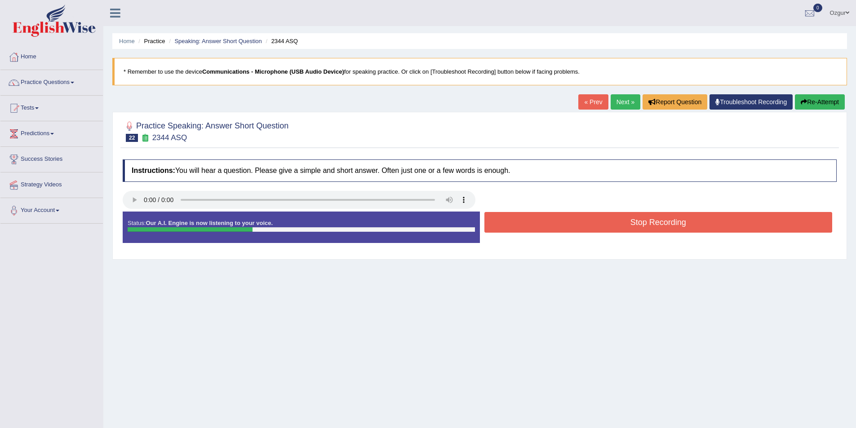
click at [557, 226] on button "Stop Recording" at bounding box center [658, 222] width 348 height 21
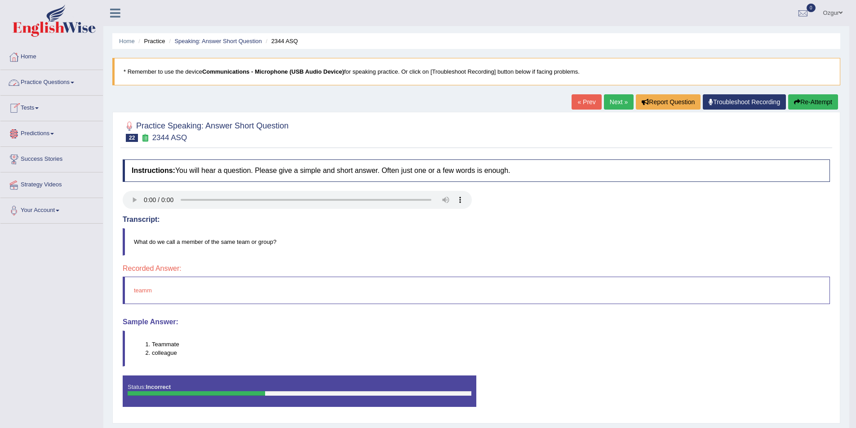
click at [604, 99] on link "Next »" at bounding box center [619, 101] width 30 height 15
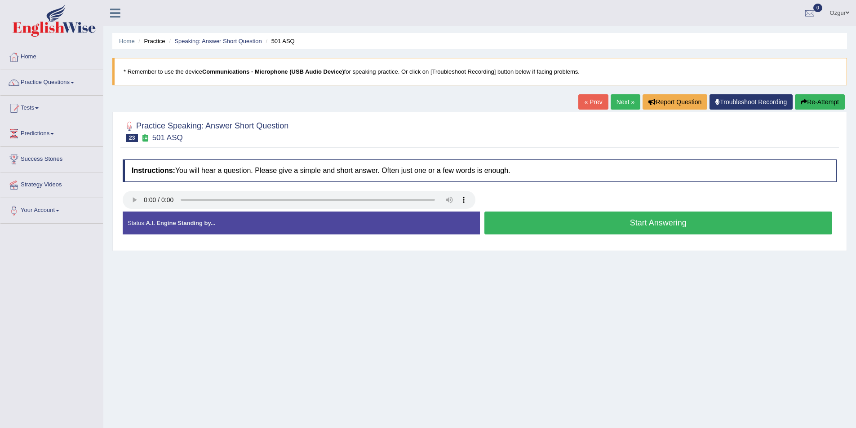
click at [634, 226] on button "Start Answering" at bounding box center [658, 223] width 348 height 23
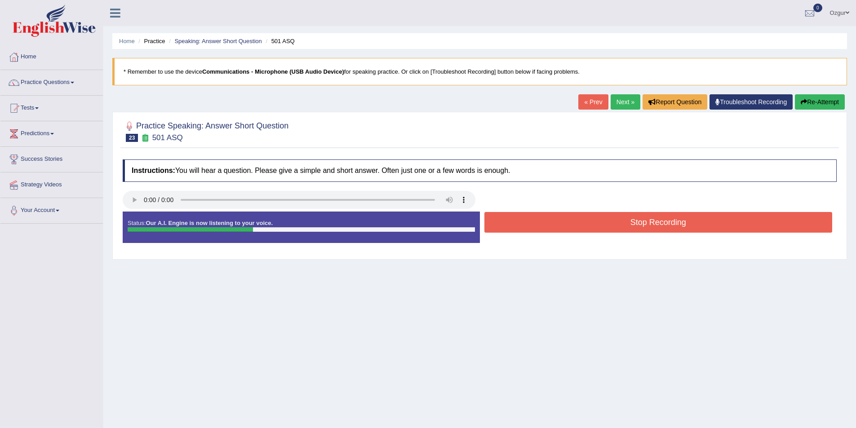
click at [634, 226] on button "Stop Recording" at bounding box center [658, 222] width 348 height 21
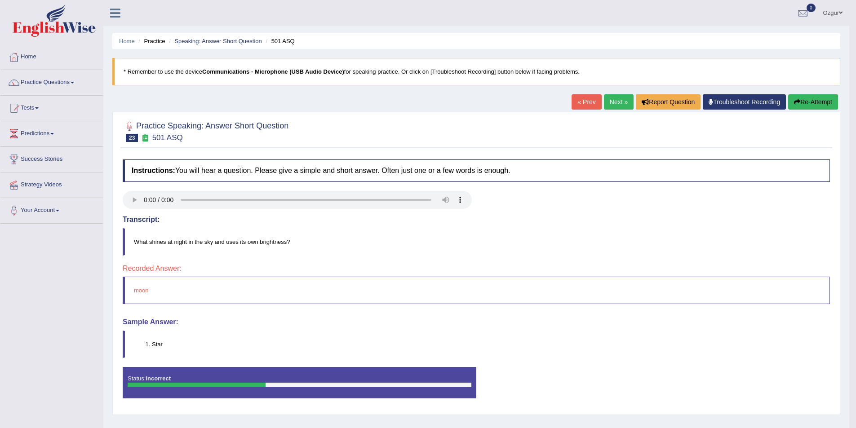
click at [614, 102] on link "Next »" at bounding box center [619, 101] width 30 height 15
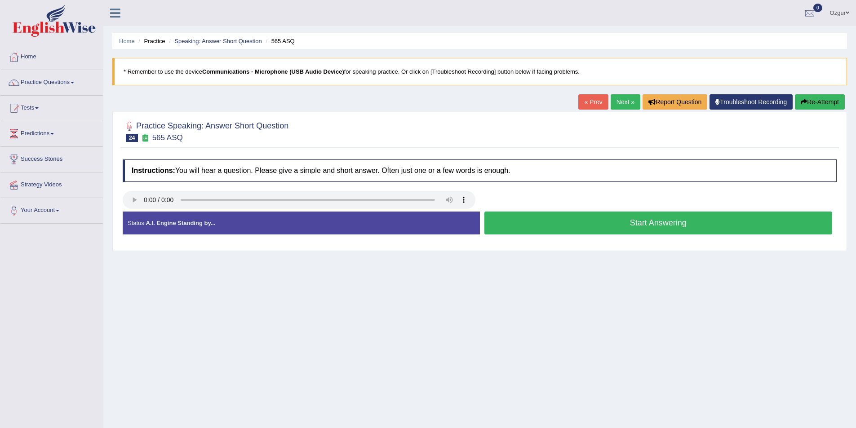
click at [636, 228] on button "Start Answering" at bounding box center [658, 223] width 348 height 23
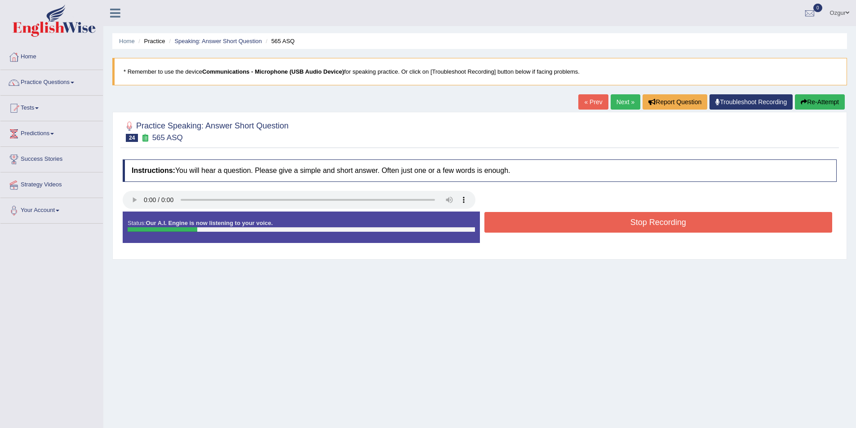
click at [604, 222] on button "Stop Recording" at bounding box center [658, 222] width 348 height 21
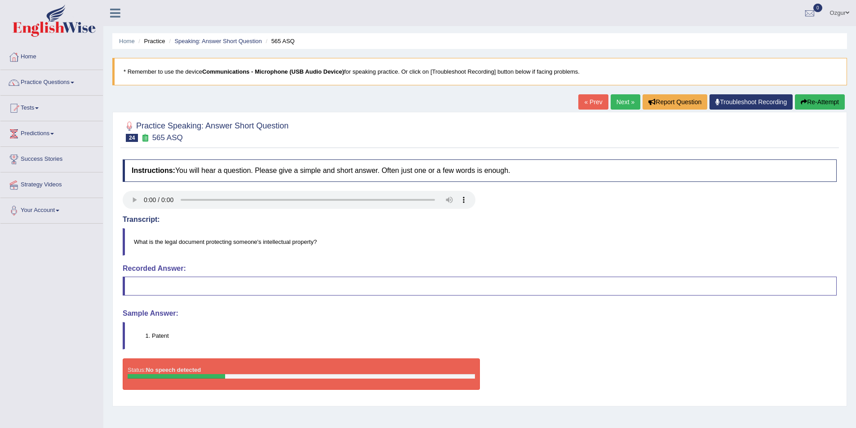
click at [159, 341] on blockquote "Patent" at bounding box center [480, 335] width 714 height 27
click at [160, 339] on li "Patent" at bounding box center [494, 336] width 684 height 9
click at [160, 338] on li "Patent" at bounding box center [494, 336] width 684 height 9
click at [162, 335] on li "Patent" at bounding box center [494, 336] width 684 height 9
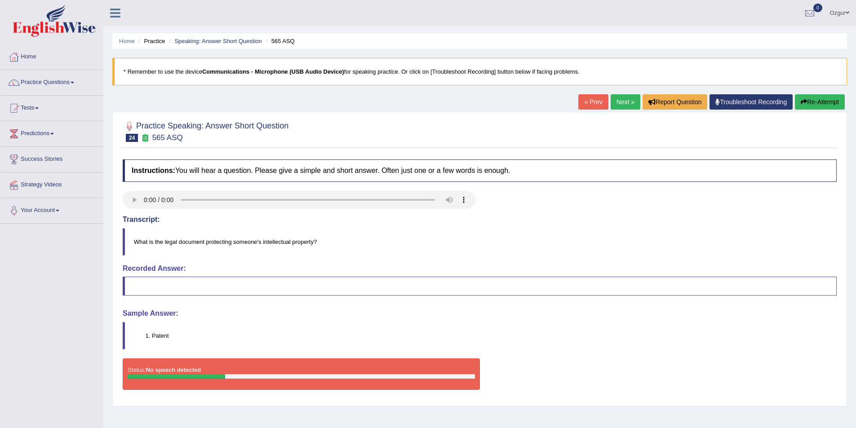
click at [629, 98] on link "Next »" at bounding box center [626, 101] width 30 height 15
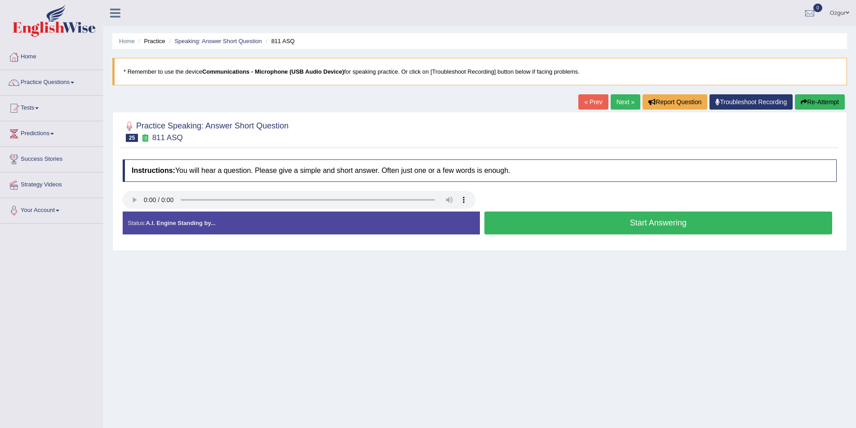
click at [600, 220] on button "Start Answering" at bounding box center [658, 223] width 348 height 23
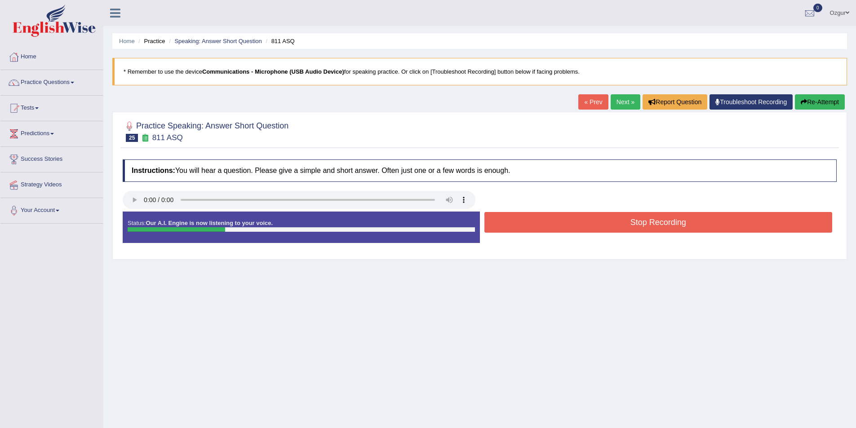
click at [600, 220] on button "Stop Recording" at bounding box center [658, 222] width 348 height 21
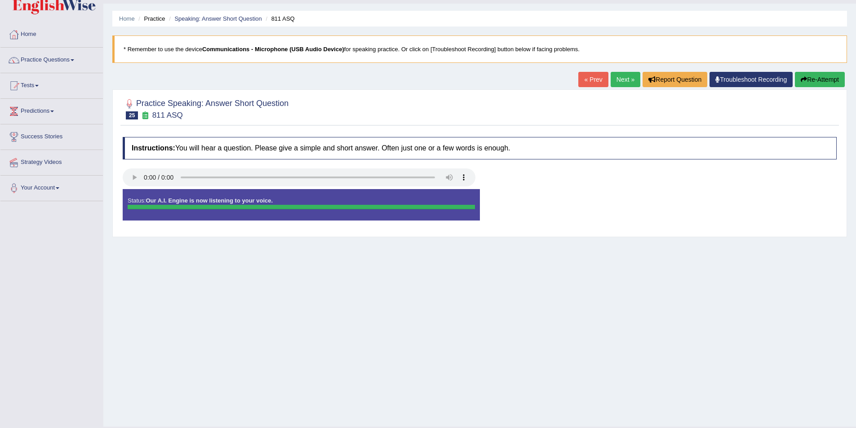
scroll to position [44, 0]
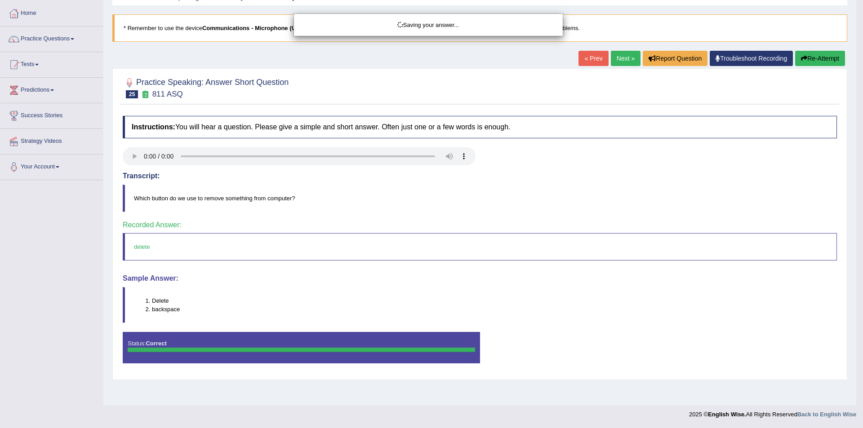
click at [629, 59] on div "Saving your answer..." at bounding box center [431, 214] width 863 height 428
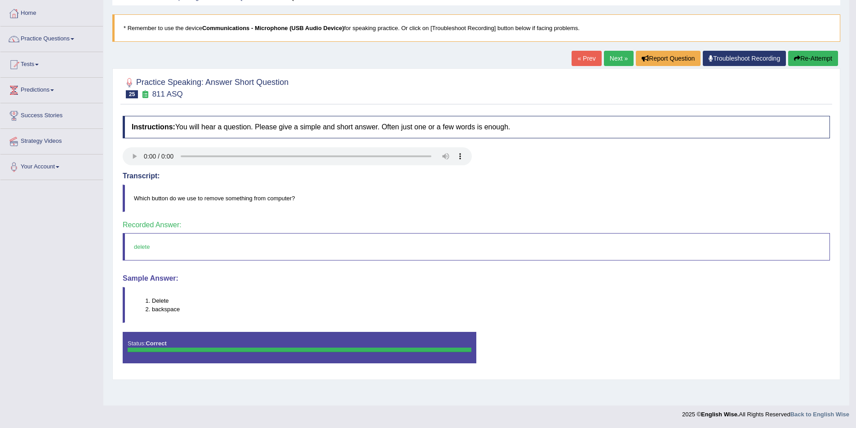
click at [628, 58] on link "Next »" at bounding box center [619, 58] width 30 height 15
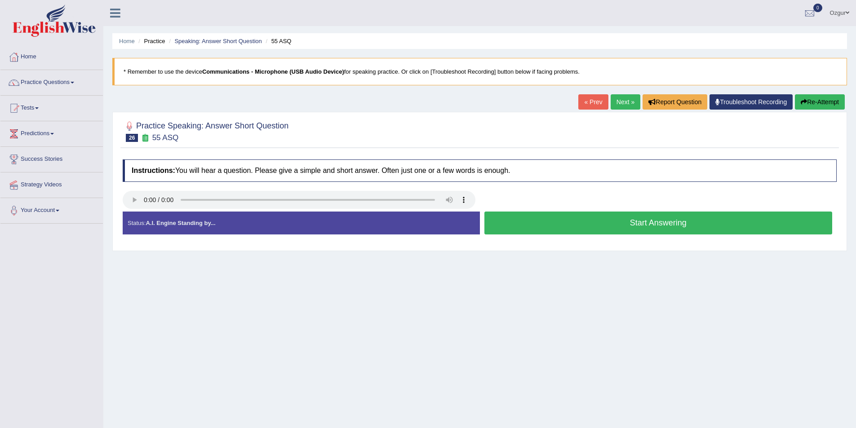
click at [650, 220] on button "Start Answering" at bounding box center [658, 223] width 348 height 23
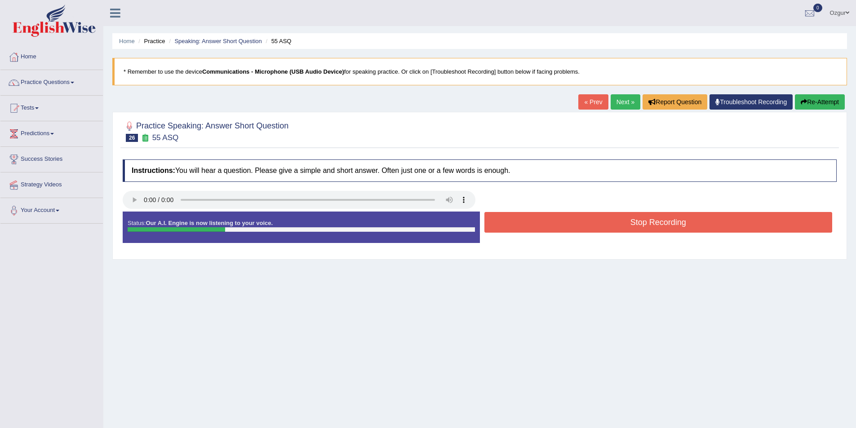
click at [649, 221] on button "Stop Recording" at bounding box center [658, 222] width 348 height 21
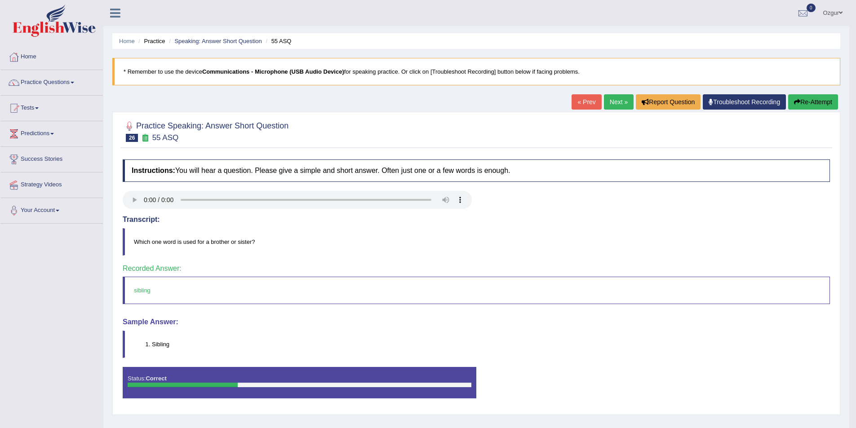
click at [620, 101] on link "Next »" at bounding box center [619, 101] width 30 height 15
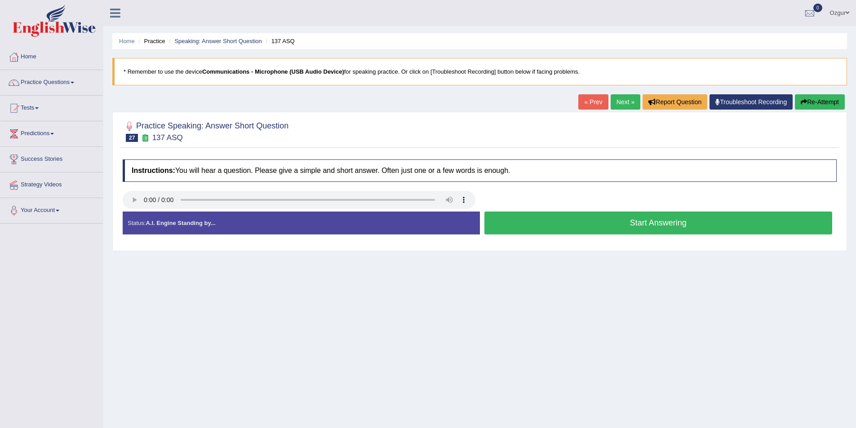
click at [661, 222] on button "Start Answering" at bounding box center [658, 223] width 348 height 23
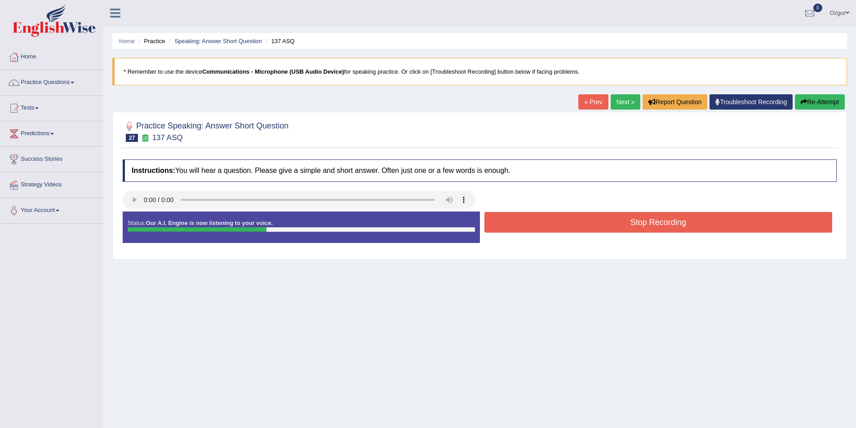
click at [652, 222] on button "Stop Recording" at bounding box center [658, 222] width 348 height 21
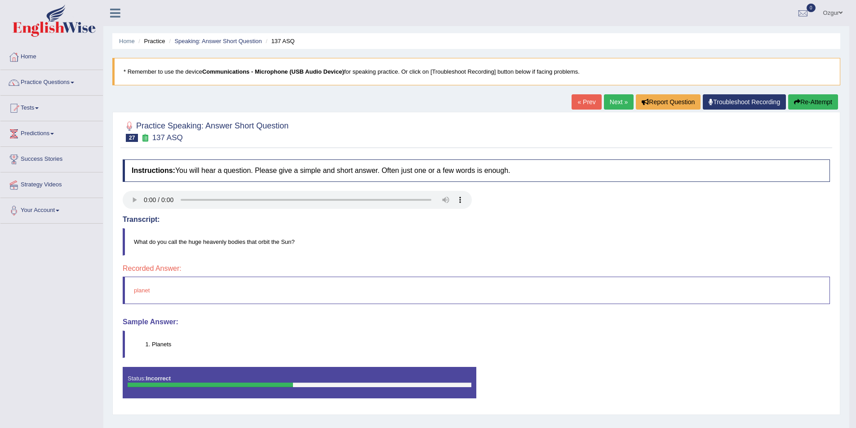
click at [622, 100] on link "Next »" at bounding box center [619, 101] width 30 height 15
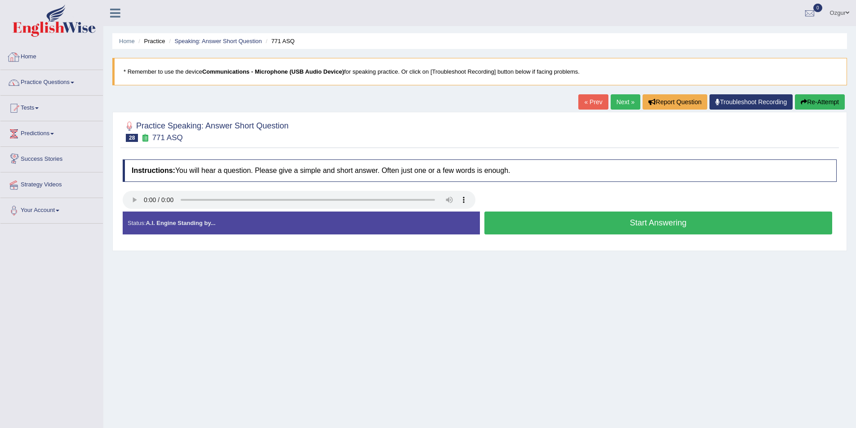
click at [52, 82] on link "Practice Questions" at bounding box center [51, 81] width 102 height 22
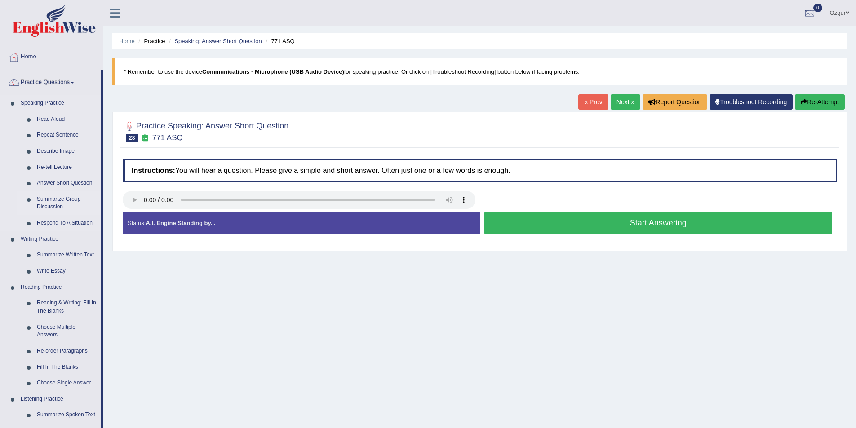
click at [62, 204] on link "Summarize Group Discussion" at bounding box center [67, 203] width 68 height 24
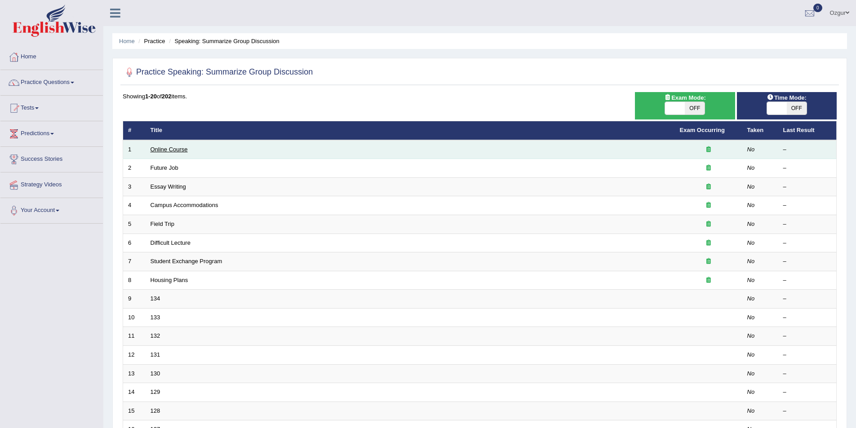
click at [173, 150] on link "Online Course" at bounding box center [169, 149] width 37 height 7
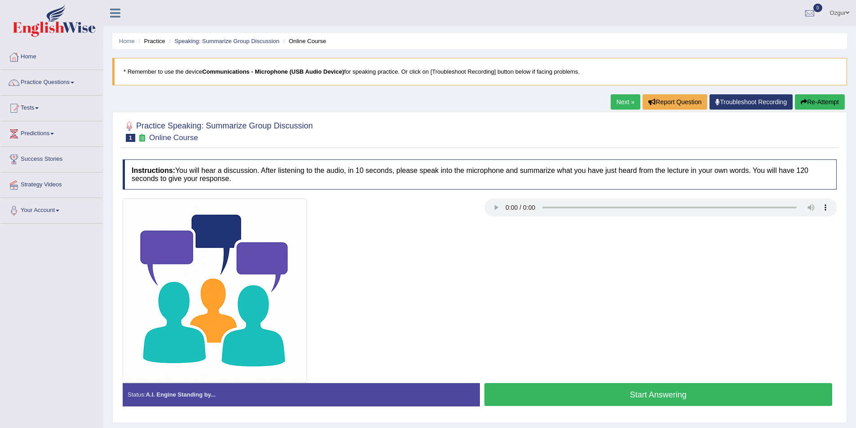
click at [531, 384] on button "Start Answering" at bounding box center [658, 394] width 348 height 23
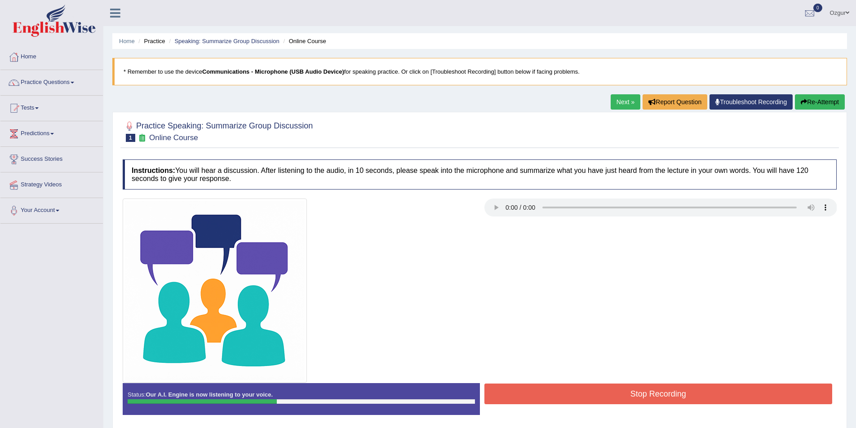
click at [625, 390] on button "Stop Recording" at bounding box center [658, 394] width 348 height 21
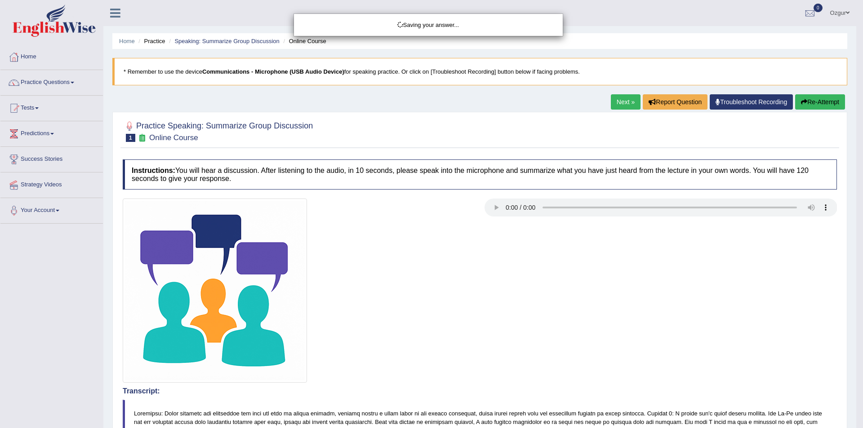
click at [841, 99] on div "Saving your answer..." at bounding box center [431, 214] width 863 height 428
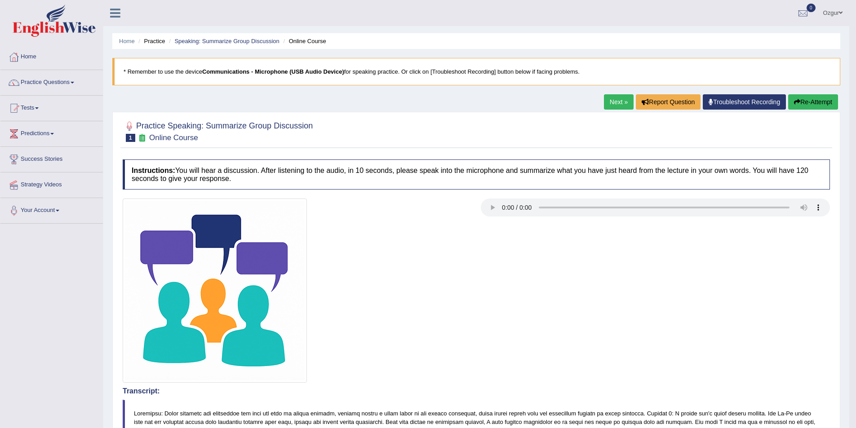
click at [830, 105] on button "Re-Attempt" at bounding box center [813, 101] width 50 height 15
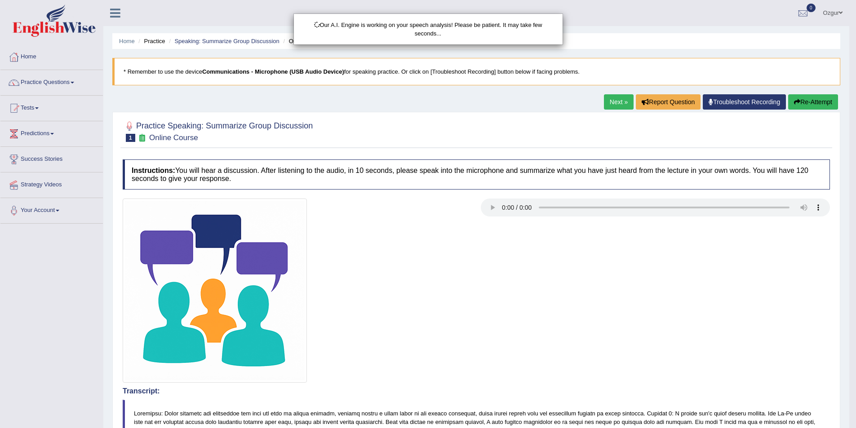
click at [830, 105] on div "Our A.I. Engine is working on your speech analysis! Please be patient. It may t…" at bounding box center [428, 214] width 856 height 428
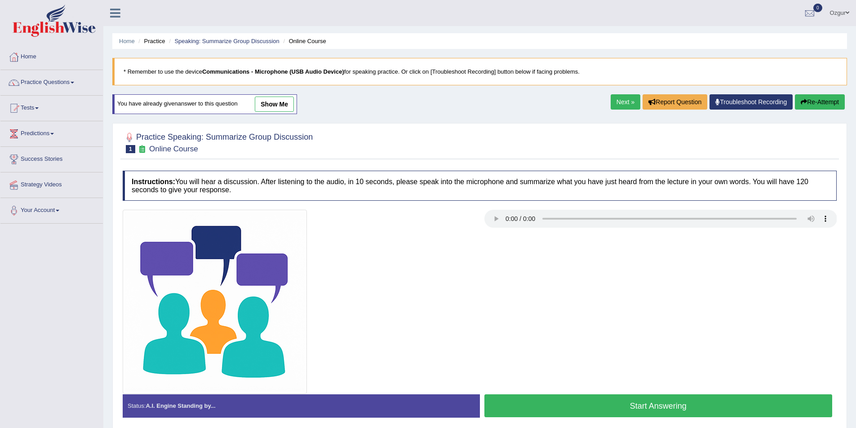
scroll to position [44, 0]
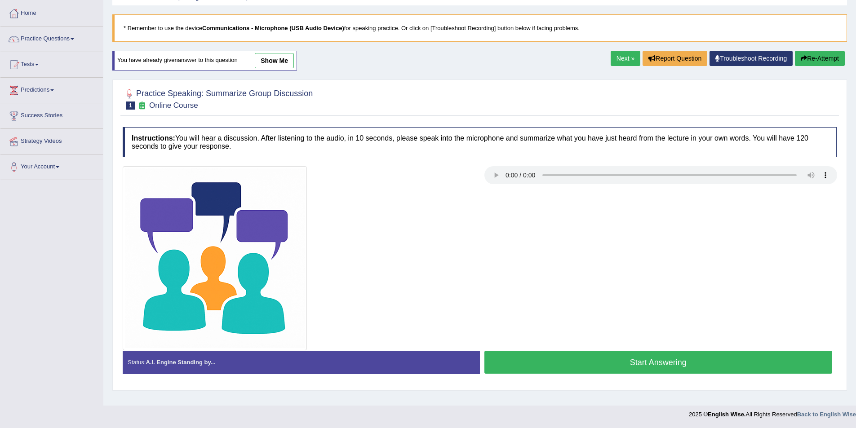
click at [612, 364] on button "Start Answering" at bounding box center [658, 362] width 348 height 23
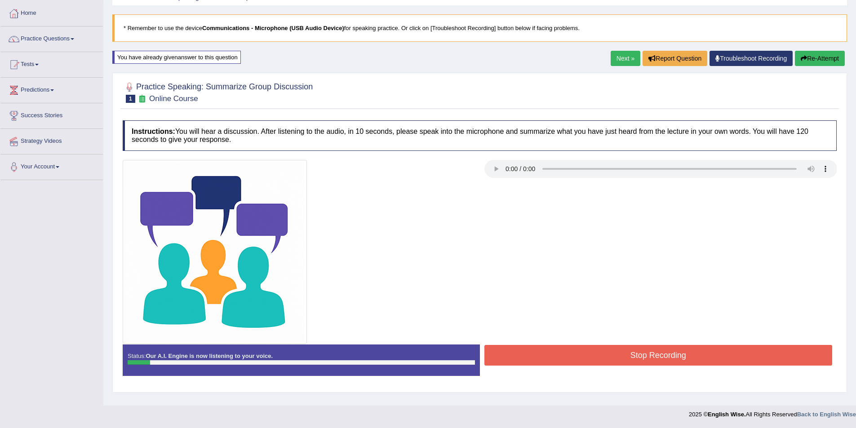
click at [644, 357] on button "Stop Recording" at bounding box center [658, 355] width 348 height 21
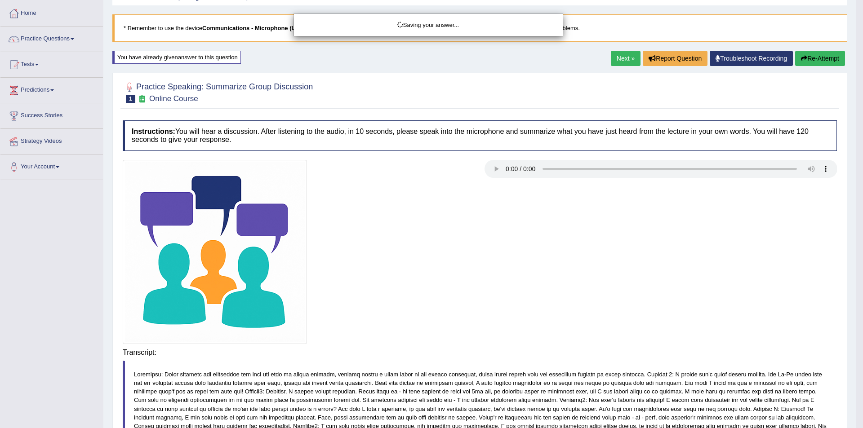
click at [810, 52] on div "Saving your answer..." at bounding box center [431, 214] width 863 height 428
click at [808, 58] on div "Saving your answer..." at bounding box center [431, 214] width 863 height 428
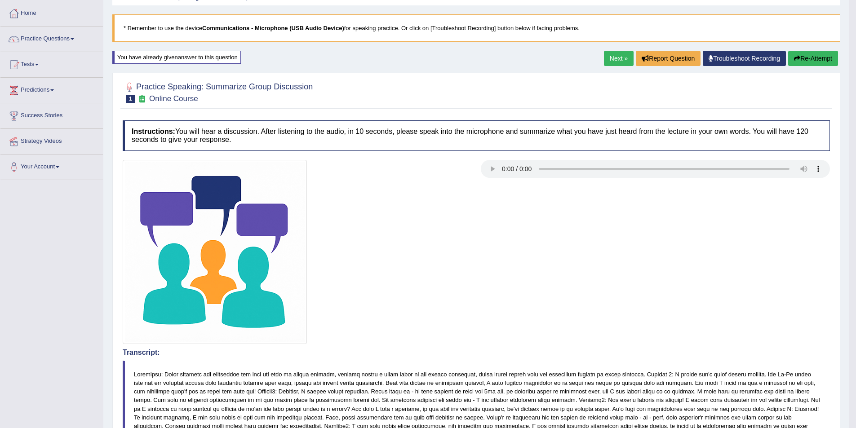
click at [812, 60] on button "Re-Attempt" at bounding box center [813, 58] width 50 height 15
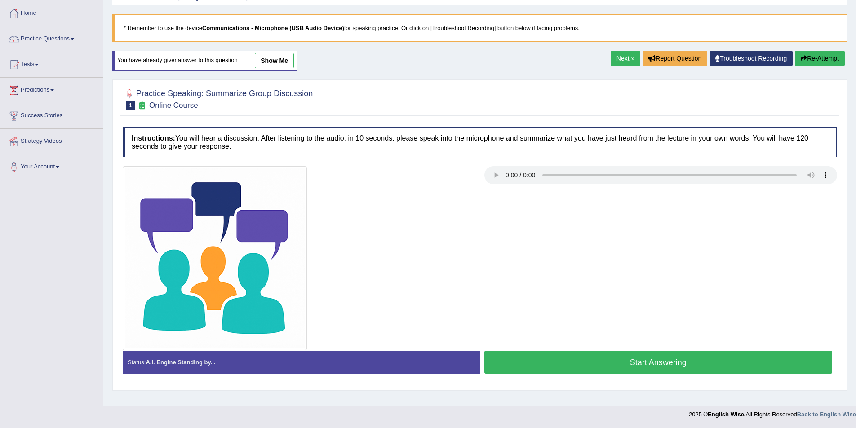
scroll to position [44, 0]
click at [564, 364] on button "Start Answering" at bounding box center [658, 362] width 348 height 23
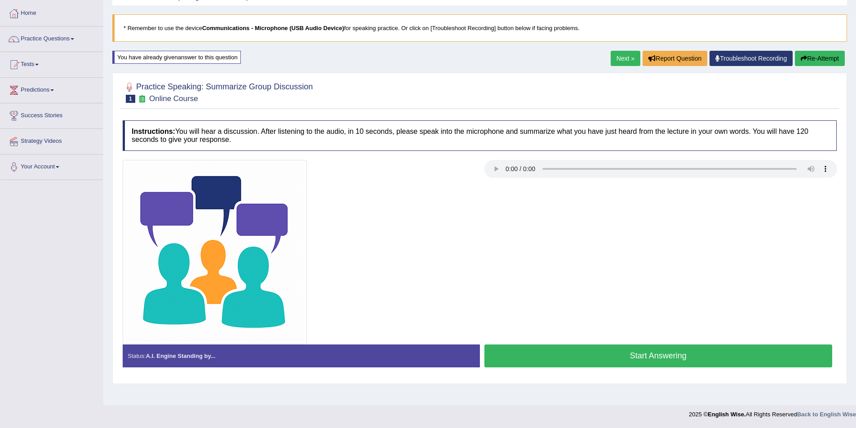
scroll to position [0, 0]
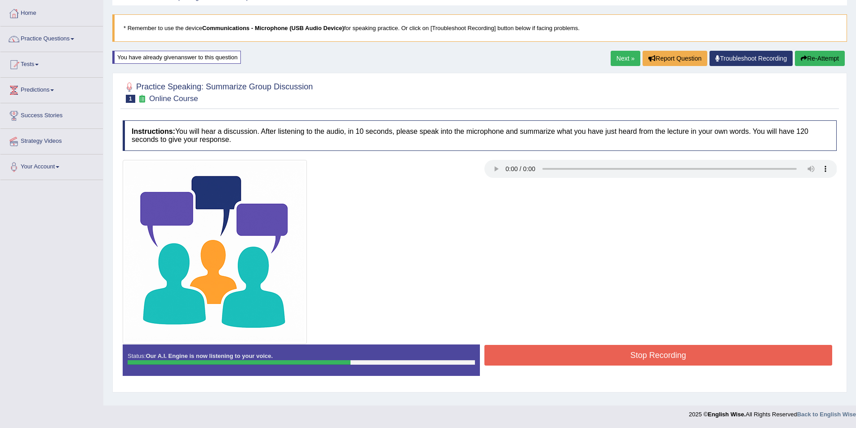
click at [536, 347] on button "Stop Recording" at bounding box center [658, 355] width 348 height 21
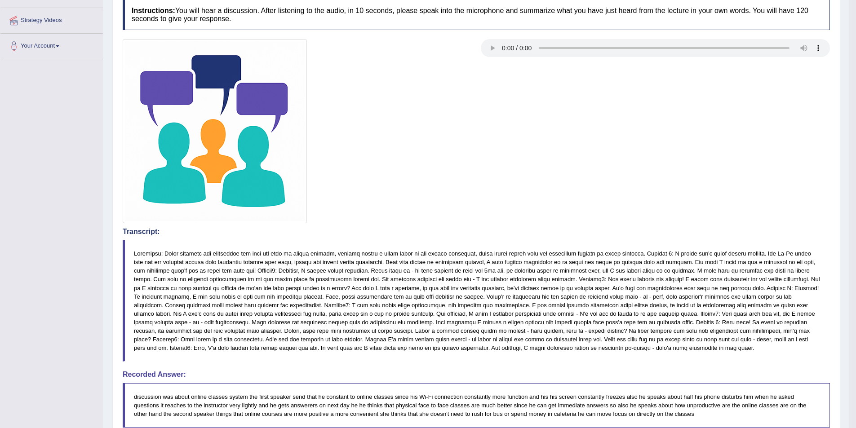
scroll to position [73, 0]
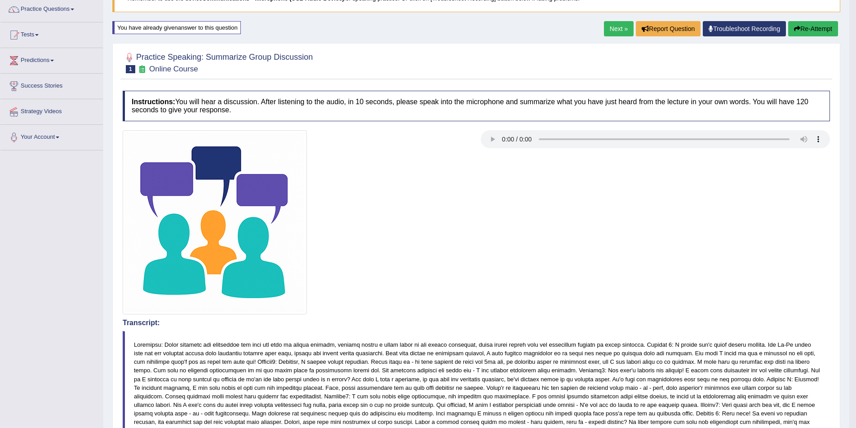
click at [819, 29] on button "Re-Attempt" at bounding box center [813, 28] width 50 height 15
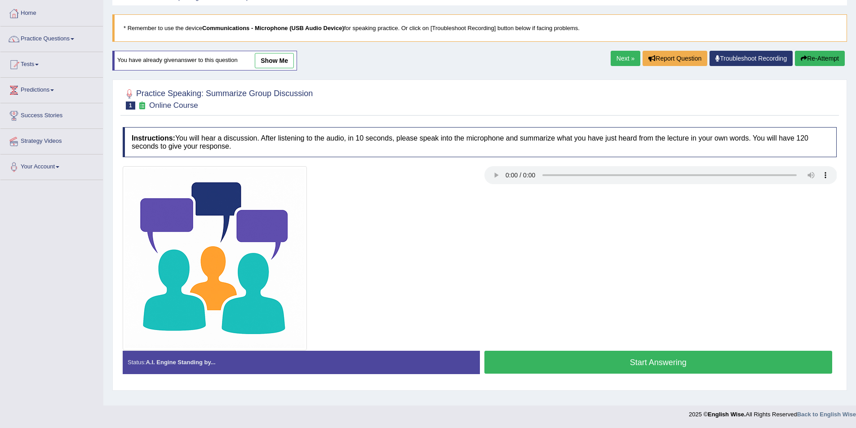
scroll to position [44, 0]
click at [629, 364] on button "Start Answering" at bounding box center [658, 362] width 348 height 23
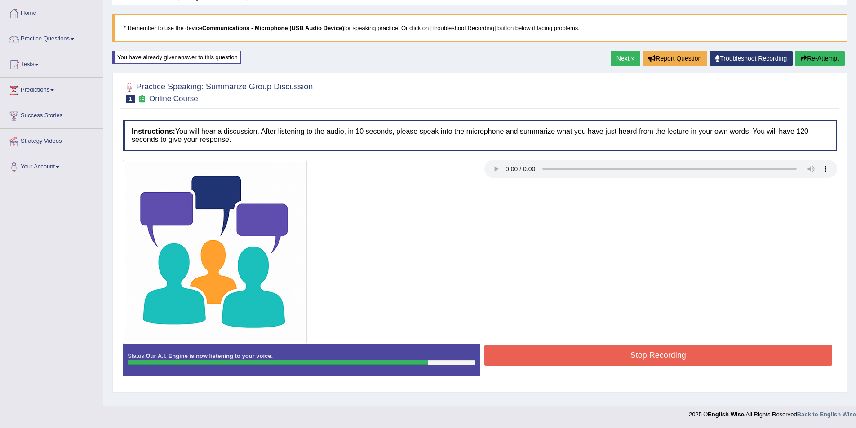
click at [627, 341] on div at bounding box center [479, 252] width 723 height 184
click at [615, 357] on button "Stop Recording" at bounding box center [658, 355] width 348 height 21
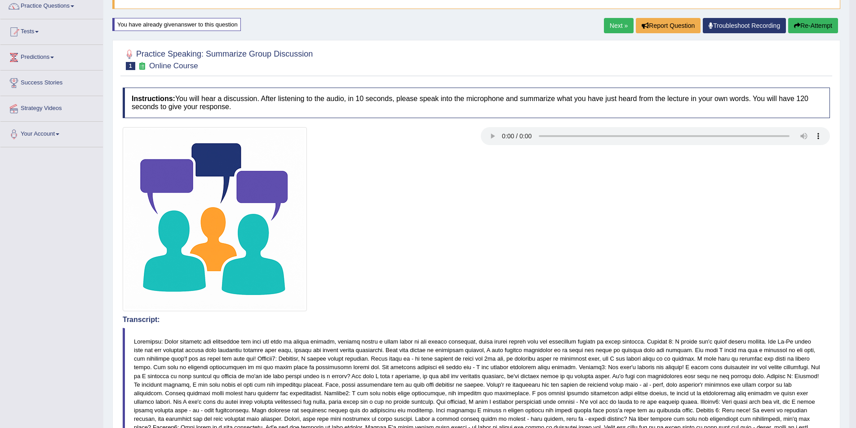
scroll to position [0, 0]
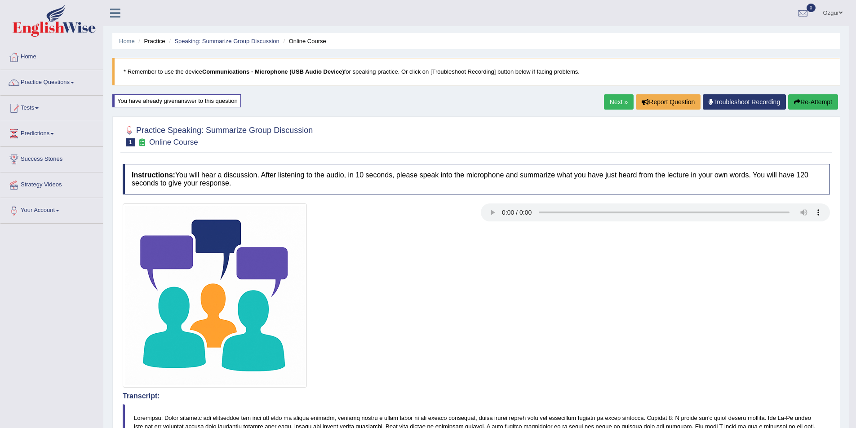
click at [807, 103] on button "Re-Attempt" at bounding box center [813, 101] width 50 height 15
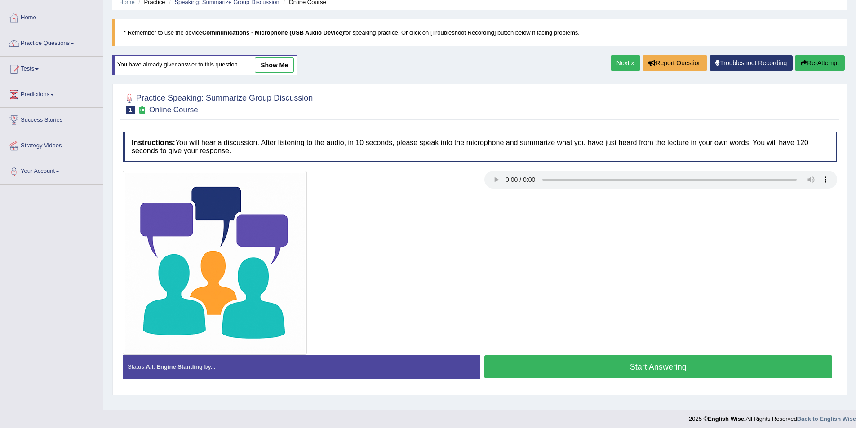
click at [638, 366] on button "Start Answering" at bounding box center [658, 366] width 348 height 23
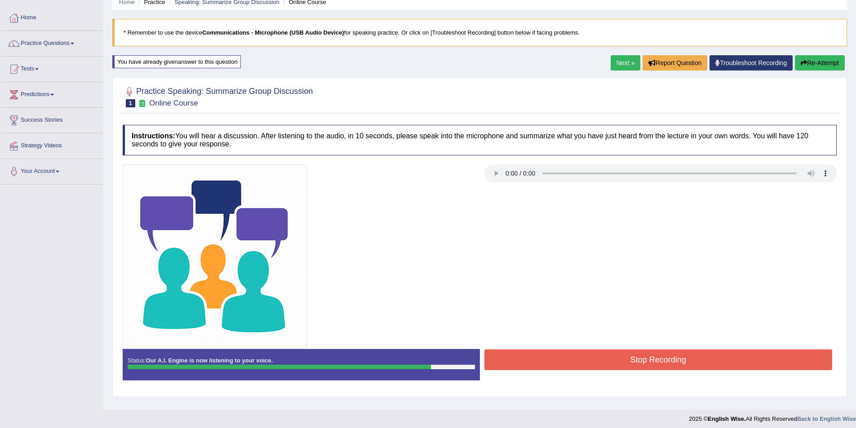
click at [711, 369] on button "Stop Recording" at bounding box center [658, 360] width 348 height 21
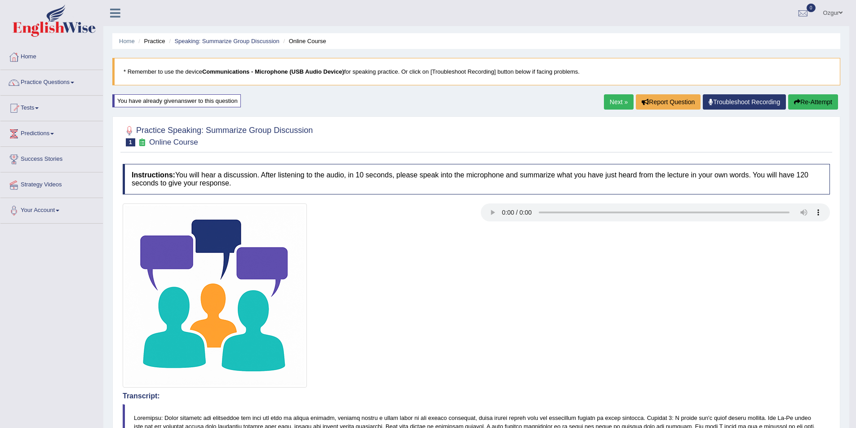
click at [803, 99] on button "Re-Attempt" at bounding box center [813, 101] width 50 height 15
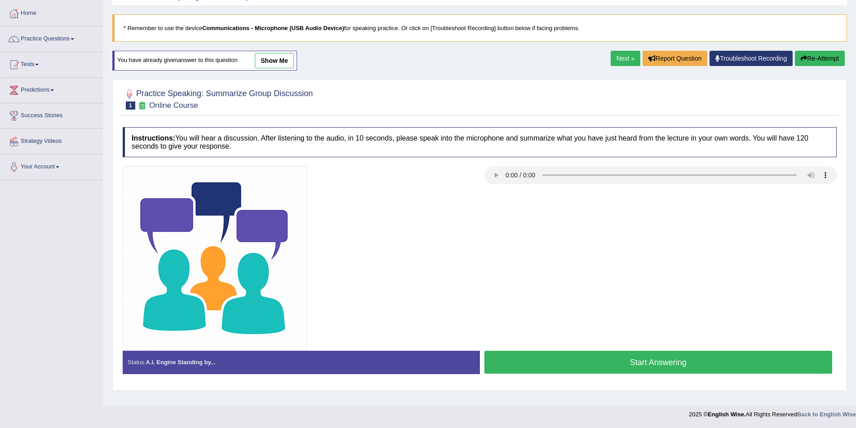
click at [613, 362] on button "Start Answering" at bounding box center [658, 362] width 348 height 23
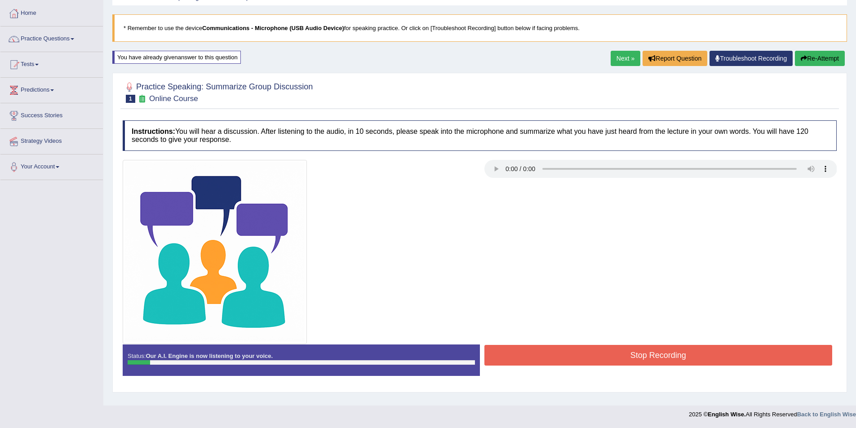
click at [613, 362] on button "Stop Recording" at bounding box center [658, 355] width 348 height 21
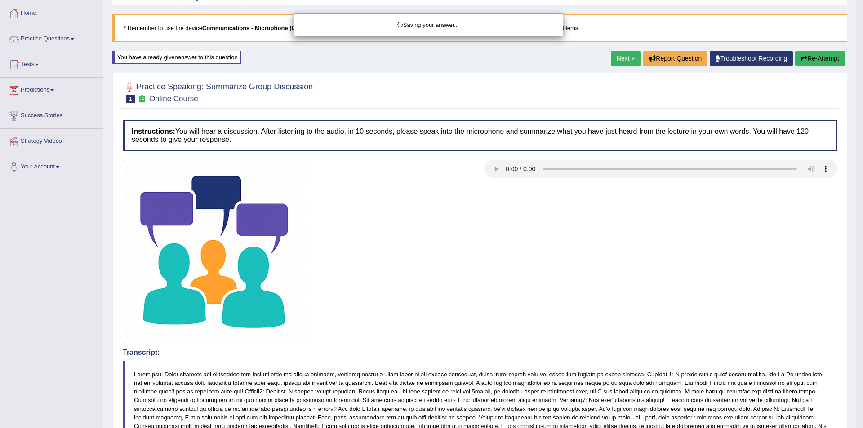
click at [610, 69] on div "Saving your answer..." at bounding box center [431, 214] width 863 height 428
click at [623, 37] on div "Saving your answer..." at bounding box center [431, 214] width 863 height 428
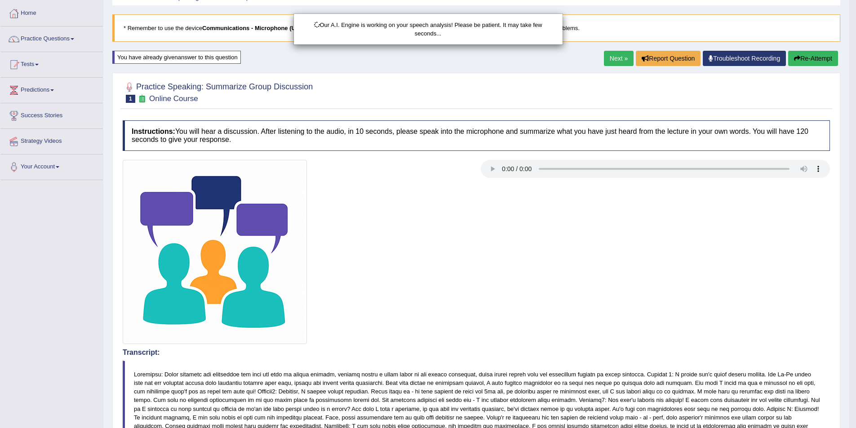
click at [616, 61] on div "Our A.I. Engine is working on your speech analysis! Please be patient. It may t…" at bounding box center [428, 214] width 856 height 428
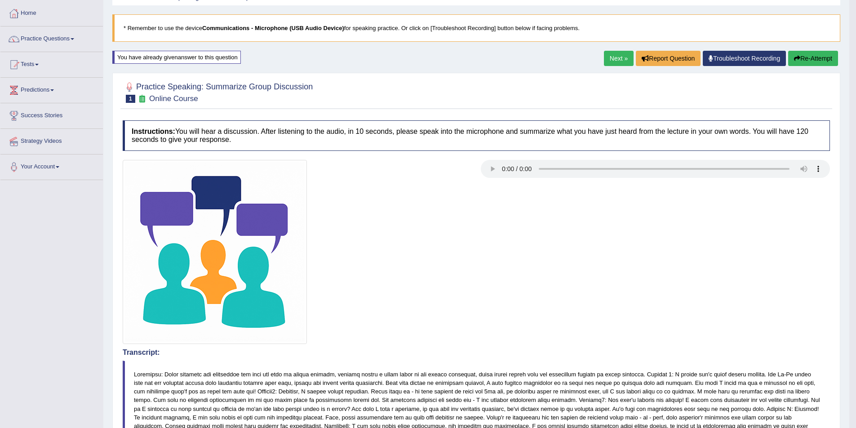
click at [614, 61] on link "Next »" at bounding box center [619, 58] width 30 height 15
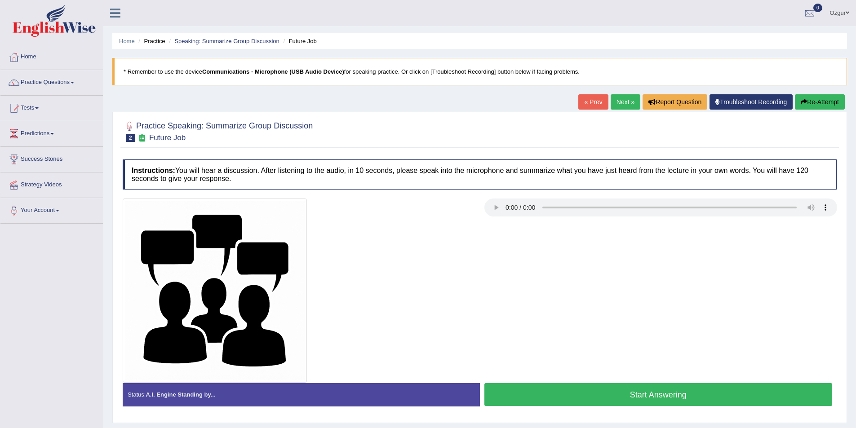
click at [628, 392] on button "Start Answering" at bounding box center [658, 394] width 348 height 23
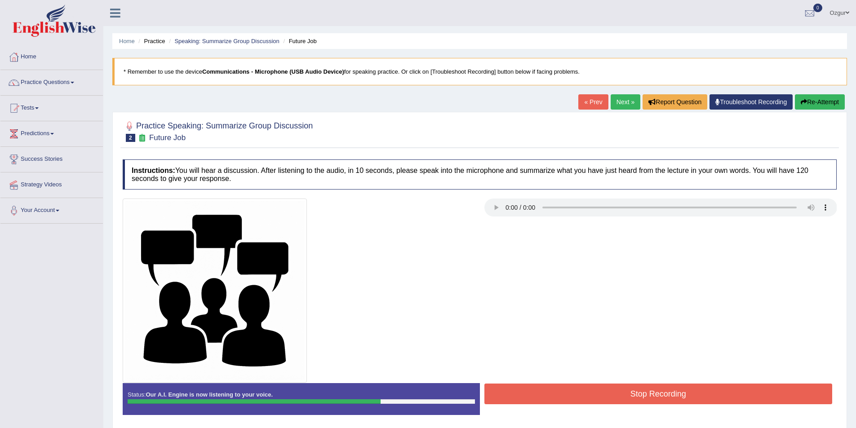
click at [616, 395] on button "Stop Recording" at bounding box center [658, 394] width 348 height 21
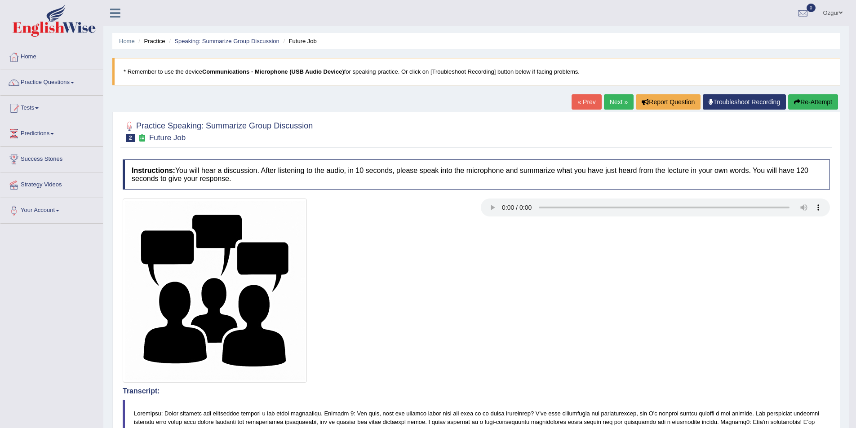
click at [620, 103] on link "Next »" at bounding box center [619, 101] width 30 height 15
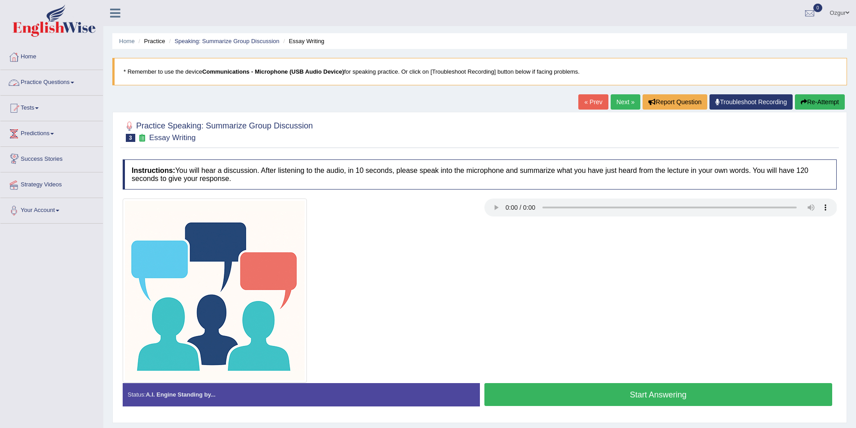
click at [35, 76] on link "Practice Questions" at bounding box center [51, 81] width 102 height 22
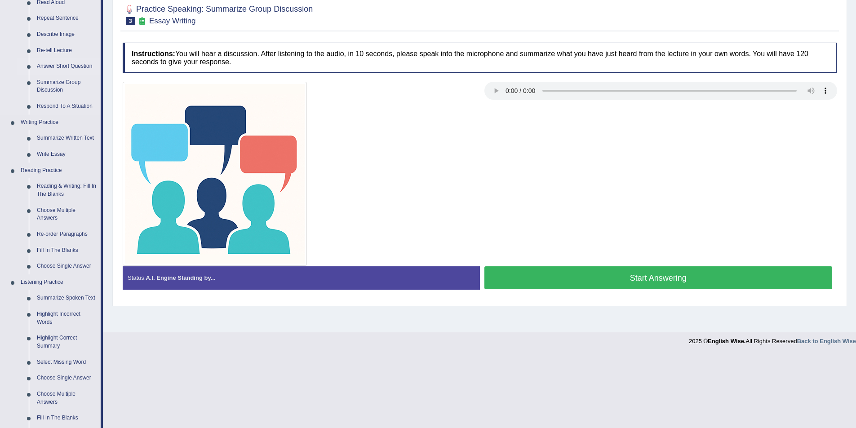
scroll to position [135, 0]
